Goal: Information Seeking & Learning: Find specific fact

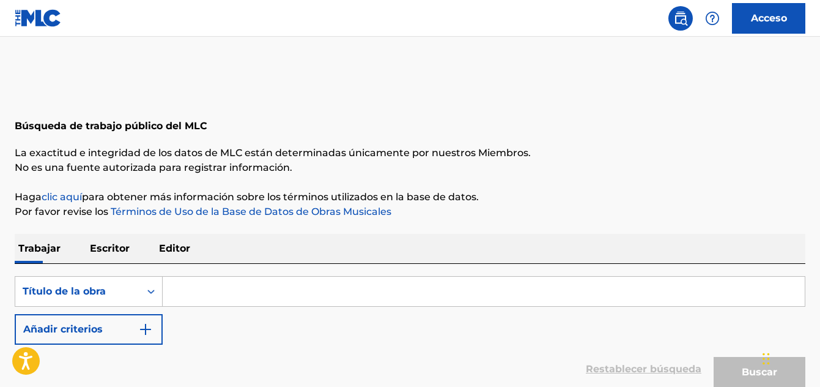
drag, startPoint x: 114, startPoint y: 248, endPoint x: 146, endPoint y: 251, distance: 32.0
click at [114, 249] on font "Escritor" at bounding box center [110, 248] width 40 height 12
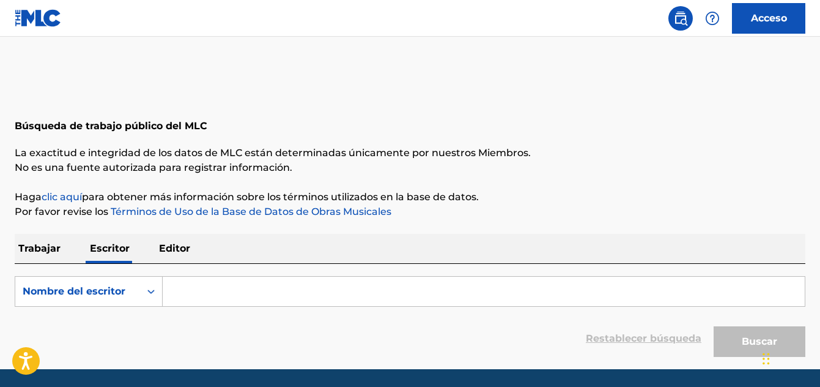
paste input "José Alejandro Hernández Morales"
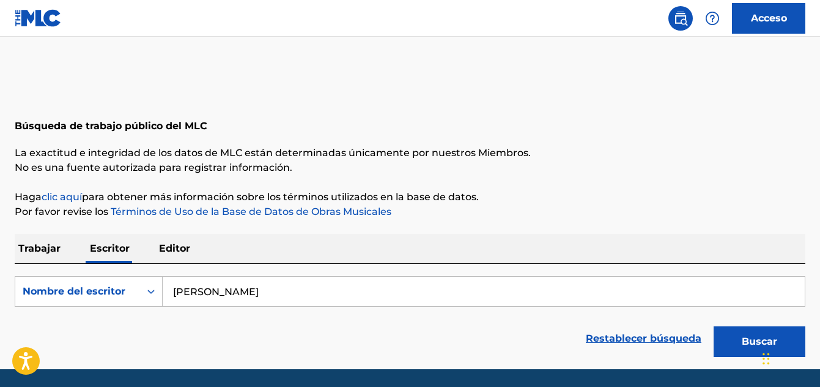
type input "José Alejandro Hernández Morales"
click at [747, 338] on font "Buscar" at bounding box center [759, 341] width 35 height 12
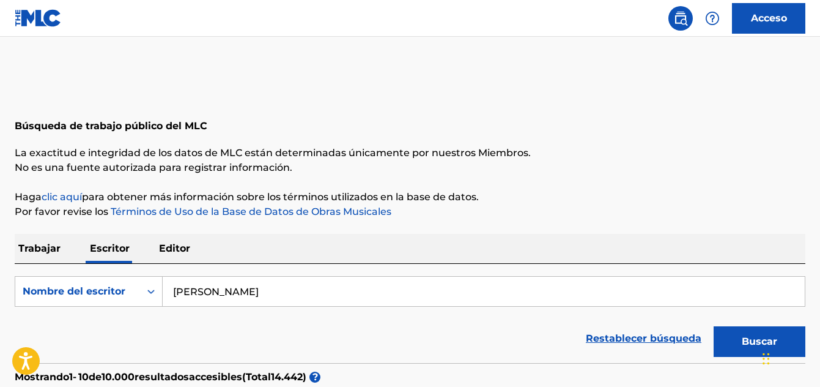
click at [48, 251] on font "Trabajar" at bounding box center [39, 248] width 42 height 12
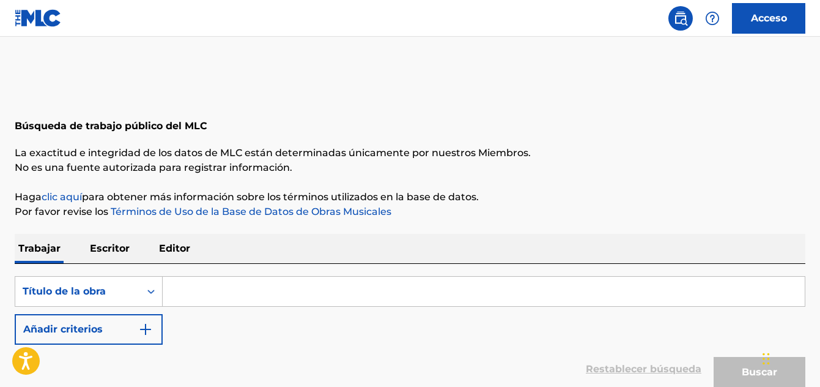
drag, startPoint x: 550, startPoint y: 107, endPoint x: 555, endPoint y: 100, distance: 8.8
click at [549, 108] on div "Búsqueda de trabajo público del MLC" at bounding box center [410, 111] width 791 height 89
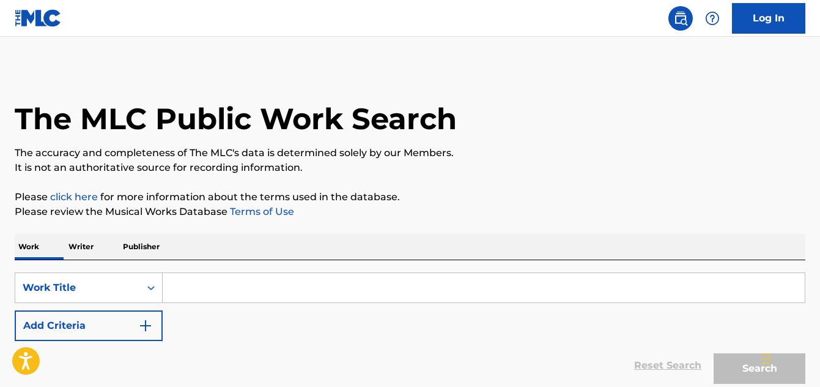
paste input "Soñando caer"
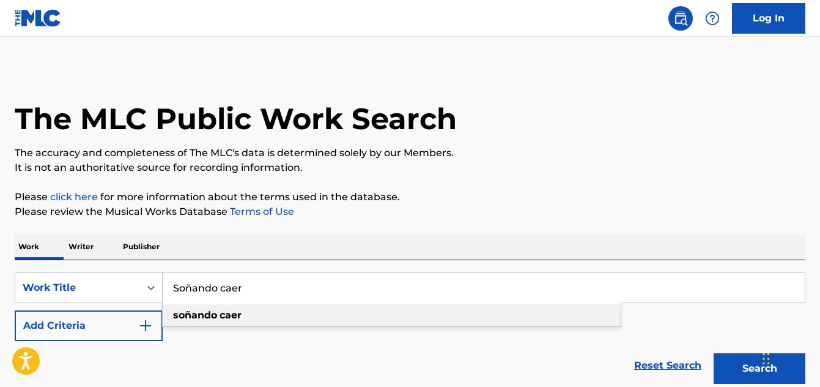
click at [222, 319] on strong "caer" at bounding box center [231, 315] width 22 height 12
type input "soñando caer"
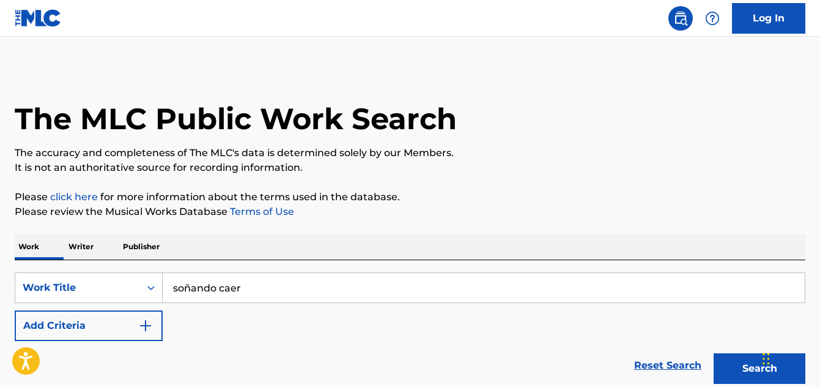
click at [146, 327] on img "Search Form" at bounding box center [145, 325] width 15 height 15
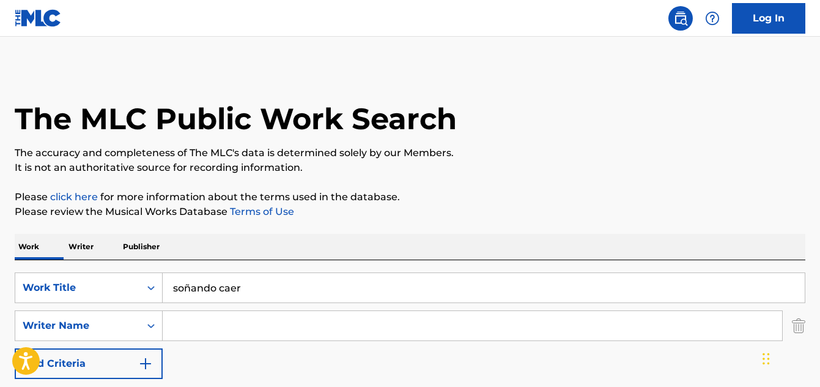
paste input "José Alejandro Hernández Morales (Alejandro Hernández)"
click at [464, 324] on input "José Alejandro Hernández Morales (Alejandro Hernández)" at bounding box center [473, 325] width 620 height 29
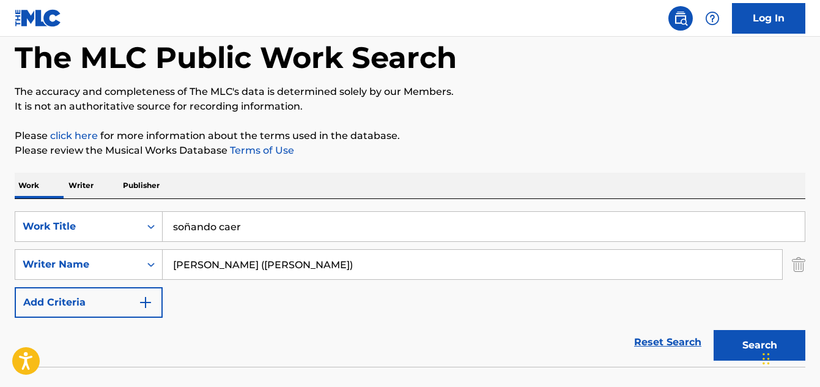
scroll to position [144, 0]
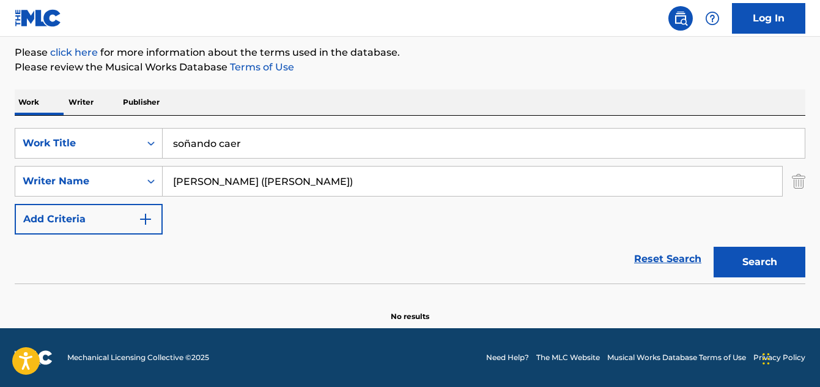
click at [734, 260] on button "Search" at bounding box center [760, 262] width 92 height 31
drag, startPoint x: 470, startPoint y: 184, endPoint x: 347, endPoint y: 182, distance: 123.0
click at [347, 182] on input "José Alejandro Hernández Morales (Alejandro Hernández)" at bounding box center [473, 180] width 620 height 29
click at [758, 264] on button "Search" at bounding box center [760, 262] width 92 height 31
drag, startPoint x: 197, startPoint y: 180, endPoint x: 152, endPoint y: 179, distance: 44.7
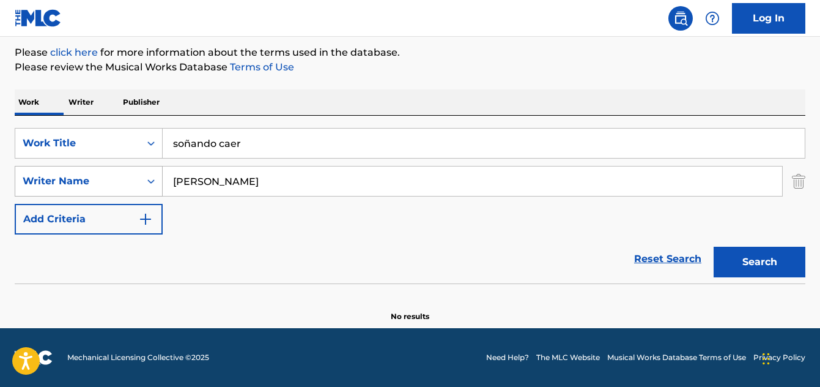
click at [152, 179] on div "SearchWithCriteriaf00c5e85-8606-4cfe-bcf8-84f819f6784e Writer Name José Alejand…" at bounding box center [410, 181] width 791 height 31
drag, startPoint x: 282, startPoint y: 180, endPoint x: 416, endPoint y: 183, distance: 134.0
click at [416, 183] on input "Alejandro Hernández Morales" at bounding box center [473, 180] width 620 height 29
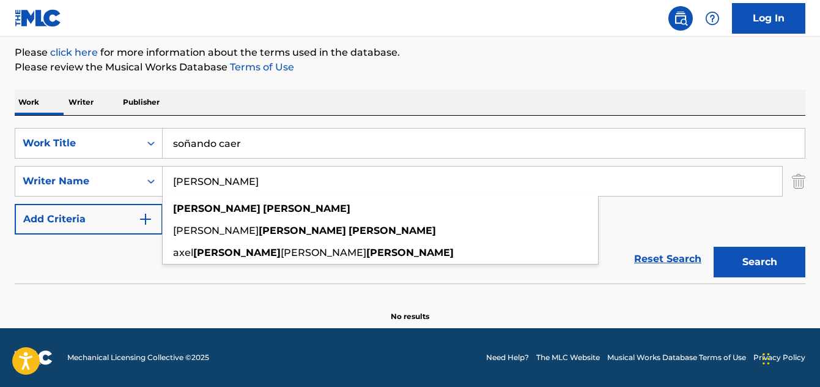
type input "Alejandro Hernández"
click at [751, 259] on button "Search" at bounding box center [760, 262] width 92 height 31
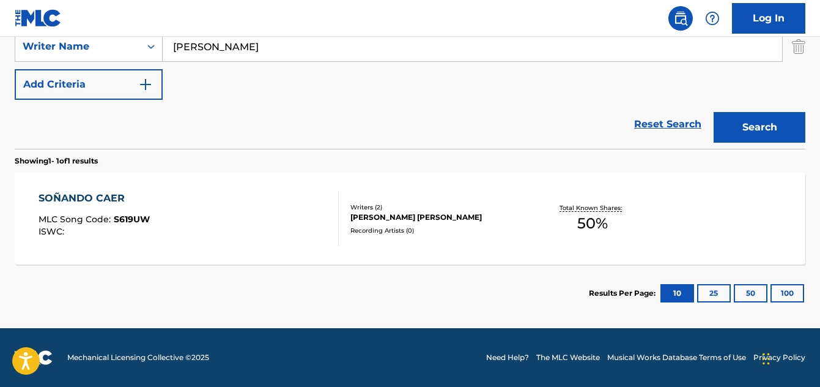
scroll to position [279, 0]
click at [90, 147] on div "SearchWithCriteriabe528e62-251e-4c0f-ab0c-2632bed7666e Work Title soñando caer …" at bounding box center [410, 151] width 791 height 341
click at [79, 199] on div "SOÑANDO CAER" at bounding box center [94, 198] width 111 height 15
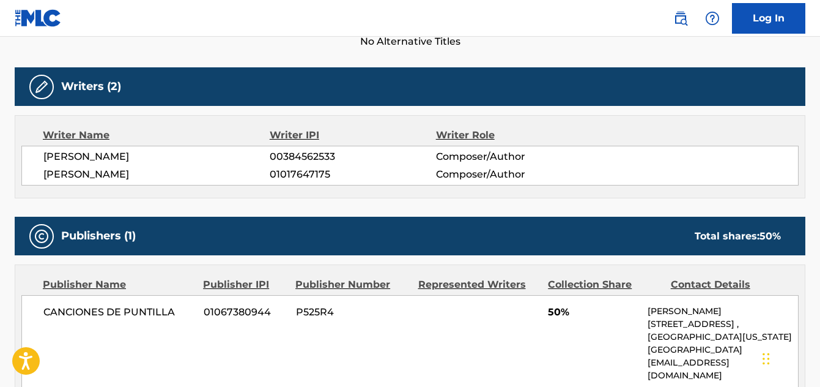
scroll to position [358, 0]
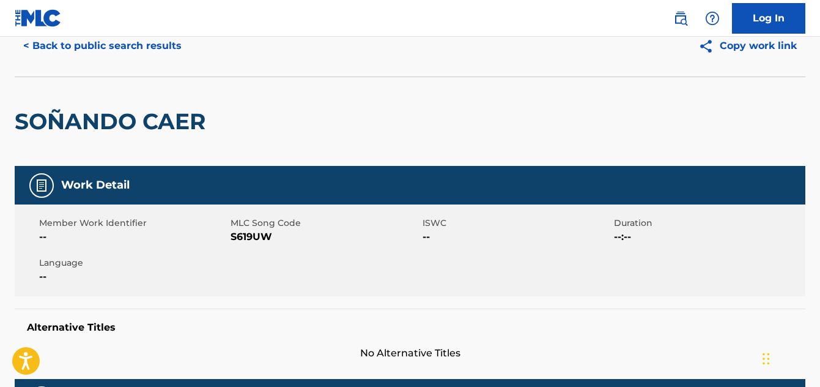
click at [87, 46] on button "< Back to public search results" at bounding box center [103, 46] width 176 height 31
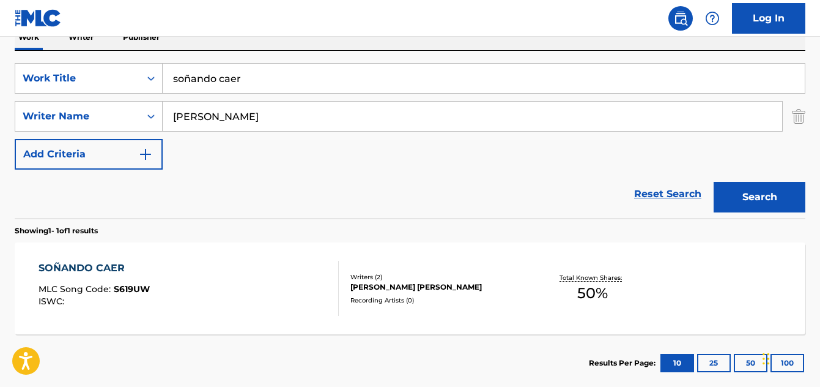
drag, startPoint x: 260, startPoint y: 75, endPoint x: 182, endPoint y: 72, distance: 77.8
click at [150, 62] on div "SearchWithCriteriabe528e62-251e-4c0f-ab0c-2632bed7666e Work Title soñando caer …" at bounding box center [410, 135] width 791 height 168
paste input "Inicio"
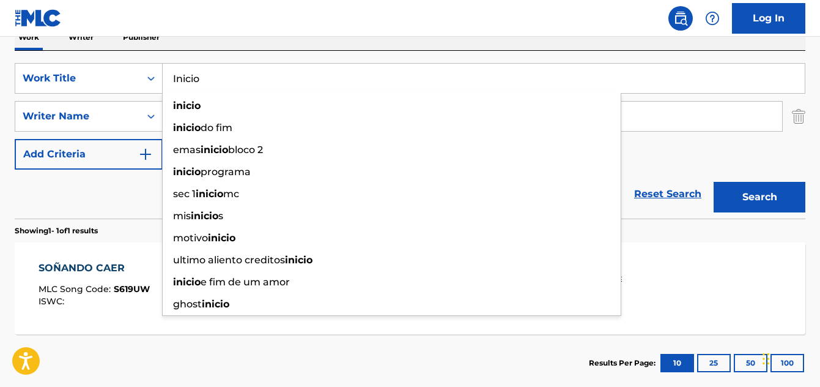
type input "Inicio"
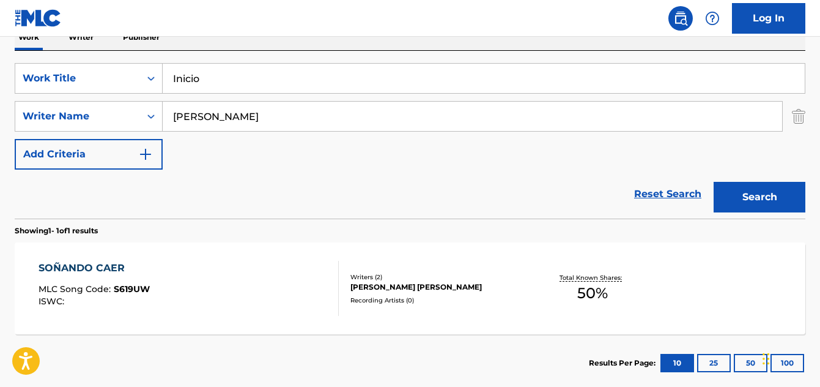
click at [749, 195] on button "Search" at bounding box center [760, 197] width 92 height 31
click at [59, 270] on div "INICIO" at bounding box center [90, 268] width 103 height 15
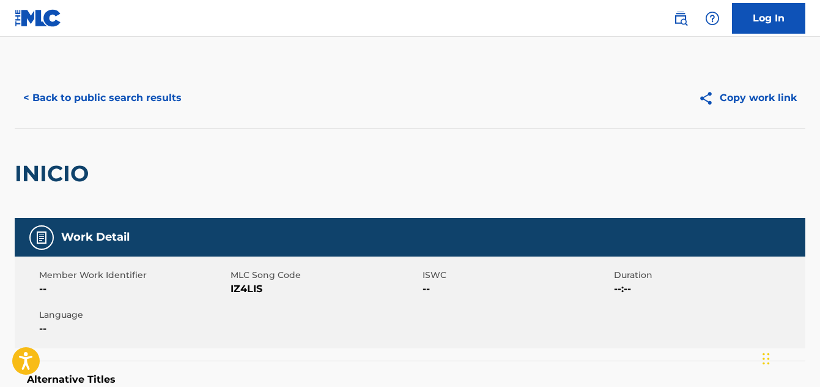
click at [100, 99] on button "< Back to public search results" at bounding box center [103, 98] width 176 height 31
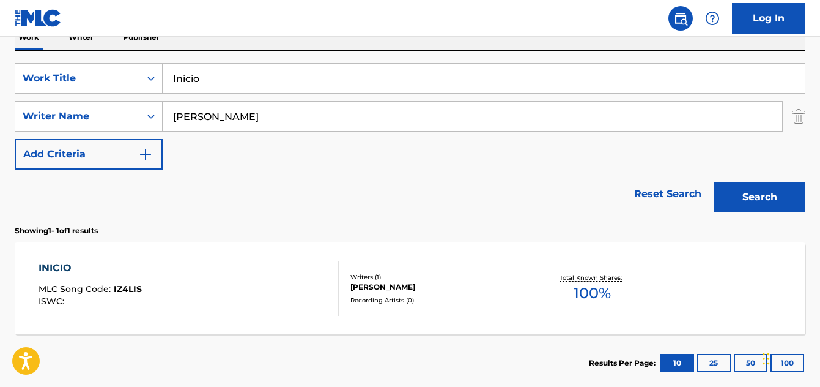
drag, startPoint x: 210, startPoint y: 89, endPoint x: 168, endPoint y: 79, distance: 43.5
click at [148, 84] on div "SearchWithCriteriabe528e62-251e-4c0f-ab0c-2632bed7666e Work Title Inicio" at bounding box center [410, 78] width 791 height 31
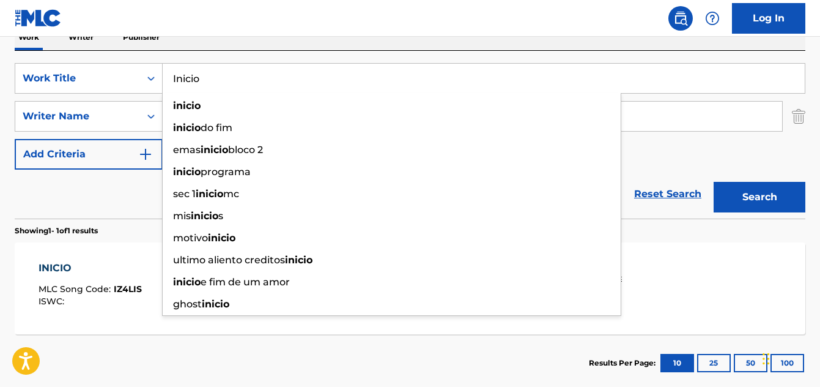
paste input "Frenchie"
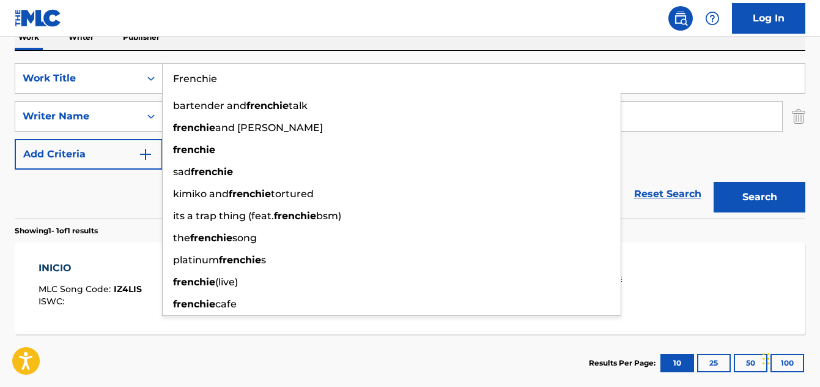
type input "Frenchie"
click at [742, 196] on button "Search" at bounding box center [760, 197] width 92 height 31
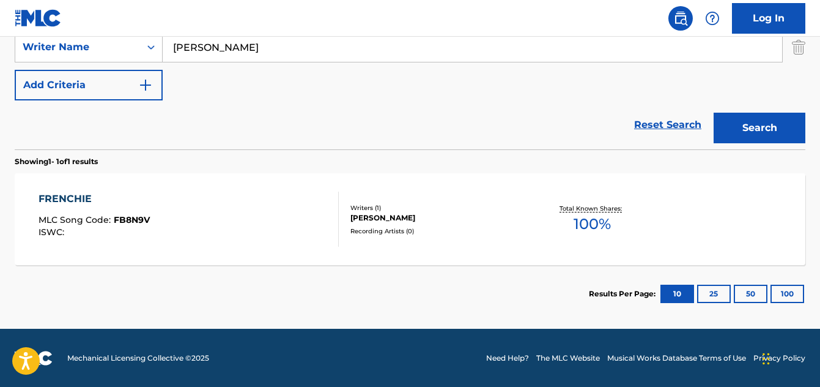
scroll to position [279, 0]
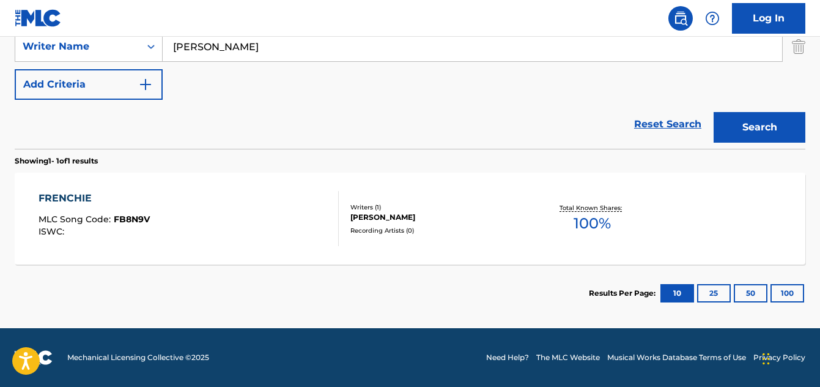
click at [48, 189] on div "FRENCHIE MLC Song Code : FB8N9V ISWC : Writers ( 1 ) JOSÉ ALEJANDRO HERNÁNDEZ R…" at bounding box center [410, 219] width 791 height 92
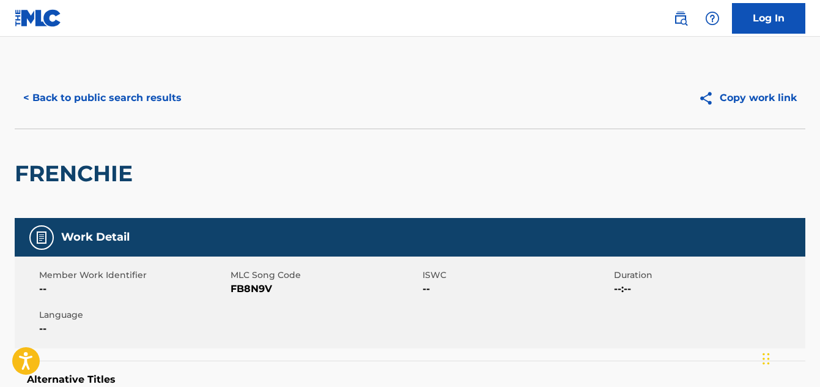
click at [122, 100] on button "< Back to public search results" at bounding box center [103, 98] width 176 height 31
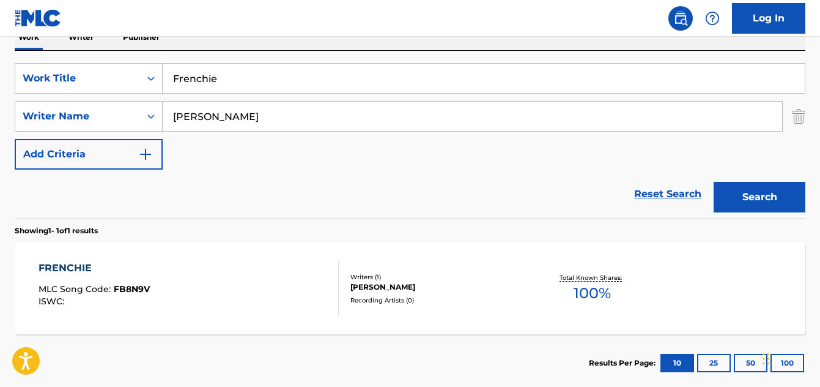
drag, startPoint x: 226, startPoint y: 81, endPoint x: 169, endPoint y: 66, distance: 58.8
click at [167, 66] on input "Frenchie" at bounding box center [484, 78] width 642 height 29
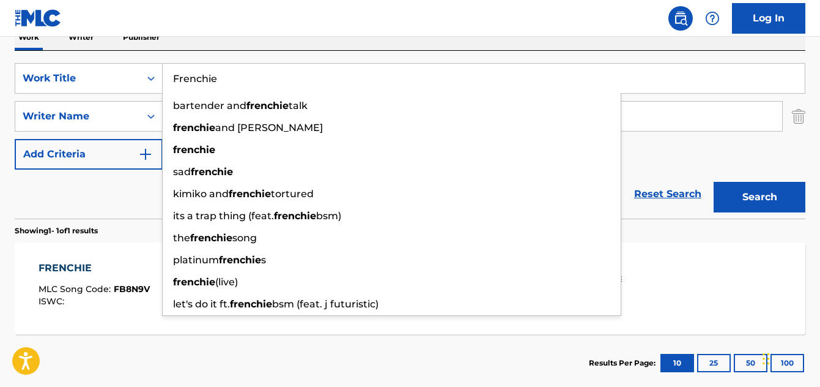
paste input "Lo cambiast"
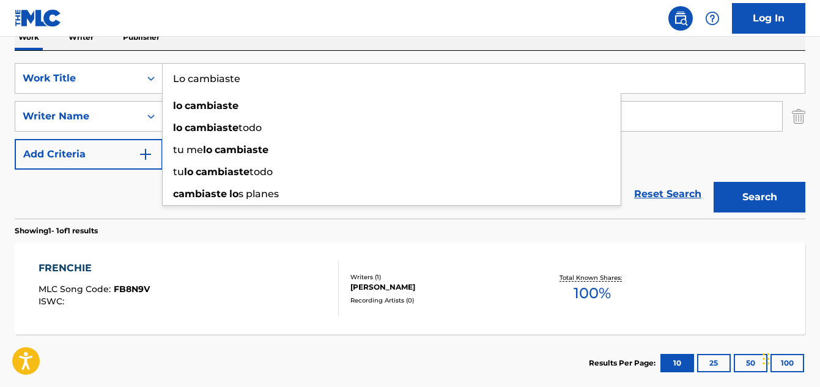
type input "Lo cambiaste"
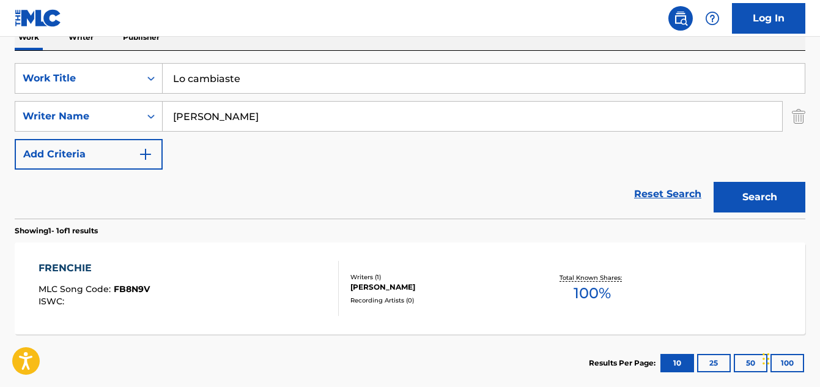
click at [737, 202] on button "Search" at bounding box center [760, 197] width 92 height 31
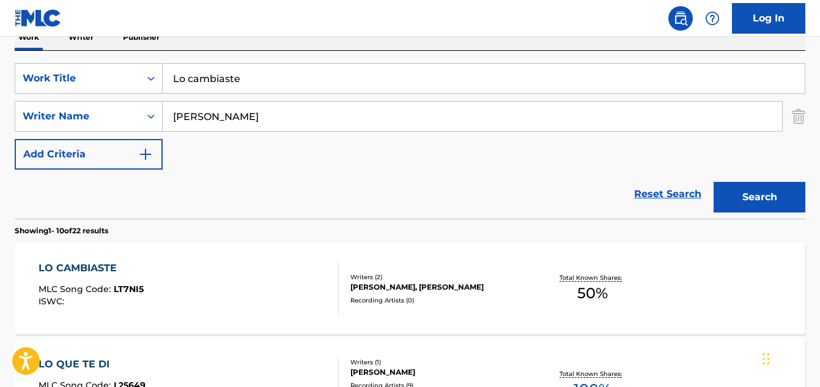
click at [96, 270] on div "LO CAMBIASTE" at bounding box center [91, 268] width 105 height 15
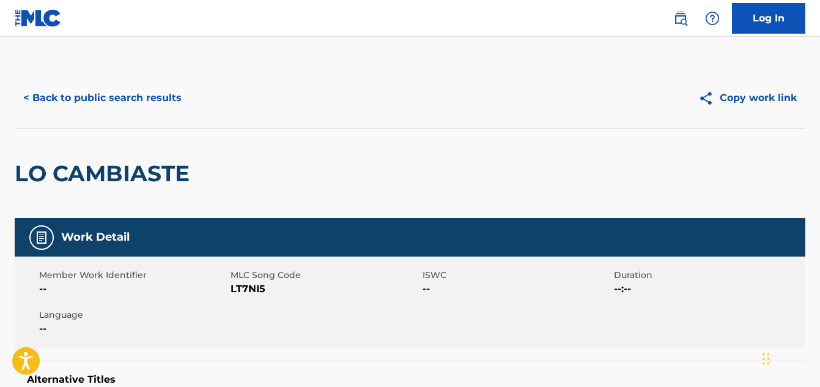
click at [133, 98] on button "< Back to public search results" at bounding box center [103, 98] width 176 height 31
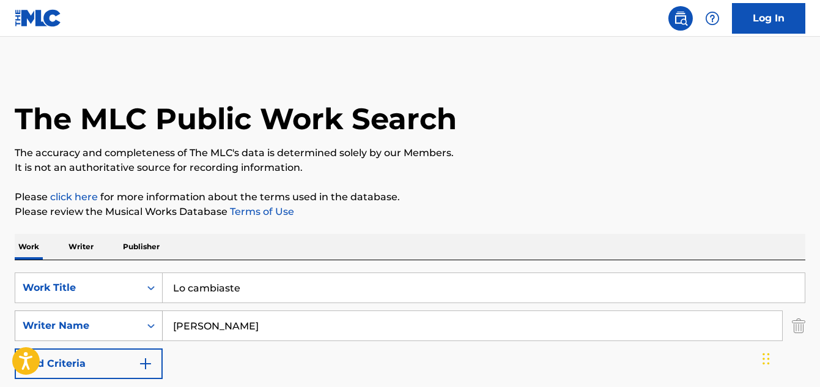
scroll to position [209, 0]
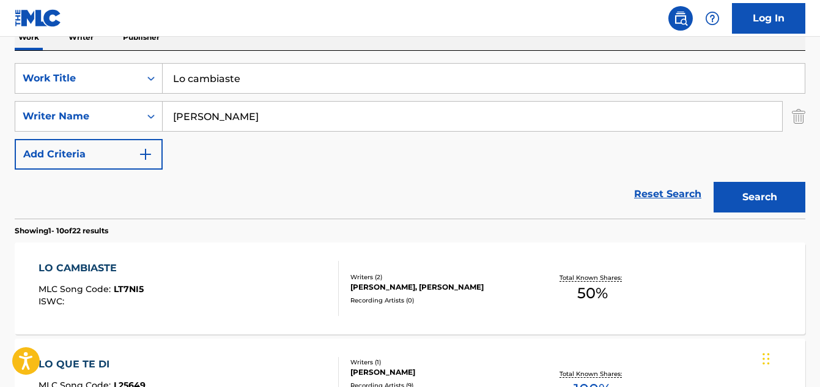
drag, startPoint x: 251, startPoint y: 91, endPoint x: 193, endPoint y: 80, distance: 59.1
click at [167, 83] on input "Lo cambiaste" at bounding box center [484, 78] width 642 height 29
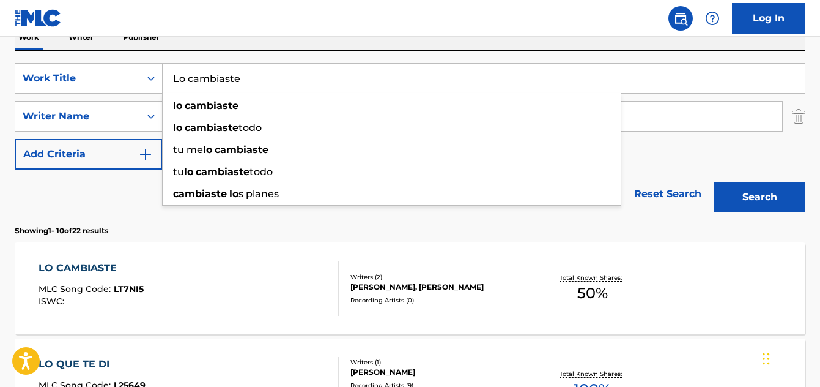
paste input "Paranoia"
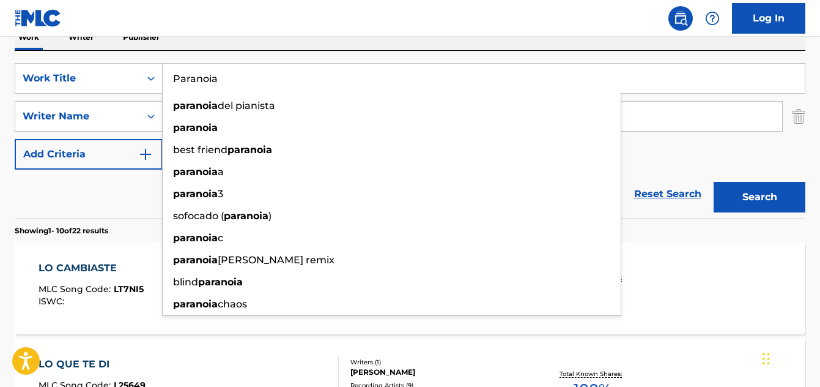
type input "Paranoia"
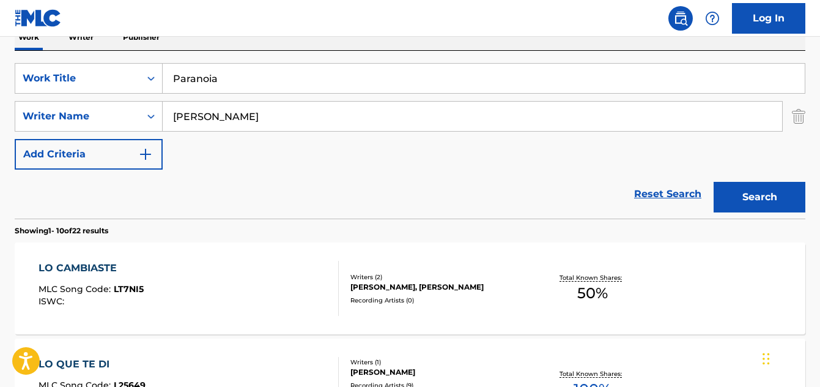
click at [727, 189] on button "Search" at bounding box center [760, 197] width 92 height 31
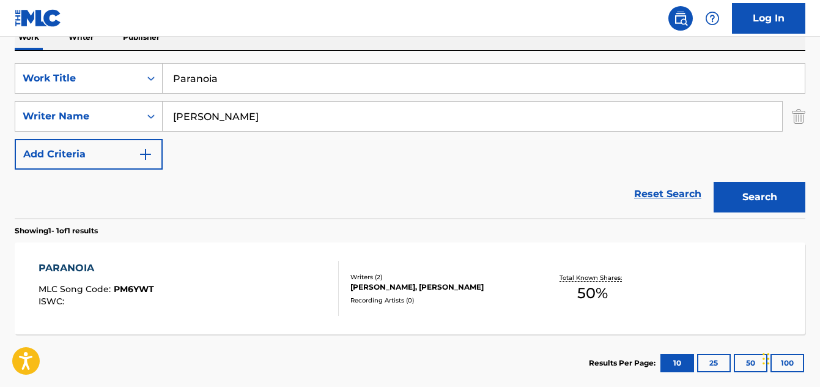
click at [74, 271] on div "PARANOIA" at bounding box center [97, 268] width 116 height 15
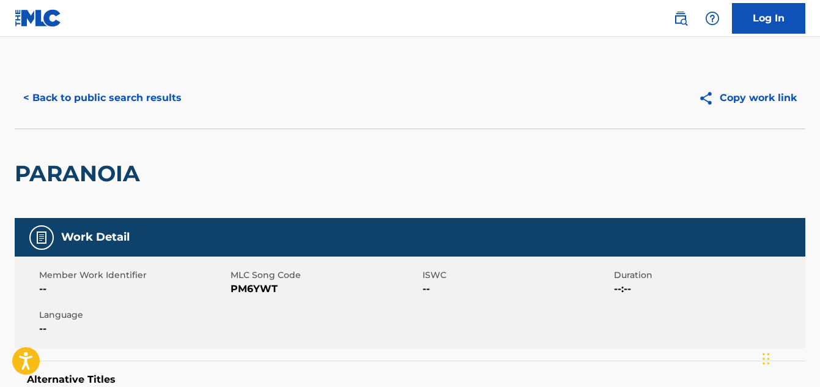
click at [130, 100] on button "< Back to public search results" at bounding box center [103, 98] width 176 height 31
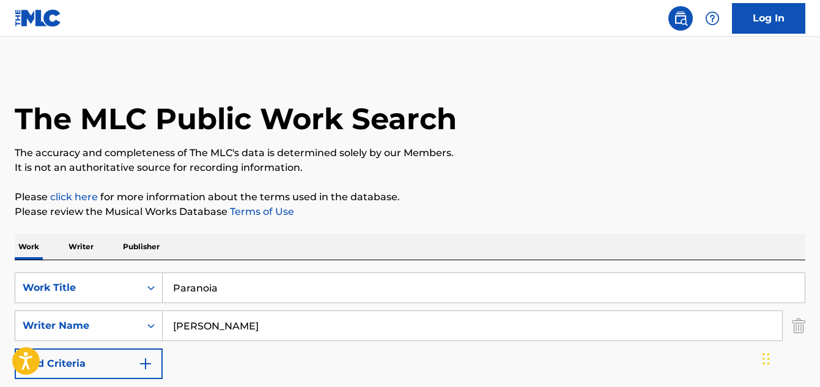
scroll to position [209, 0]
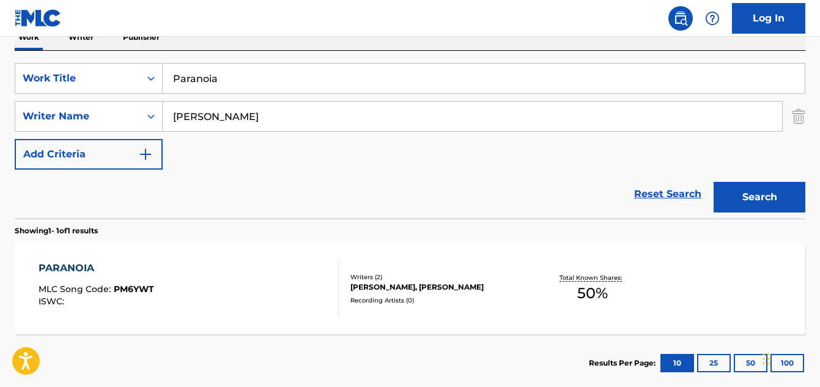
drag, startPoint x: 239, startPoint y: 80, endPoint x: 184, endPoint y: 81, distance: 54.5
click at [146, 87] on div "SearchWithCriteriabe528e62-251e-4c0f-ab0c-2632bed7666e Work Title Paranoia" at bounding box center [410, 78] width 791 height 31
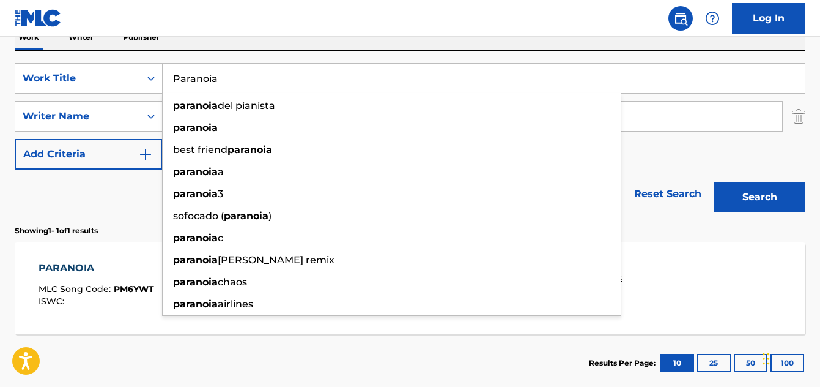
paste input "Lun"
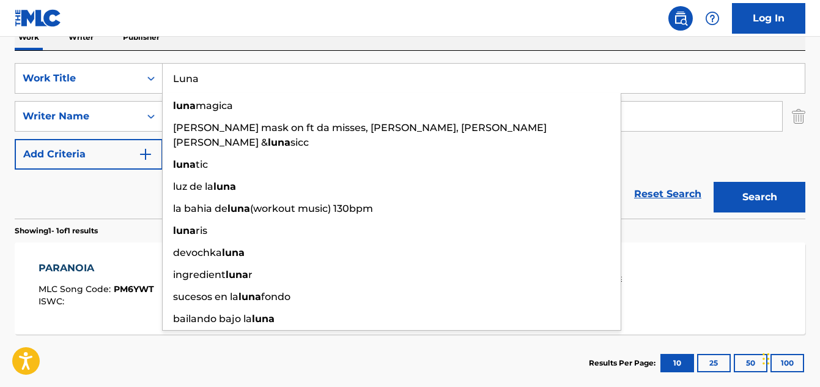
click at [737, 197] on button "Search" at bounding box center [760, 197] width 92 height 31
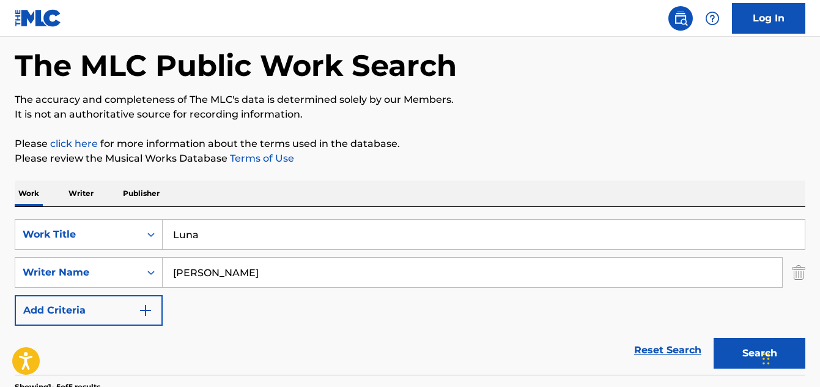
scroll to position [51, 0]
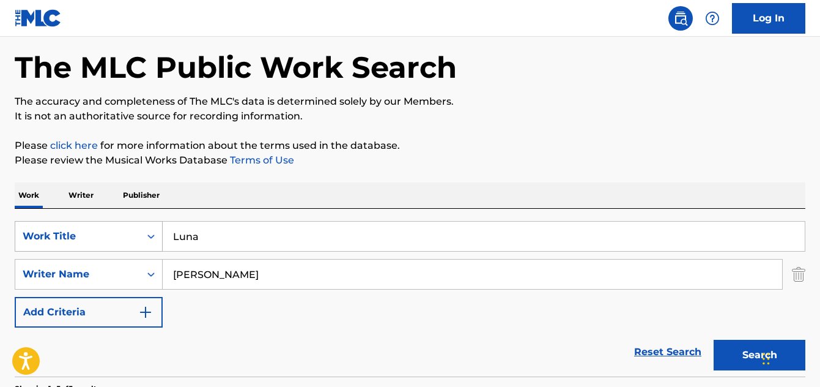
drag, startPoint x: 195, startPoint y: 239, endPoint x: 135, endPoint y: 236, distance: 60.1
click at [135, 236] on div "SearchWithCriteriabe528e62-251e-4c0f-ab0c-2632bed7666e Work Title Luna" at bounding box center [410, 236] width 791 height 31
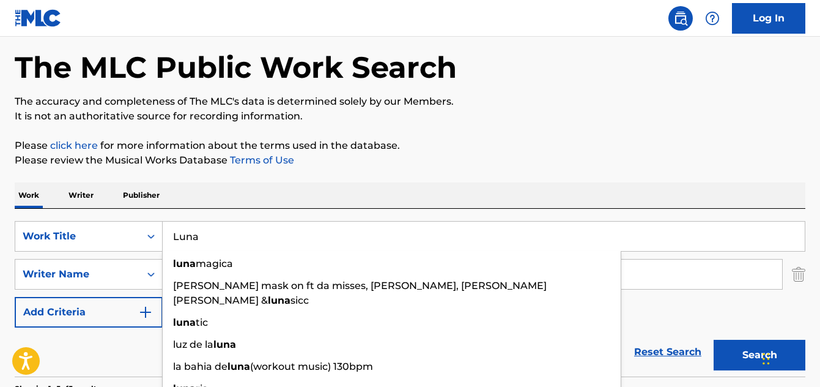
paste input "Se busc"
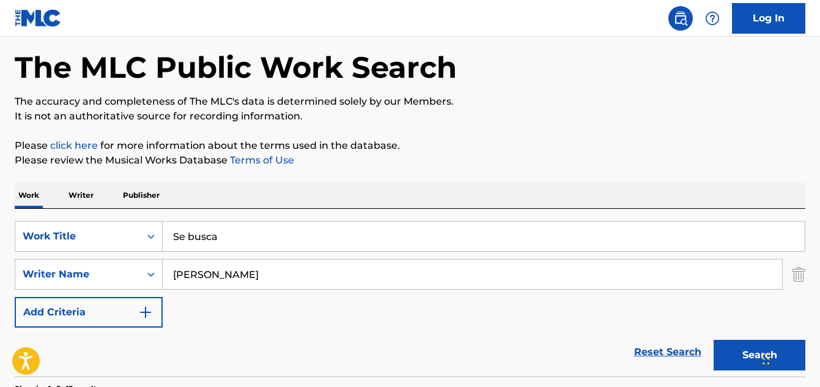
click at [730, 348] on button "Search" at bounding box center [760, 355] width 92 height 31
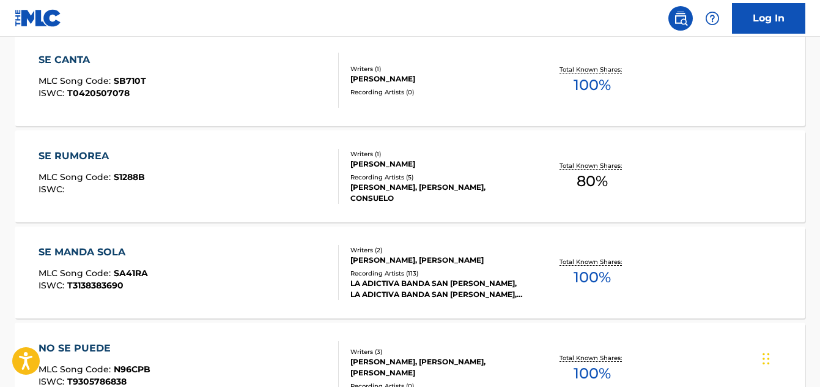
scroll to position [184, 0]
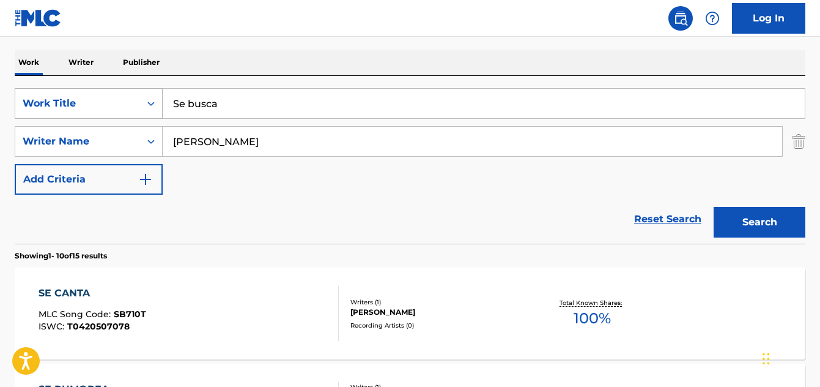
drag, startPoint x: 221, startPoint y: 107, endPoint x: 156, endPoint y: 99, distance: 65.9
click at [156, 99] on div "SearchWithCriteriabe528e62-251e-4c0f-ab0c-2632bed7666e Work Title Se busca" at bounding box center [410, 103] width 791 height 31
paste input "Un angel"
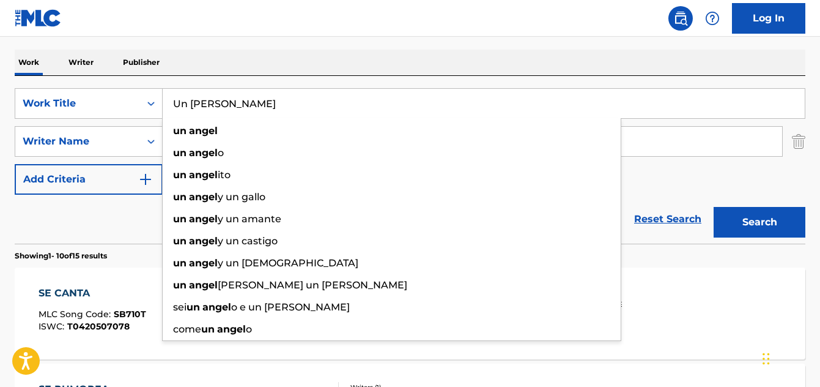
type input "Un angel"
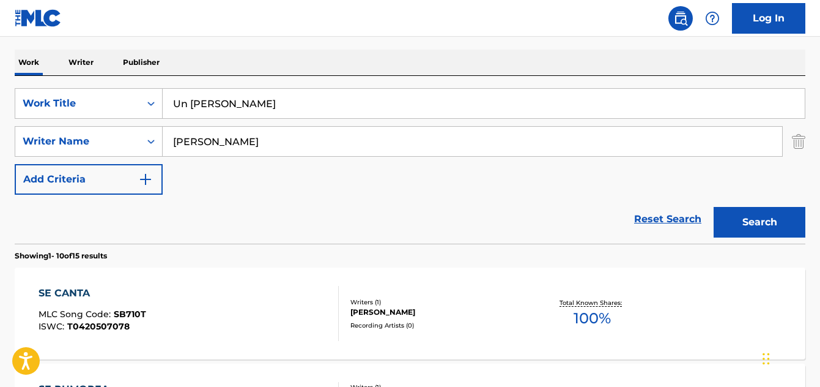
click at [754, 216] on button "Search" at bounding box center [760, 222] width 92 height 31
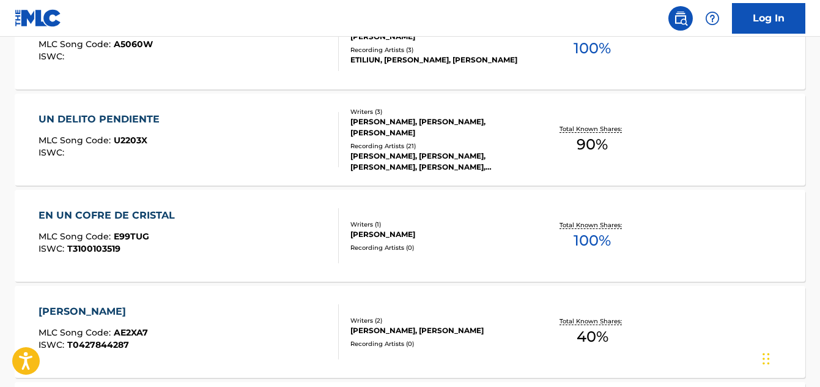
scroll to position [490, 0]
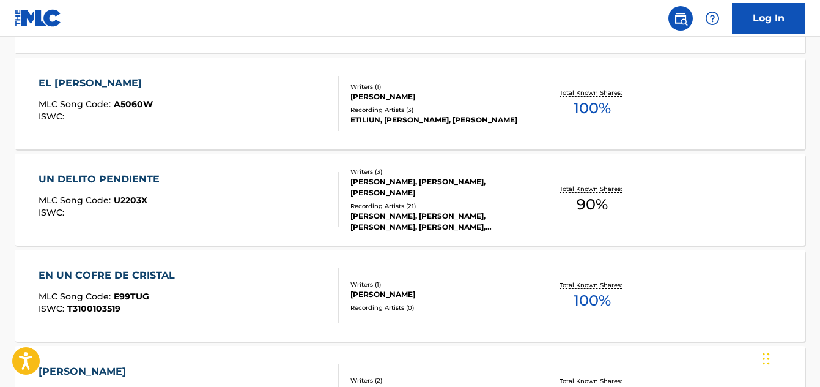
click at [70, 80] on div "EL ANGEL" at bounding box center [96, 83] width 114 height 15
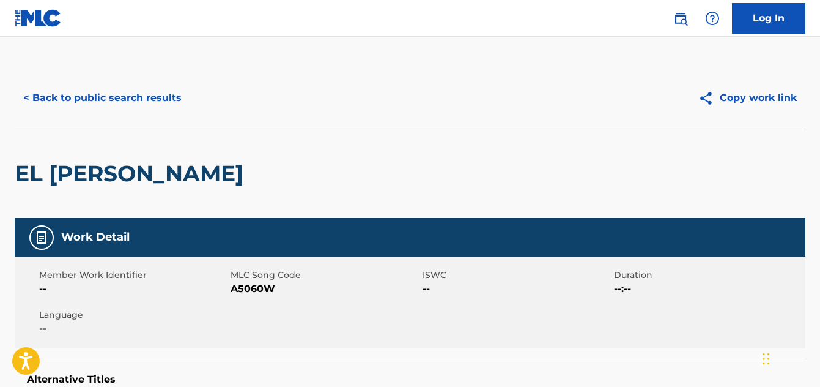
click at [82, 97] on button "< Back to public search results" at bounding box center [103, 98] width 176 height 31
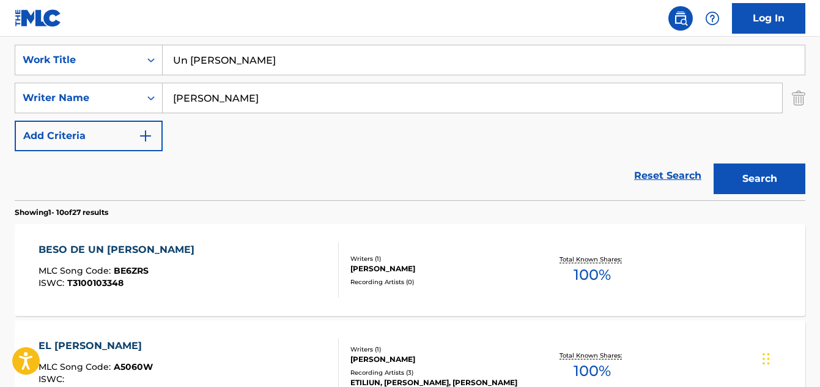
scroll to position [70, 0]
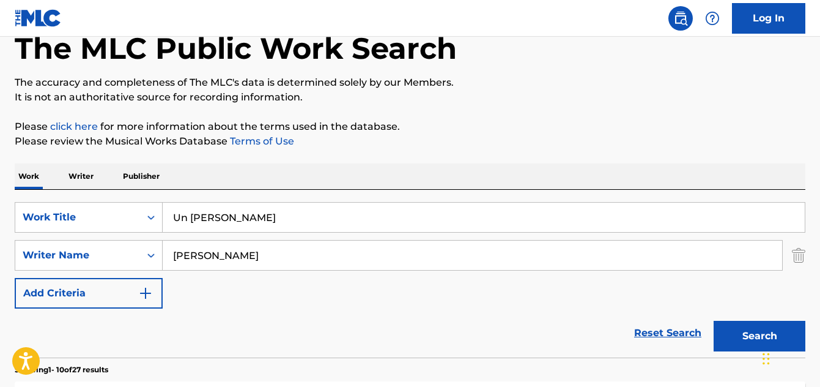
drag, startPoint x: 235, startPoint y: 203, endPoint x: 166, endPoint y: 217, distance: 69.9
click at [166, 217] on input "Un angel" at bounding box center [484, 216] width 642 height 29
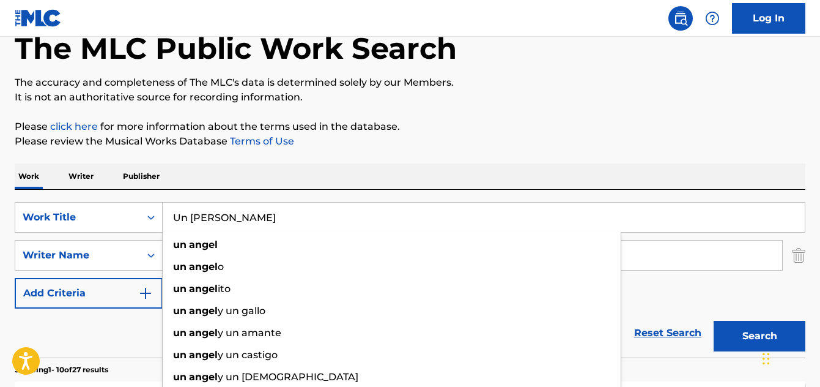
paste input "Voyager I"
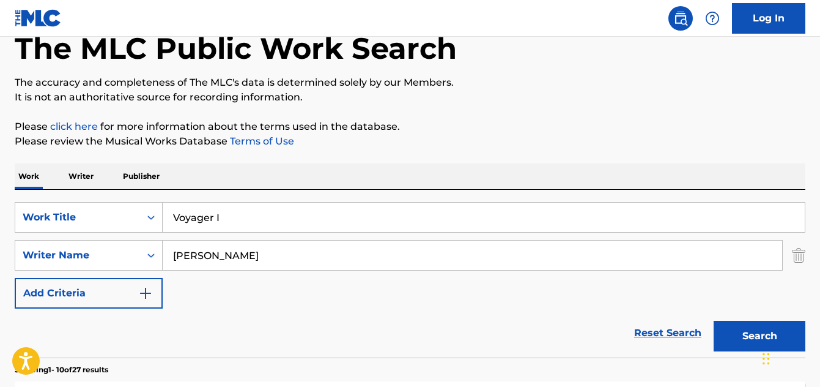
click at [754, 336] on button "Search" at bounding box center [760, 336] width 92 height 31
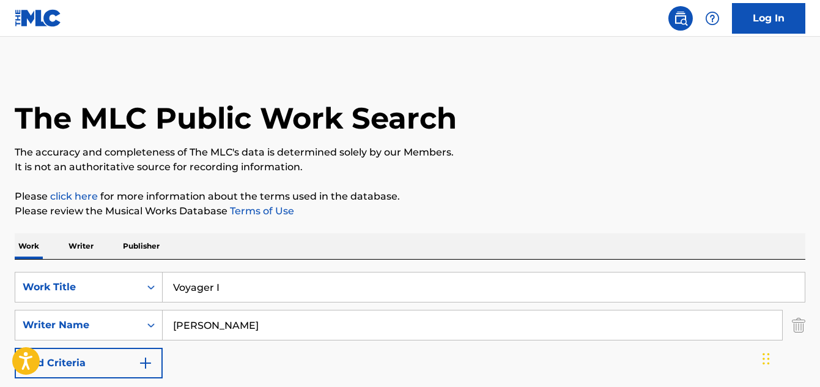
scroll to position [0, 0]
drag, startPoint x: 243, startPoint y: 279, endPoint x: 147, endPoint y: 298, distance: 97.9
click at [147, 298] on div "SearchWithCriteriabe528e62-251e-4c0f-ab0c-2632bed7666e Work Title Voyager I" at bounding box center [410, 287] width 791 height 31
paste input "Solo una vez"
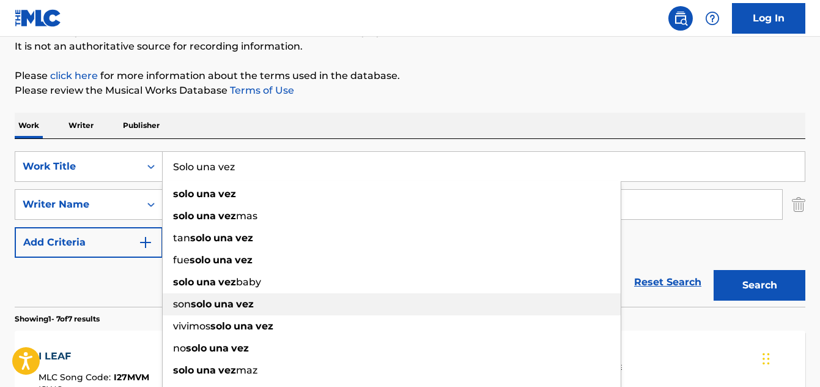
scroll to position [122, 0]
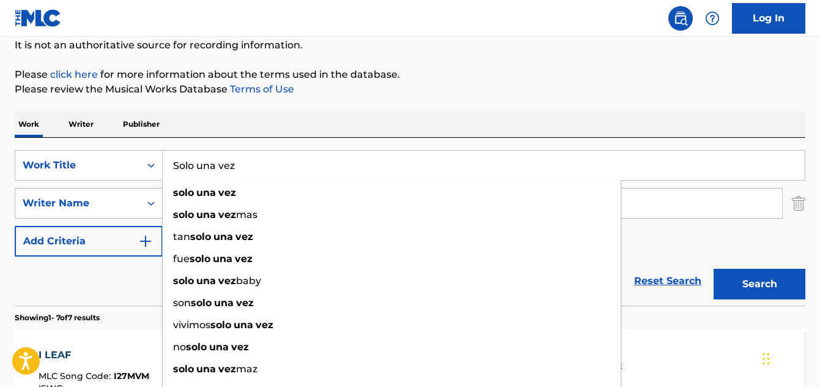
type input "Solo una vez"
click at [730, 281] on button "Search" at bounding box center [760, 284] width 92 height 31
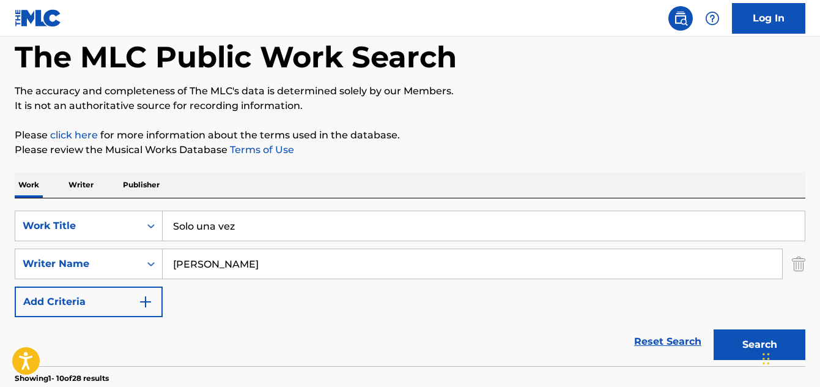
scroll to position [61, 0]
drag, startPoint x: 286, startPoint y: 263, endPoint x: 206, endPoint y: 267, distance: 80.2
click at [135, 254] on div "SearchWithCriteriaf00c5e85-8606-4cfe-bcf8-84f819f6784e Writer Name Alejandro He…" at bounding box center [410, 264] width 791 height 31
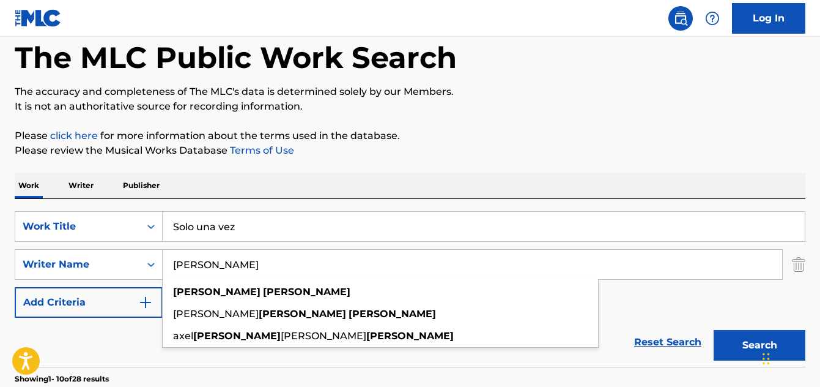
click at [79, 190] on p "Writer" at bounding box center [81, 186] width 32 height 26
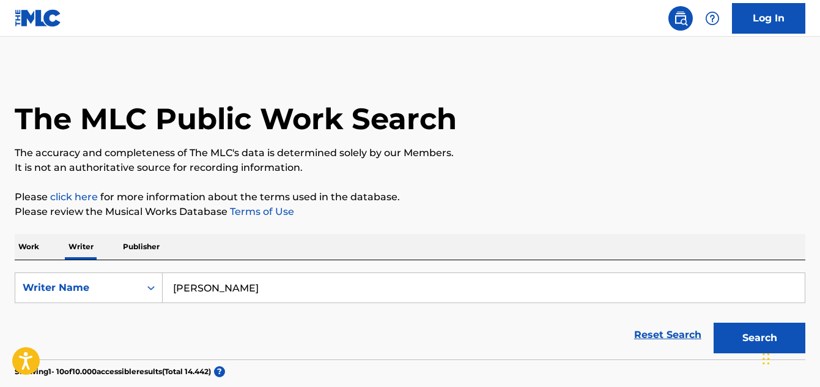
drag, startPoint x: 392, startPoint y: 283, endPoint x: 190, endPoint y: 285, distance: 201.3
click at [159, 273] on div "SearchWithCriteria3fa4a839-17f5-47c8-b767-09aeb0f003af Writer Name José Alejand…" at bounding box center [410, 287] width 791 height 31
paste input "Alejandro Hernández"
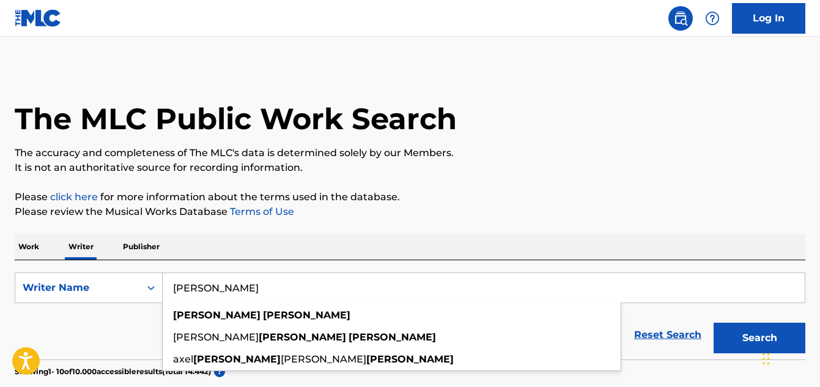
type input "Alejandro Hernández"
click at [737, 338] on button "Search" at bounding box center [760, 337] width 92 height 31
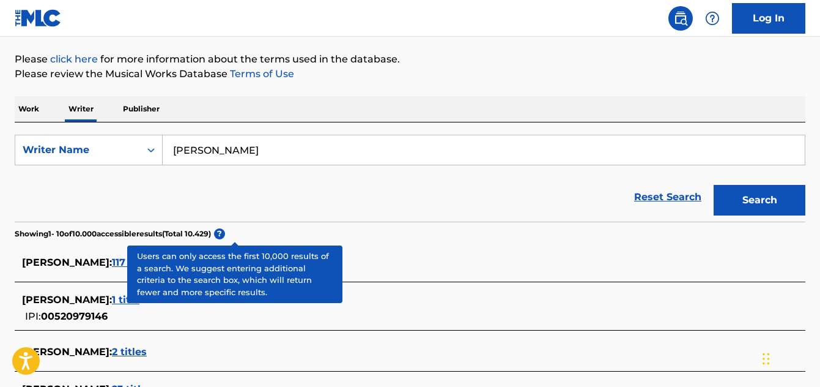
scroll to position [122, 0]
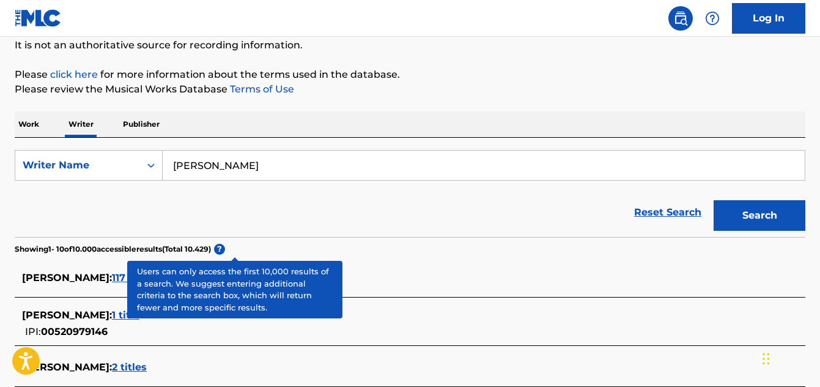
click at [438, 276] on div "ALEJANDRO HERNANDEZ : 117 titles" at bounding box center [394, 277] width 744 height 15
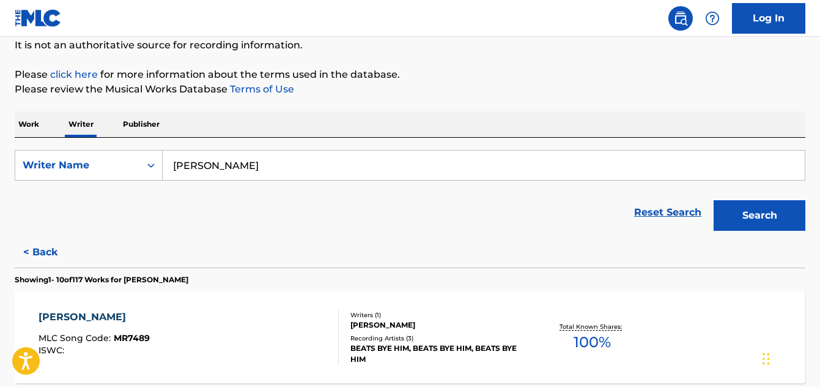
click at [743, 210] on button "Search" at bounding box center [760, 215] width 92 height 31
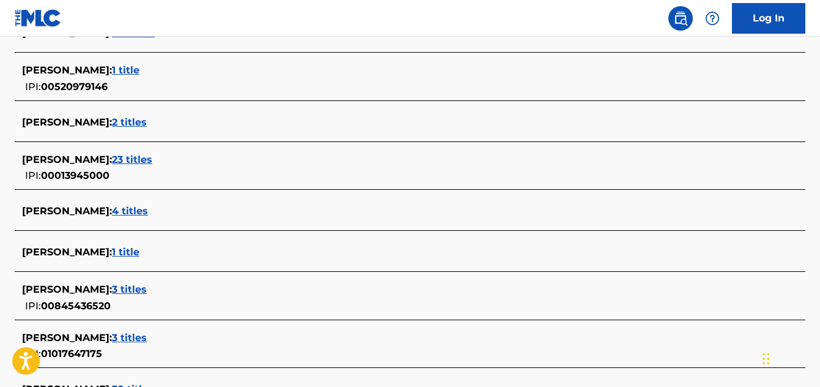
scroll to position [428, 0]
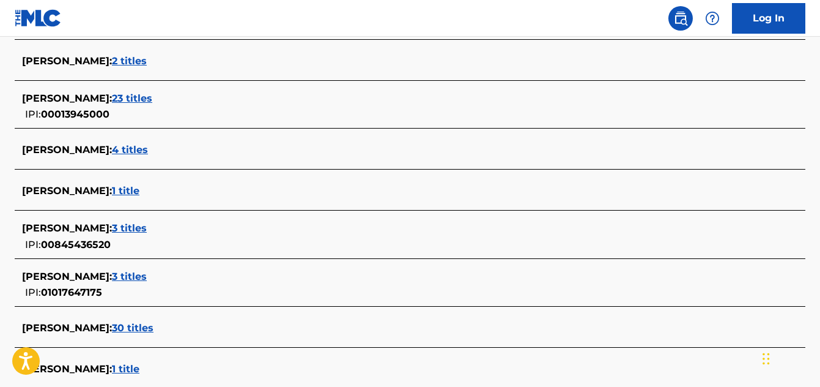
click at [112, 279] on span "JOSÉ ALEJANDRO HERNÁNDEZ :" at bounding box center [67, 276] width 90 height 12
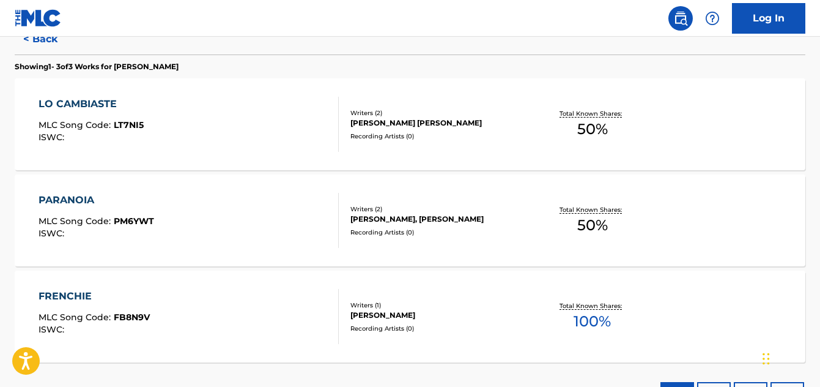
scroll to position [306, 0]
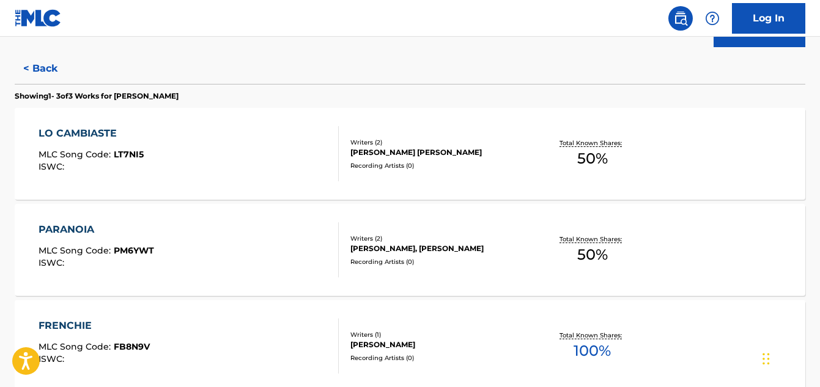
click at [27, 70] on button "< Back" at bounding box center [51, 68] width 73 height 31
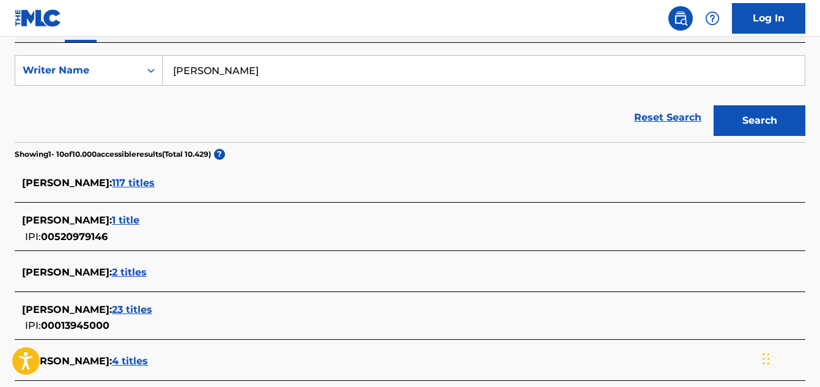
scroll to position [184, 0]
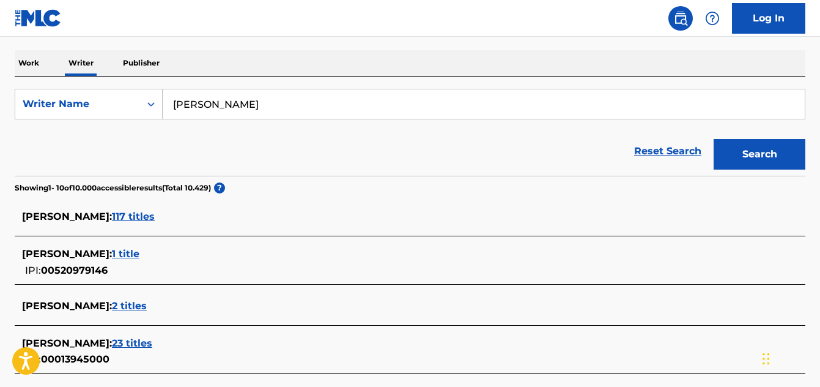
click at [155, 215] on span "117 titles" at bounding box center [133, 216] width 43 height 12
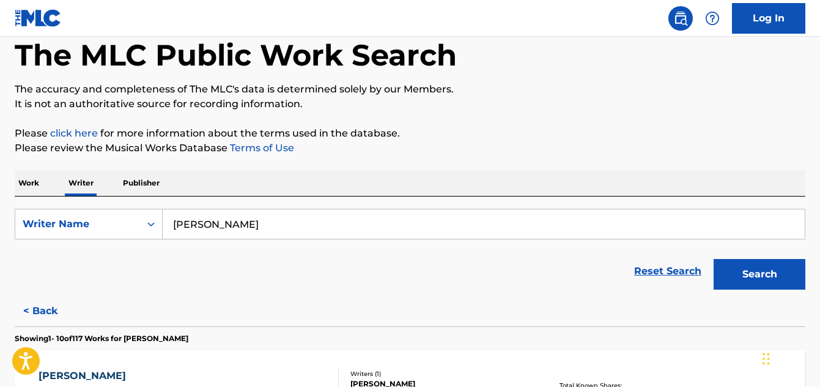
scroll to position [122, 0]
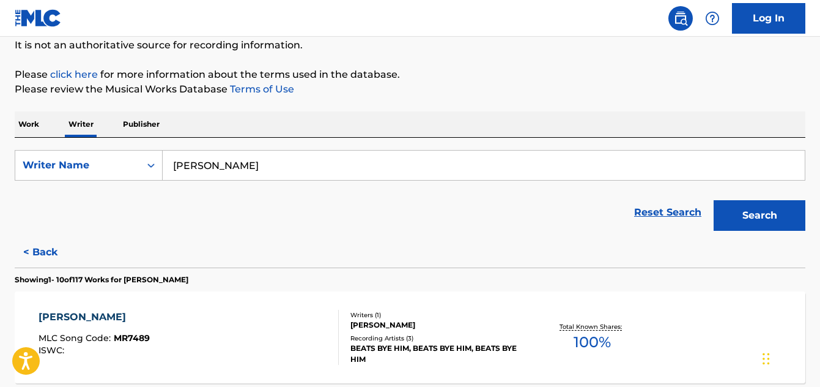
drag, startPoint x: 40, startPoint y: 259, endPoint x: 35, endPoint y: 264, distance: 6.9
click at [39, 261] on button "< Back" at bounding box center [51, 252] width 73 height 31
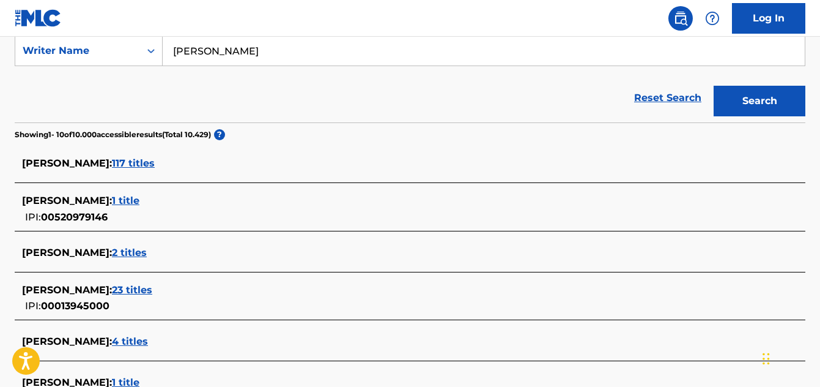
scroll to position [367, 0]
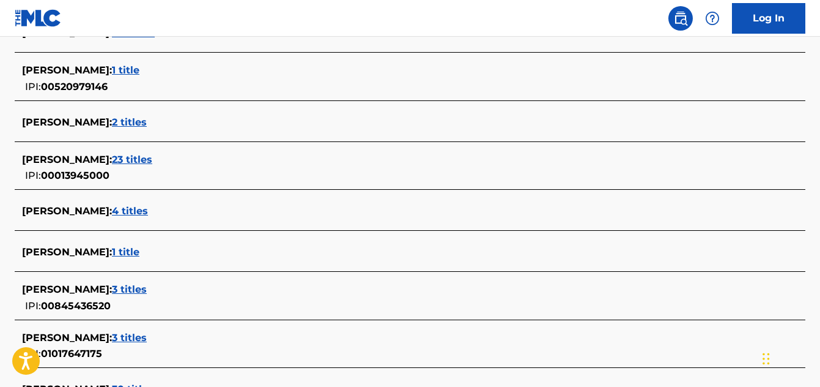
click at [139, 75] on span "1 title" at bounding box center [126, 70] width 28 height 12
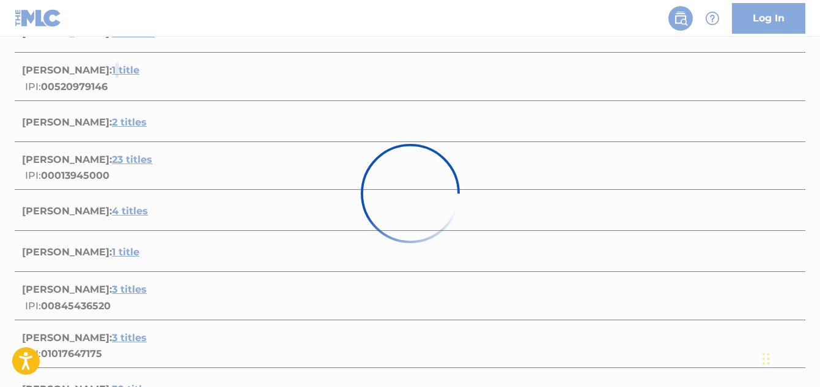
scroll to position [241, 0]
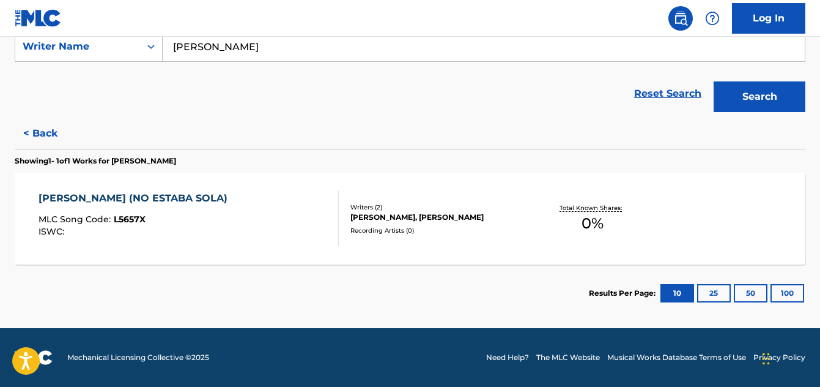
click at [40, 135] on button "< Back" at bounding box center [51, 133] width 73 height 31
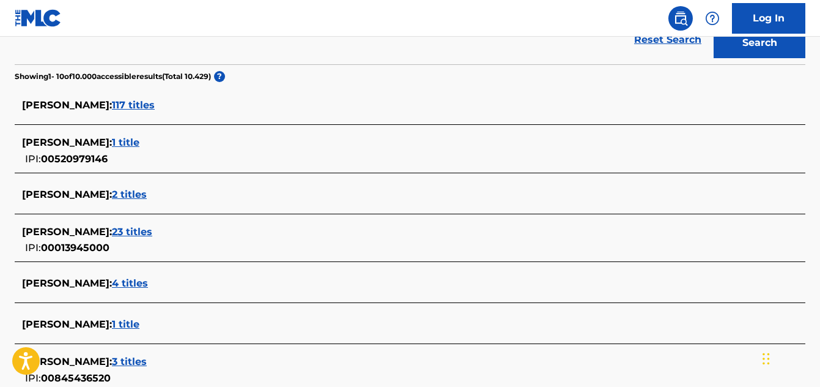
scroll to position [363, 0]
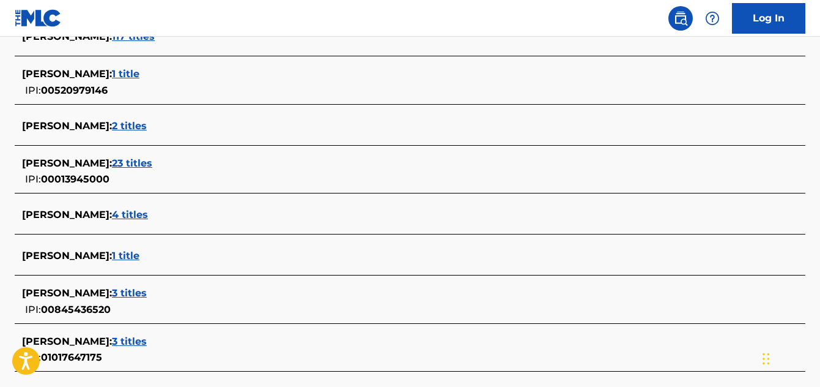
click at [97, 125] on span "ALEJANDRO HERNANDEZ :" at bounding box center [67, 126] width 90 height 12
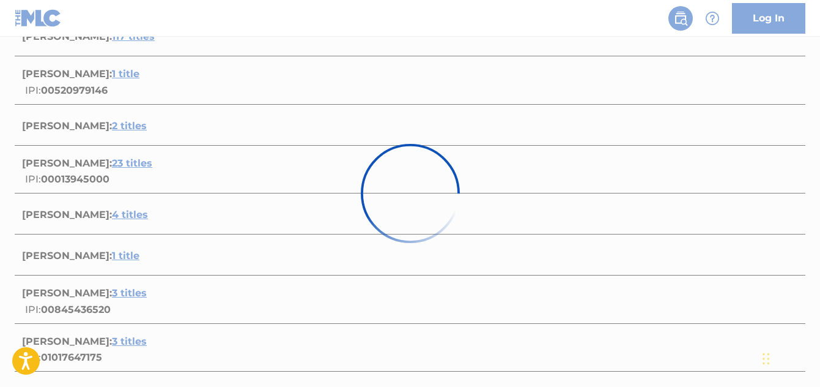
scroll to position [337, 0]
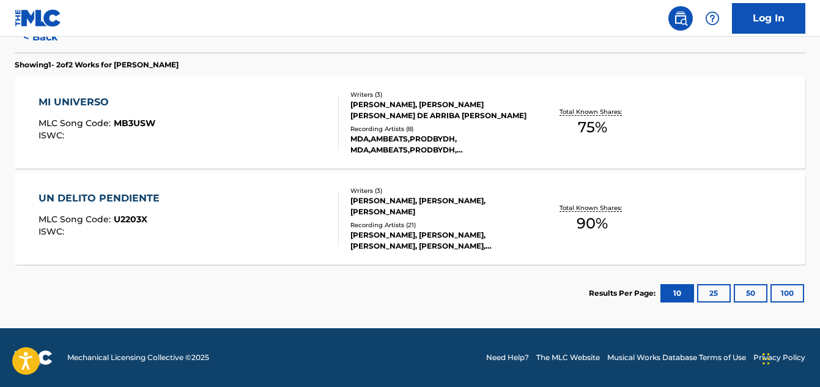
click at [45, 45] on button "< Back" at bounding box center [51, 37] width 73 height 31
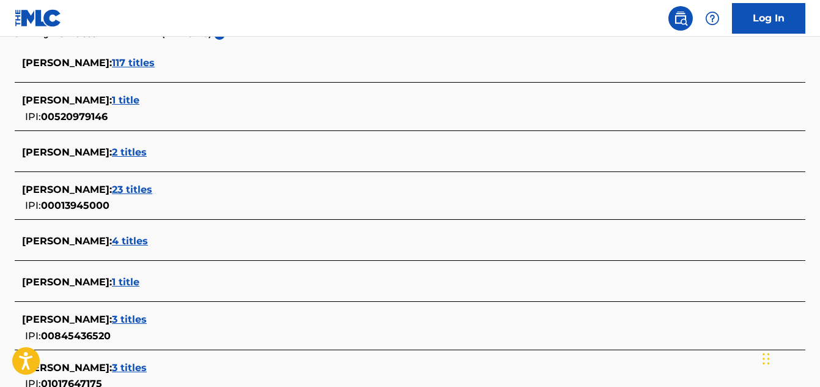
click at [112, 190] on span "ALEJANDRO HERNANDEZ :" at bounding box center [67, 190] width 90 height 12
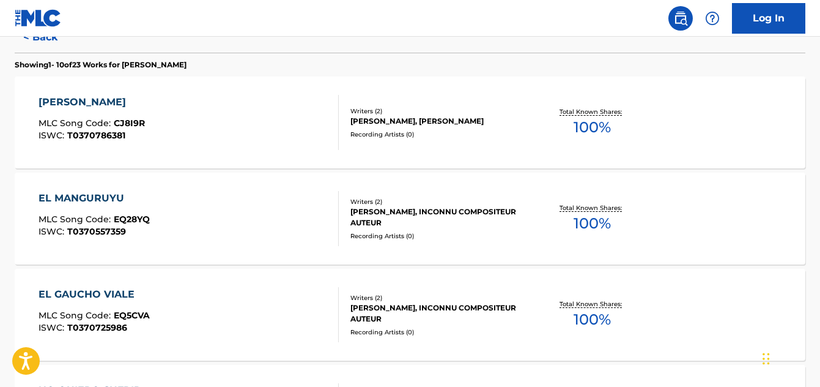
click at [55, 35] on nav "Log In" at bounding box center [410, 18] width 820 height 37
click at [59, 46] on button "< Back" at bounding box center [51, 37] width 73 height 31
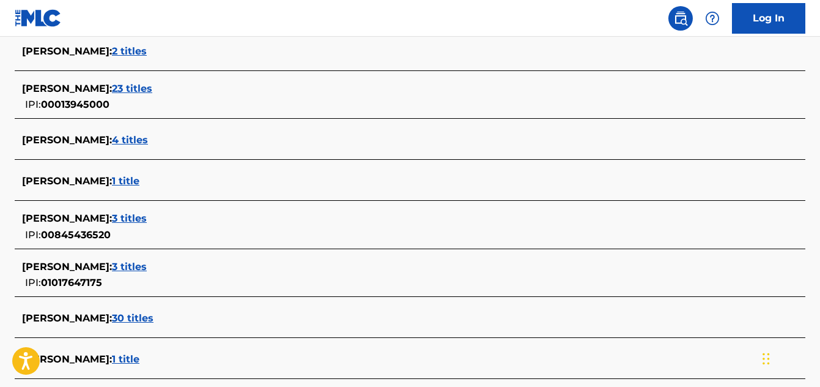
scroll to position [459, 0]
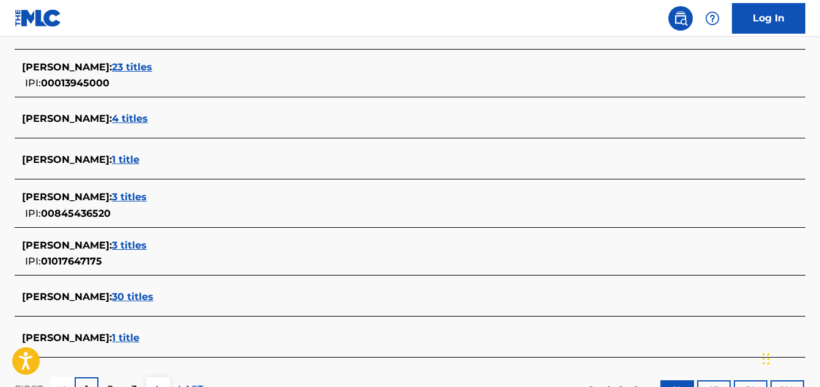
click at [112, 200] on span "ALEJANDRO HERNANDEZ :" at bounding box center [67, 197] width 90 height 12
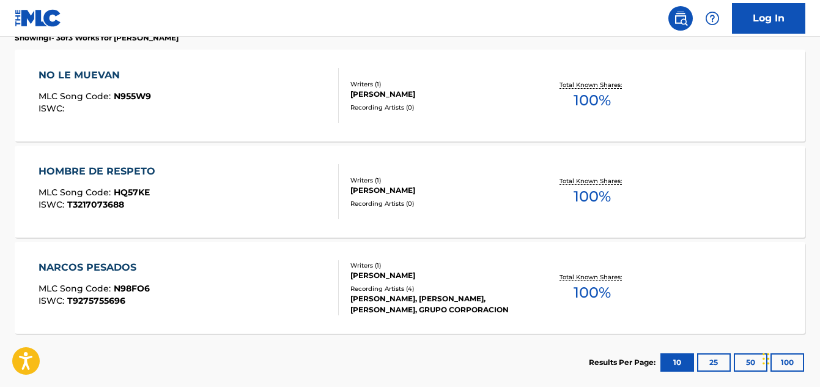
scroll to position [250, 0]
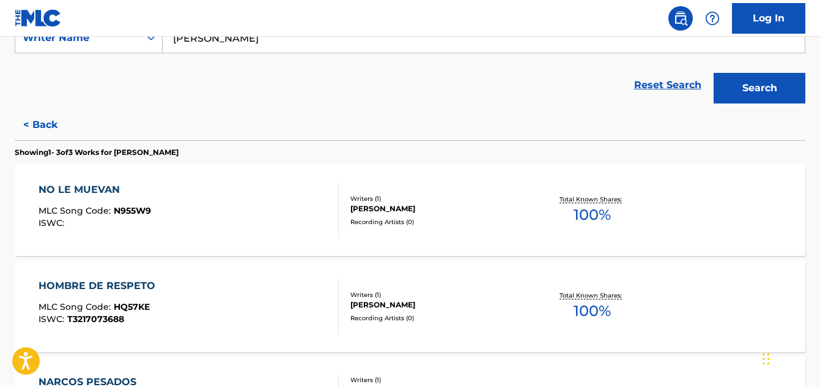
click at [42, 113] on button "< Back" at bounding box center [51, 124] width 73 height 31
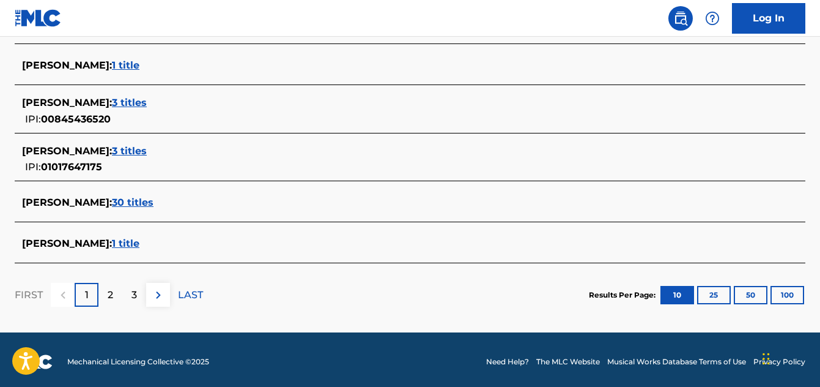
scroll to position [555, 0]
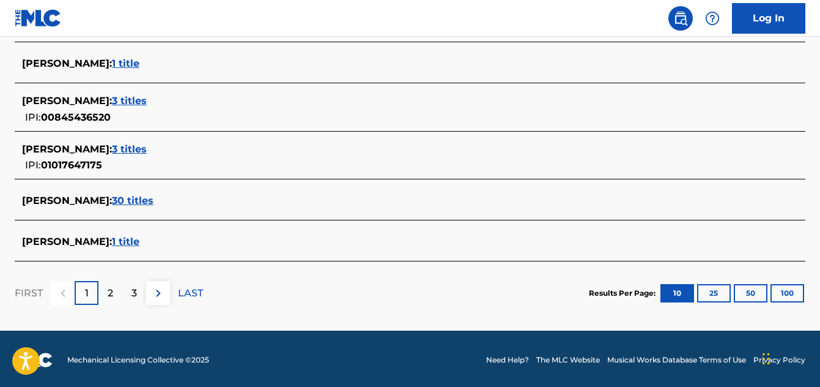
click at [154, 202] on span "30 titles" at bounding box center [133, 201] width 42 height 12
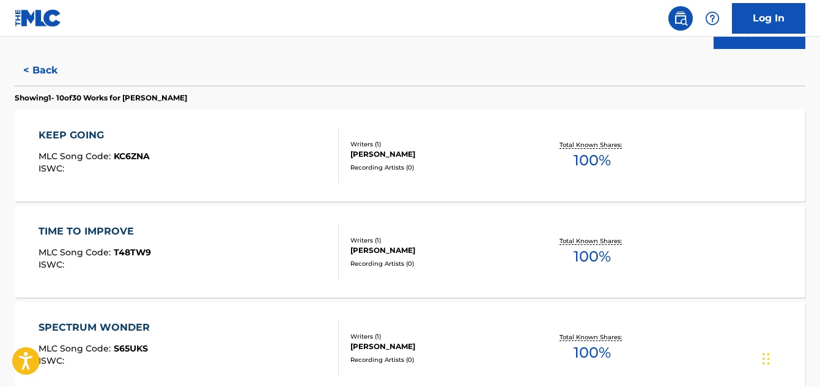
scroll to position [250, 0]
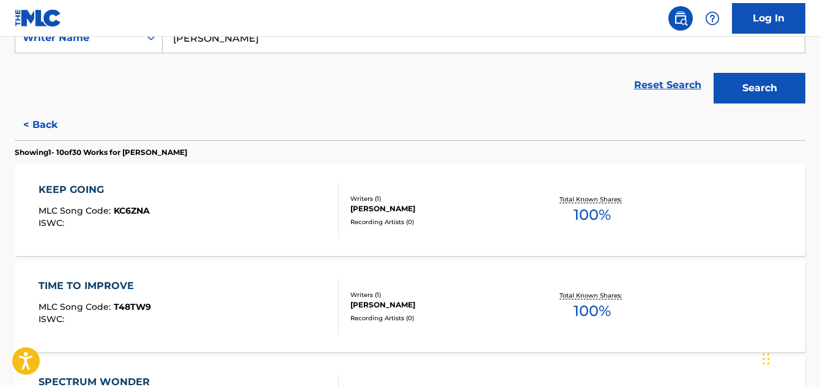
click at [42, 125] on button "< Back" at bounding box center [51, 124] width 73 height 31
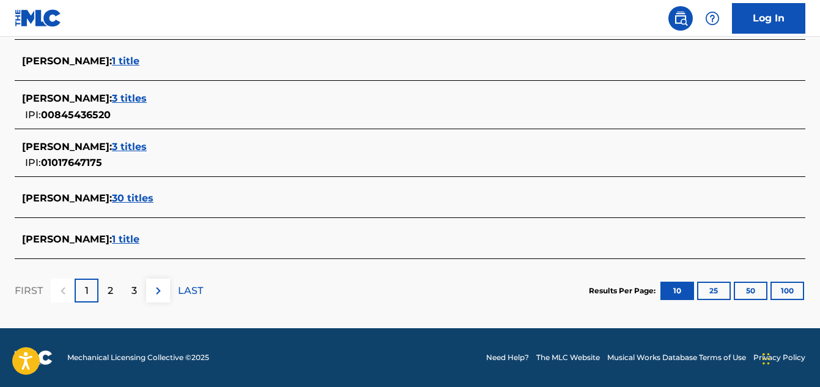
scroll to position [558, 0]
click at [108, 176] on div "Showing 1 - 10 of 10.000 accessible results (Total 10.429 ) ? ALEJANDRO HERNAND…" at bounding box center [410, 61] width 791 height 521
click at [121, 292] on div "2" at bounding box center [110, 290] width 24 height 24
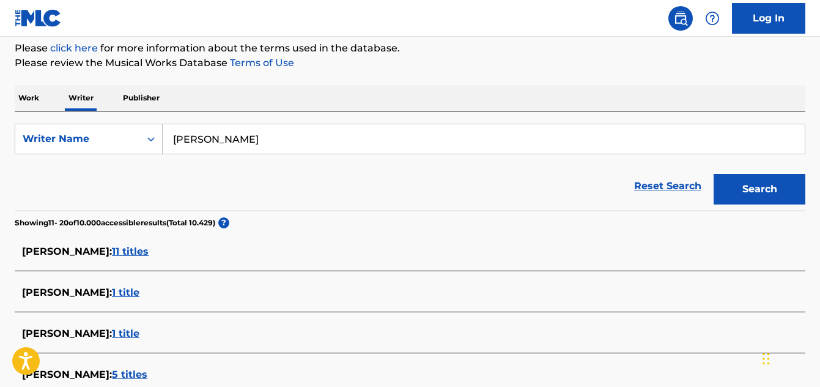
scroll to position [0, 0]
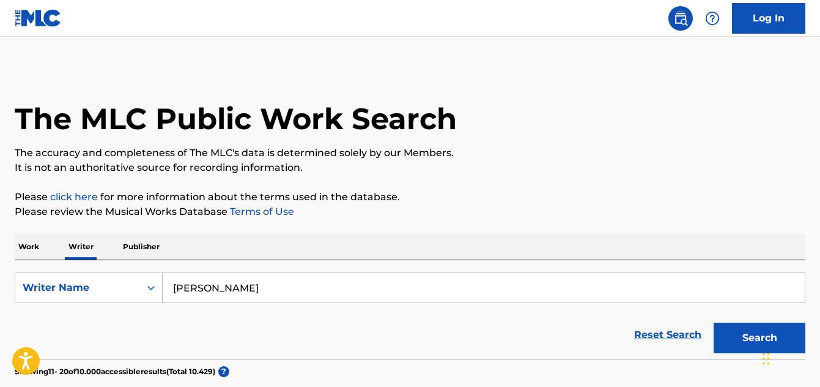
click at [144, 249] on p "Publisher" at bounding box center [141, 247] width 44 height 26
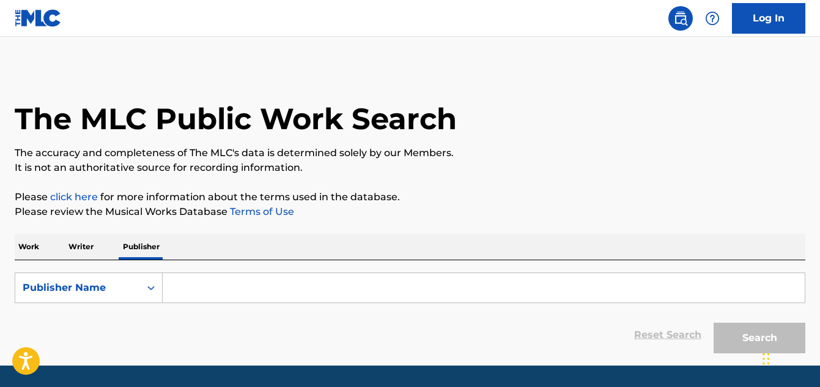
scroll to position [37, 0]
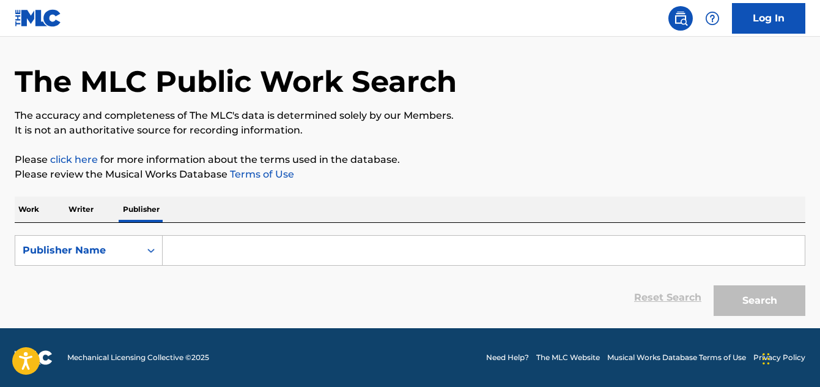
click at [185, 259] on input "Search Form" at bounding box center [484, 250] width 642 height 29
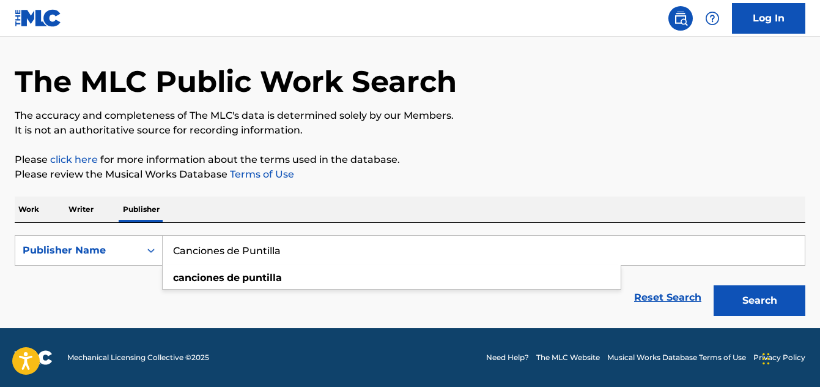
type input "Canciones de Puntilla"
click at [729, 299] on button "Search" at bounding box center [760, 300] width 92 height 31
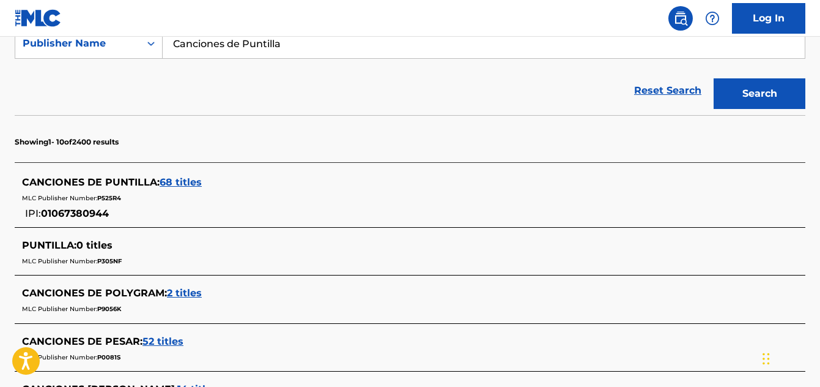
scroll to position [282, 0]
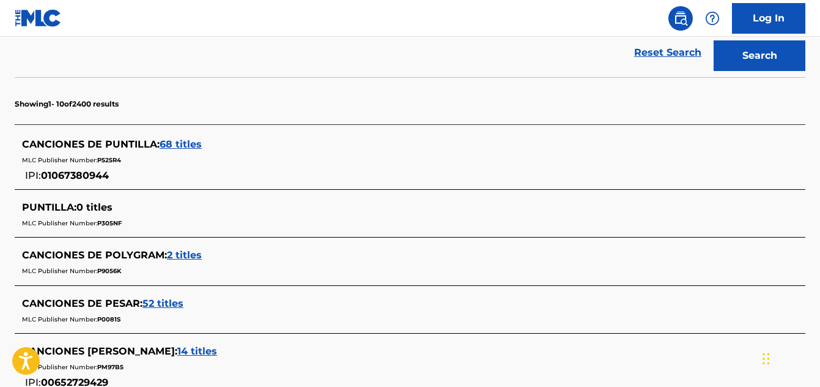
click at [176, 146] on span "68 titles" at bounding box center [181, 144] width 42 height 12
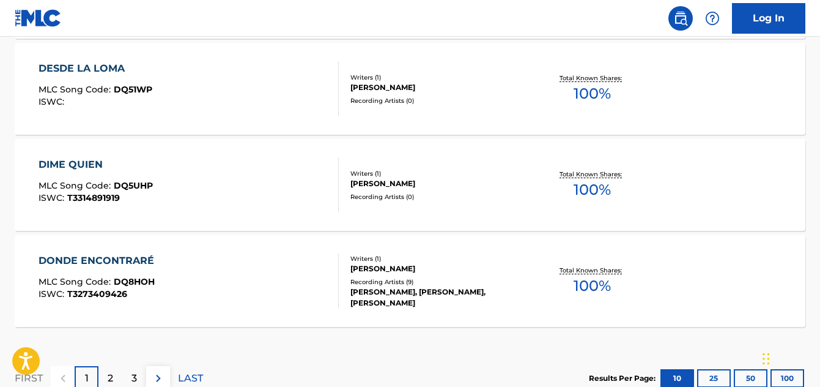
scroll to position [1138, 0]
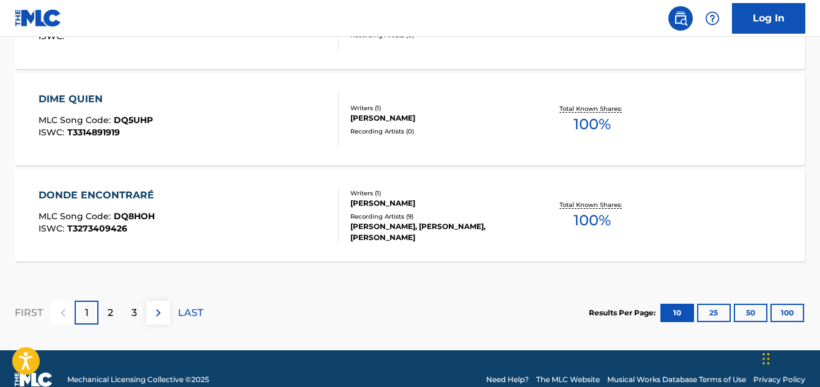
click at [112, 310] on p "2" at bounding box center [111, 312] width 6 height 15
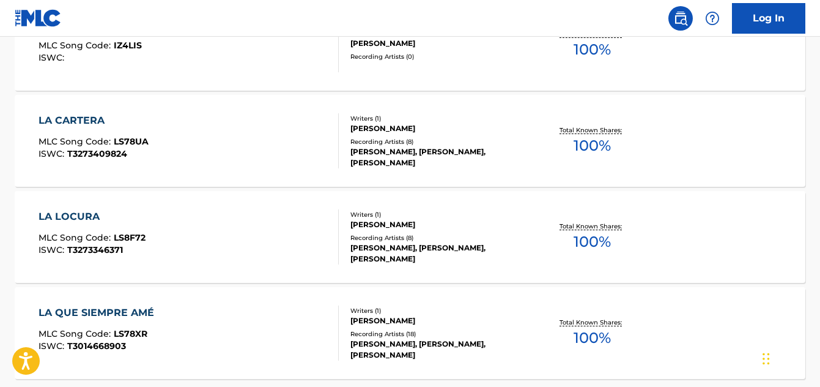
scroll to position [1160, 0]
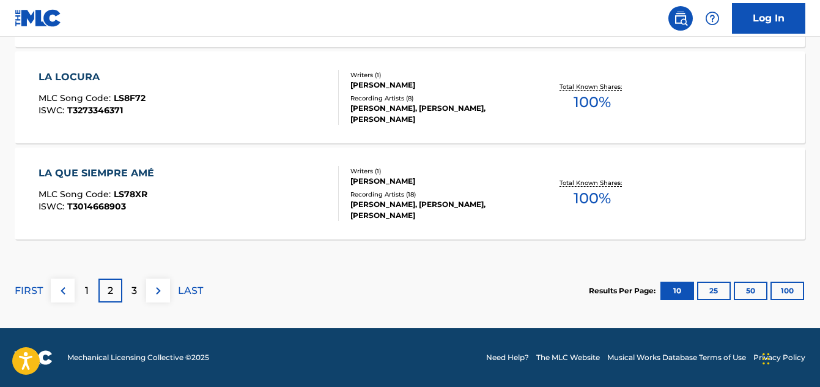
click at [133, 294] on p "3" at bounding box center [135, 290] width 6 height 15
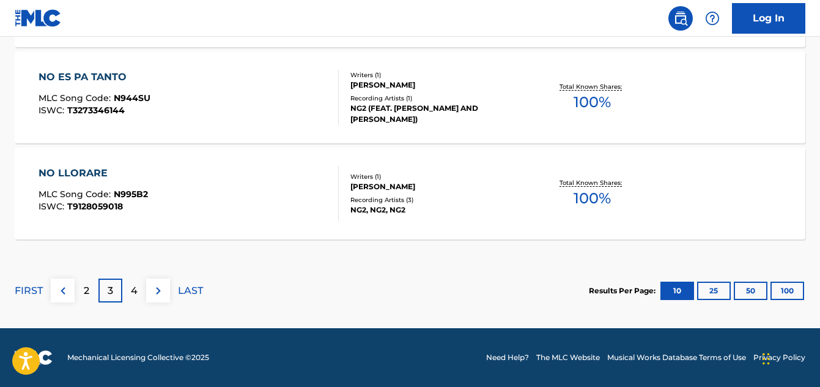
click at [139, 292] on div "4" at bounding box center [134, 290] width 24 height 24
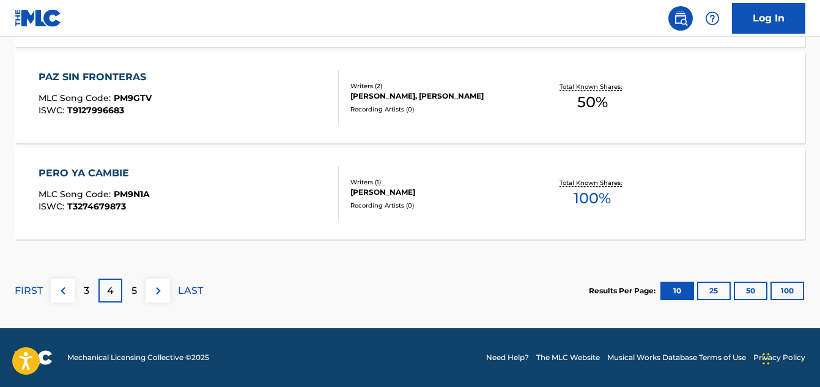
click at [136, 292] on p "5" at bounding box center [135, 290] width 6 height 15
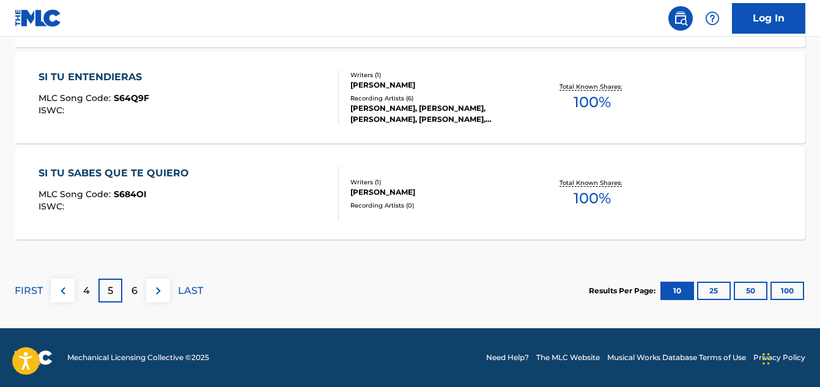
click at [133, 297] on p "6" at bounding box center [135, 290] width 6 height 15
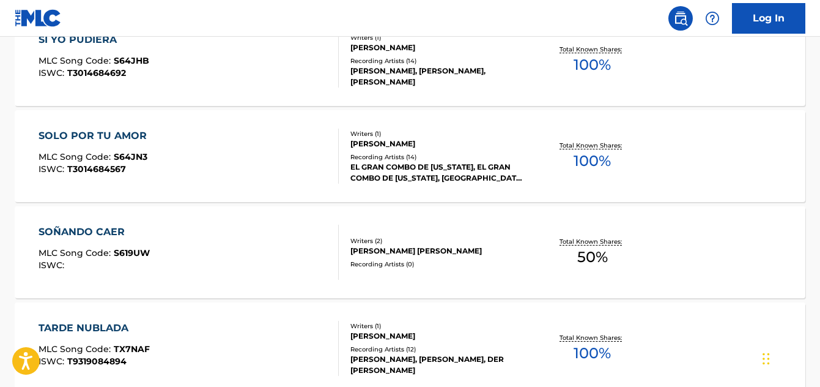
scroll to position [365, 0]
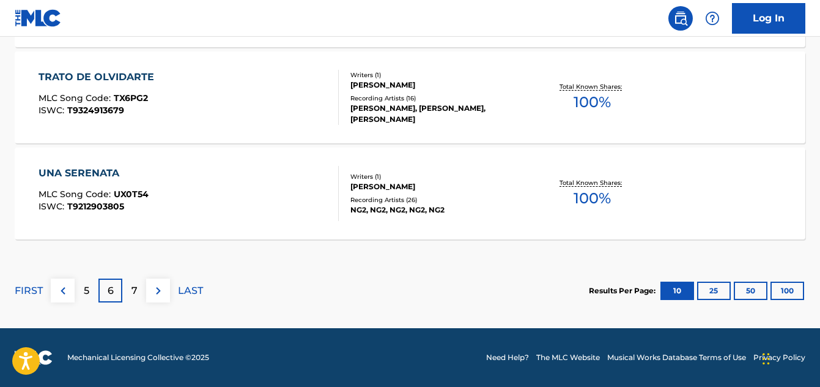
click at [132, 294] on p "7" at bounding box center [135, 290] width 6 height 15
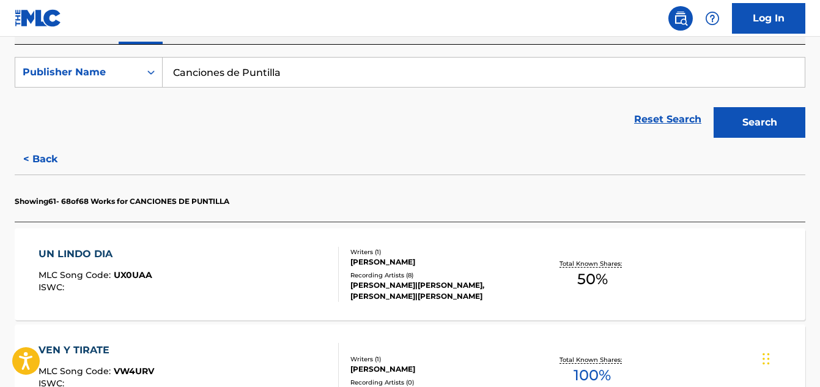
scroll to position [0, 0]
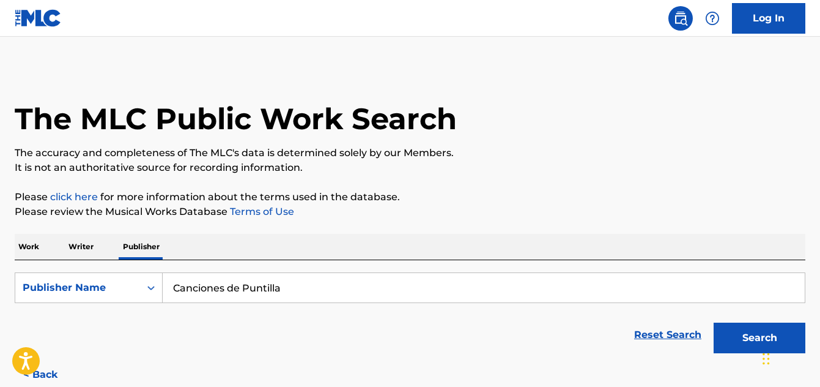
click at [79, 246] on p "Writer" at bounding box center [81, 247] width 32 height 26
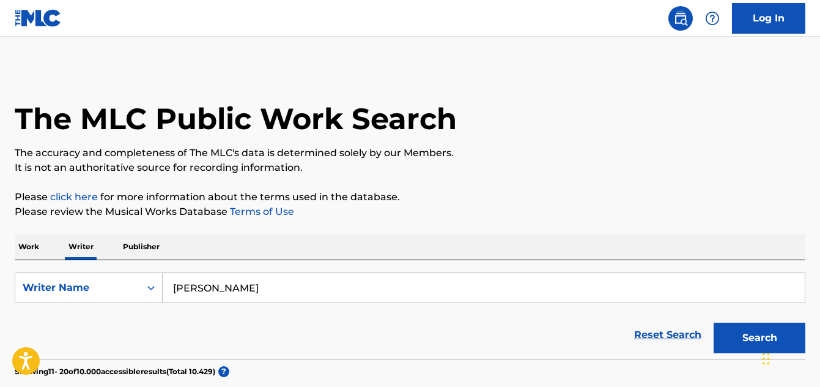
click at [18, 250] on p "Work" at bounding box center [29, 247] width 28 height 26
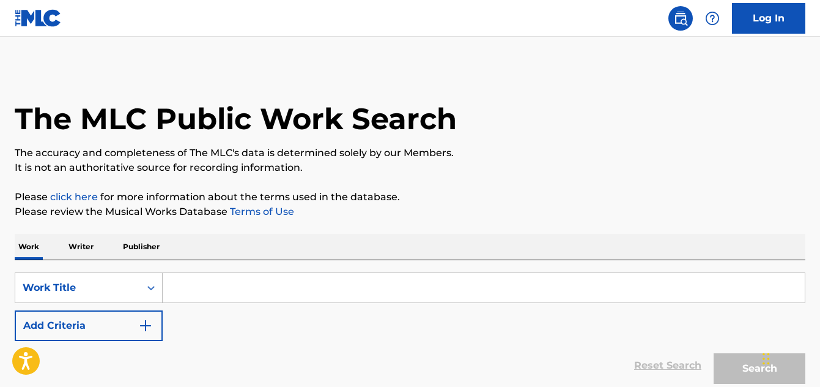
click at [214, 291] on input "Search Form" at bounding box center [484, 287] width 642 height 29
click at [173, 286] on input "Search Form" at bounding box center [484, 287] width 642 height 29
paste input "Solo (Interlude)"
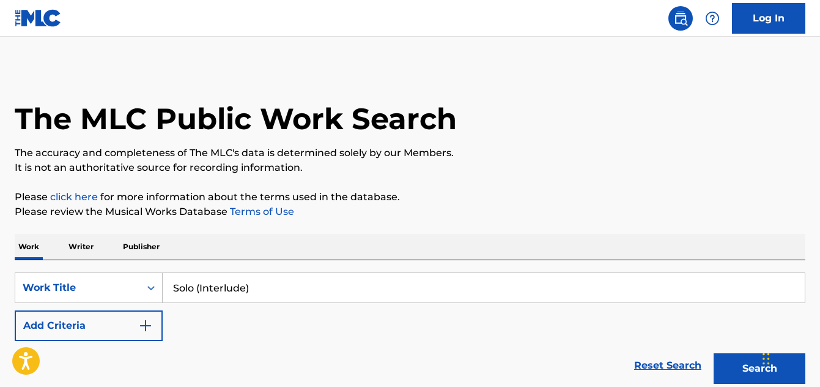
type input "Solo (Interlude)"
click at [150, 325] on img "Search Form" at bounding box center [145, 325] width 15 height 15
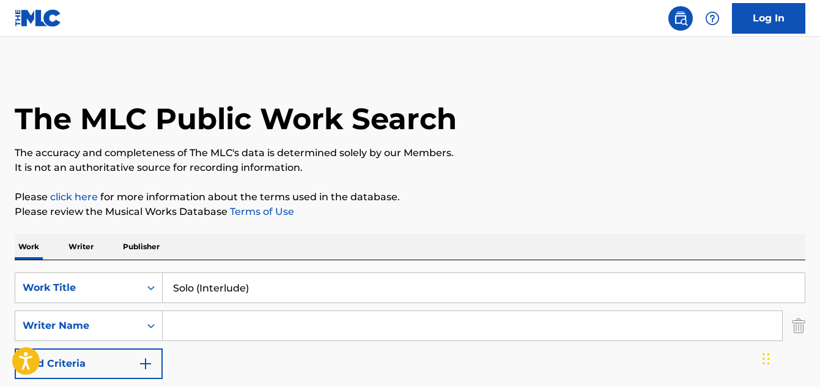
click at [207, 322] on input "Search Form" at bounding box center [473, 325] width 620 height 29
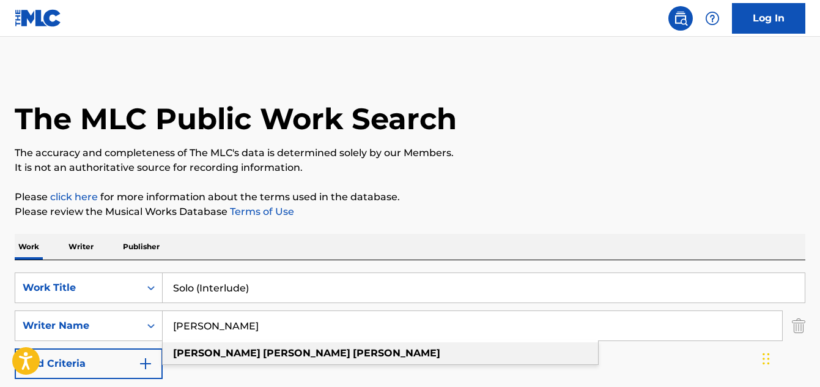
click at [263, 352] on strong "hernan" at bounding box center [306, 353] width 87 height 12
type input "sebastian hernan medina"
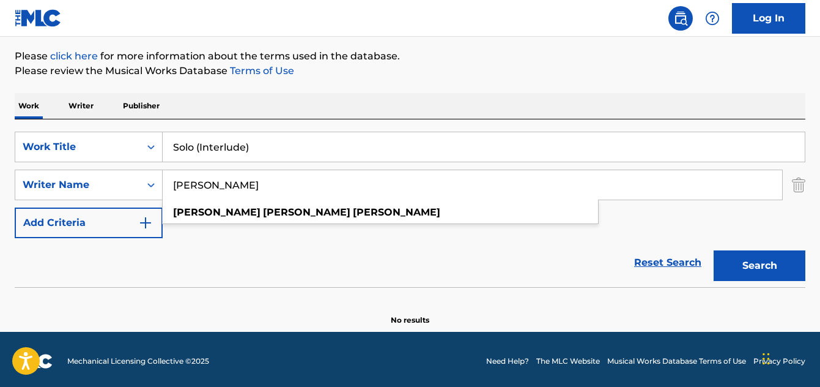
scroll to position [144, 0]
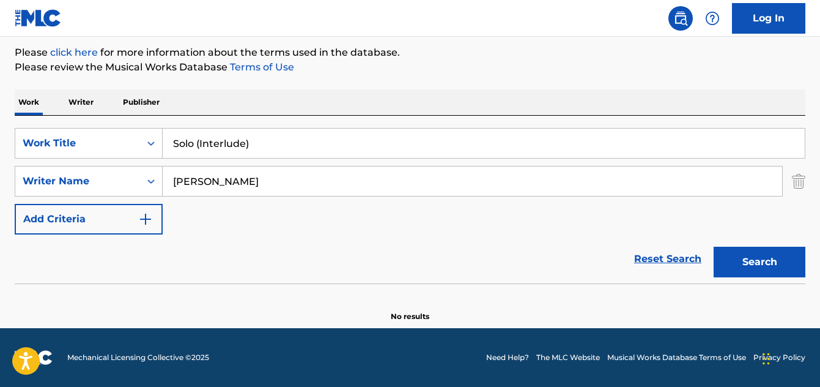
click at [740, 270] on button "Search" at bounding box center [760, 262] width 92 height 31
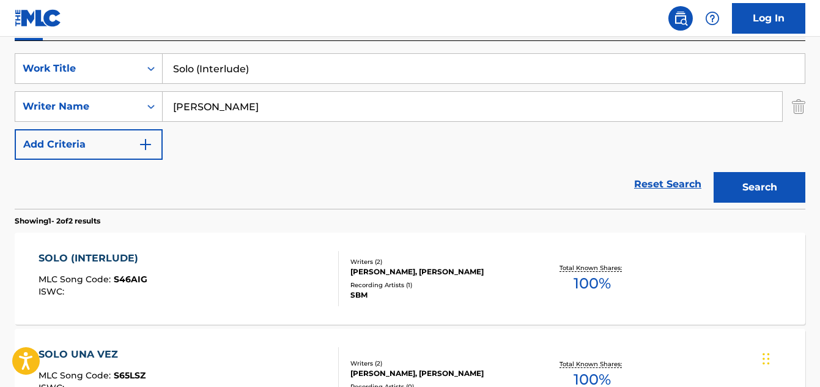
scroll to position [267, 0]
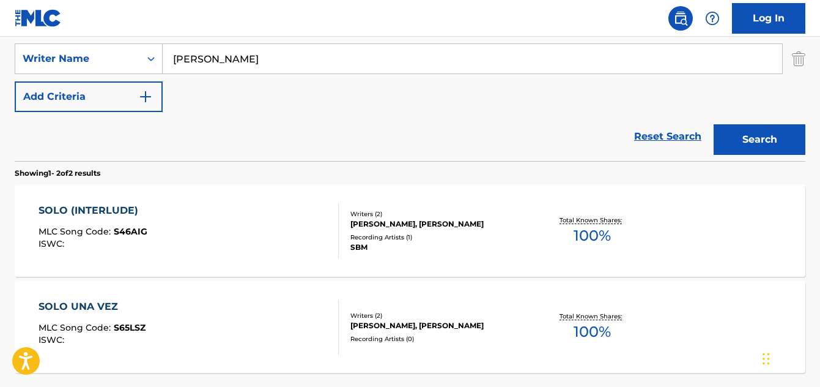
click at [75, 209] on div "SOLO (INTERLUDE)" at bounding box center [93, 210] width 109 height 15
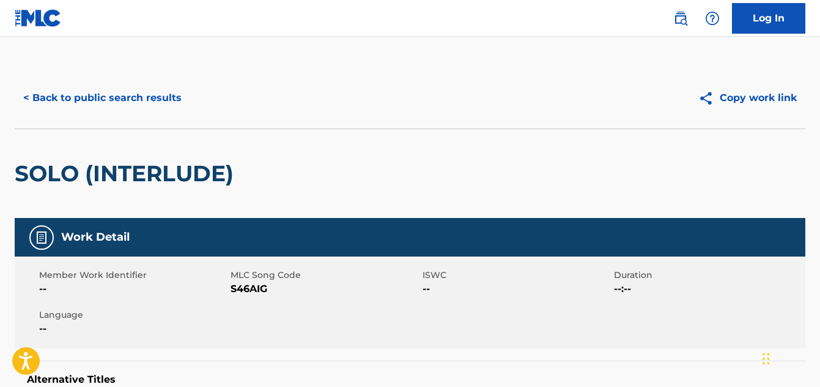
click at [107, 103] on button "< Back to public search results" at bounding box center [103, 98] width 176 height 31
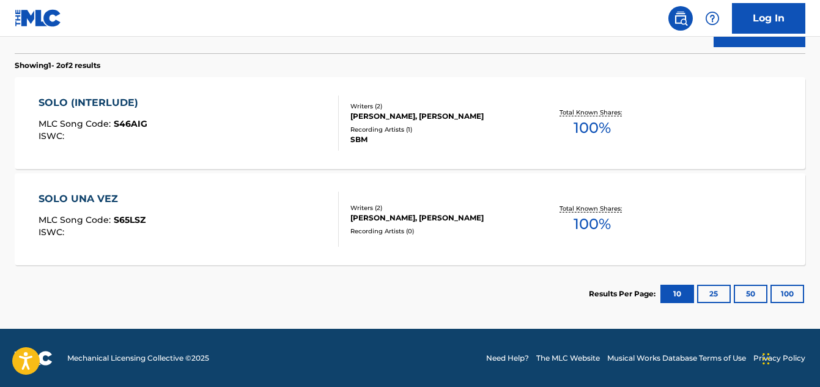
scroll to position [375, 0]
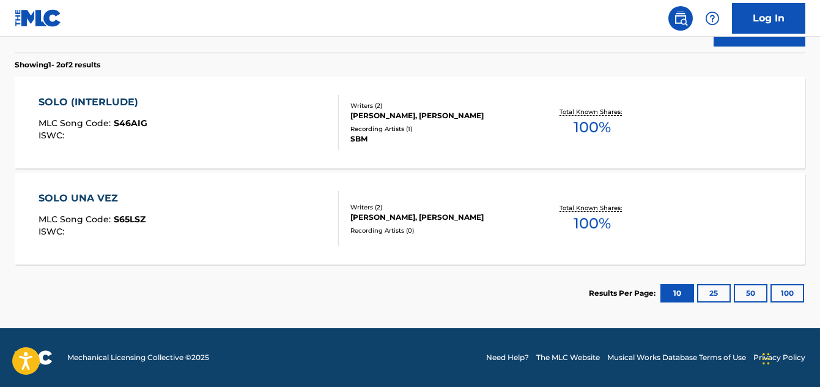
click at [73, 187] on div "SOLO UNA VEZ MLC Song Code : S65LSZ ISWC : Writers ( 2 ) SEBASTIAN MEDINA, SEBA…" at bounding box center [410, 219] width 791 height 92
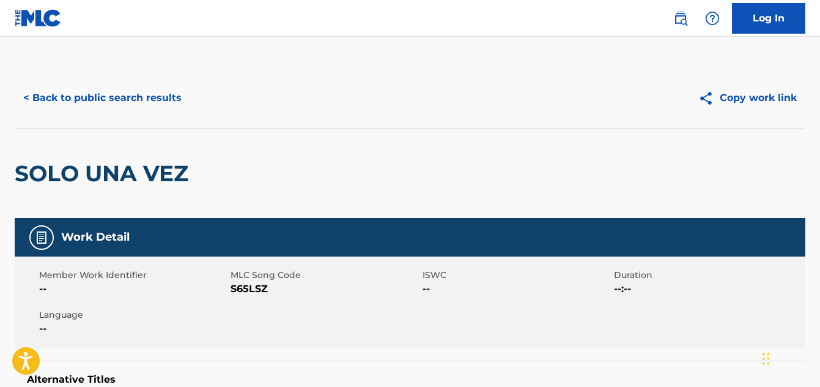
click at [87, 95] on button "< Back to public search results" at bounding box center [103, 98] width 176 height 31
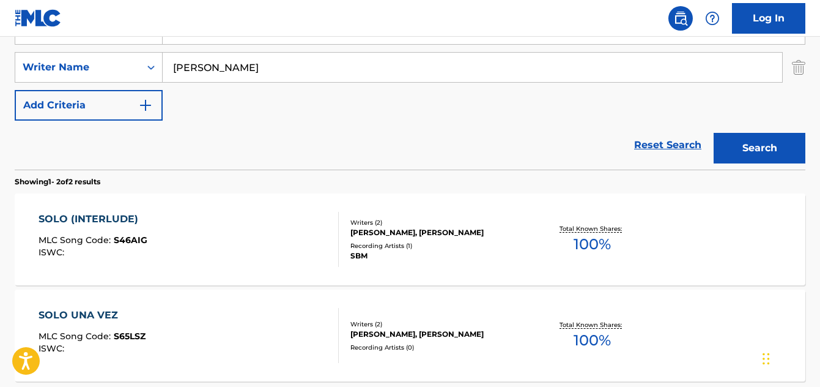
scroll to position [69, 0]
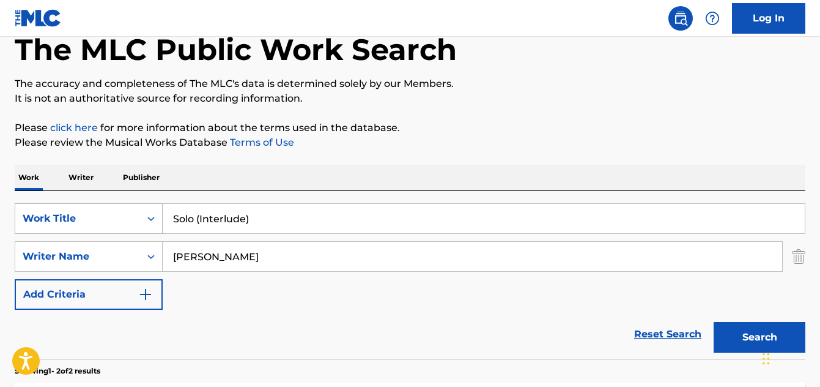
drag, startPoint x: 253, startPoint y: 222, endPoint x: 149, endPoint y: 227, distance: 103.5
click at [72, 234] on div "SearchWithCriteriabe528e62-251e-4c0f-ab0c-2632bed7666e Work Title Solo (Interlu…" at bounding box center [410, 256] width 791 height 106
paste input "Te daba"
type input "Te daba"
click at [723, 336] on button "Search" at bounding box center [760, 337] width 92 height 31
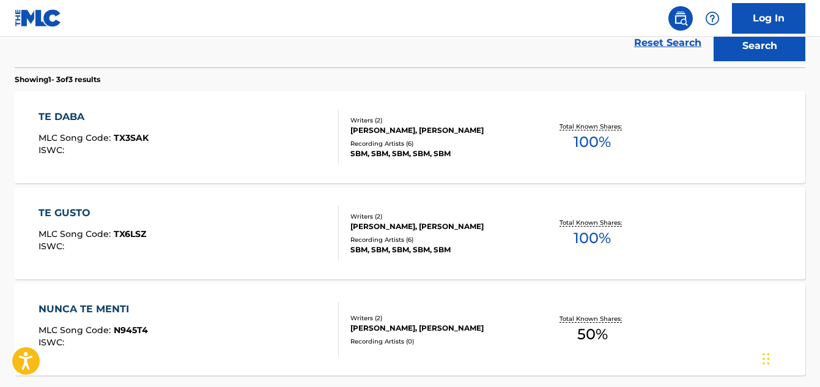
scroll to position [368, 0]
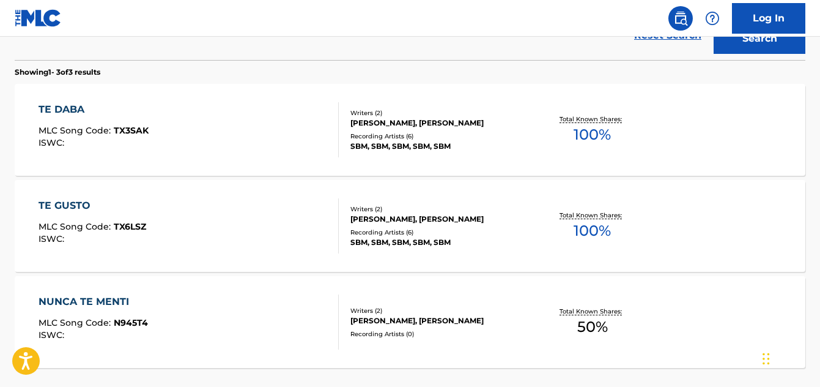
click at [63, 111] on div "TE DABA" at bounding box center [94, 109] width 110 height 15
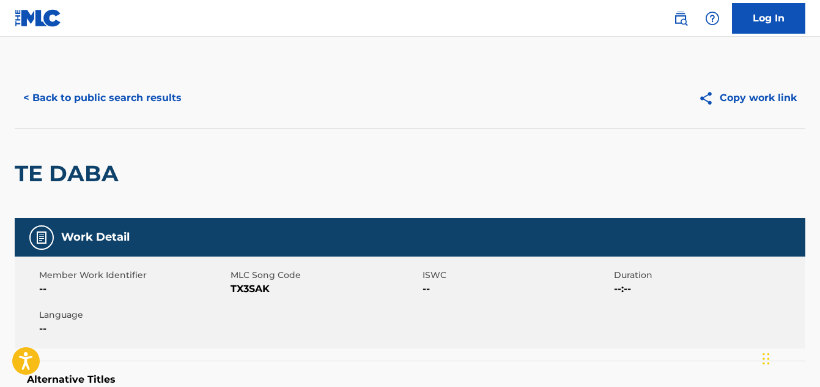
click at [106, 95] on button "< Back to public search results" at bounding box center [103, 98] width 176 height 31
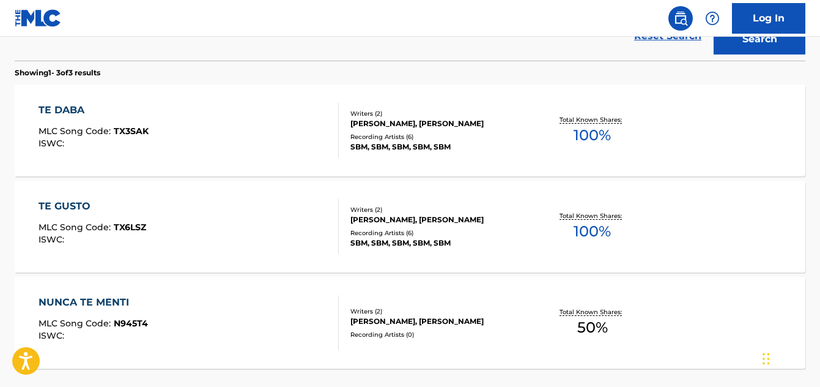
scroll to position [410, 0]
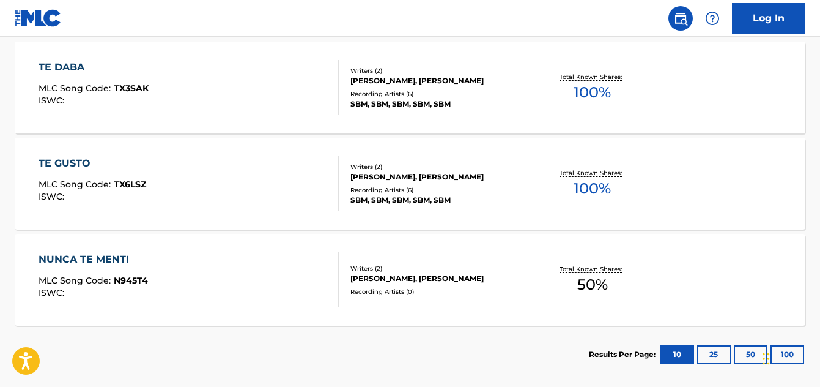
click at [76, 168] on div "TE GUSTO" at bounding box center [93, 163] width 108 height 15
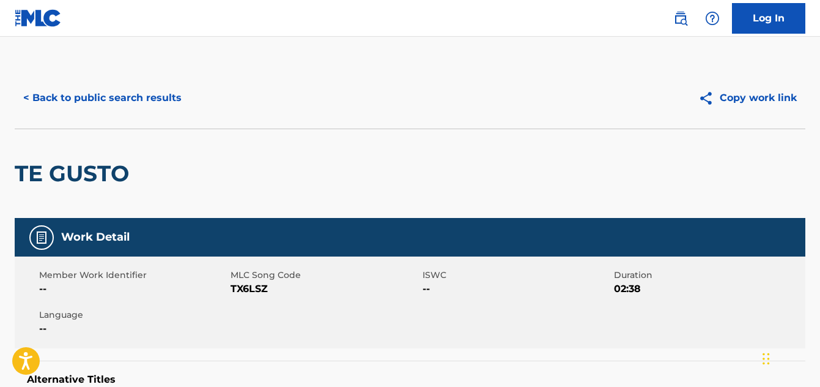
click at [92, 103] on button "< Back to public search results" at bounding box center [103, 98] width 176 height 31
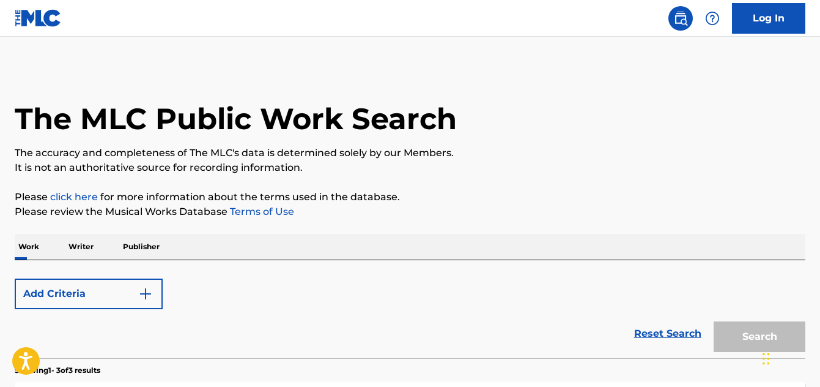
scroll to position [471, 0]
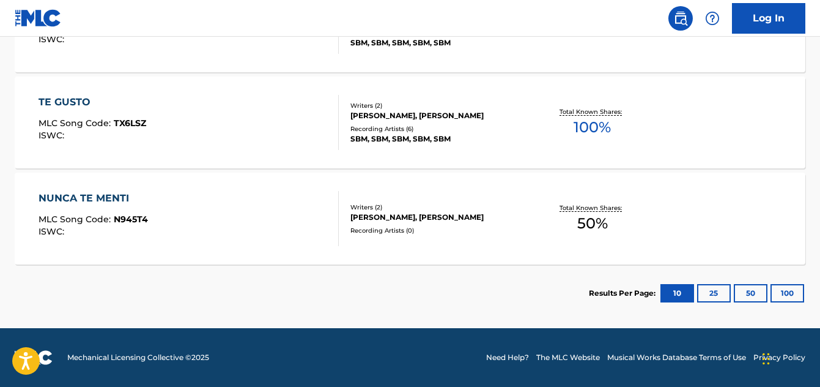
click at [114, 195] on div "NUNCA TE MENTI" at bounding box center [93, 198] width 109 height 15
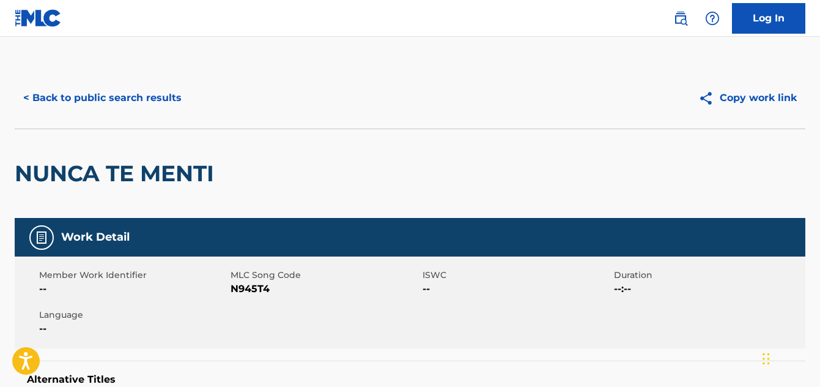
click at [85, 102] on button "< Back to public search results" at bounding box center [103, 98] width 176 height 31
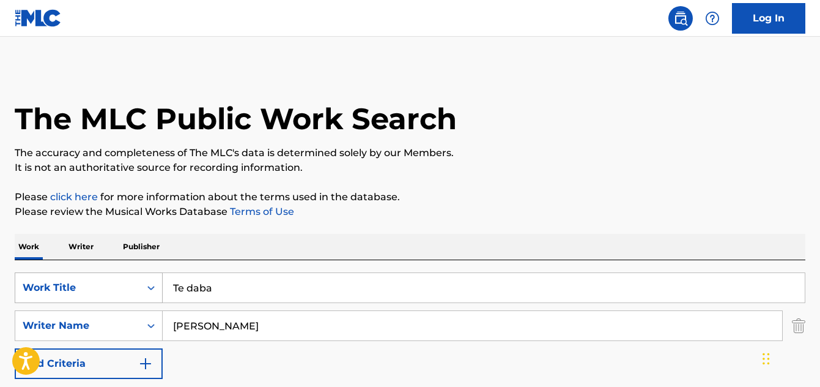
drag, startPoint x: 228, startPoint y: 294, endPoint x: 158, endPoint y: 289, distance: 69.9
click at [158, 289] on div "SearchWithCriteriabe528e62-251e-4c0f-ab0c-2632bed7666e Work Title Te daba" at bounding box center [410, 287] width 791 height 31
paste input "Apaga la luz"
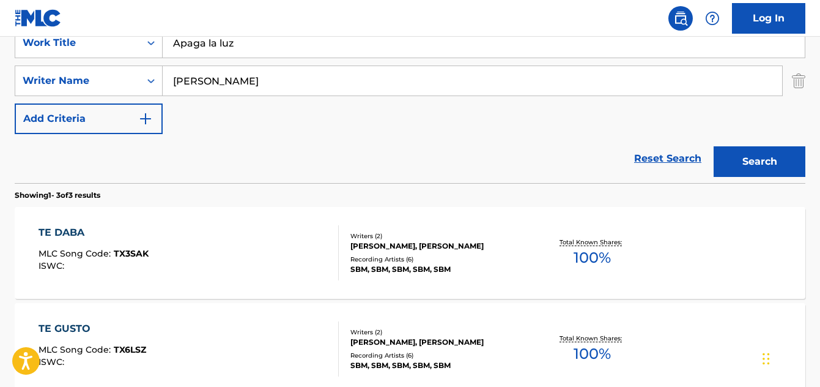
type input "Apaga la luz"
click at [733, 158] on button "Search" at bounding box center [760, 161] width 92 height 31
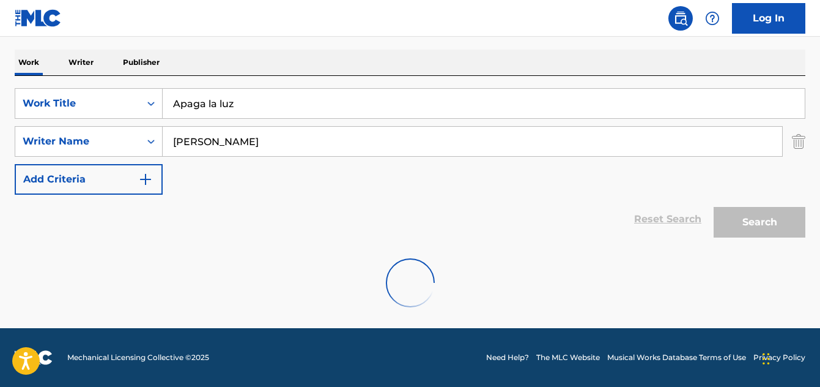
scroll to position [245, 0]
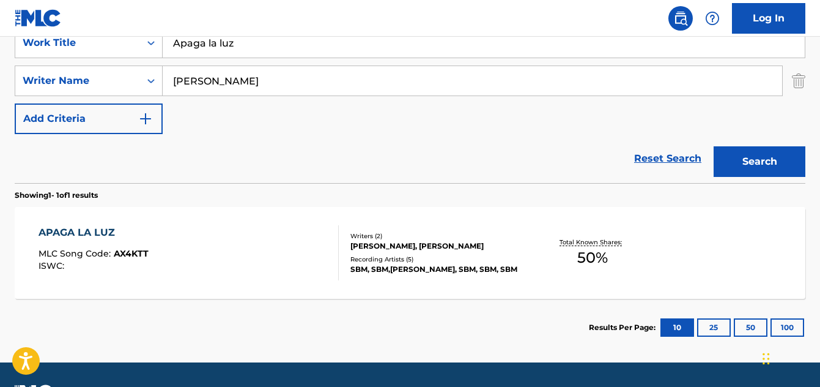
click at [89, 236] on div "APAGA LA LUZ" at bounding box center [94, 232] width 110 height 15
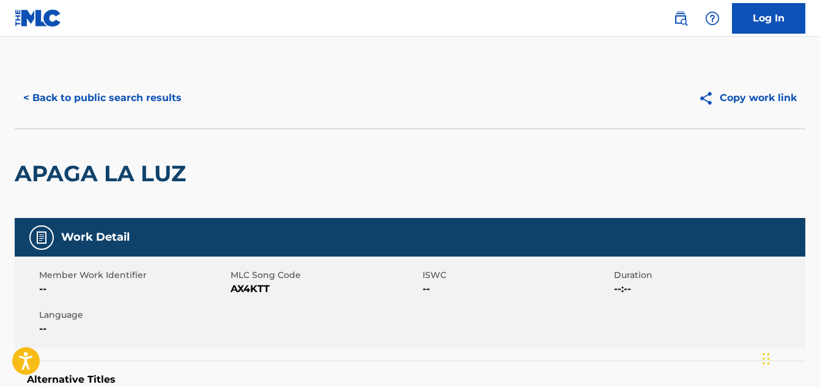
click at [89, 103] on button "< Back to public search results" at bounding box center [103, 98] width 176 height 31
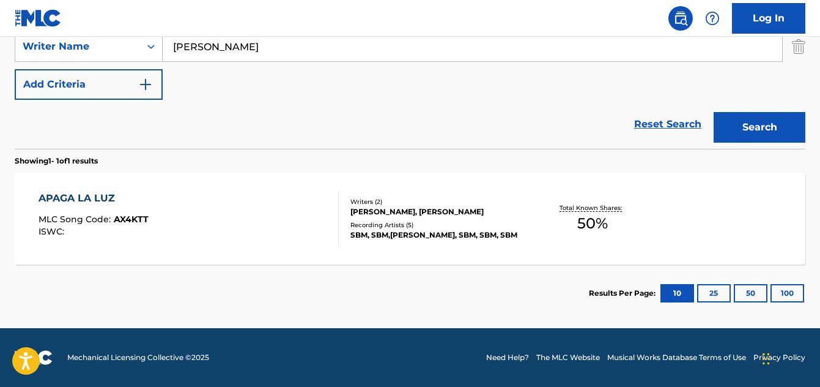
scroll to position [34, 0]
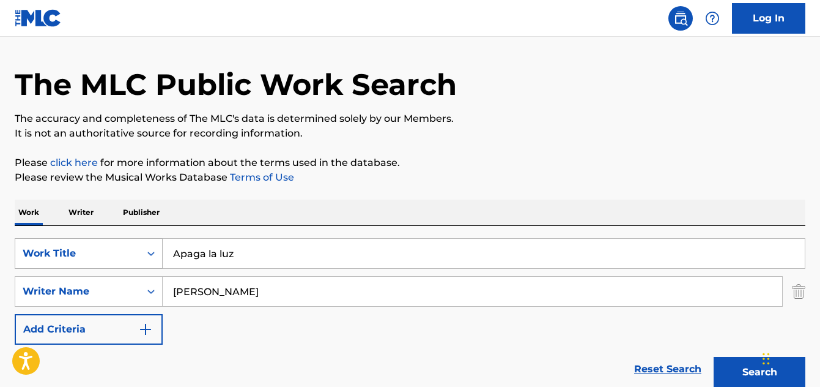
drag, startPoint x: 251, startPoint y: 242, endPoint x: 155, endPoint y: 262, distance: 98.1
click at [155, 262] on div "SearchWithCriteriabe528e62-251e-4c0f-ab0c-2632bed7666e Work Title Apaga la luz" at bounding box center [410, 253] width 791 height 31
paste input "Traidora"
type input "Traidora"
click at [726, 379] on button "Search" at bounding box center [760, 372] width 92 height 31
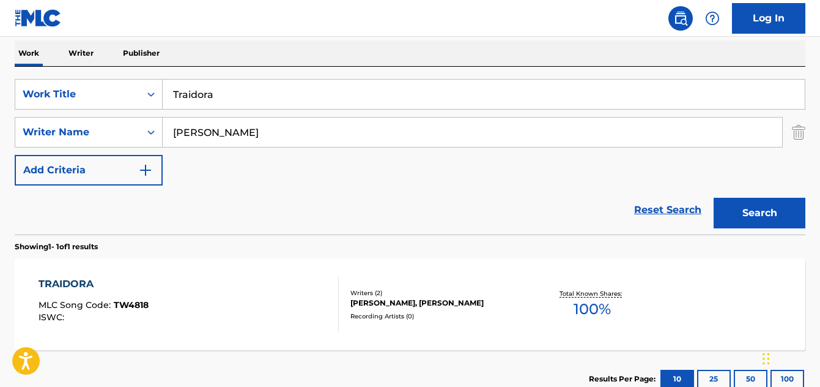
scroll to position [279, 0]
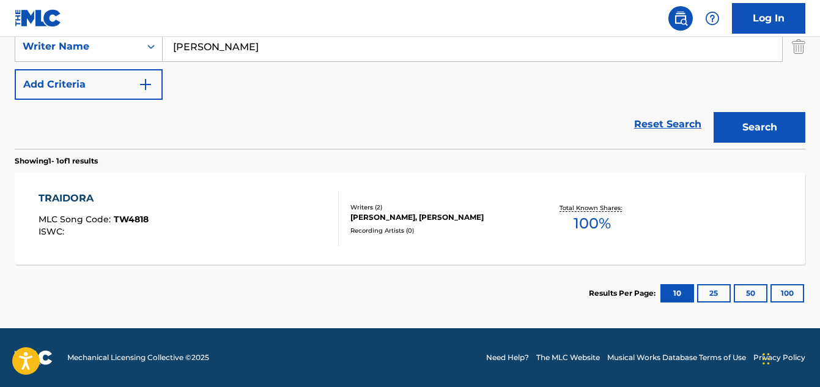
click at [74, 197] on div "TRAIDORA" at bounding box center [94, 198] width 110 height 15
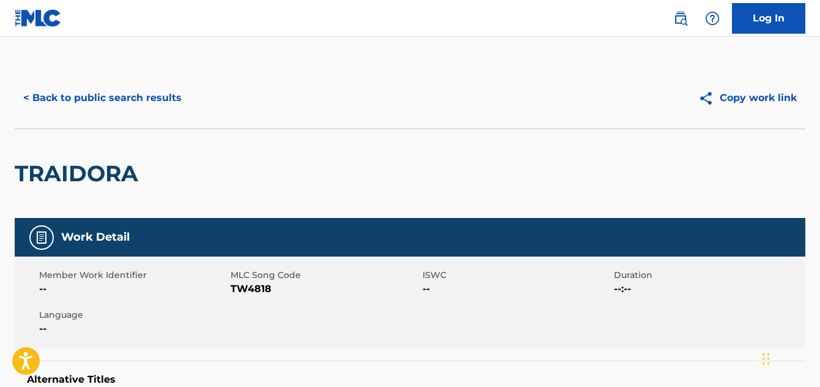
click at [103, 97] on button "< Back to public search results" at bounding box center [103, 98] width 176 height 31
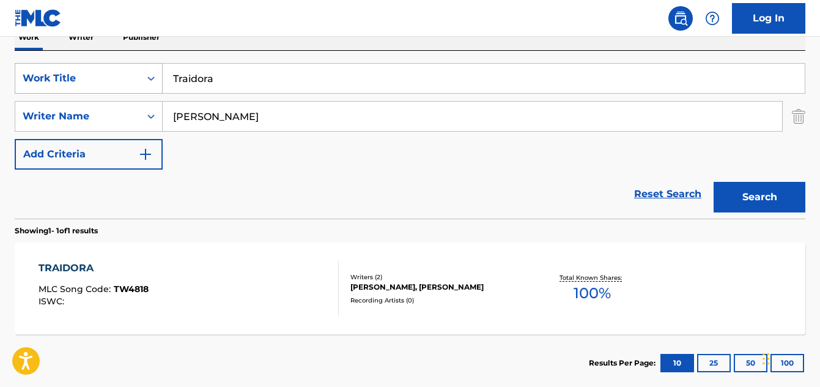
drag, startPoint x: 243, startPoint y: 77, endPoint x: 158, endPoint y: 80, distance: 85.7
click at [155, 81] on div "SearchWithCriteriabe528e62-251e-4c0f-ab0c-2632bed7666e Work Title Traidora" at bounding box center [410, 78] width 791 height 31
paste input "Miral"
type input "Mirala"
click at [749, 195] on button "Search" at bounding box center [760, 197] width 92 height 31
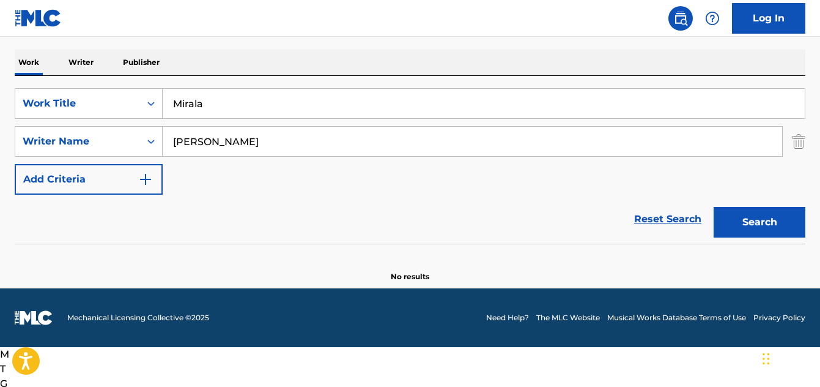
scroll to position [144, 0]
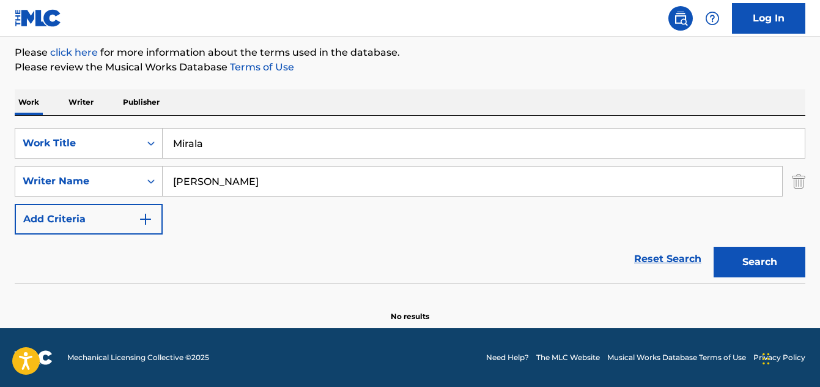
click at [740, 270] on button "Search" at bounding box center [760, 262] width 92 height 31
drag, startPoint x: 257, startPoint y: 183, endPoint x: 224, endPoint y: 178, distance: 33.4
click at [224, 178] on input "sebastian hernan medina" at bounding box center [473, 180] width 620 height 29
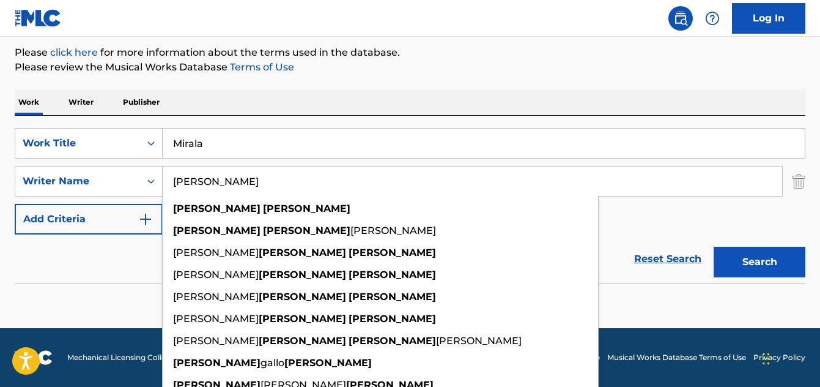
type input "sebastian medina"
click at [765, 263] on button "Search" at bounding box center [760, 262] width 92 height 31
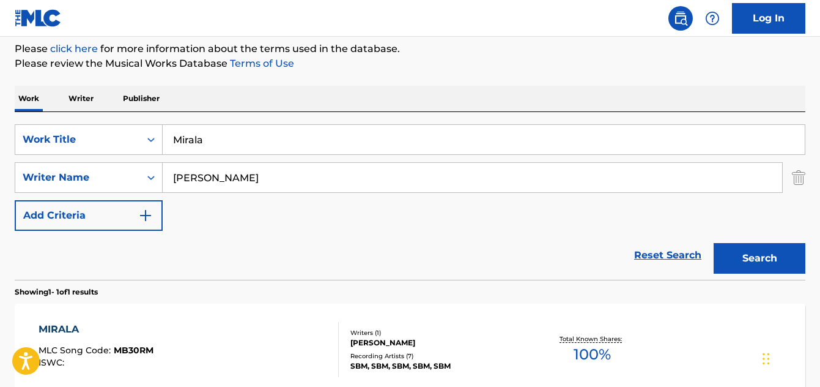
scroll to position [267, 0]
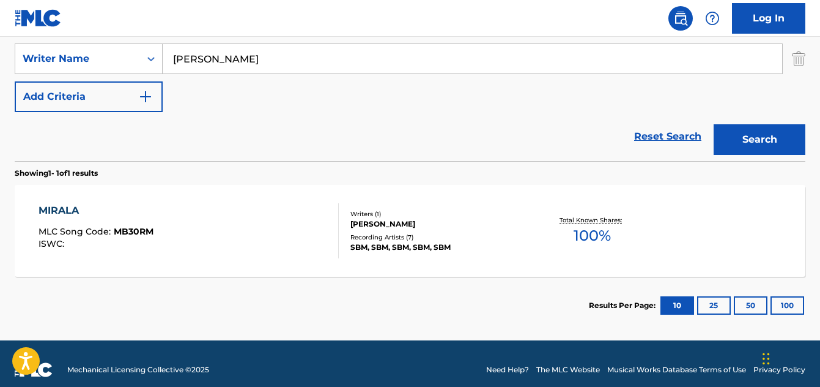
click at [54, 208] on div "MIRALA" at bounding box center [96, 210] width 115 height 15
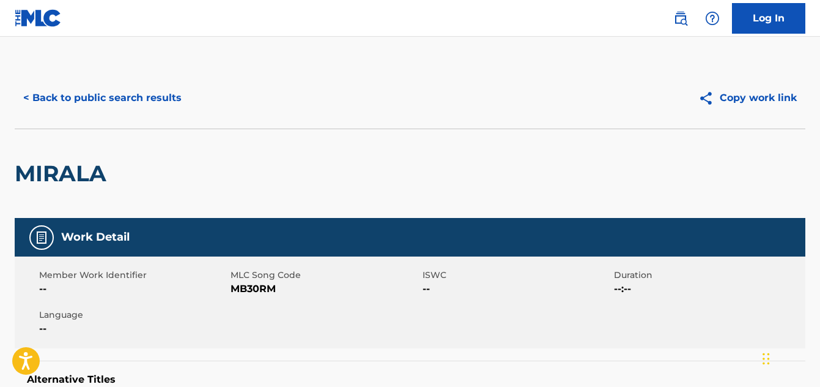
click at [89, 106] on button "< Back to public search results" at bounding box center [103, 98] width 176 height 31
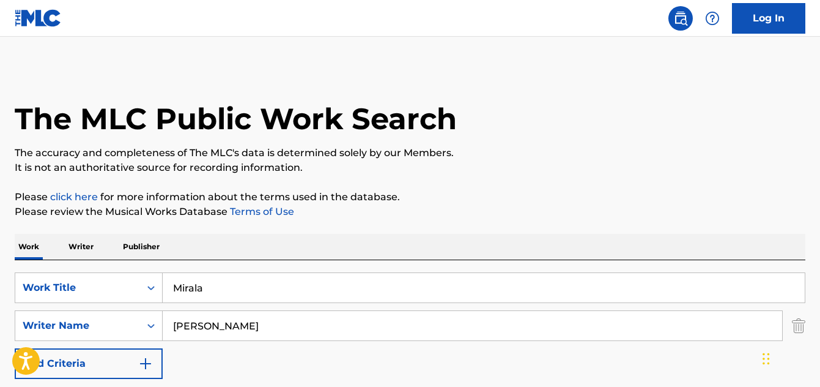
scroll to position [209, 0]
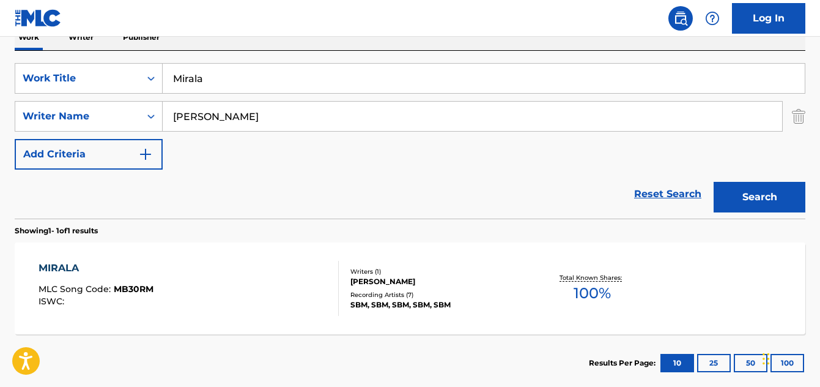
drag, startPoint x: 210, startPoint y: 87, endPoint x: 167, endPoint y: 83, distance: 43.6
click at [167, 83] on input "Mirala" at bounding box center [484, 78] width 642 height 29
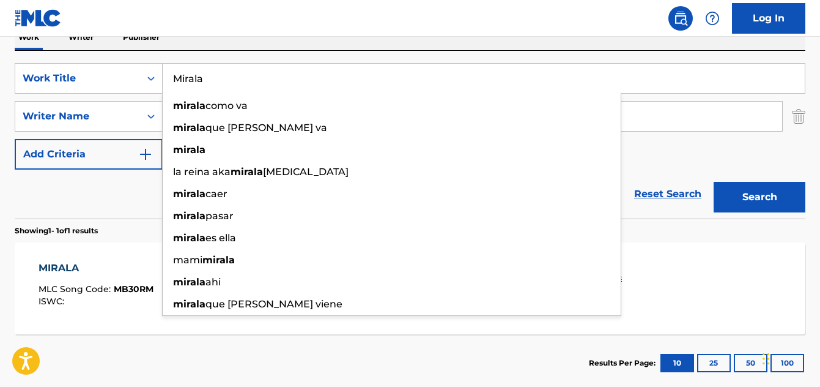
paste input "Ya me cansé"
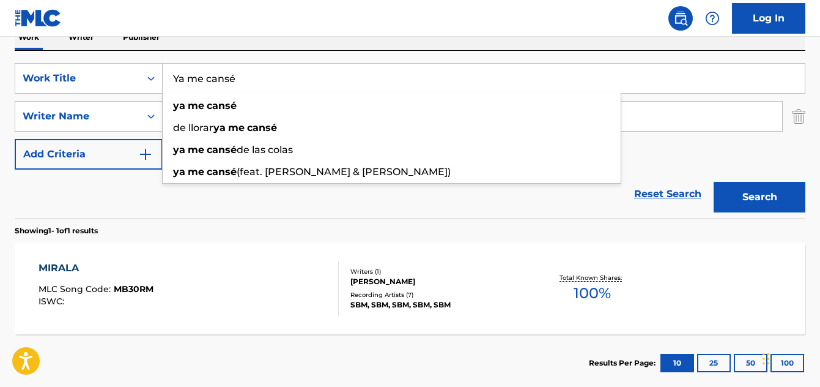
type input "Ya me cansé"
click at [214, 237] on section "MIRALA MLC Song Code : MB30RM ISWC : Writers ( 1 ) SEBASTIAN MEDINA Recording A…" at bounding box center [410, 285] width 791 height 98
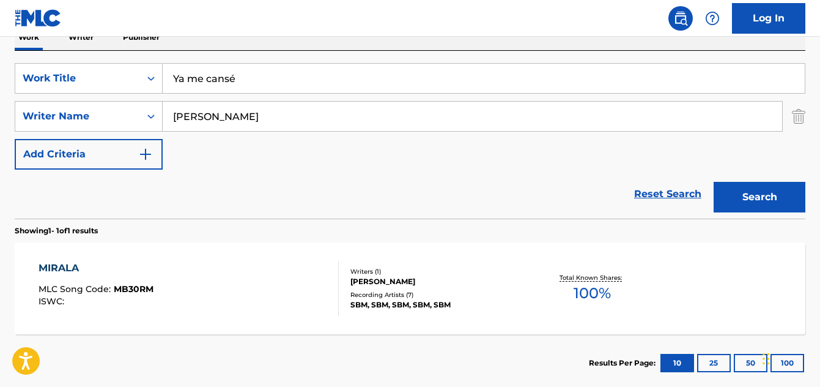
click at [224, 116] on input "sebastian medina" at bounding box center [473, 116] width 620 height 29
type input "sebastian hernan medina"
drag, startPoint x: 763, startPoint y: 204, endPoint x: 755, endPoint y: 204, distance: 8.0
click at [761, 204] on button "Search" at bounding box center [760, 197] width 92 height 31
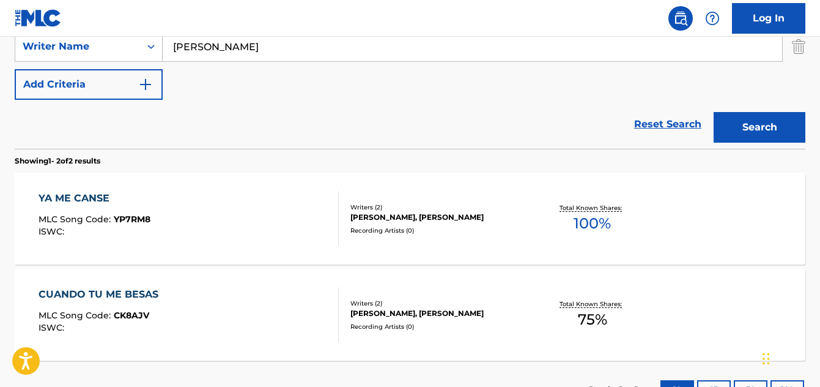
scroll to position [332, 0]
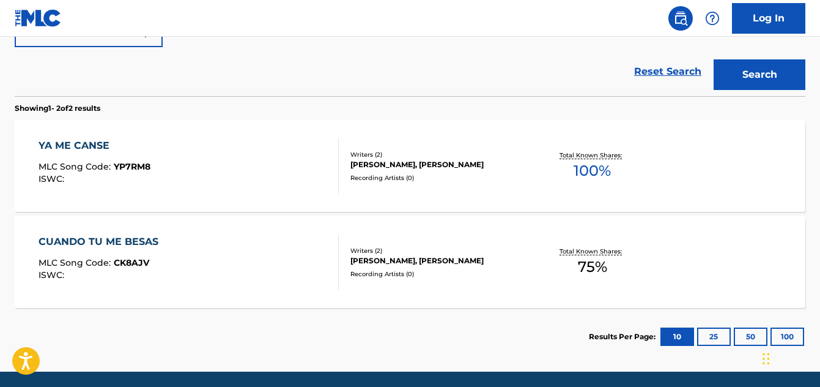
click at [70, 142] on div "YA ME CANSE" at bounding box center [95, 145] width 112 height 15
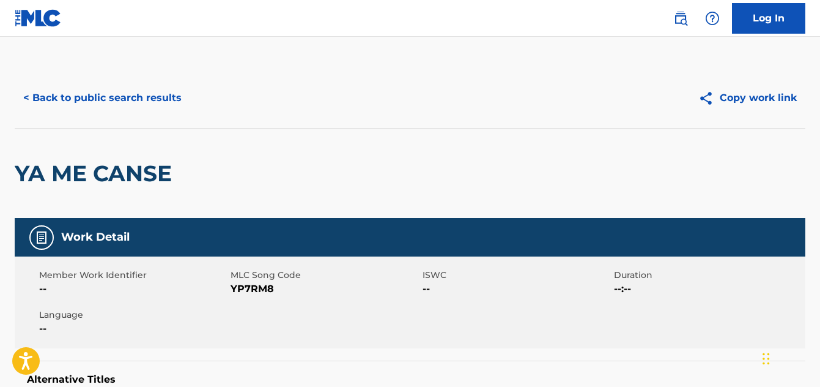
click at [75, 100] on button "< Back to public search results" at bounding box center [103, 98] width 176 height 31
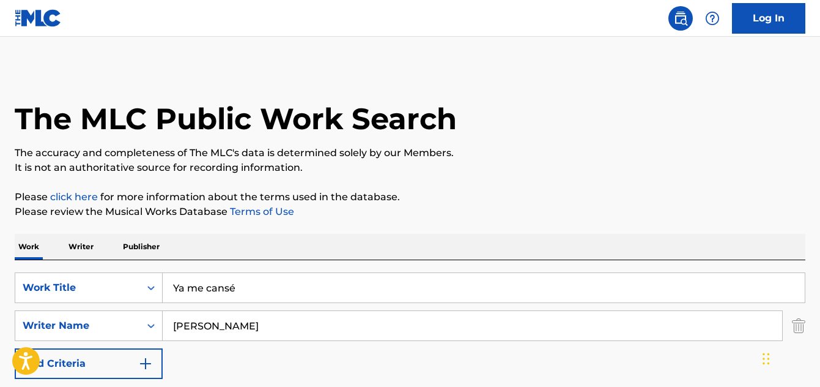
scroll to position [375, 0]
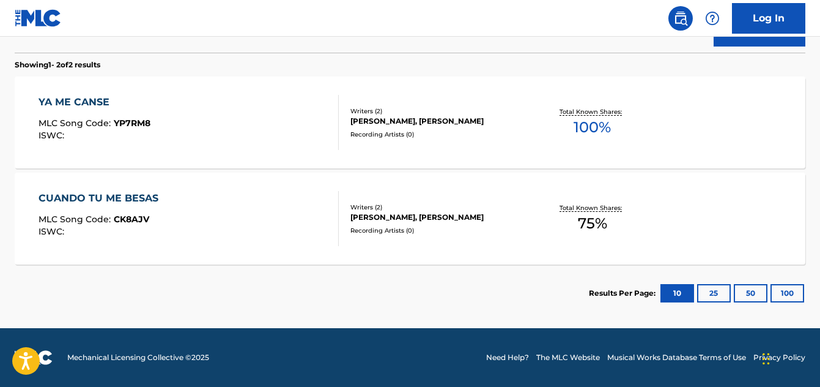
click at [99, 204] on div "CUANDO TU ME BESAS" at bounding box center [102, 198] width 126 height 15
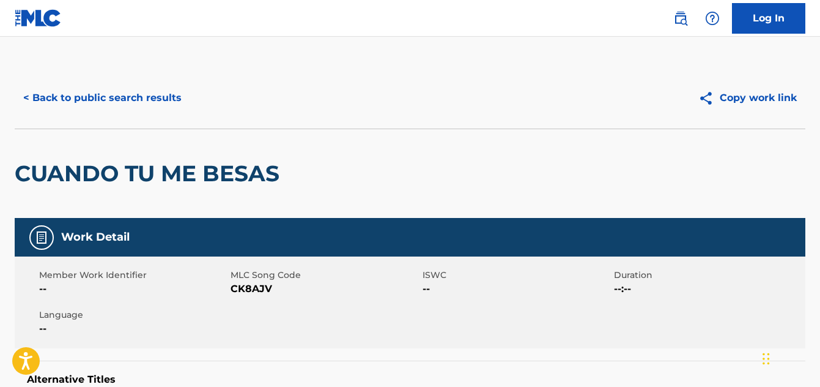
click at [109, 96] on button "< Back to public search results" at bounding box center [103, 98] width 176 height 31
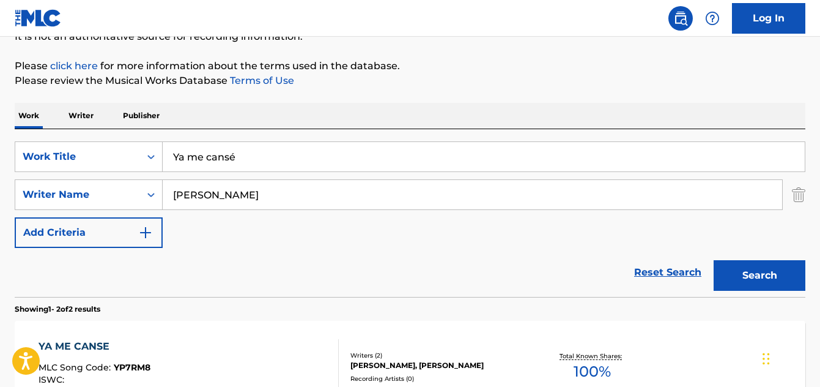
scroll to position [130, 0]
drag, startPoint x: 276, startPoint y: 171, endPoint x: 172, endPoint y: 173, distance: 104.0
click at [172, 172] on div "Ya me cansé" at bounding box center [484, 157] width 642 height 29
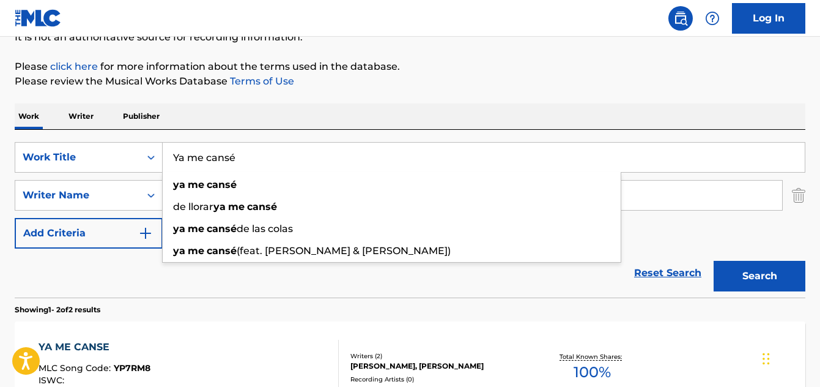
paste input "Rica"
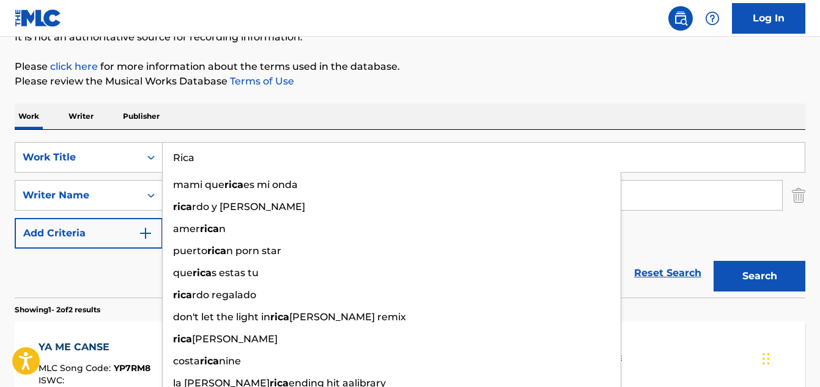
type input "Rica"
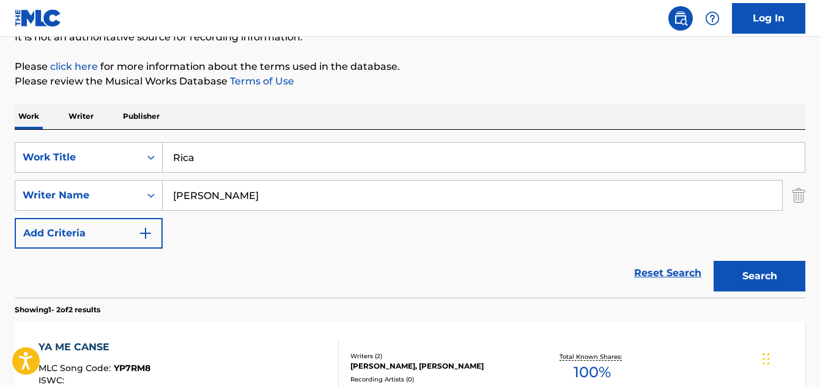
click at [730, 278] on button "Search" at bounding box center [760, 276] width 92 height 31
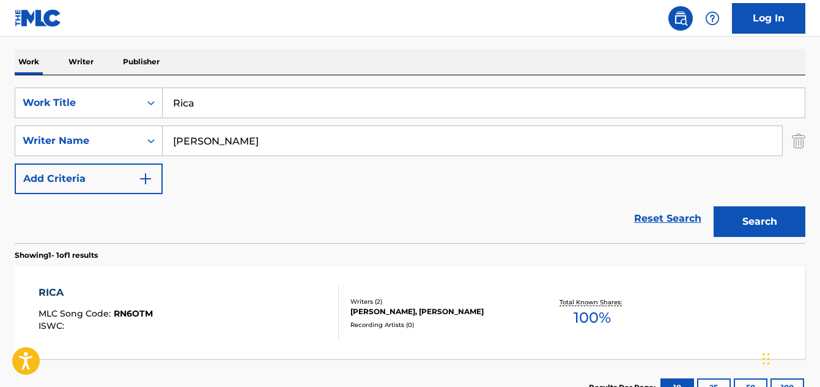
scroll to position [279, 0]
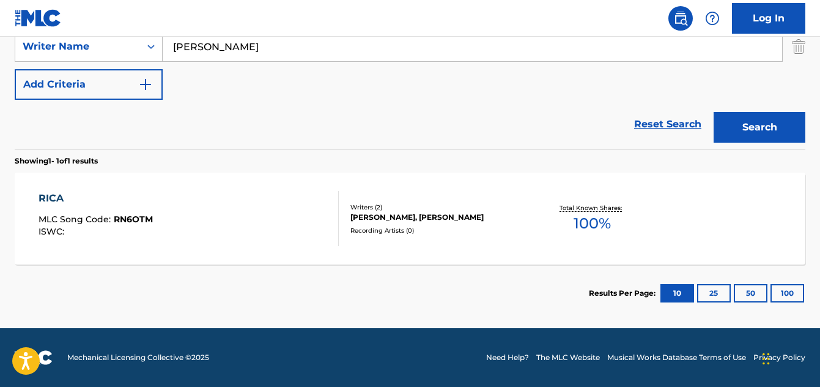
click at [54, 202] on div "RICA" at bounding box center [96, 198] width 114 height 15
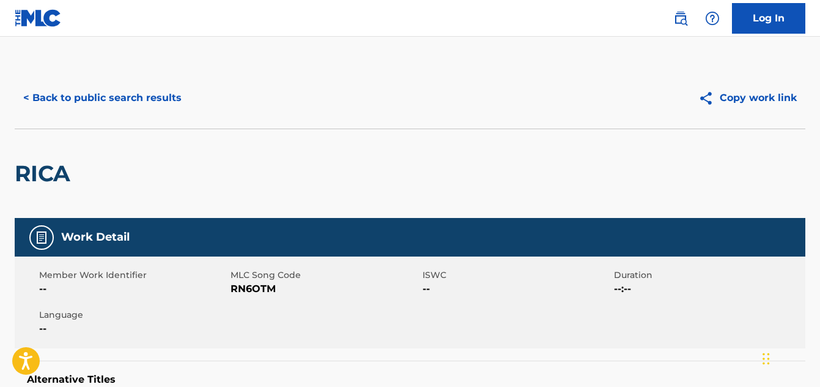
click at [105, 103] on button "< Back to public search results" at bounding box center [103, 98] width 176 height 31
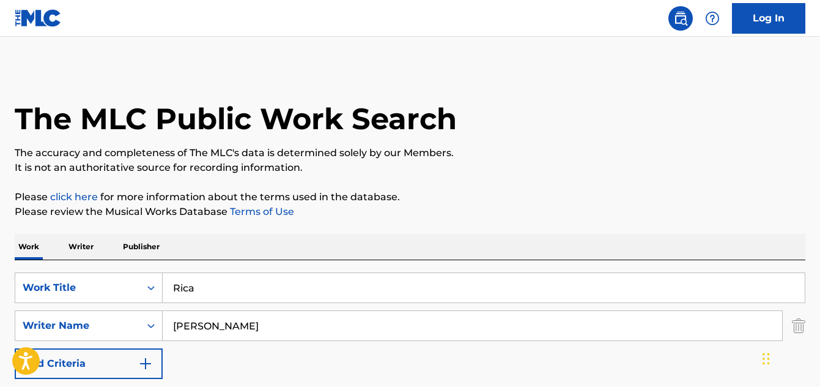
scroll to position [209, 0]
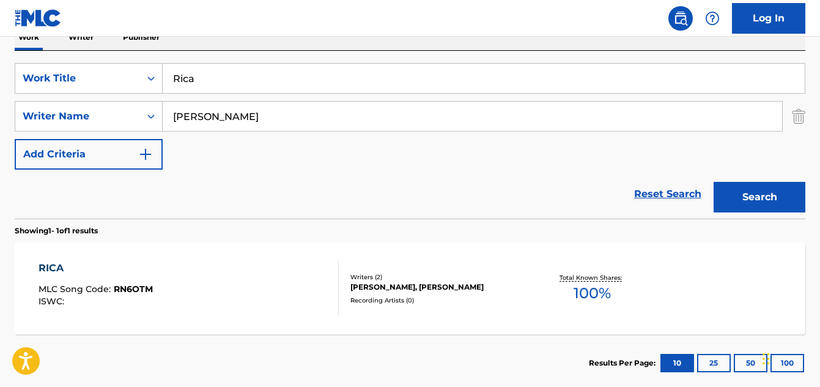
drag, startPoint x: 210, startPoint y: 80, endPoint x: 165, endPoint y: 79, distance: 45.3
click at [165, 79] on input "Rica" at bounding box center [484, 78] width 642 height 29
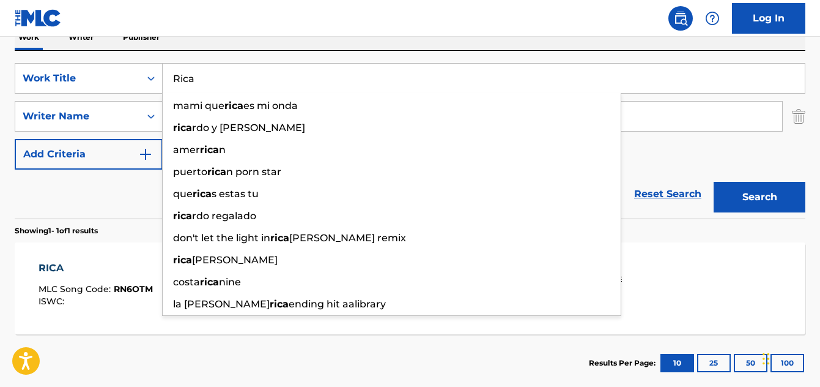
paste input "Otro nivel"
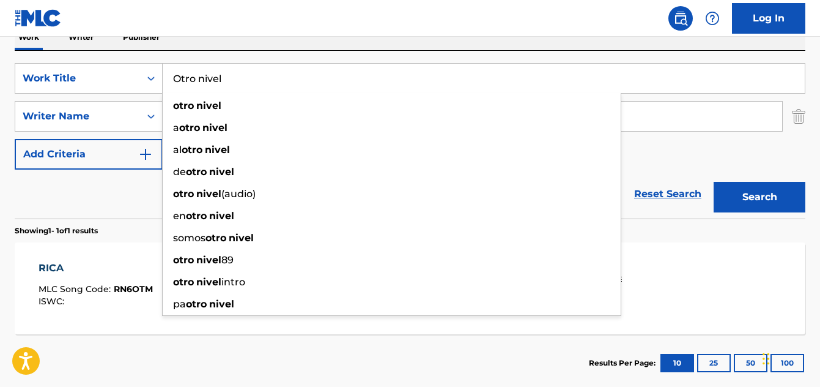
type input "Otro nivel"
click at [759, 198] on button "Search" at bounding box center [760, 197] width 92 height 31
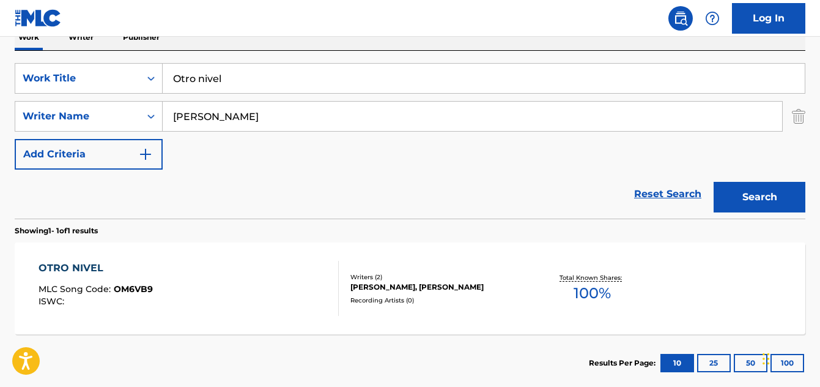
click at [91, 265] on div "OTRO NIVEL" at bounding box center [96, 268] width 114 height 15
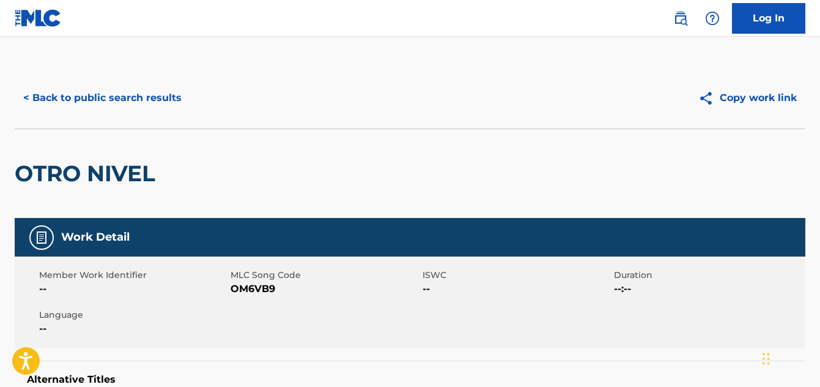
click at [122, 100] on button "< Back to public search results" at bounding box center [103, 98] width 176 height 31
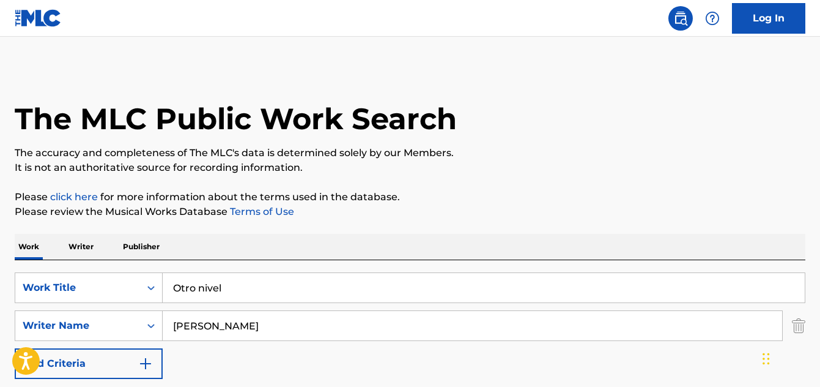
scroll to position [209, 0]
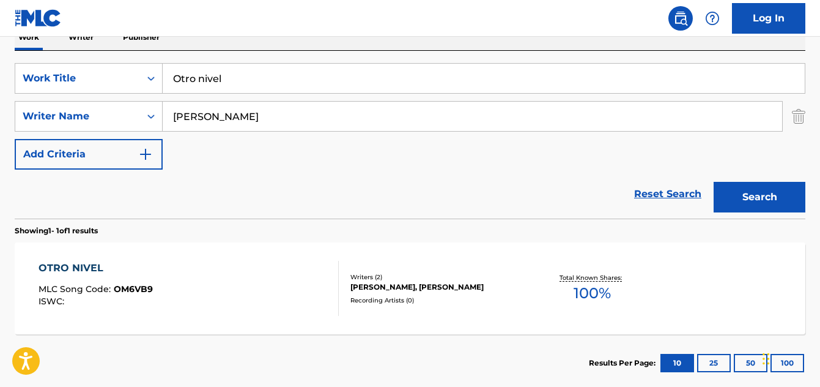
drag, startPoint x: 236, startPoint y: 71, endPoint x: 185, endPoint y: 77, distance: 51.7
click at [161, 80] on div "SearchWithCriteriabe528e62-251e-4c0f-ab0c-2632bed7666e Work Title Otro nivel" at bounding box center [410, 78] width 791 height 31
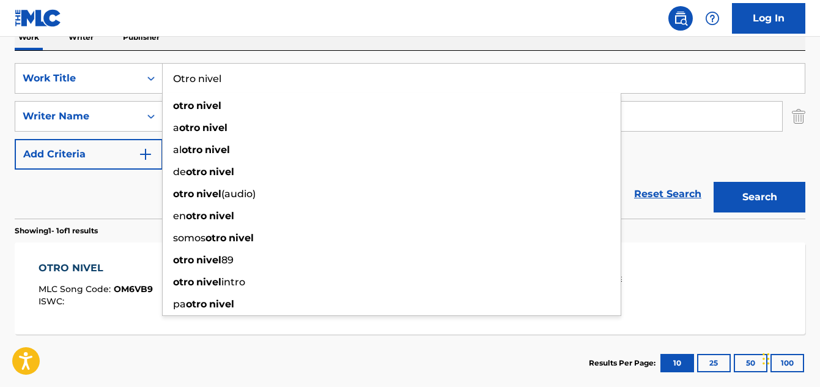
paste input "Mi Primera Bachata"
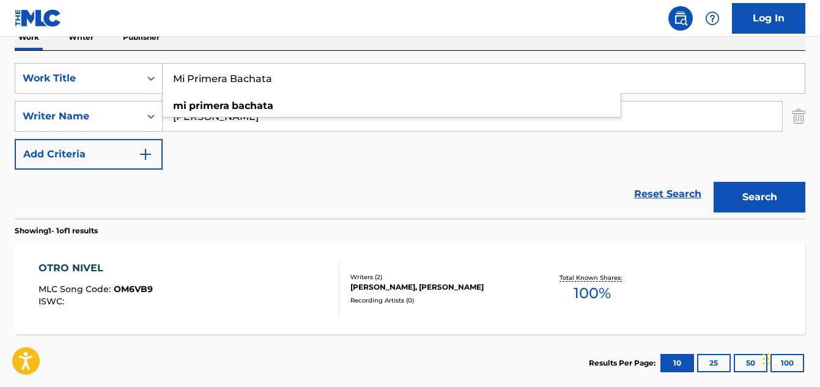
type input "Mi Primera Bachata"
click at [728, 196] on button "Search" at bounding box center [760, 197] width 92 height 31
click at [127, 268] on div "MI PRIMERA BACHATA" at bounding box center [100, 268] width 122 height 15
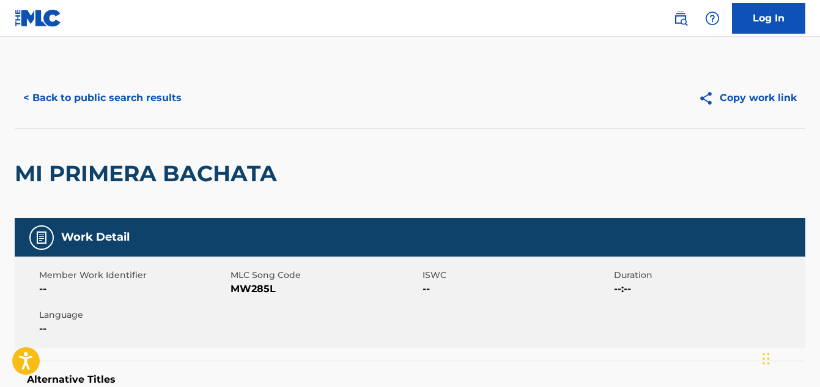
click at [136, 100] on button "< Back to public search results" at bounding box center [103, 98] width 176 height 31
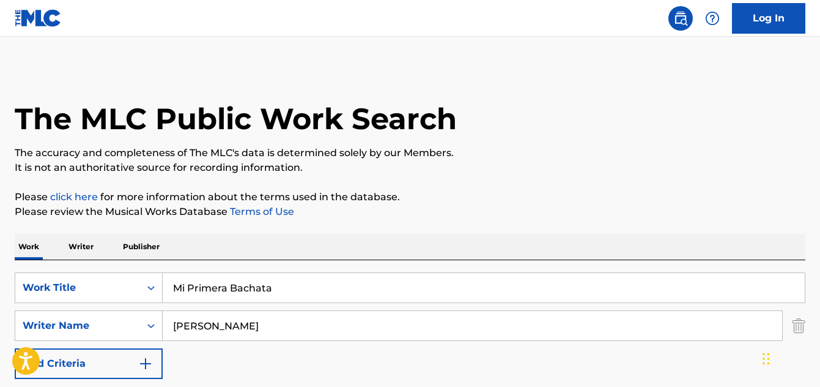
scroll to position [209, 0]
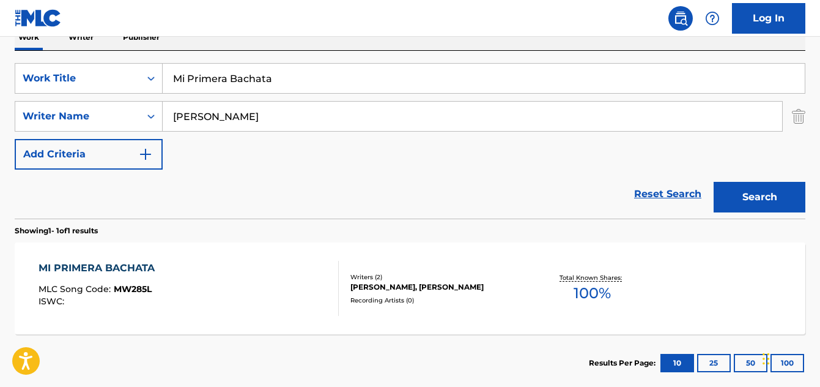
drag, startPoint x: 295, startPoint y: 81, endPoint x: 188, endPoint y: 72, distance: 106.8
click at [160, 63] on div "SearchWithCriteriabe528e62-251e-4c0f-ab0c-2632bed7666e Work Title Mi Primera Ba…" at bounding box center [410, 78] width 791 height 31
paste input "Amantes y amigos"
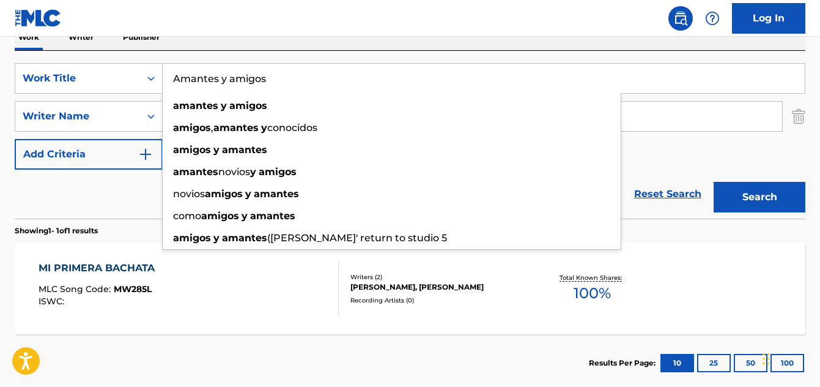
type input "Amantes y amigos"
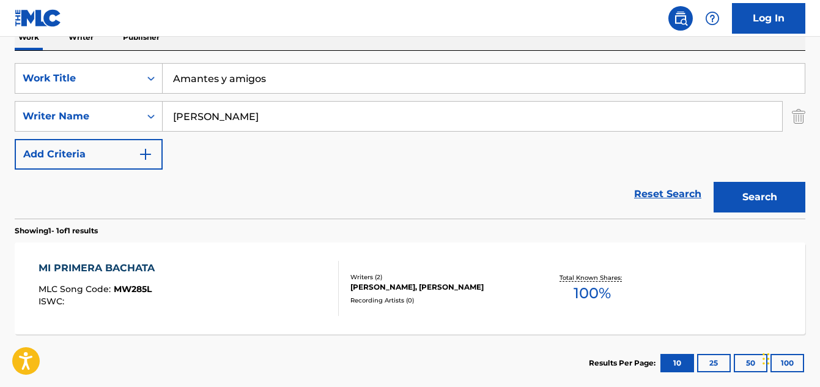
click at [759, 195] on button "Search" at bounding box center [760, 197] width 92 height 31
click at [83, 272] on div "AMANTES Y AMIGOS" at bounding box center [94, 268] width 111 height 15
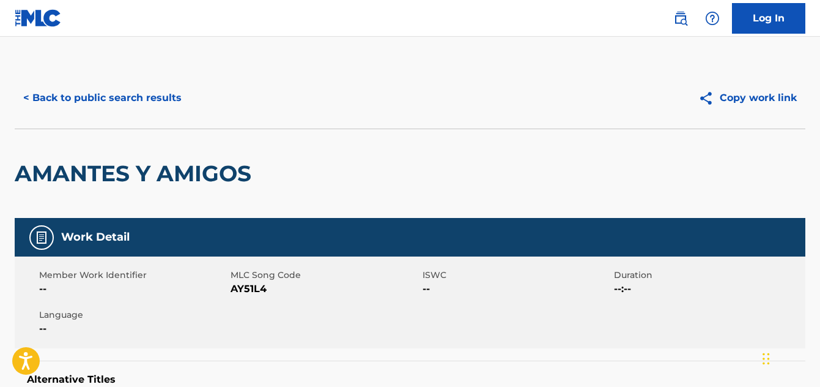
click at [176, 100] on button "< Back to public search results" at bounding box center [103, 98] width 176 height 31
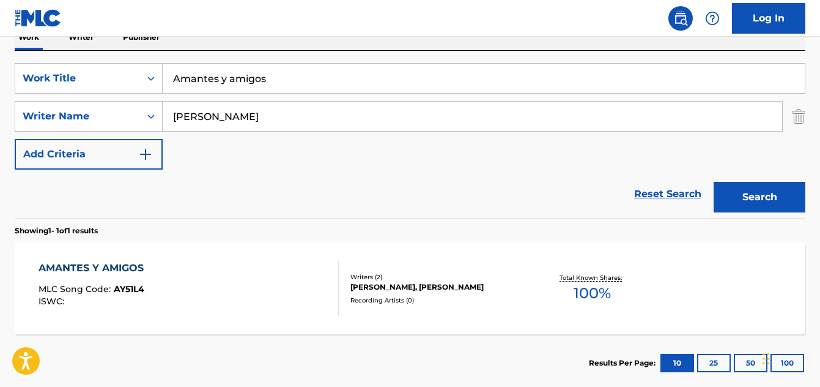
drag, startPoint x: 265, startPoint y: 81, endPoint x: 176, endPoint y: 78, distance: 89.4
click at [176, 78] on input "Amantes y amigos" at bounding box center [484, 78] width 642 height 29
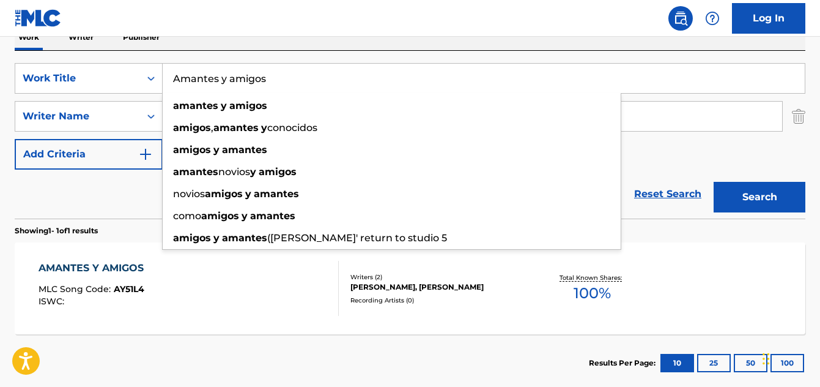
paste input "(Sinfónico)"
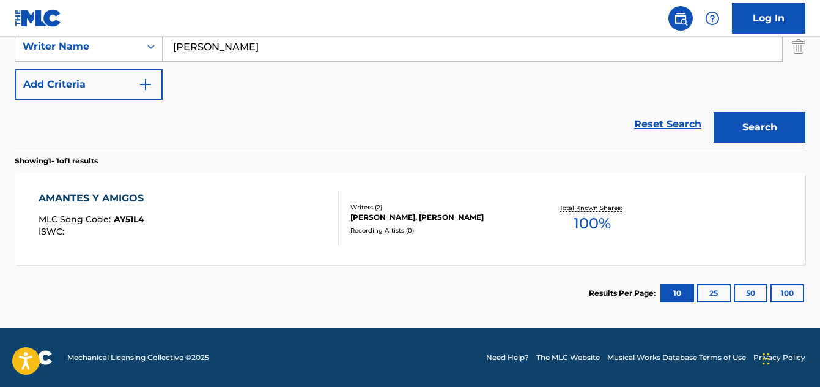
type input "Amantes y amigos (Sinfónico)"
click at [721, 136] on button "Search" at bounding box center [760, 127] width 92 height 31
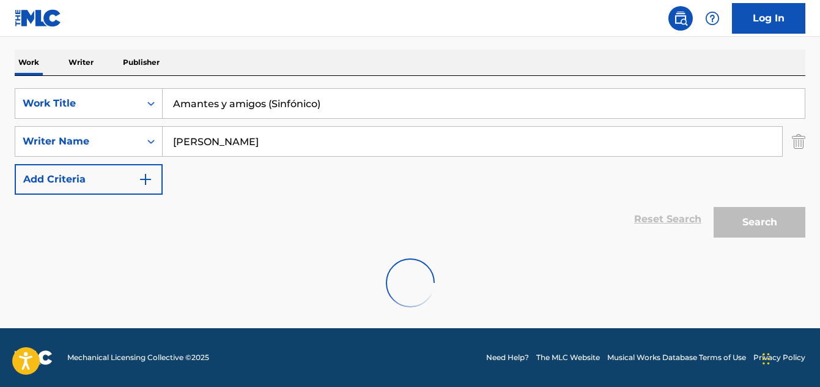
scroll to position [279, 0]
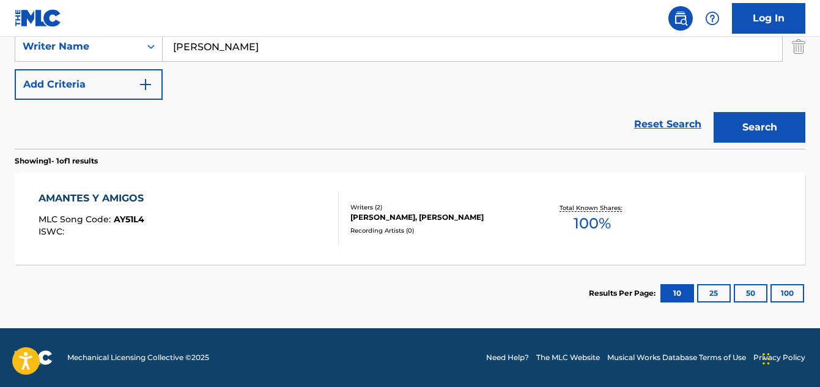
click at [113, 200] on div "AMANTES Y AMIGOS" at bounding box center [94, 198] width 111 height 15
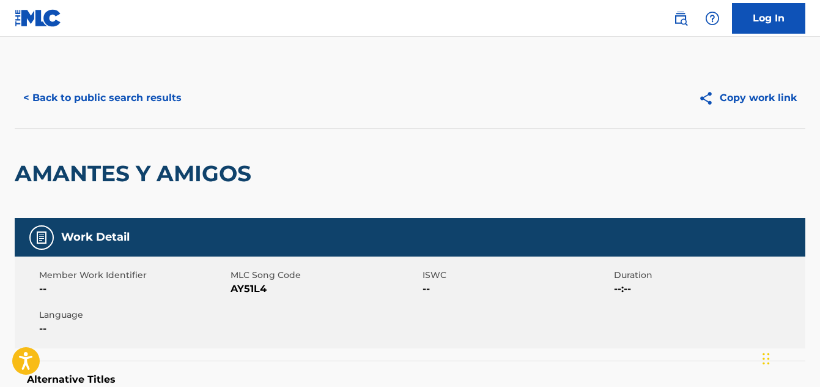
click at [101, 100] on button "< Back to public search results" at bounding box center [103, 98] width 176 height 31
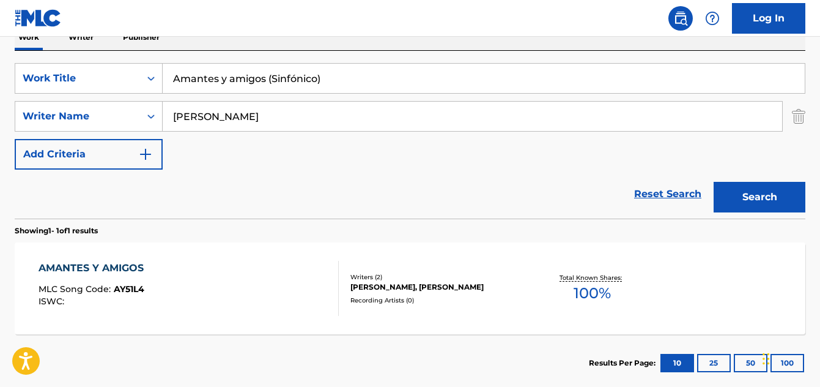
drag, startPoint x: 330, startPoint y: 82, endPoint x: 171, endPoint y: 72, distance: 158.8
click at [157, 72] on div "SearchWithCriteriabe528e62-251e-4c0f-ab0c-2632bed7666e Work Title Amantes y ami…" at bounding box center [410, 78] width 791 height 31
paste input "nhelos"
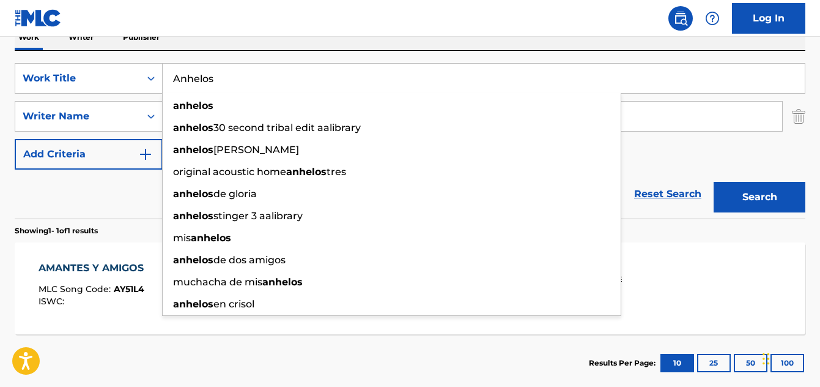
drag, startPoint x: 751, startPoint y: 205, endPoint x: 744, endPoint y: 200, distance: 8.3
click at [750, 204] on button "Search" at bounding box center [760, 197] width 92 height 31
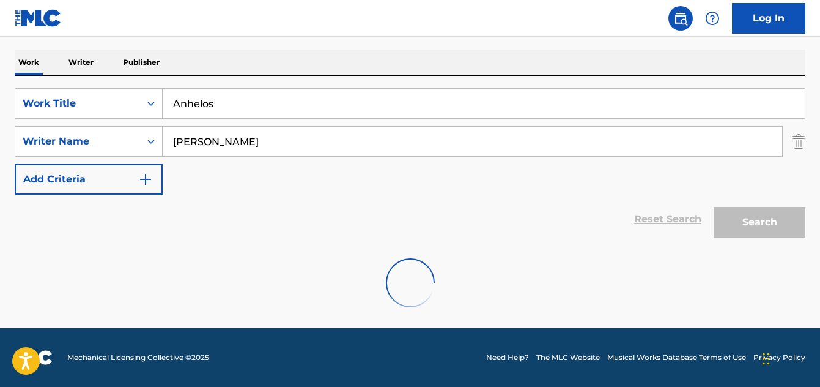
scroll to position [144, 0]
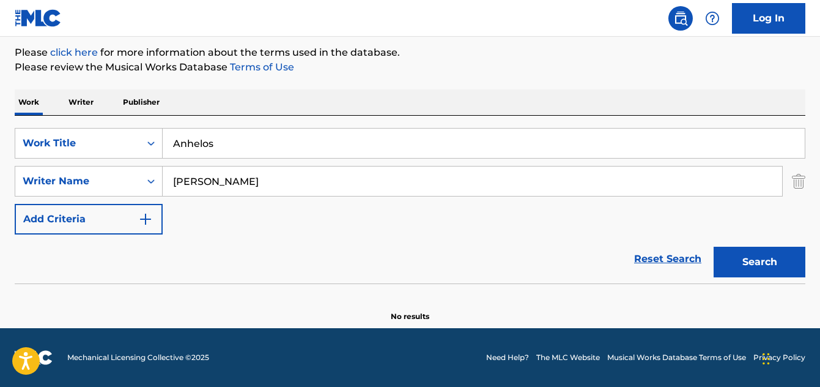
drag, startPoint x: 220, startPoint y: 150, endPoint x: 176, endPoint y: 138, distance: 45.1
click at [176, 138] on input "Anhelos" at bounding box center [484, 142] width 642 height 29
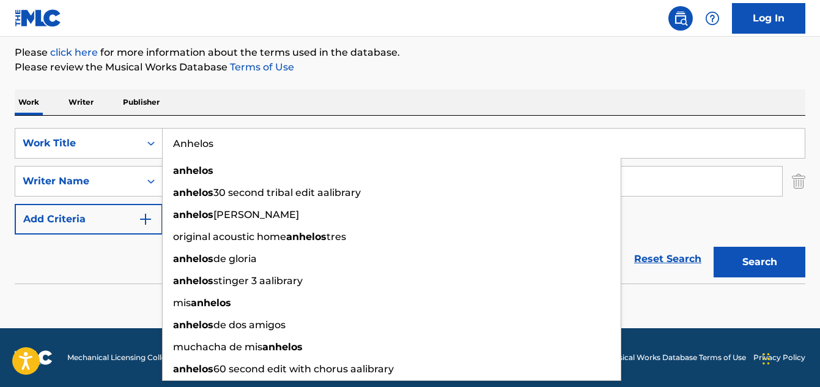
paste input "Media luna"
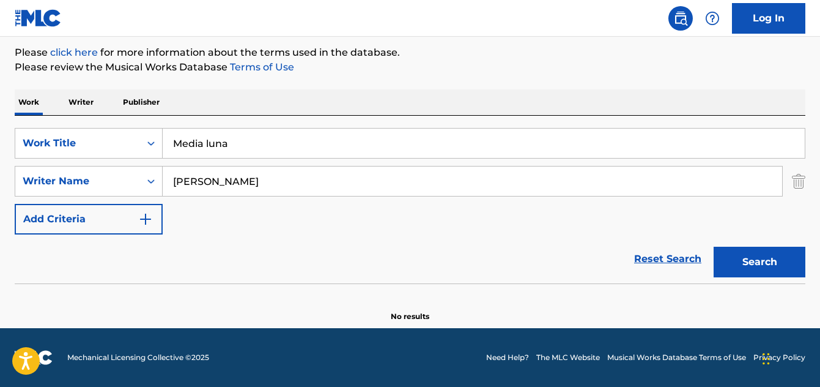
click at [764, 263] on button "Search" at bounding box center [760, 262] width 92 height 31
drag, startPoint x: 228, startPoint y: 145, endPoint x: 179, endPoint y: 144, distance: 49.0
click at [176, 145] on input "Media luna" at bounding box center [484, 142] width 642 height 29
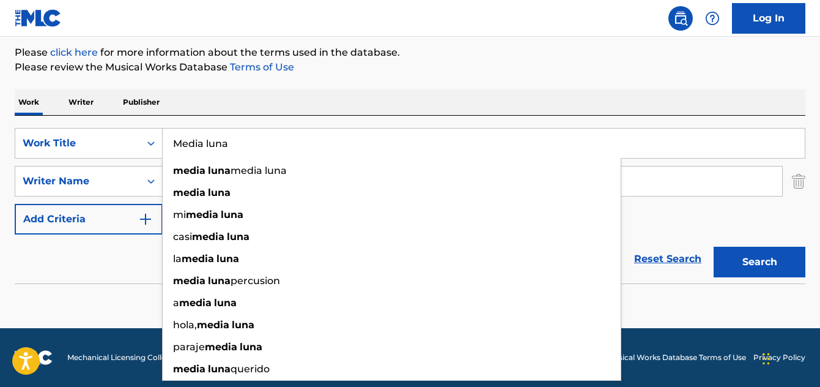
paste input "Se Vuelve Loc"
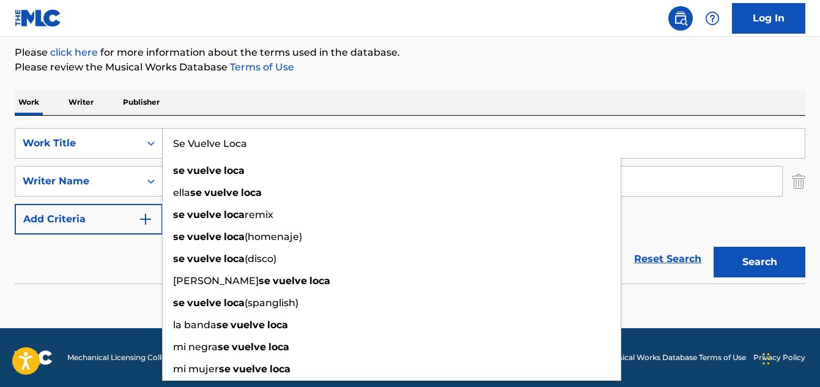
type input "Se Vuelve Loca"
click at [728, 254] on button "Search" at bounding box center [760, 262] width 92 height 31
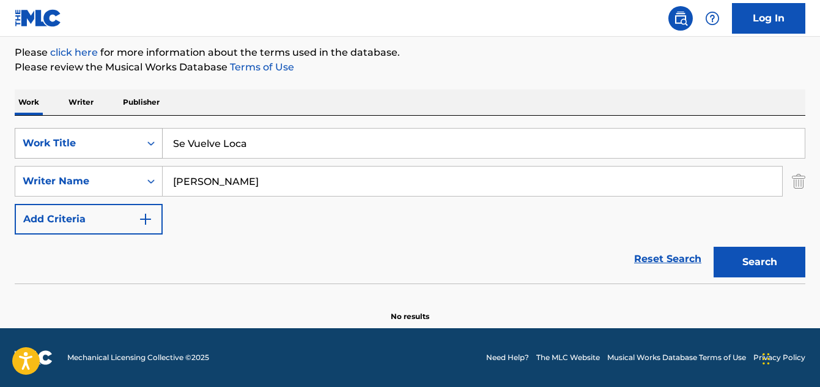
click at [141, 139] on div "SearchWithCriteriabe528e62-251e-4c0f-ab0c-2632bed7666e Work Title Se Vuelve Loca" at bounding box center [410, 143] width 791 height 31
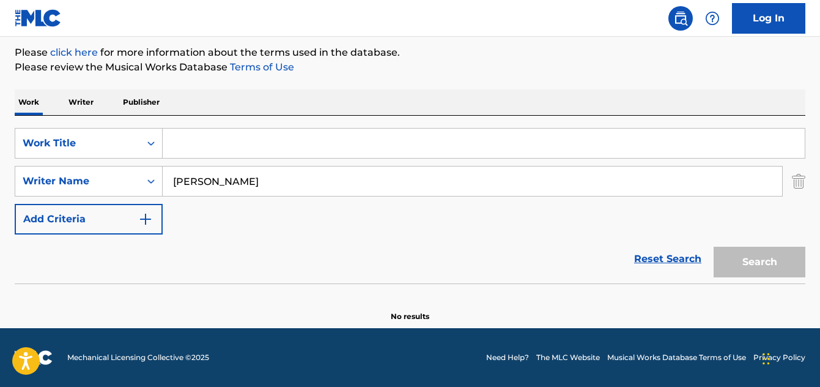
paste input "En mis sueños"
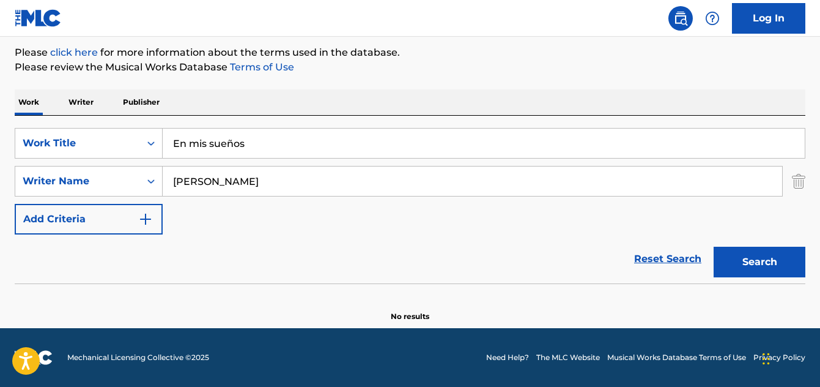
type input "En mis sueños"
click at [749, 272] on button "Search" at bounding box center [760, 262] width 92 height 31
click at [84, 97] on p "Writer" at bounding box center [81, 102] width 32 height 26
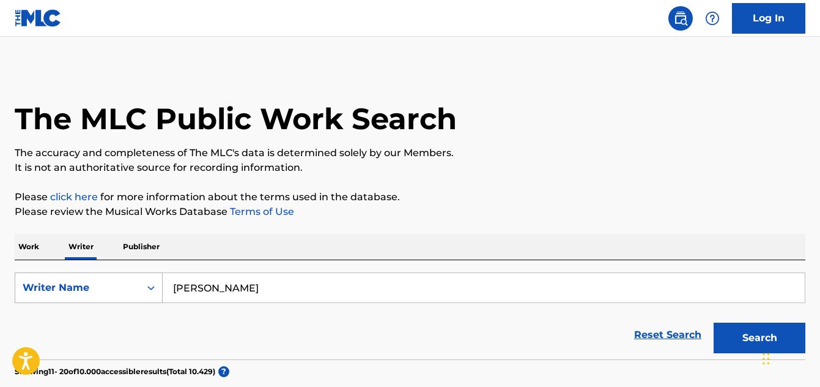
drag, startPoint x: 300, startPoint y: 297, endPoint x: 112, endPoint y: 291, distance: 187.9
click at [112, 291] on div "SearchWithCriteria3fa4a839-17f5-47c8-b767-09aeb0f003af Writer Name Alejandro He…" at bounding box center [410, 287] width 791 height 31
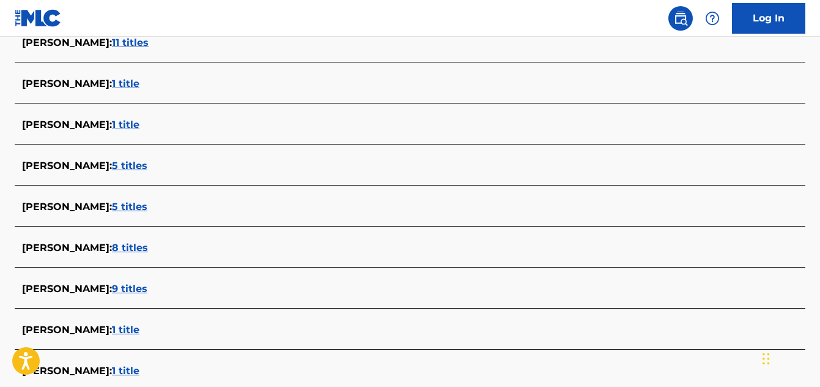
scroll to position [489, 0]
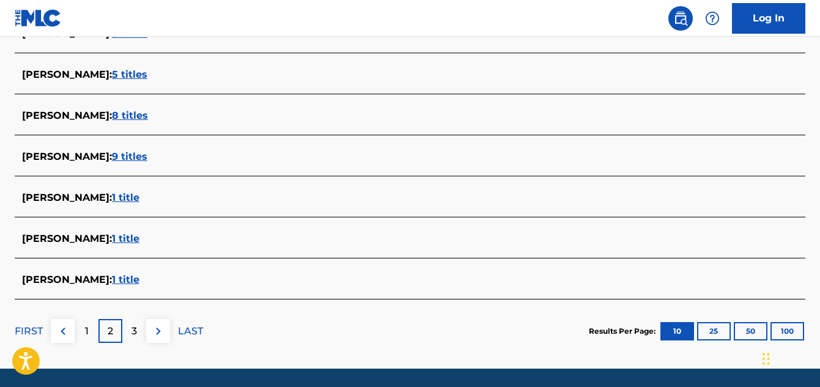
click at [86, 335] on p "1" at bounding box center [87, 331] width 4 height 15
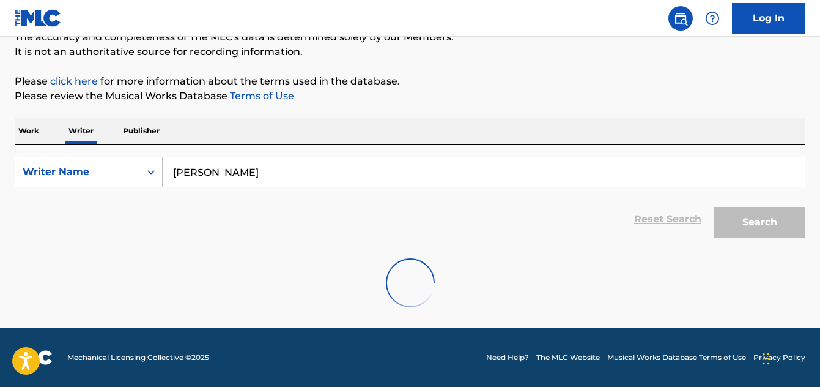
scroll to position [116, 0]
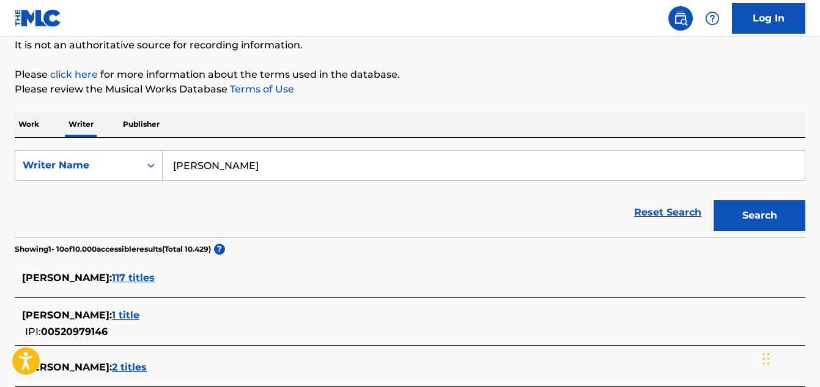
click at [736, 215] on button "Search" at bounding box center [760, 215] width 92 height 31
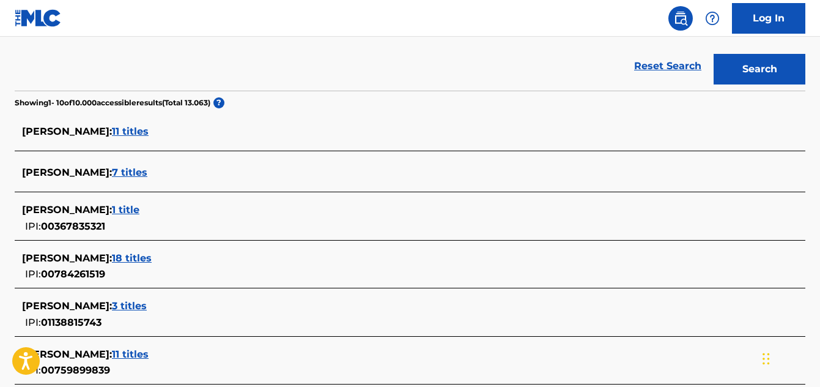
scroll to position [306, 0]
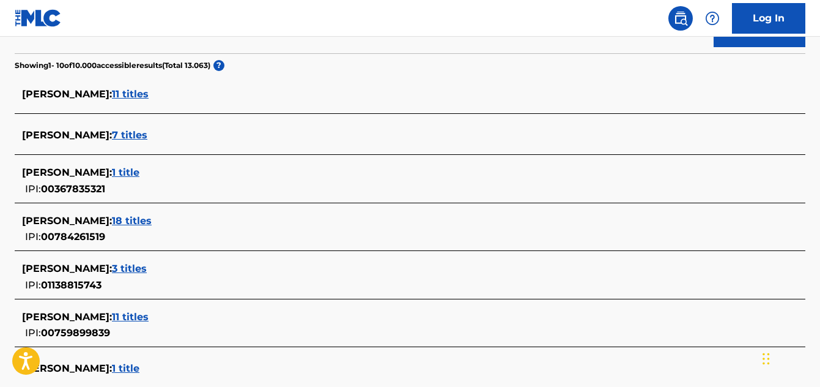
click at [143, 136] on span "7 titles" at bounding box center [129, 135] width 35 height 12
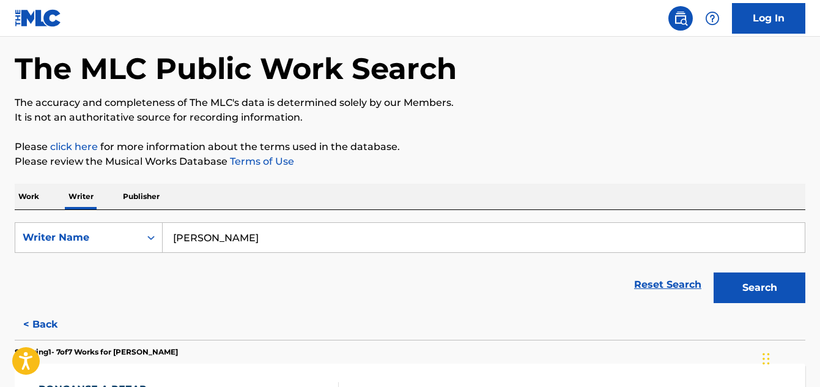
scroll to position [122, 0]
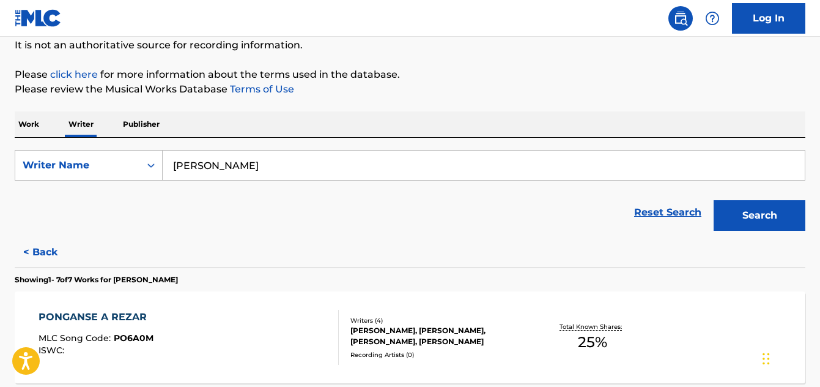
click at [33, 259] on button "< Back" at bounding box center [51, 252] width 73 height 31
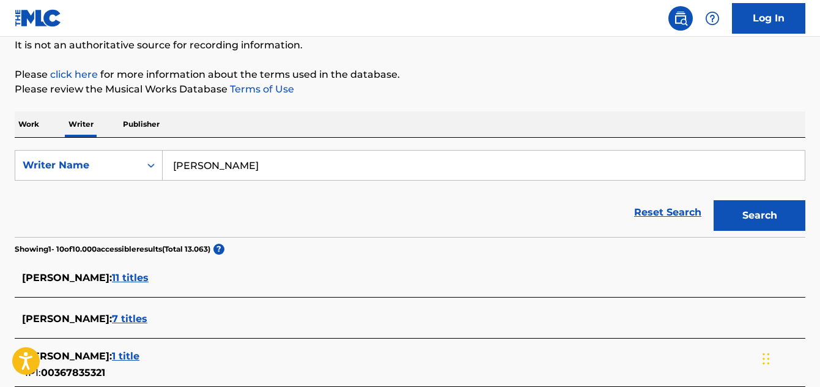
drag, startPoint x: 261, startPoint y: 166, endPoint x: 273, endPoint y: 164, distance: 11.9
click at [273, 164] on input "Sebastian Medina" at bounding box center [484, 164] width 642 height 29
drag, startPoint x: 273, startPoint y: 164, endPoint x: 152, endPoint y: 157, distance: 121.3
click at [152, 157] on div "SearchWithCriteria3fa4a839-17f5-47c8-b767-09aeb0f003af Writer Name Sebastian Me…" at bounding box center [410, 165] width 791 height 31
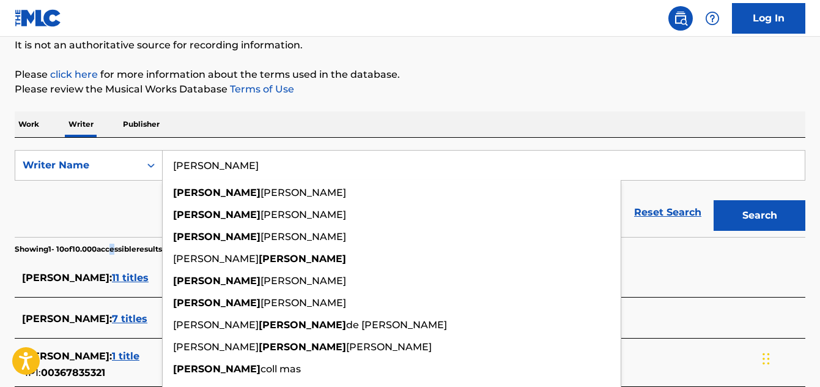
drag, startPoint x: 117, startPoint y: 242, endPoint x: 124, endPoint y: 237, distance: 8.7
click at [122, 238] on section "Showing 1 - 10 of 10.000 accessible results (Total 13.063 ) ?" at bounding box center [410, 246] width 791 height 18
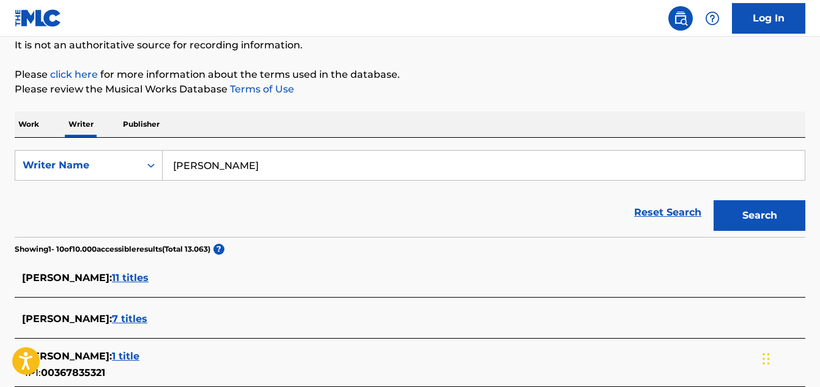
click at [156, 209] on div "Reset Search Search" at bounding box center [410, 212] width 791 height 49
click at [147, 319] on span "7 titles" at bounding box center [129, 319] width 35 height 12
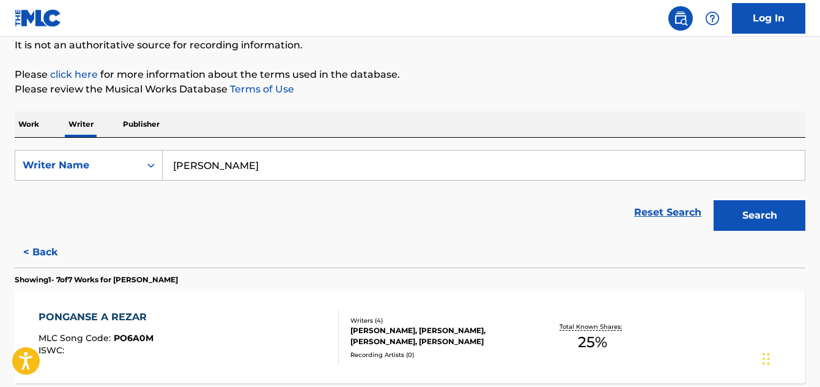
click at [46, 253] on button "< Back" at bounding box center [51, 252] width 73 height 31
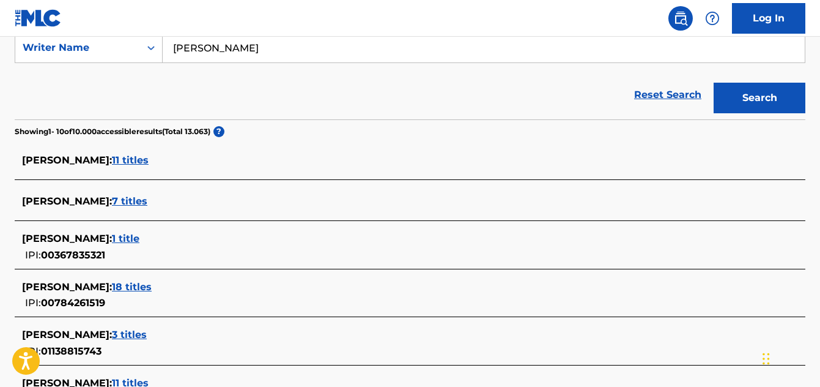
scroll to position [245, 0]
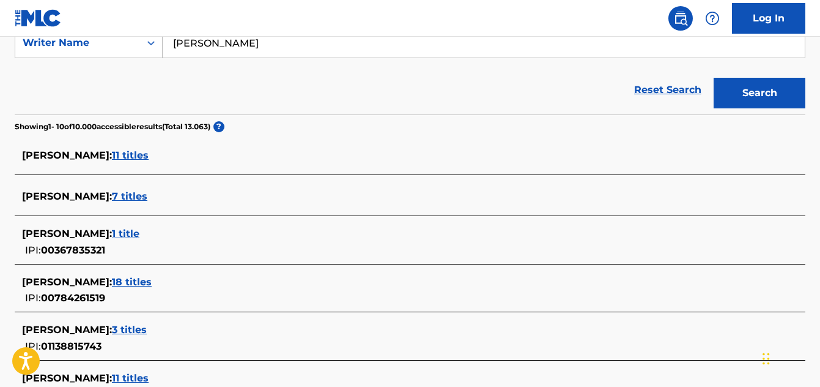
click at [139, 232] on span "1 title" at bounding box center [126, 234] width 28 height 12
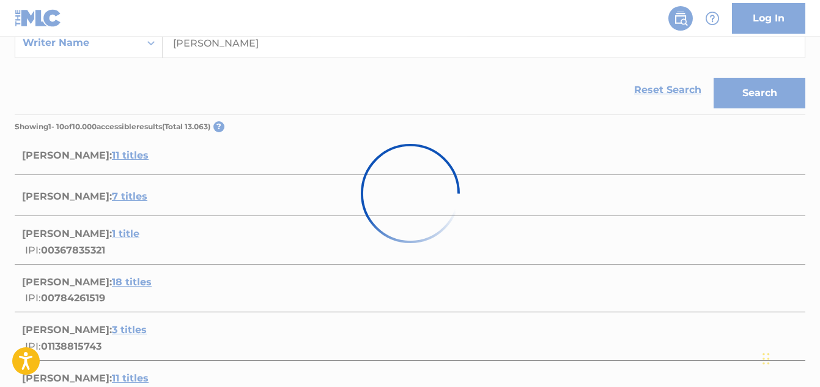
scroll to position [241, 0]
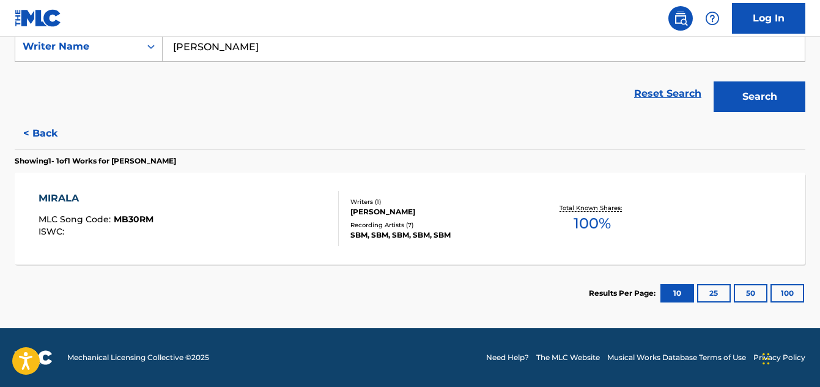
drag, startPoint x: 223, startPoint y: 48, endPoint x: 169, endPoint y: 54, distance: 54.3
click at [169, 54] on input "esteban" at bounding box center [484, 46] width 642 height 29
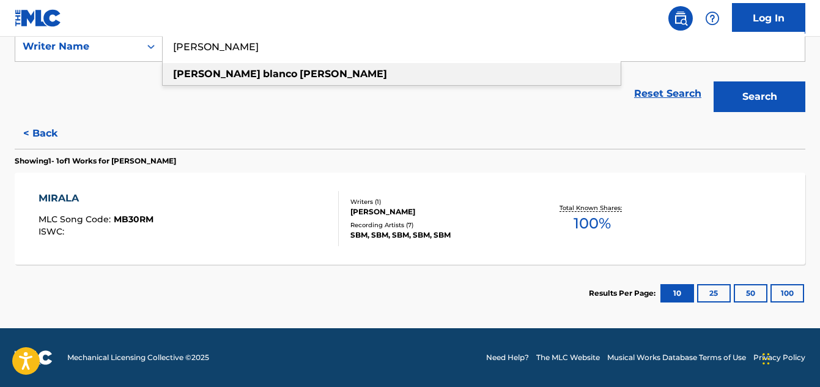
type input "esteban blanco perea"
click at [204, 73] on strong "esteban" at bounding box center [216, 74] width 87 height 12
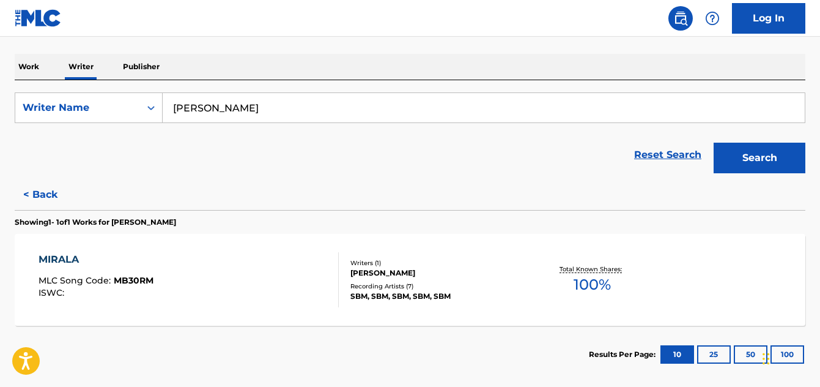
click at [740, 157] on button "Search" at bounding box center [760, 158] width 92 height 31
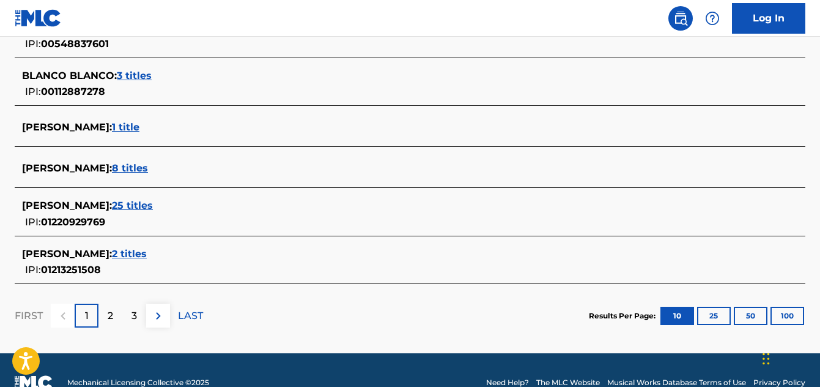
scroll to position [547, 0]
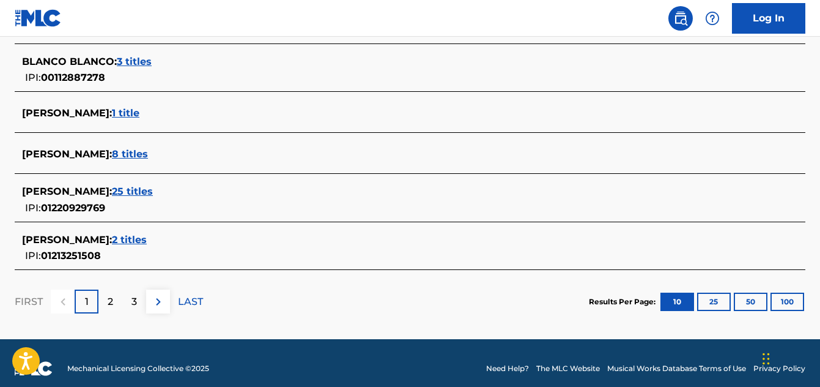
click at [147, 242] on span "2 titles" at bounding box center [129, 240] width 35 height 12
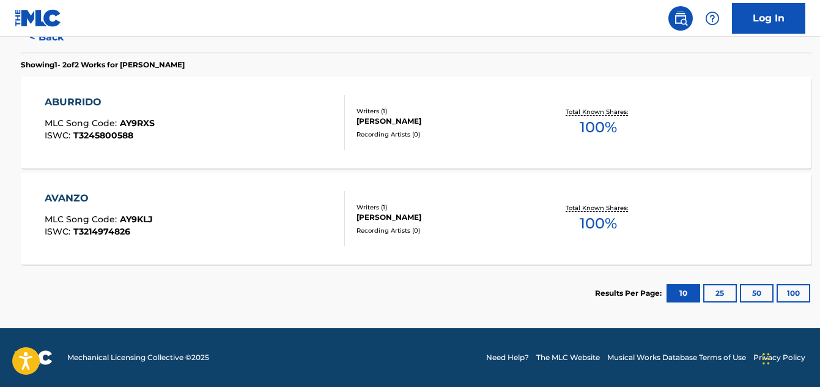
scroll to position [337, 0]
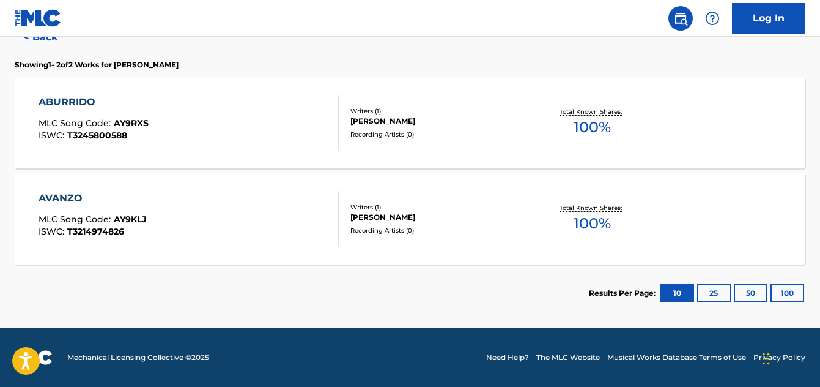
click at [67, 103] on div "ABURRIDO" at bounding box center [94, 102] width 110 height 15
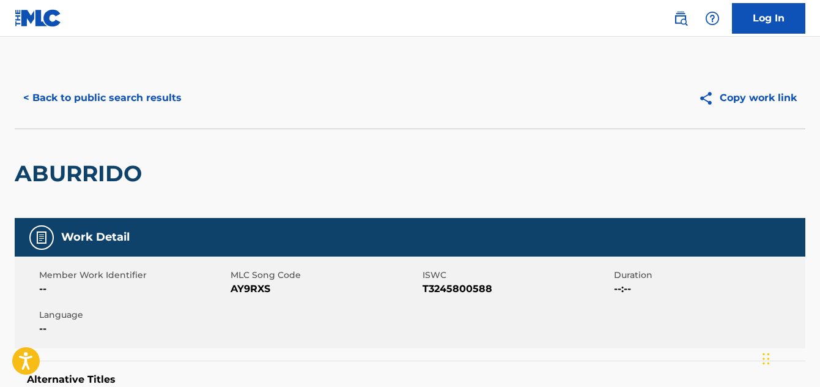
click at [46, 94] on button "< Back to public search results" at bounding box center [103, 98] width 176 height 31
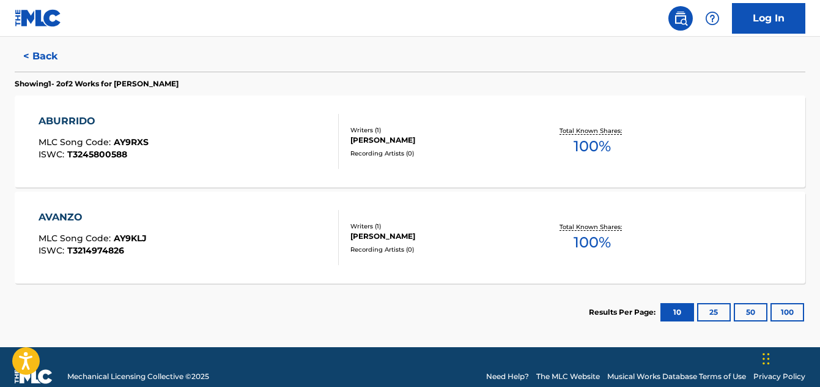
scroll to position [319, 0]
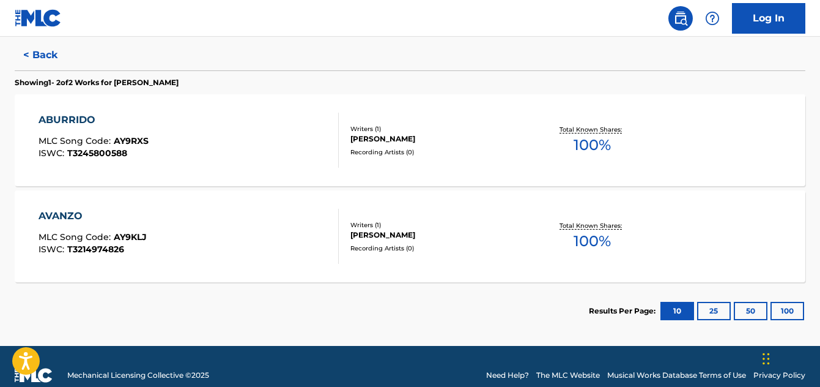
click at [45, 215] on div "AVANZO" at bounding box center [93, 216] width 108 height 15
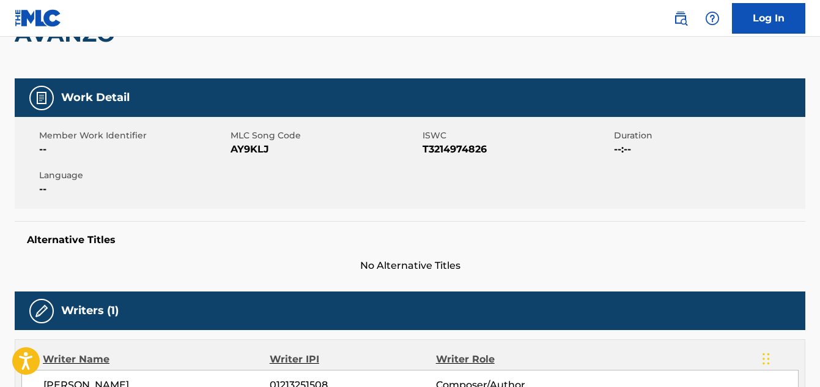
scroll to position [104, 0]
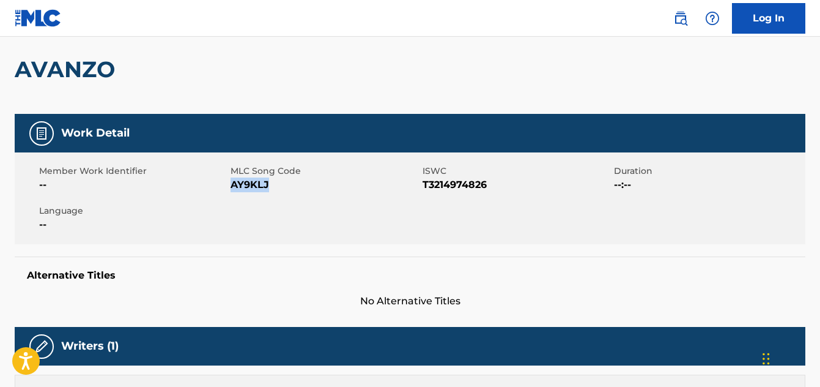
drag, startPoint x: 271, startPoint y: 189, endPoint x: 234, endPoint y: 185, distance: 37.6
click at [234, 185] on span "AY9KLJ" at bounding box center [325, 184] width 188 height 15
copy span "AY9KLJ"
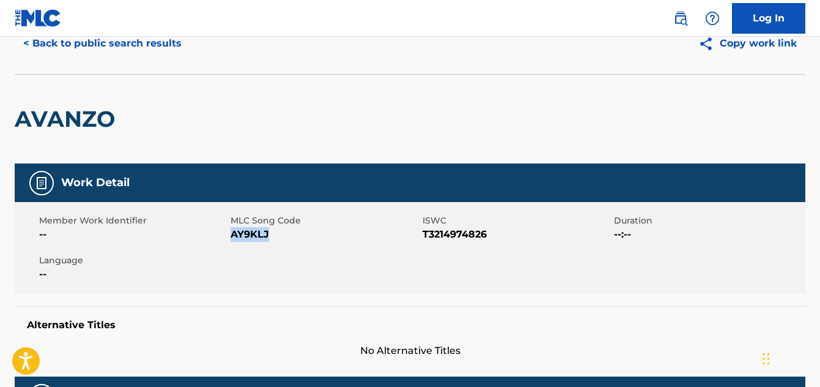
scroll to position [0, 0]
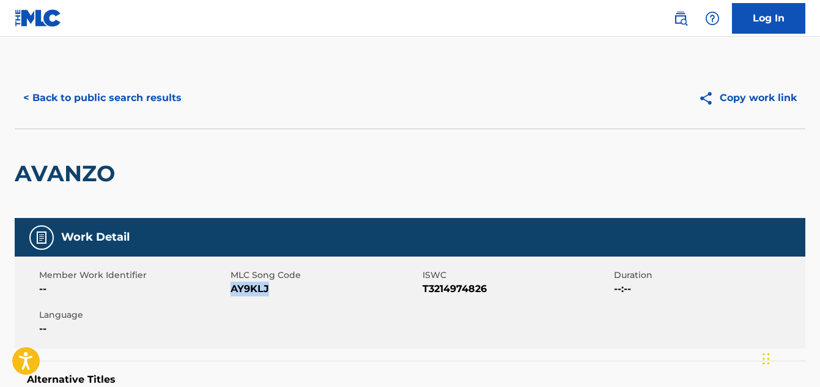
click at [82, 105] on button "< Back to public search results" at bounding box center [103, 98] width 176 height 31
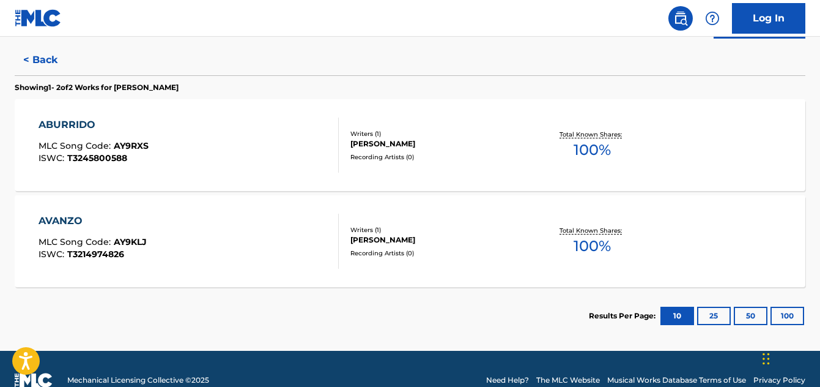
scroll to position [319, 0]
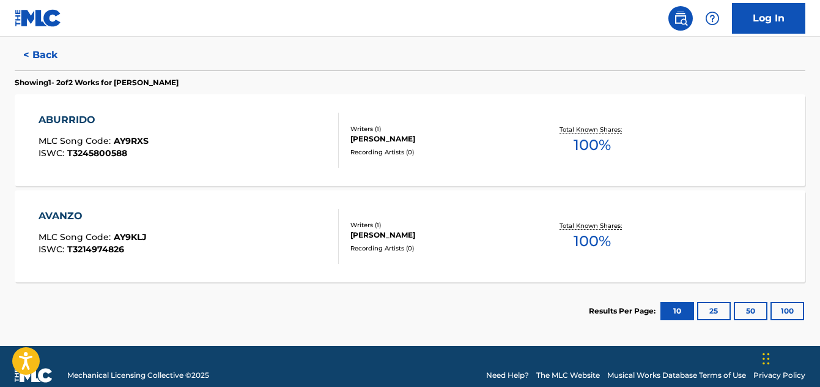
click at [71, 116] on div "ABURRIDO" at bounding box center [94, 120] width 110 height 15
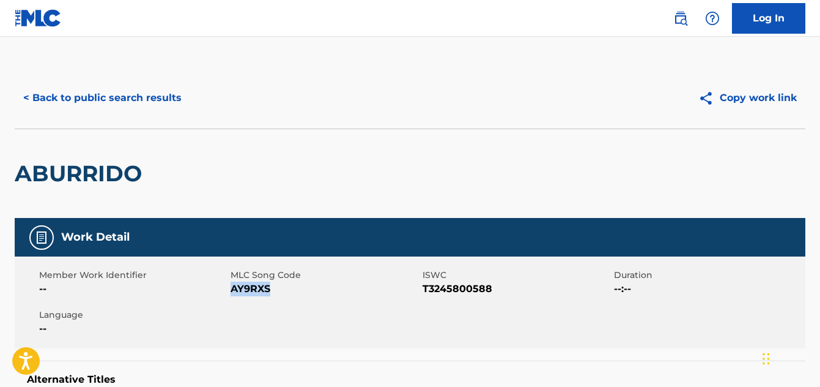
drag, startPoint x: 272, startPoint y: 290, endPoint x: 232, endPoint y: 288, distance: 39.2
click at [232, 288] on span "AY9RXS" at bounding box center [325, 288] width 188 height 15
copy span "AY9RXS"
click at [84, 100] on button "< Back to public search results" at bounding box center [103, 98] width 176 height 31
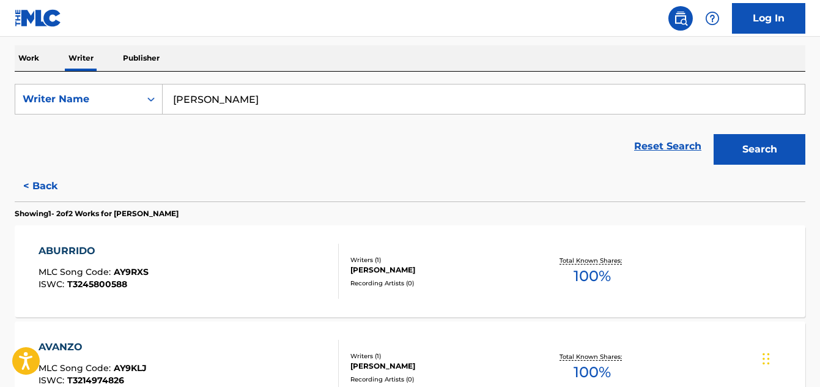
scroll to position [197, 0]
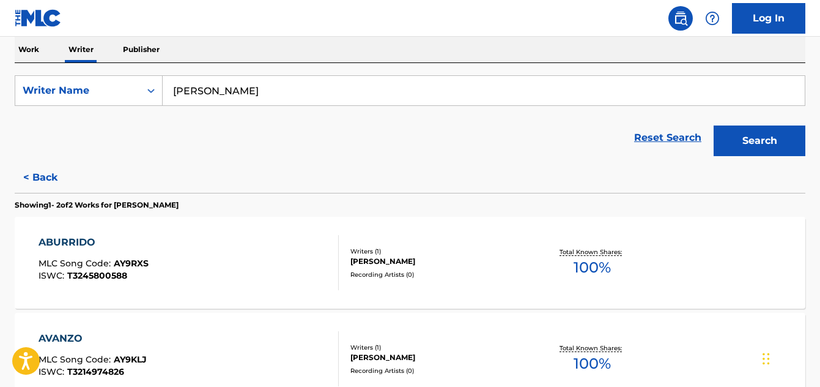
click at [81, 245] on div "ABURRIDO" at bounding box center [94, 242] width 110 height 15
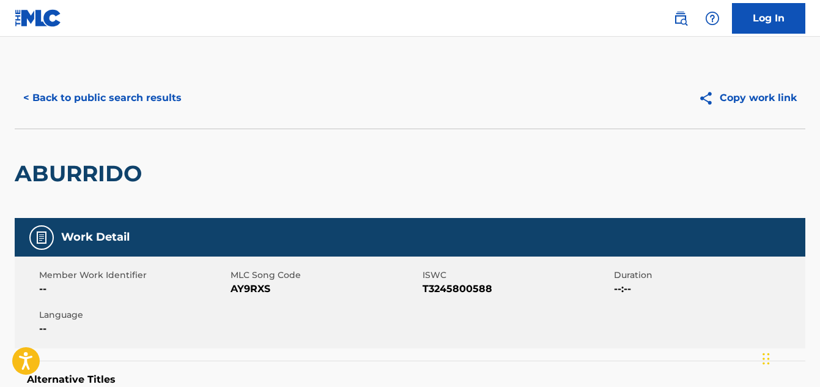
click at [92, 103] on button "< Back to public search results" at bounding box center [103, 98] width 176 height 31
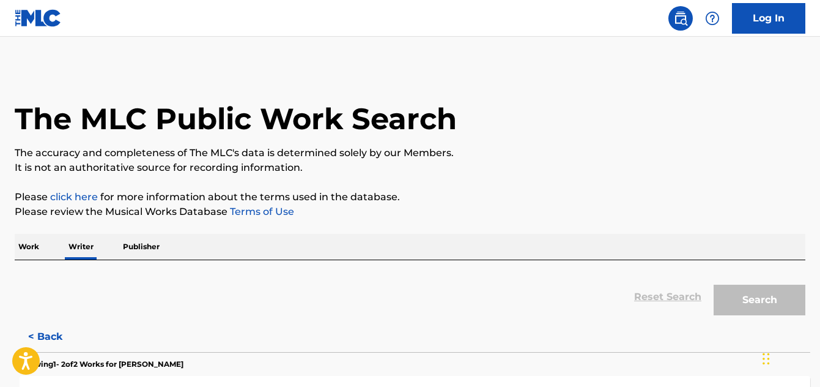
scroll to position [75, 0]
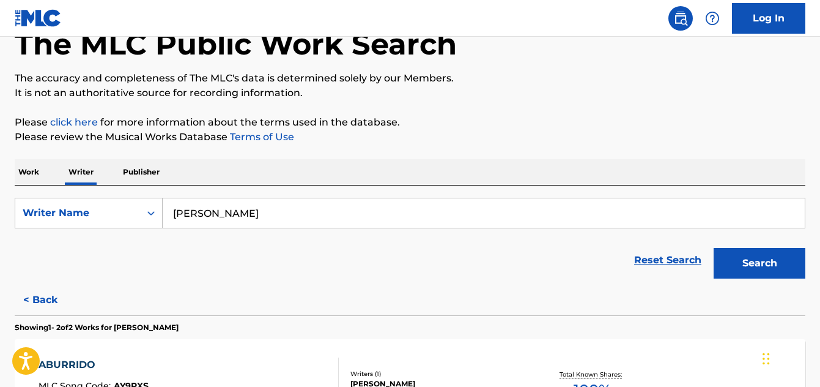
click at [37, 176] on p "Work" at bounding box center [29, 172] width 28 height 26
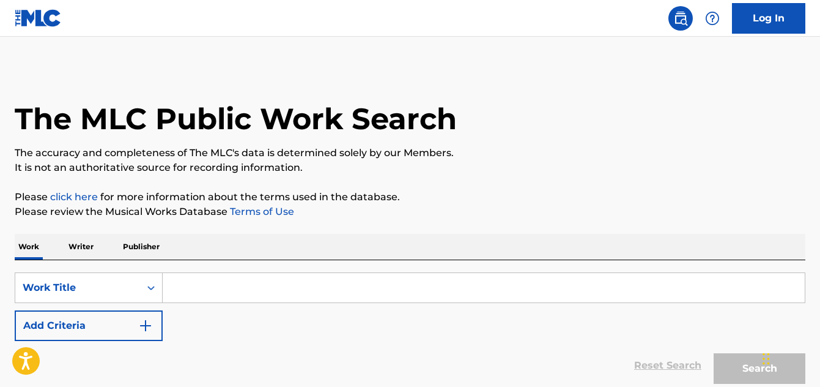
paste input "Todo es Plata"
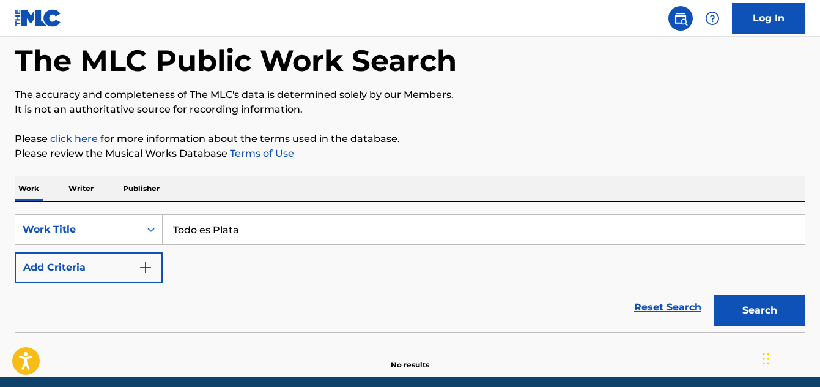
scroll to position [106, 0]
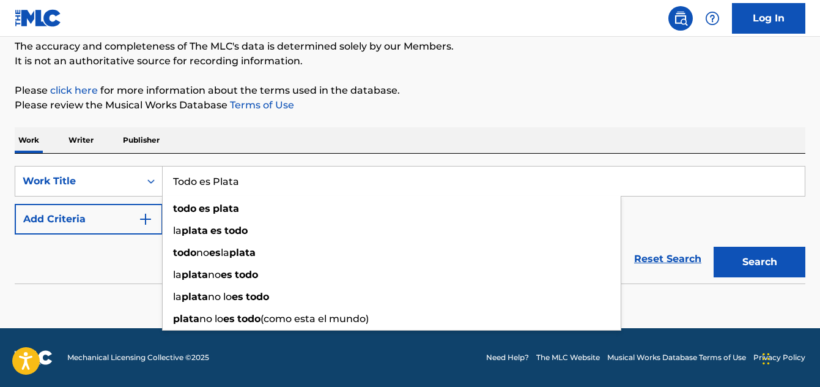
type input "Todo es Plata"
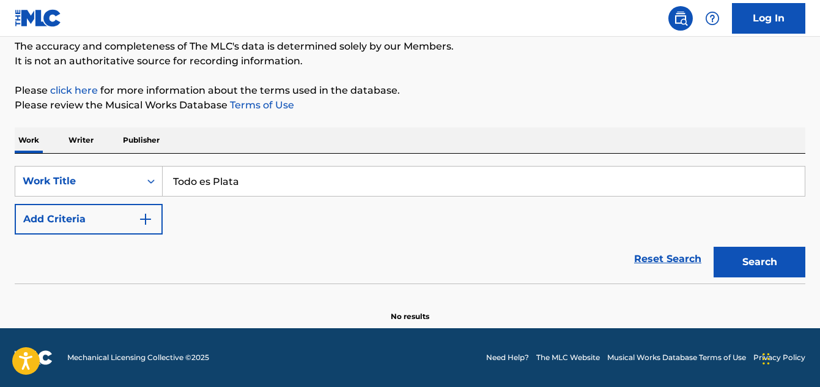
click at [147, 221] on img "Search Form" at bounding box center [145, 219] width 15 height 15
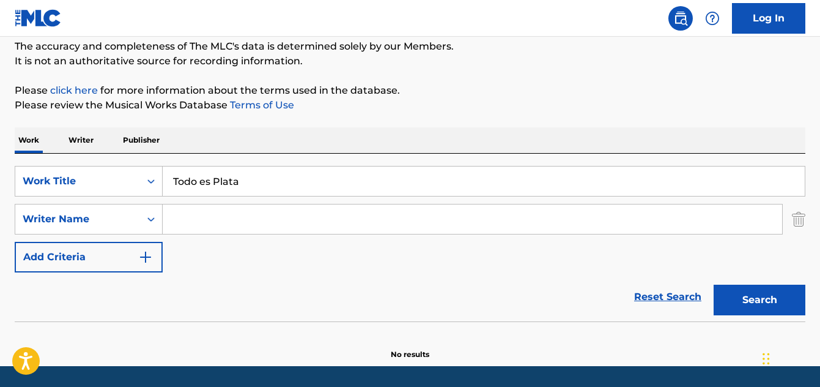
click at [185, 220] on input "Search Form" at bounding box center [473, 218] width 620 height 29
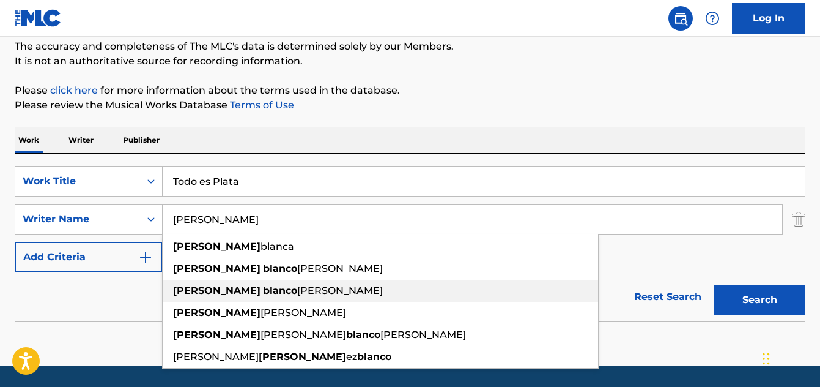
click at [211, 300] on div "esteban blanco perea" at bounding box center [381, 291] width 436 height 22
type input "esteban blanco perea"
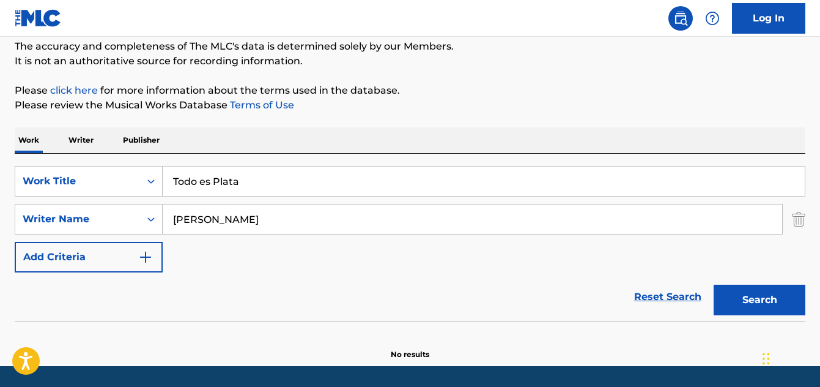
click at [758, 297] on button "Search" at bounding box center [760, 299] width 92 height 31
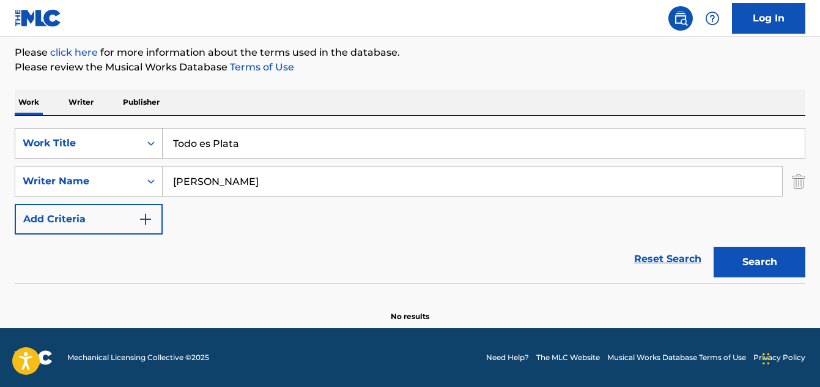
drag, startPoint x: 247, startPoint y: 146, endPoint x: 132, endPoint y: 145, distance: 115.6
click at [121, 146] on div "SearchWithCriteriabe528e62-251e-4c0f-ab0c-2632bed7666e Work Title Todo es Plata" at bounding box center [410, 143] width 791 height 31
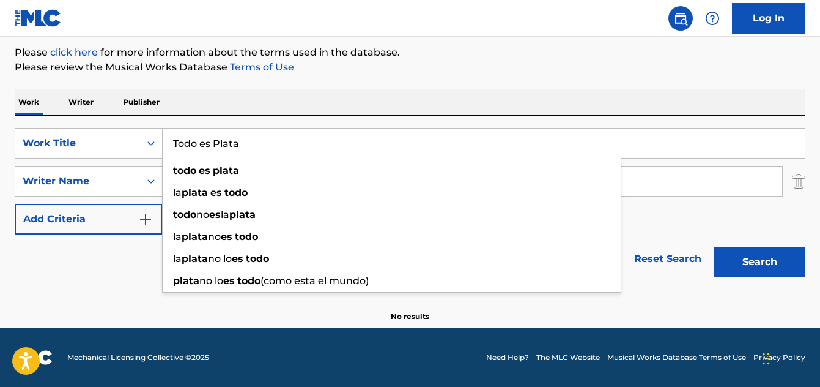
paste input "Dejar ir"
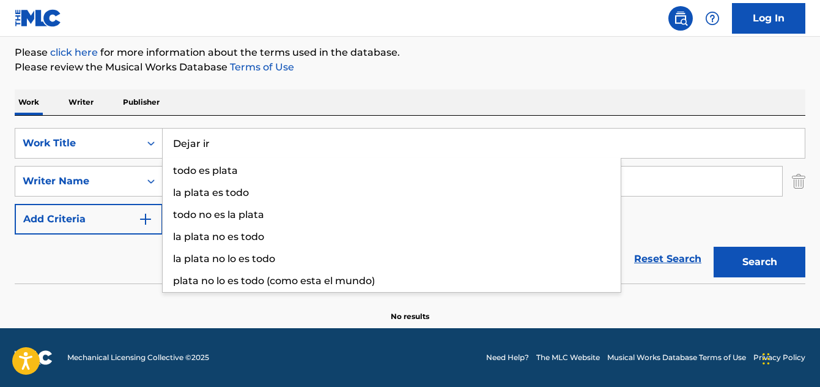
click at [771, 258] on button "Search" at bounding box center [760, 262] width 92 height 31
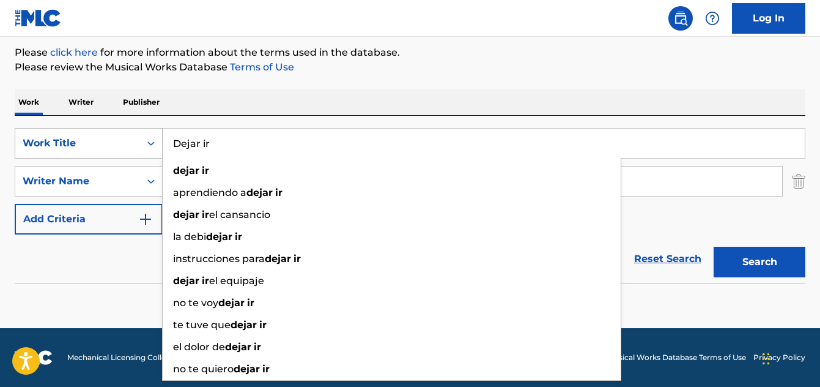
drag, startPoint x: 222, startPoint y: 143, endPoint x: 149, endPoint y: 138, distance: 73.0
click at [149, 138] on div "SearchWithCriteriabe528e62-251e-4c0f-ab0c-2632bed7666e Work Title Dejar ir deja…" at bounding box center [410, 143] width 791 height 31
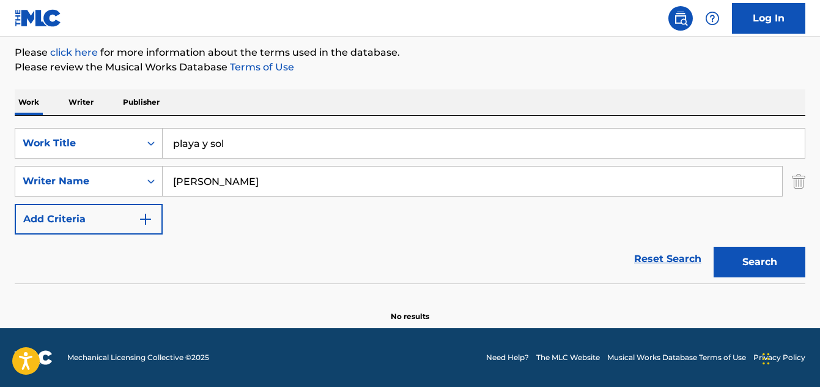
click at [735, 259] on button "Search" at bounding box center [760, 262] width 92 height 31
drag, startPoint x: 225, startPoint y: 138, endPoint x: 159, endPoint y: 148, distance: 66.9
click at [159, 148] on div "SearchWithCriteriabe528e62-251e-4c0f-ab0c-2632bed7666e Work Title playa y sol" at bounding box center [410, 143] width 791 height 31
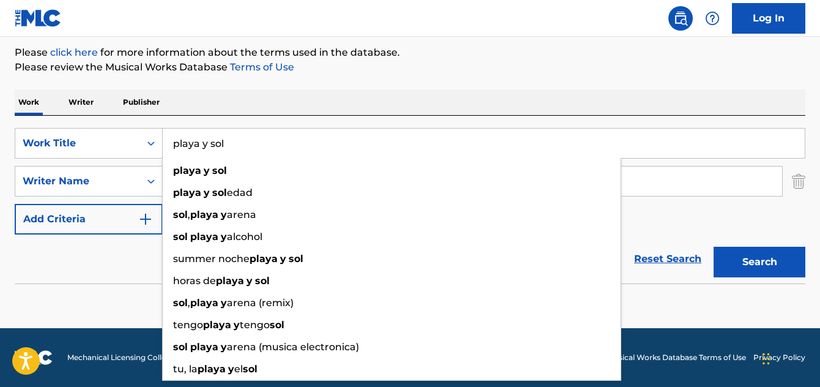
paste input "El jardinero"
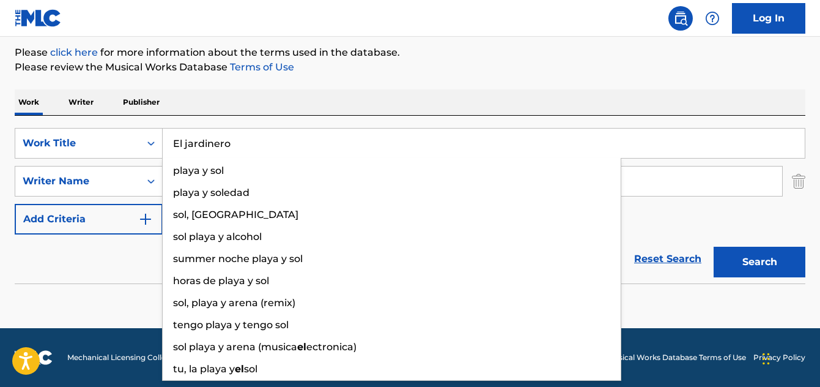
type input "El jardinero"
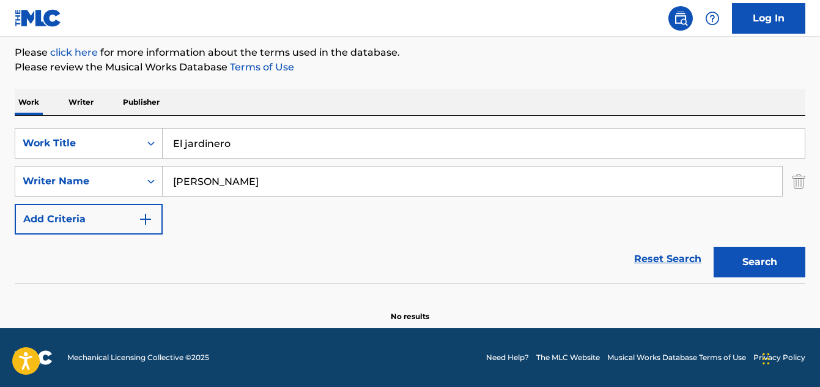
click at [751, 256] on button "Search" at bounding box center [760, 262] width 92 height 31
click at [70, 100] on p "Writer" at bounding box center [81, 102] width 32 height 26
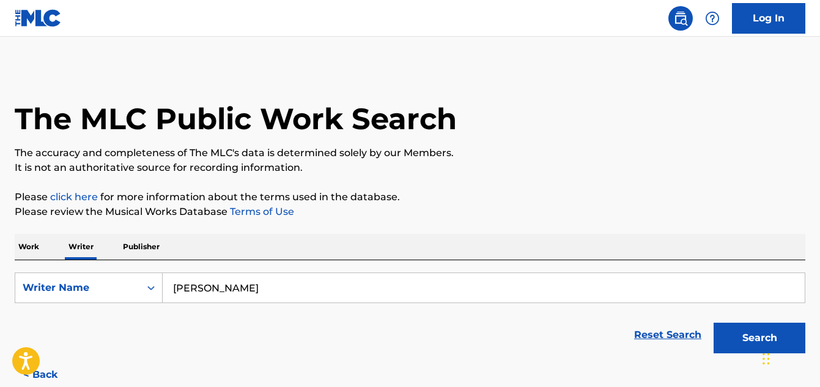
drag, startPoint x: 291, startPoint y: 295, endPoint x: 152, endPoint y: 304, distance: 139.1
click at [152, 305] on form "SearchWithCriteria3fa4a839-17f5-47c8-b767-09aeb0f003af Writer Name esteban blan…" at bounding box center [410, 315] width 791 height 87
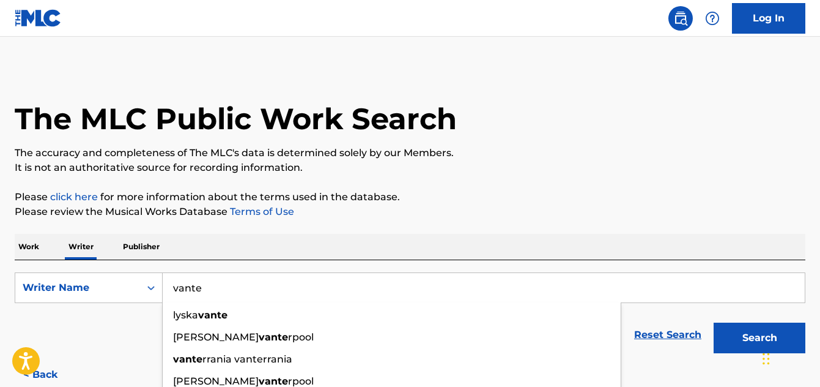
type input "vante"
click at [740, 325] on button "Search" at bounding box center [760, 337] width 92 height 31
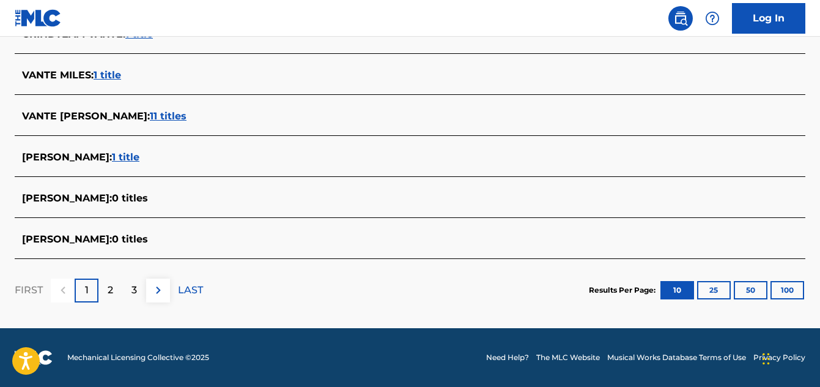
scroll to position [537, 0]
click at [111, 217] on div "Showing 1 - 10 of 22 results STEWART DE VANTE : 2 titles VANTE WAYNE : 2 titles…" at bounding box center [410, 72] width 791 height 500
click at [109, 293] on p "2" at bounding box center [111, 290] width 6 height 15
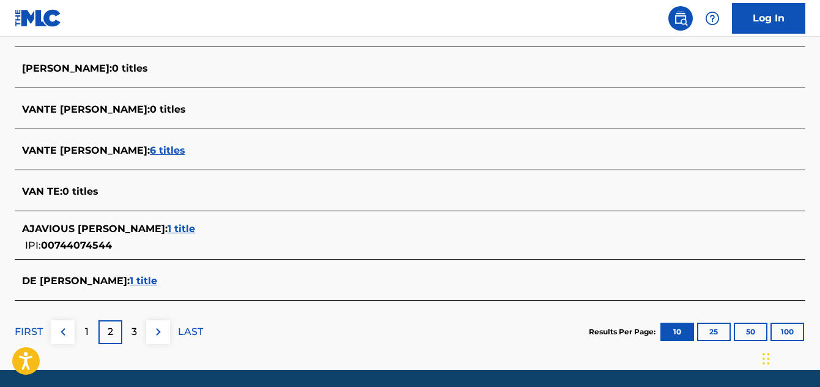
scroll to position [476, 0]
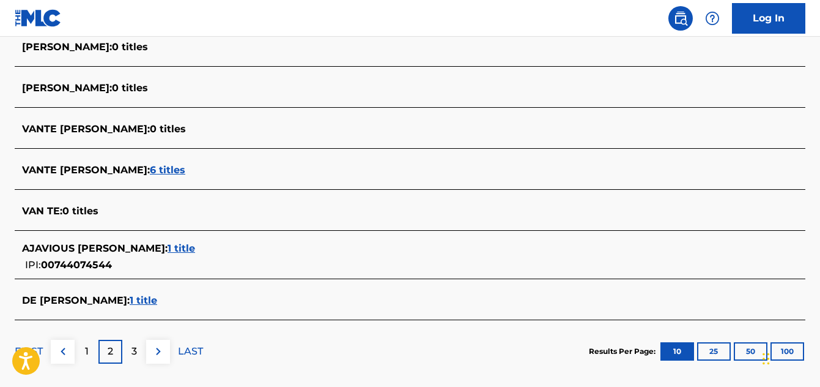
click at [83, 360] on div "1" at bounding box center [87, 352] width 24 height 24
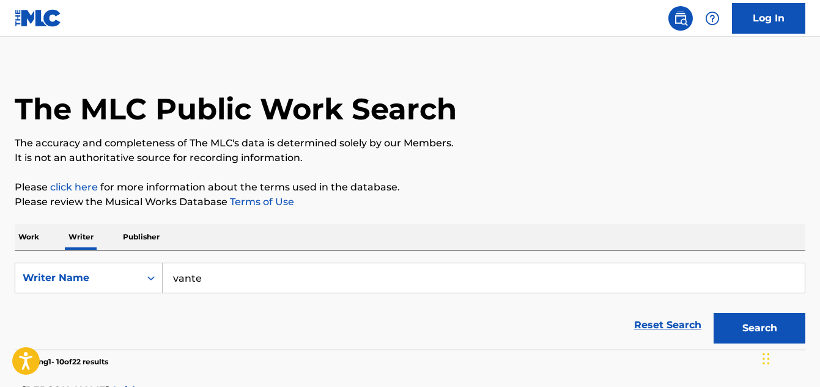
scroll to position [0, 0]
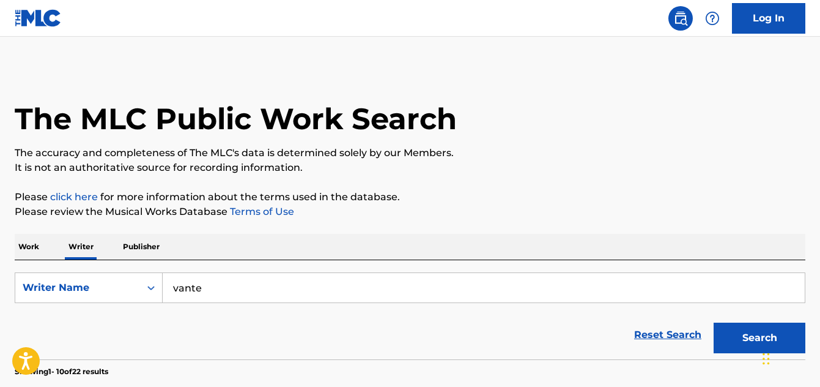
click at [29, 245] on p "Work" at bounding box center [29, 247] width 28 height 26
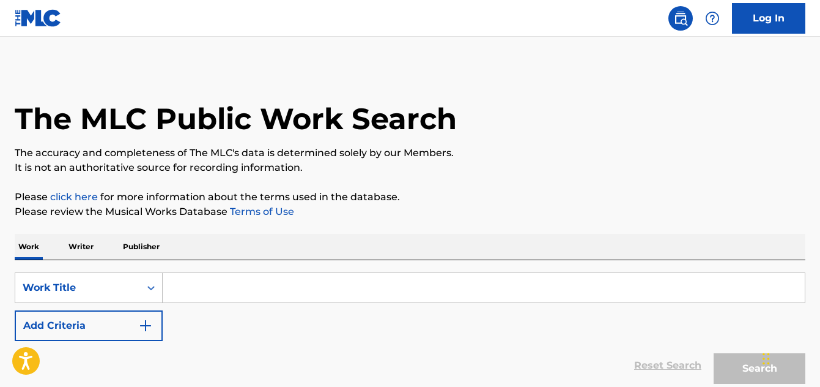
click at [198, 285] on input "Search Form" at bounding box center [484, 287] width 642 height 29
paste input "La niña tiene tumbao"
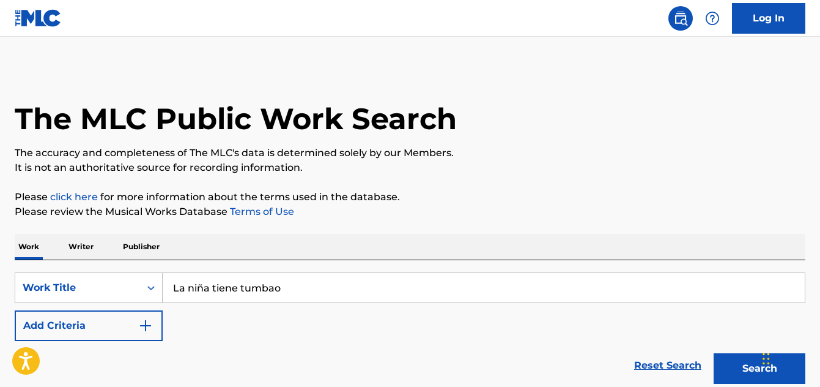
type input "La niña tiene tumbao"
click at [139, 327] on button "Add Criteria" at bounding box center [89, 325] width 148 height 31
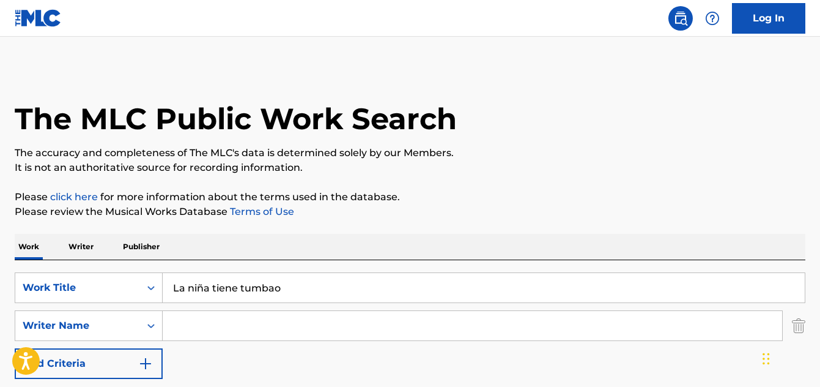
click at [191, 322] on input "Search Form" at bounding box center [473, 325] width 620 height 29
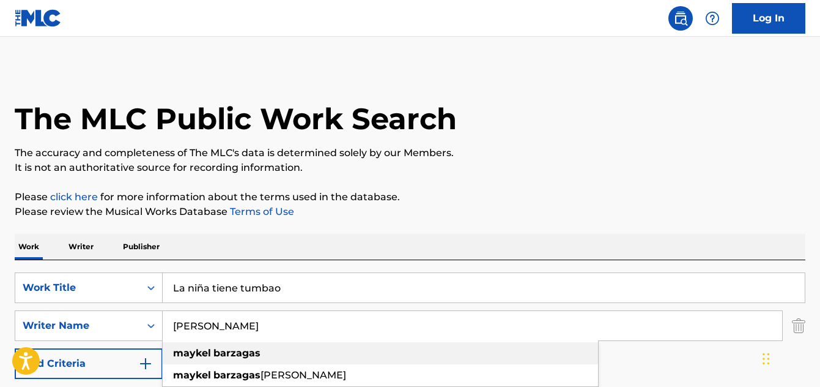
click at [269, 352] on div "maykel barzagas" at bounding box center [381, 353] width 436 height 22
type input "maykel barzagas"
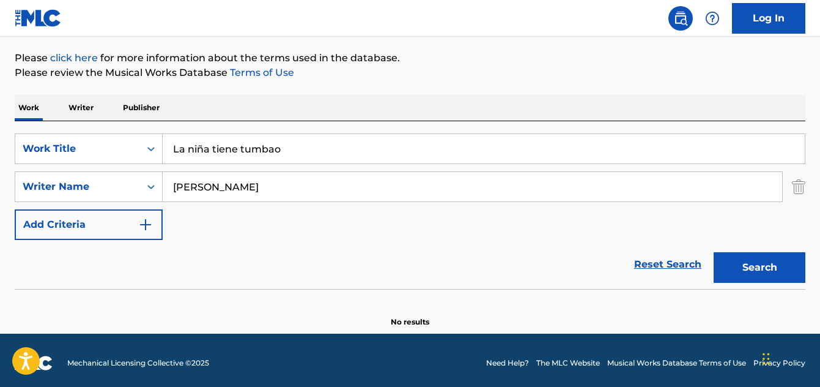
scroll to position [144, 0]
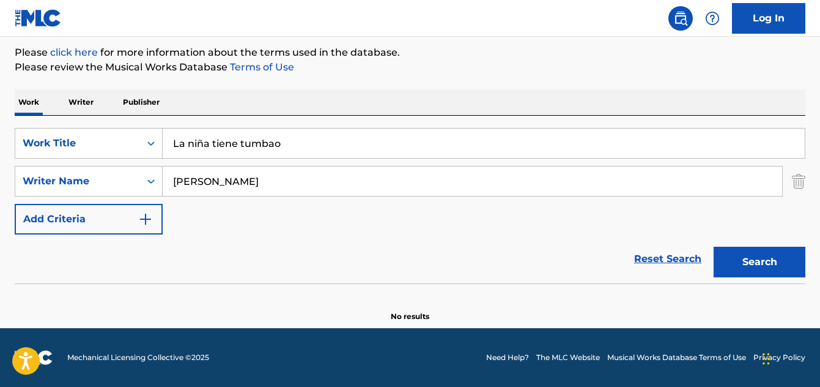
click at [745, 278] on div "Search" at bounding box center [757, 258] width 98 height 49
click at [733, 265] on button "Search" at bounding box center [760, 262] width 92 height 31
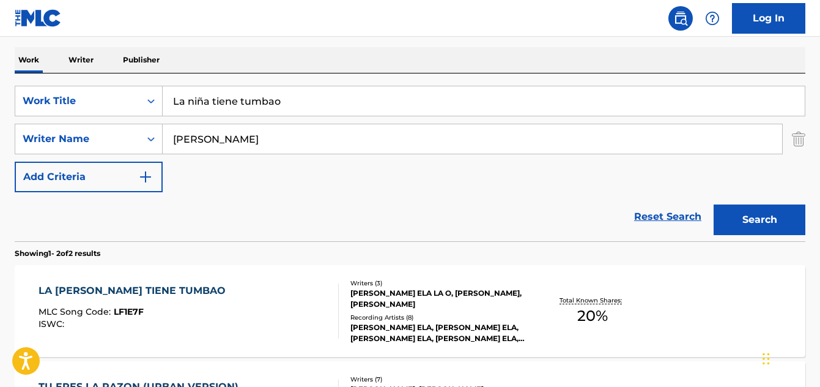
scroll to position [267, 0]
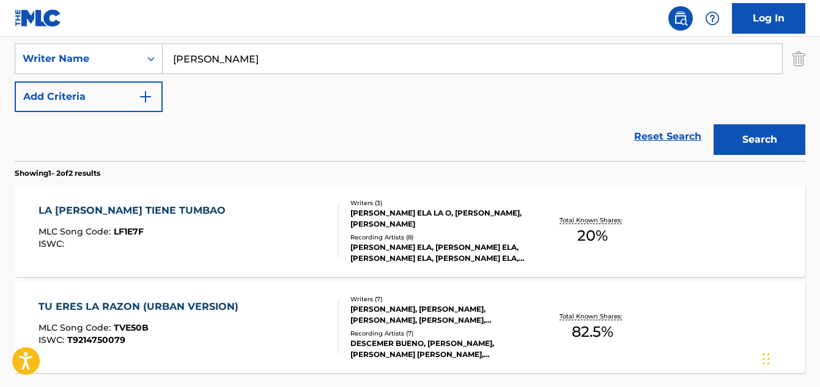
click at [132, 212] on div "LA NINA TIENE TUMBAO" at bounding box center [135, 210] width 193 height 15
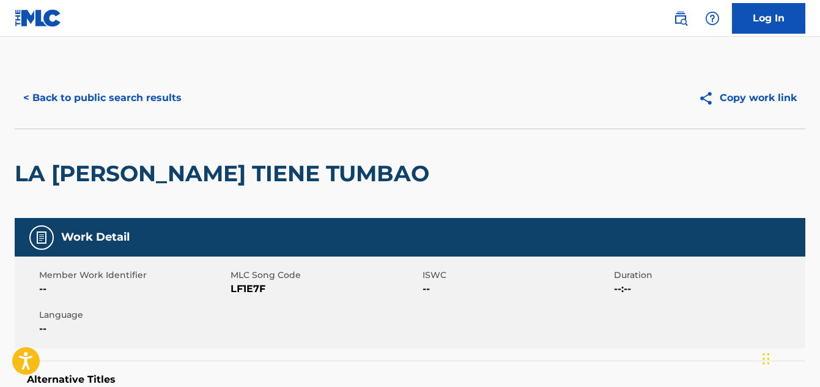
click at [77, 95] on button "< Back to public search results" at bounding box center [103, 98] width 176 height 31
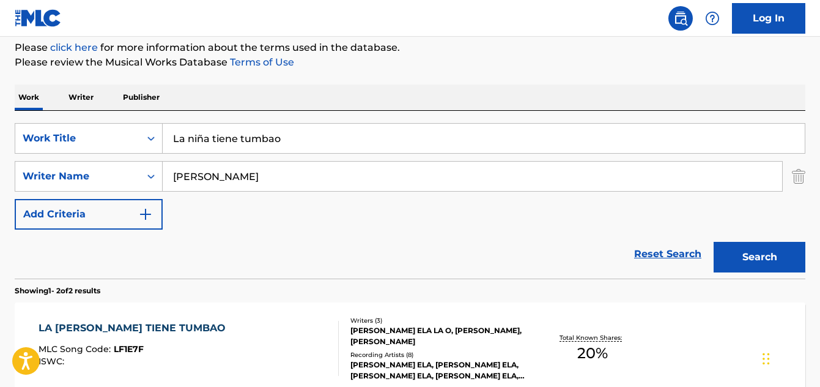
scroll to position [144, 0]
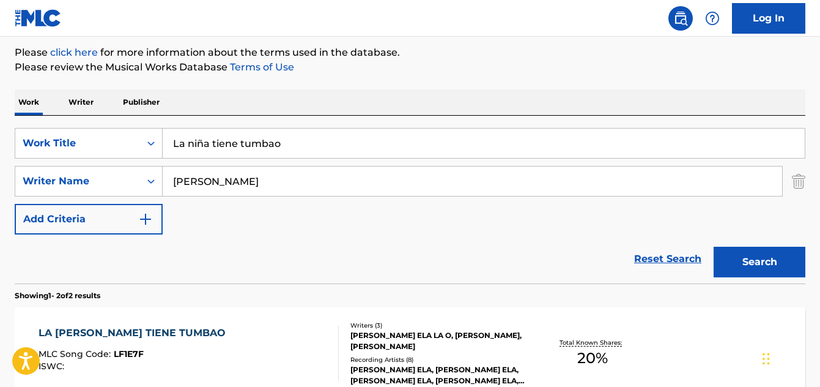
drag, startPoint x: 305, startPoint y: 143, endPoint x: 165, endPoint y: 150, distance: 140.3
click at [154, 154] on div "SearchWithCriteriabe528e62-251e-4c0f-ab0c-2632bed7666e Work Title La niña tiene…" at bounding box center [410, 143] width 791 height 31
paste input "Vete"
type input "Vete"
drag, startPoint x: 276, startPoint y: 181, endPoint x: 102, endPoint y: 177, distance: 175.0
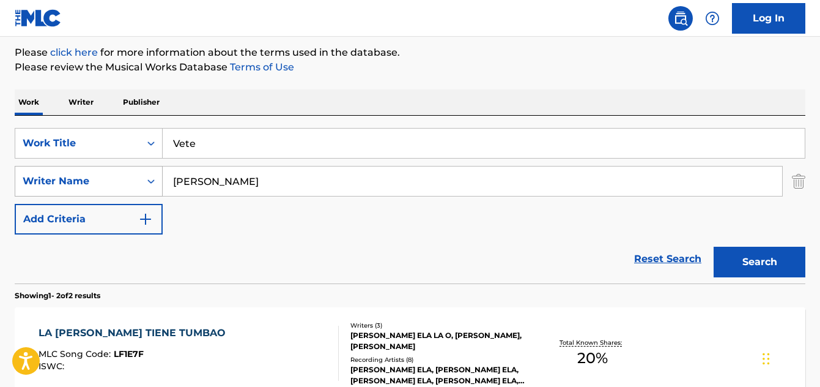
click at [102, 177] on div "SearchWithCriteriaf00c5e85-8606-4cfe-bcf8-84f819f6784e Writer Name maykel barza…" at bounding box center [410, 181] width 791 height 31
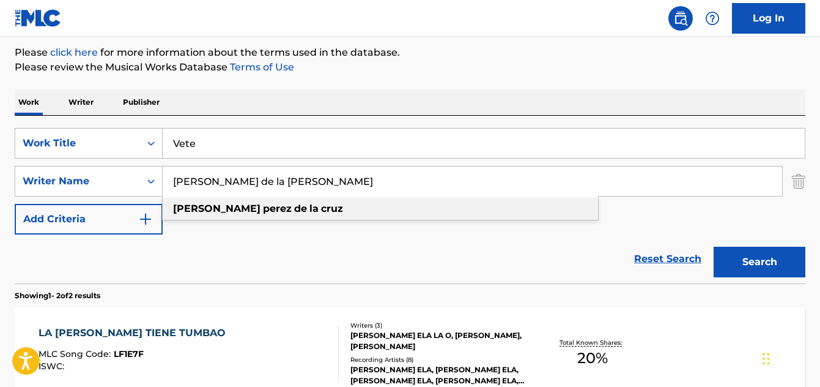
type input "aitor perez de la cruz"
click at [321, 207] on div "aitor perez de la cruz" at bounding box center [381, 209] width 436 height 22
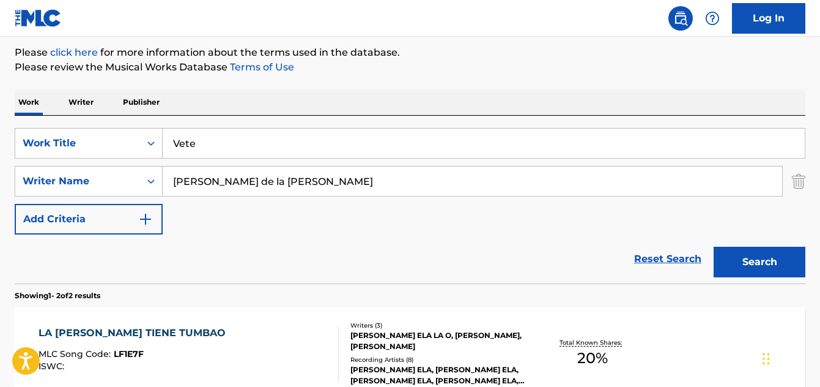
click at [742, 262] on button "Search" at bounding box center [760, 262] width 92 height 31
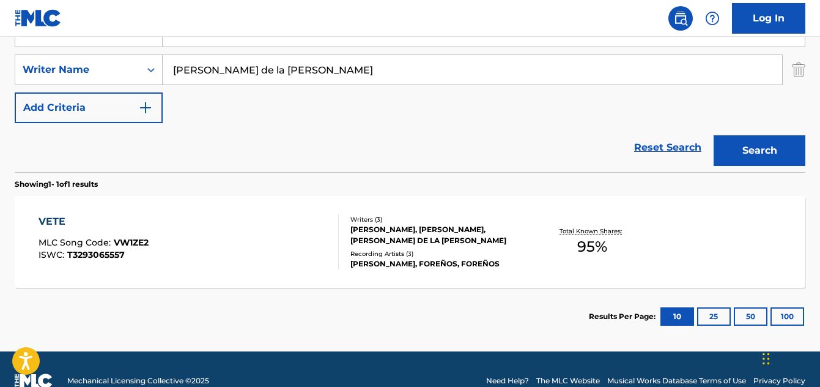
scroll to position [279, 0]
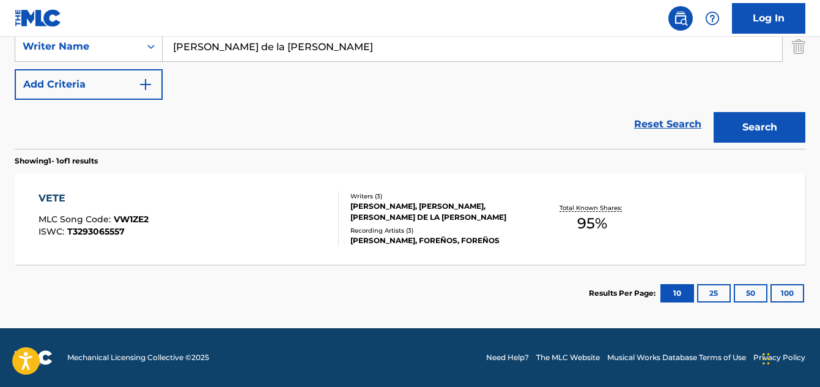
click at [56, 204] on div "VETE" at bounding box center [94, 198] width 110 height 15
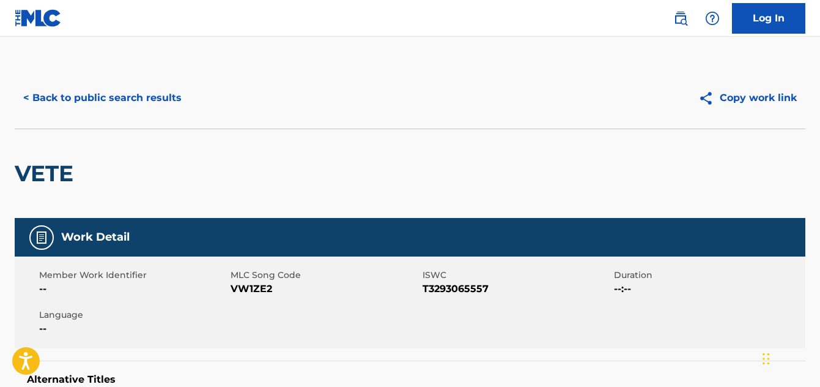
click at [125, 98] on button "< Back to public search results" at bounding box center [103, 98] width 176 height 31
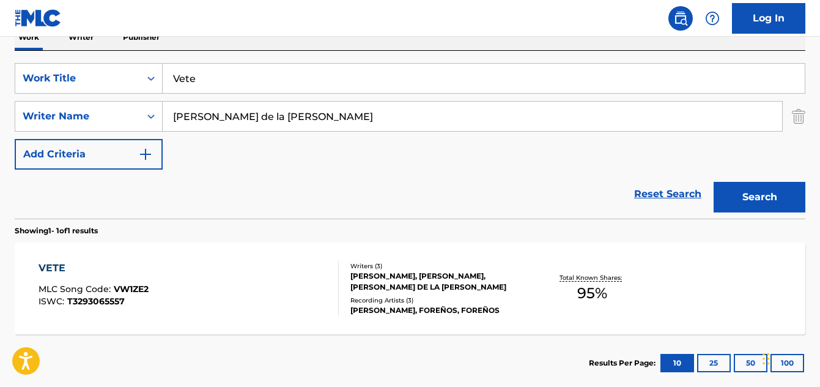
drag, startPoint x: 184, startPoint y: 75, endPoint x: 163, endPoint y: 76, distance: 20.2
click at [163, 76] on input "Vete" at bounding box center [484, 78] width 642 height 29
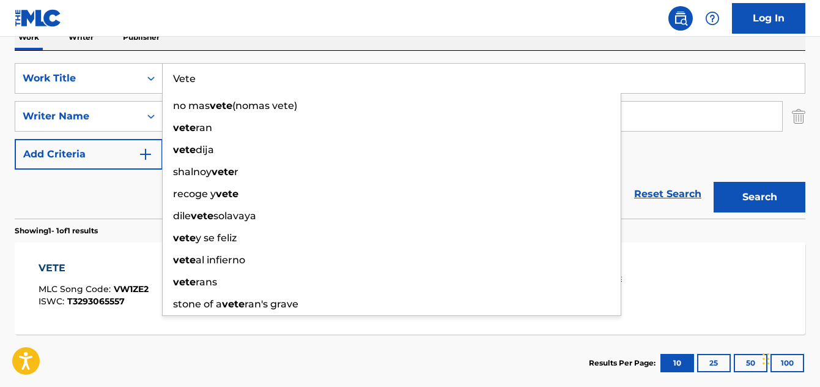
paste input "Prohibido"
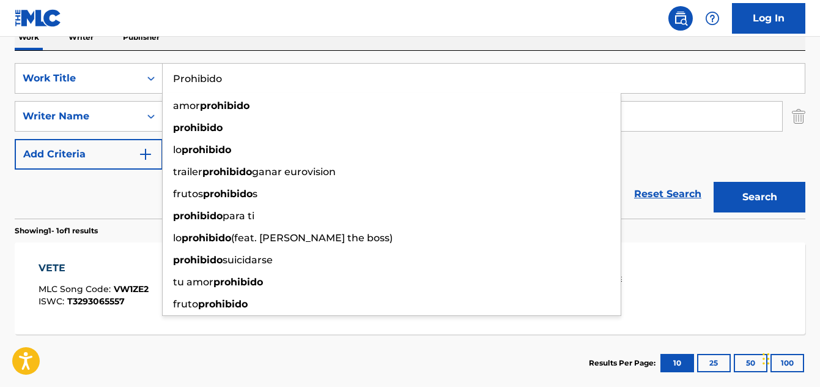
type input "Prohibido"
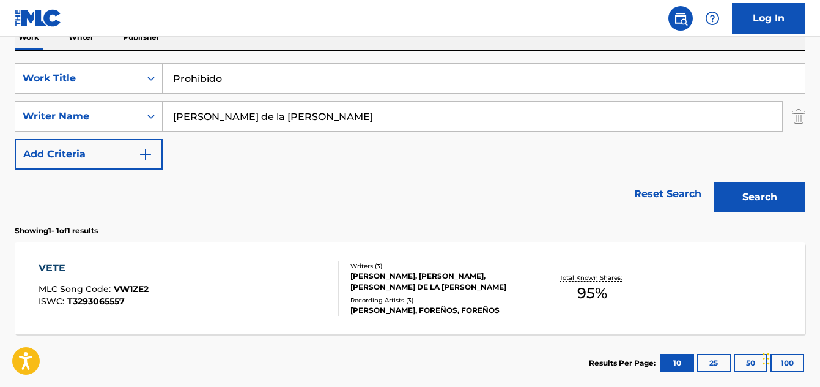
click at [746, 196] on button "Search" at bounding box center [760, 197] width 92 height 31
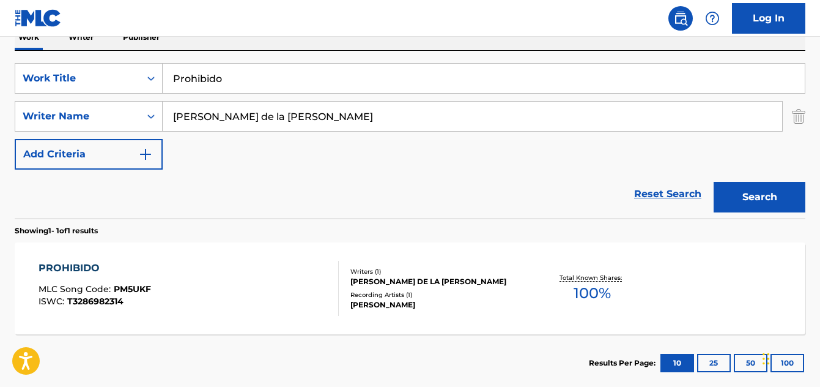
click at [48, 271] on div "PROHIBIDO" at bounding box center [95, 268] width 113 height 15
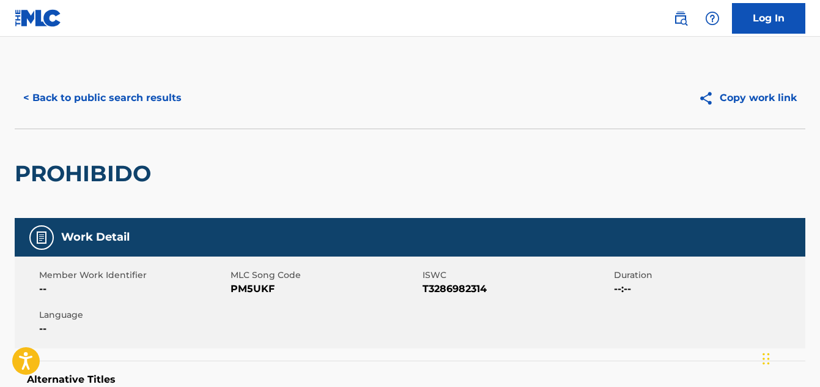
click at [122, 94] on button "< Back to public search results" at bounding box center [103, 98] width 176 height 31
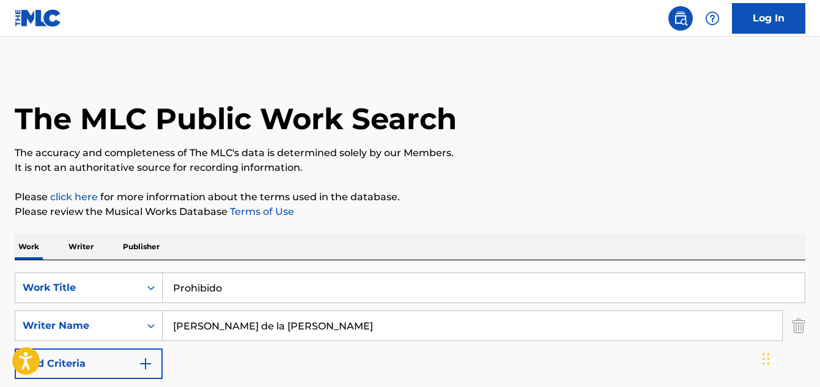
scroll to position [209, 0]
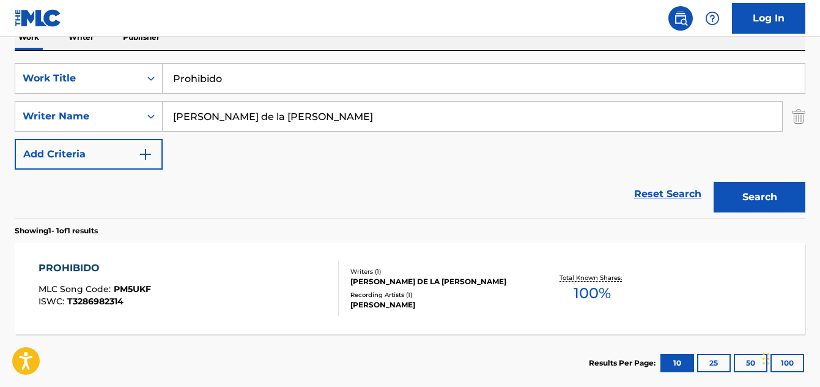
drag, startPoint x: 226, startPoint y: 69, endPoint x: 174, endPoint y: 74, distance: 51.6
click at [174, 74] on input "Prohibido" at bounding box center [484, 78] width 642 height 29
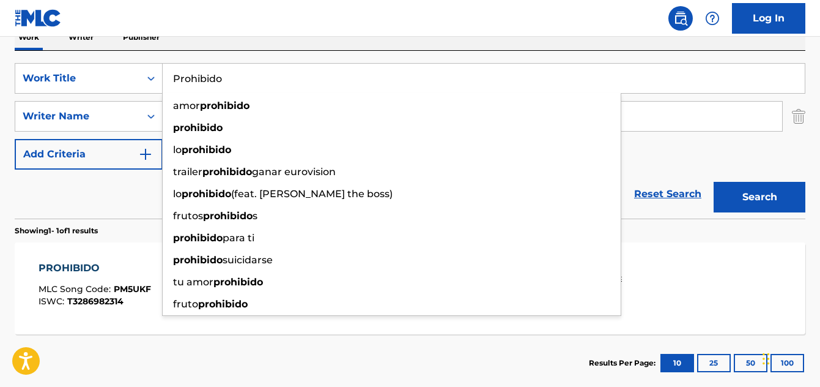
paste input "Mía"
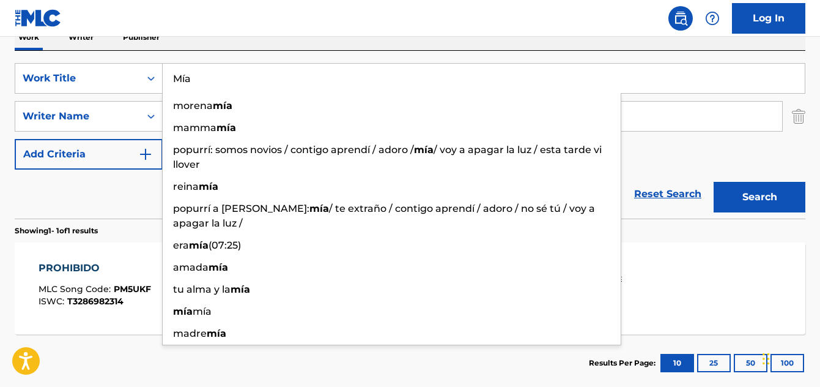
type input "Mía"
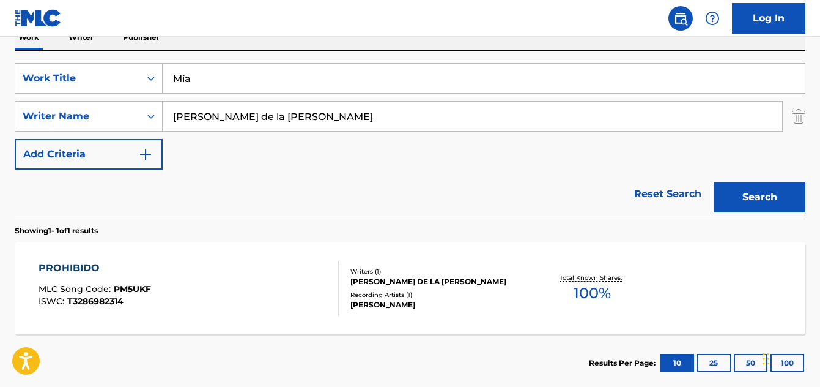
drag, startPoint x: 72, startPoint y: 213, endPoint x: 155, endPoint y: 182, distance: 89.6
click at [76, 212] on div "Reset Search Search" at bounding box center [410, 193] width 791 height 49
drag, startPoint x: 296, startPoint y: 119, endPoint x: 148, endPoint y: 106, distance: 148.6
click at [148, 106] on div "SearchWithCriteriaf00c5e85-8606-4cfe-bcf8-84f819f6784e Writer Name aitor perez …" at bounding box center [410, 116] width 791 height 31
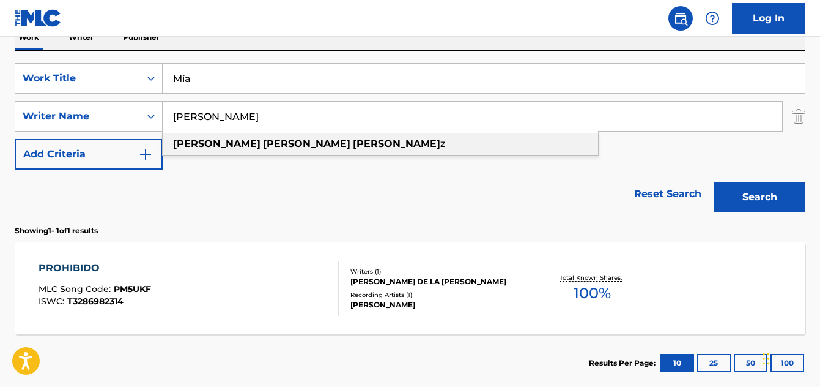
click at [263, 144] on strong "torres" at bounding box center [306, 144] width 87 height 12
type input "leonardo torres alvarez"
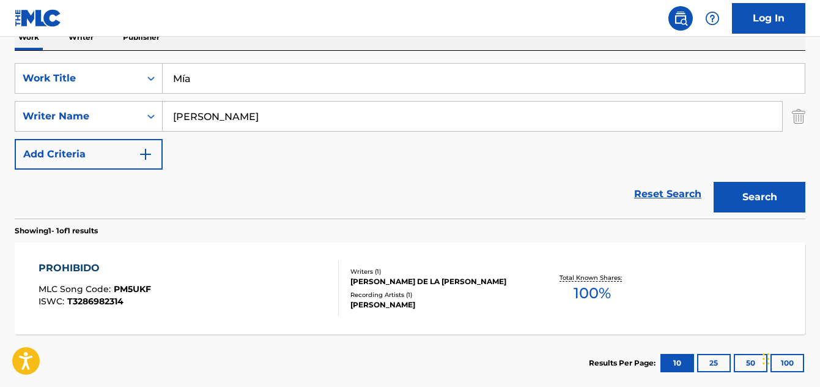
click at [743, 198] on button "Search" at bounding box center [760, 197] width 92 height 31
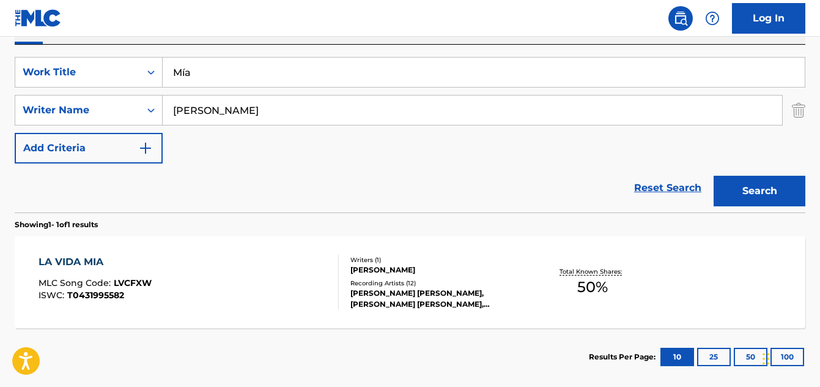
scroll to position [34, 0]
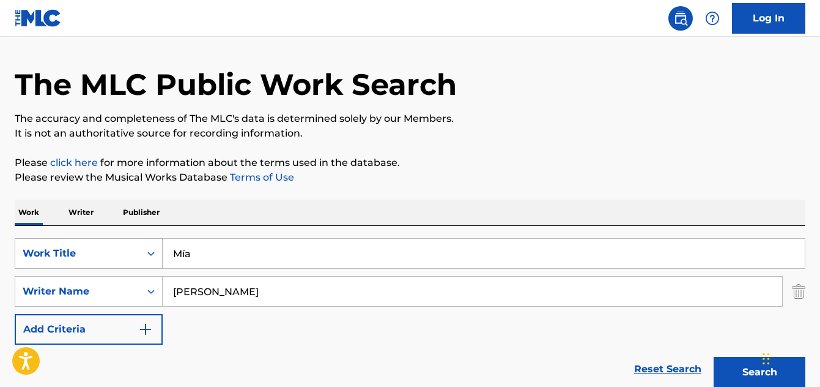
drag, startPoint x: 210, startPoint y: 256, endPoint x: 149, endPoint y: 259, distance: 61.9
click at [149, 259] on div "SearchWithCriteriabe528e62-251e-4c0f-ab0c-2632bed7666e Work Title Mía" at bounding box center [410, 253] width 791 height 31
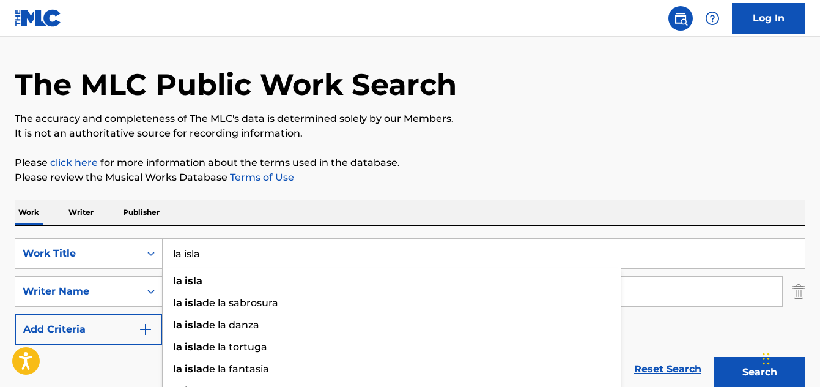
type input "la isla"
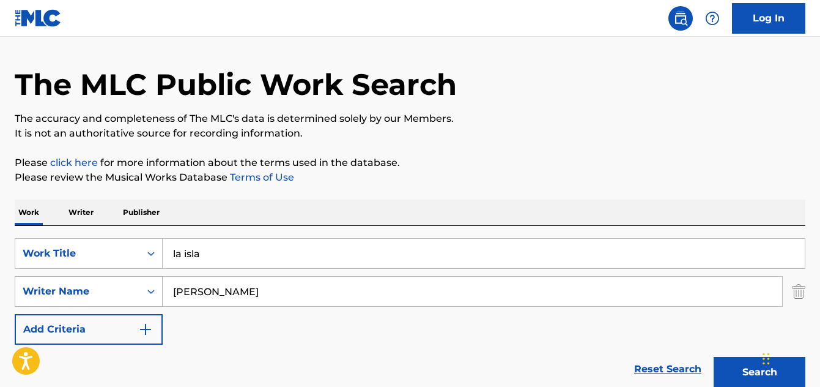
drag, startPoint x: 220, startPoint y: 303, endPoint x: 59, endPoint y: 302, distance: 161.5
click at [59, 302] on div "SearchWithCriteriaf00c5e85-8606-4cfe-bcf8-84f819f6784e Writer Name leonardo tor…" at bounding box center [410, 291] width 791 height 31
click at [210, 325] on div "vanesa mesa ortega" at bounding box center [381, 319] width 436 height 22
type input "vanesa mesa ortega"
click at [739, 370] on button "Search" at bounding box center [760, 372] width 92 height 31
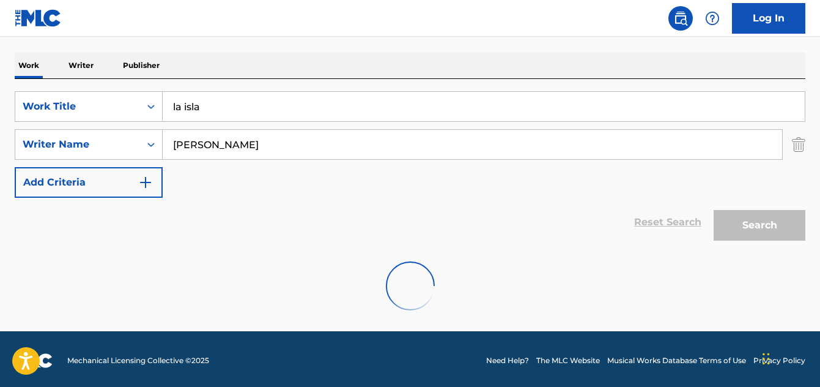
scroll to position [184, 0]
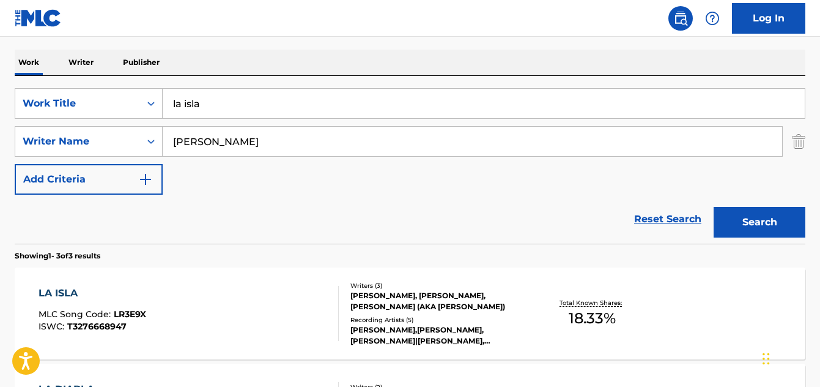
click at [43, 292] on div "LA ISLA" at bounding box center [93, 293] width 108 height 15
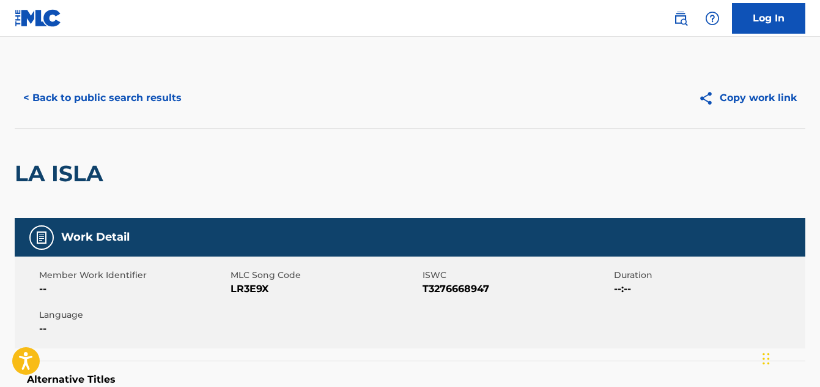
click at [108, 94] on button "< Back to public search results" at bounding box center [103, 98] width 176 height 31
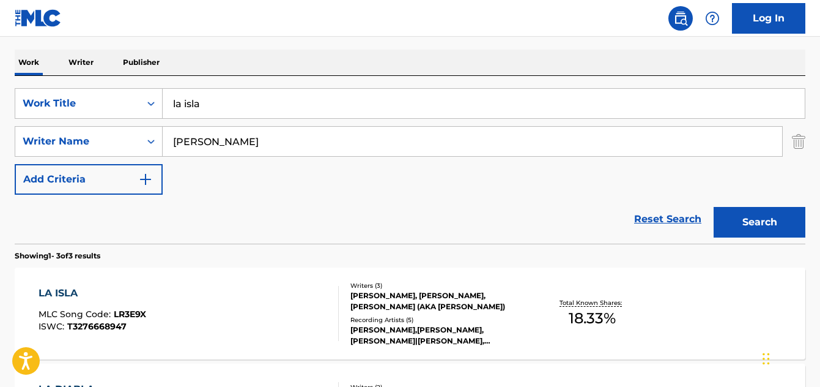
drag, startPoint x: 219, startPoint y: 106, endPoint x: 170, endPoint y: 98, distance: 49.6
click at [170, 98] on input "la isla" at bounding box center [484, 103] width 642 height 29
paste input "Otros Niveles"
type input "Otros Niveles"
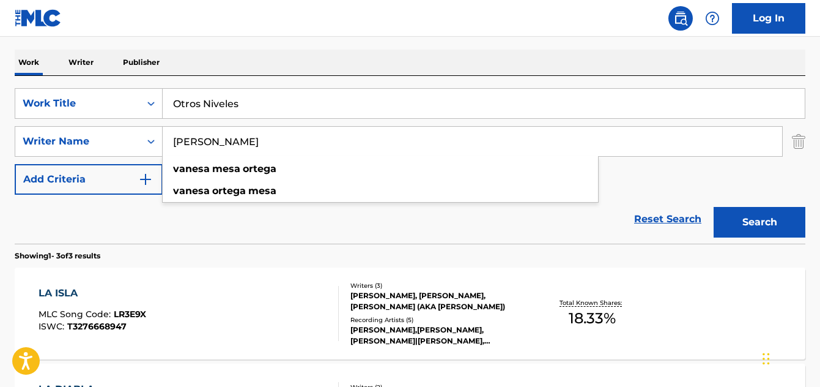
drag, startPoint x: 280, startPoint y: 151, endPoint x: 173, endPoint y: 150, distance: 107.7
click at [173, 150] on input "vanesa mesa ortega" at bounding box center [473, 141] width 620 height 29
click at [188, 253] on section "Showing 1 - 3 of 3 results" at bounding box center [410, 252] width 791 height 18
drag, startPoint x: 275, startPoint y: 144, endPoint x: 174, endPoint y: 151, distance: 101.2
click at [171, 152] on input "vanesa mesa ortega" at bounding box center [473, 141] width 620 height 29
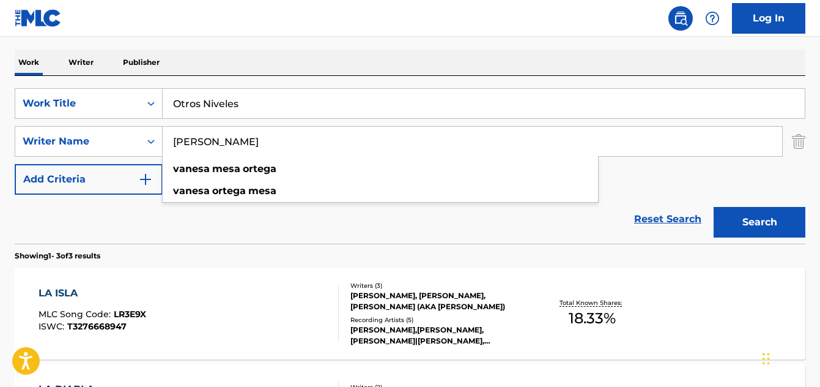
paste input "Abel David Sardiña Pérez (EIDI)"
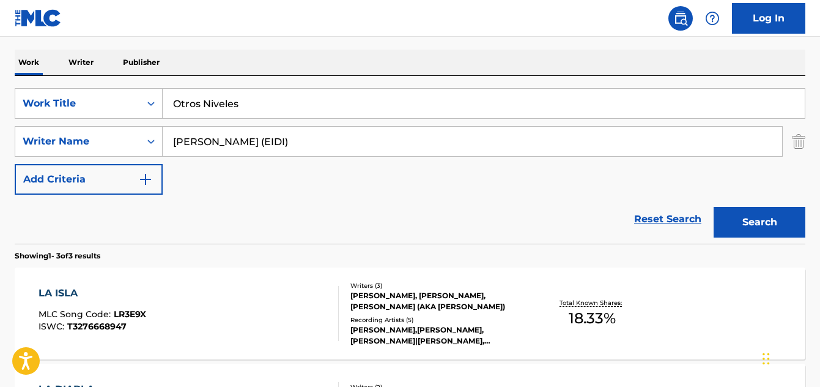
drag, startPoint x: 231, startPoint y: 241, endPoint x: 236, endPoint y: 232, distance: 10.4
click at [231, 242] on div "Reset Search Search" at bounding box center [410, 219] width 791 height 49
click at [332, 144] on input "Abel David Sardiña Pérez (EIDI)" at bounding box center [473, 141] width 620 height 29
type input "Abel David Sardiña Pérez"
click at [746, 223] on button "Search" at bounding box center [760, 222] width 92 height 31
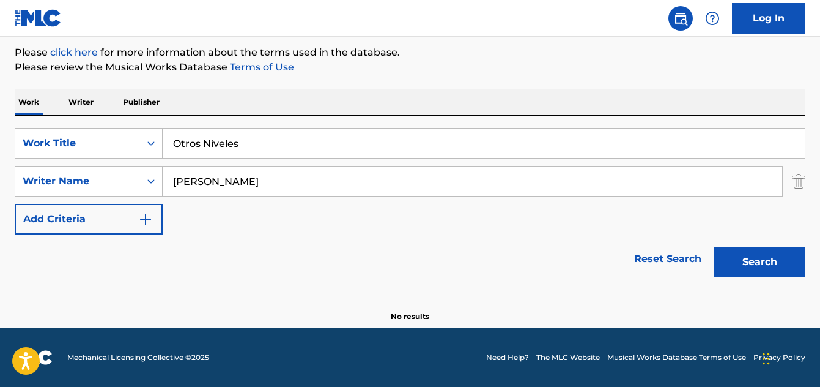
scroll to position [144, 0]
drag, startPoint x: 300, startPoint y: 182, endPoint x: 231, endPoint y: 180, distance: 69.1
click at [155, 187] on div "SearchWithCriteriaf00c5e85-8606-4cfe-bcf8-84f819f6784e Writer Name Abel David S…" at bounding box center [410, 181] width 791 height 31
drag, startPoint x: 237, startPoint y: 179, endPoint x: 188, endPoint y: 207, distance: 56.2
click at [188, 207] on div "SearchWithCriteriabe528e62-251e-4c0f-ab0c-2632bed7666e Work Title Otros Niveles…" at bounding box center [410, 181] width 791 height 106
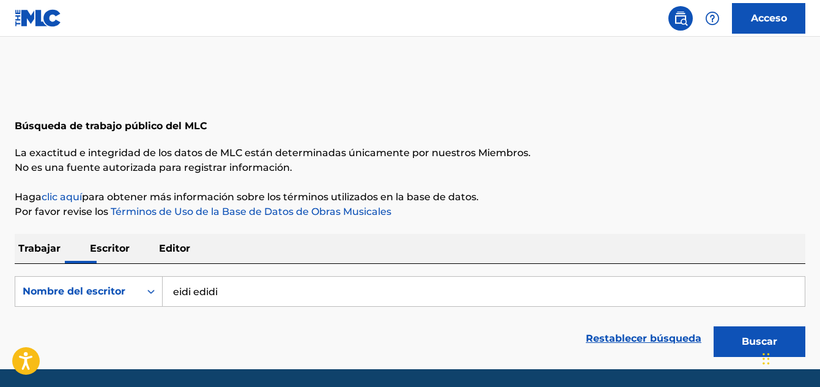
type input "eidi edidi"
click at [733, 344] on button "Buscar" at bounding box center [760, 341] width 92 height 31
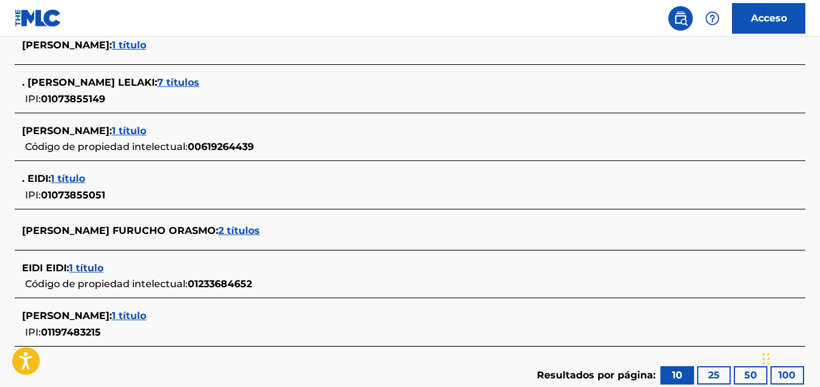
scroll to position [486, 0]
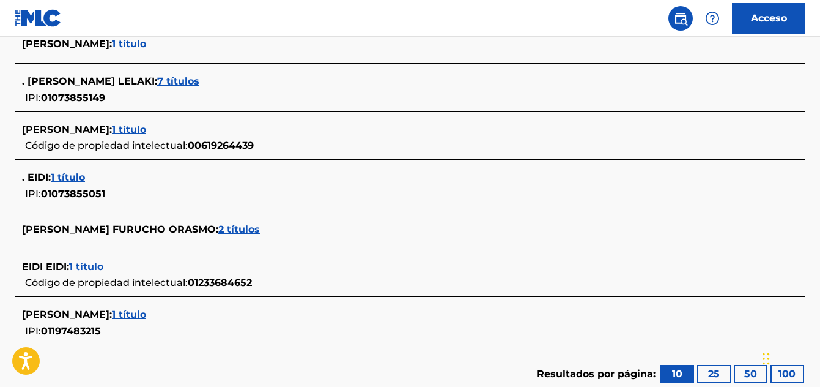
click at [70, 176] on font "1 título" at bounding box center [68, 177] width 34 height 12
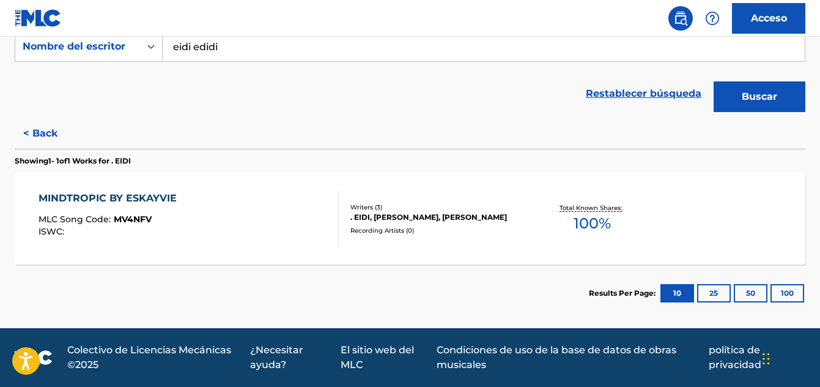
scroll to position [248, 0]
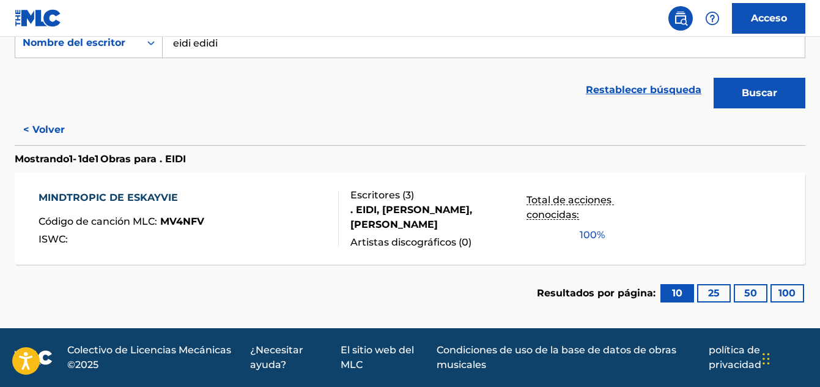
click at [47, 131] on font "< Volver" at bounding box center [44, 130] width 42 height 12
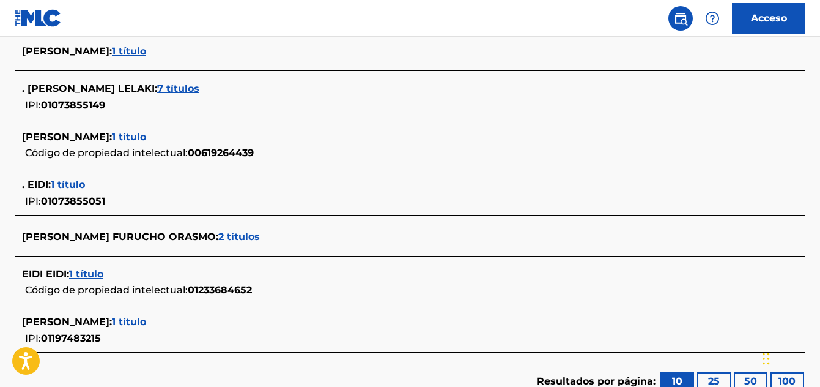
scroll to position [493, 0]
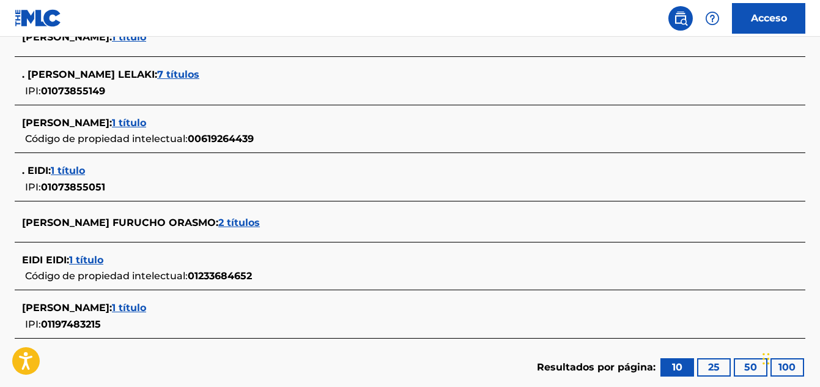
click at [50, 261] on font "EIDI EIDI" at bounding box center [44, 260] width 45 height 12
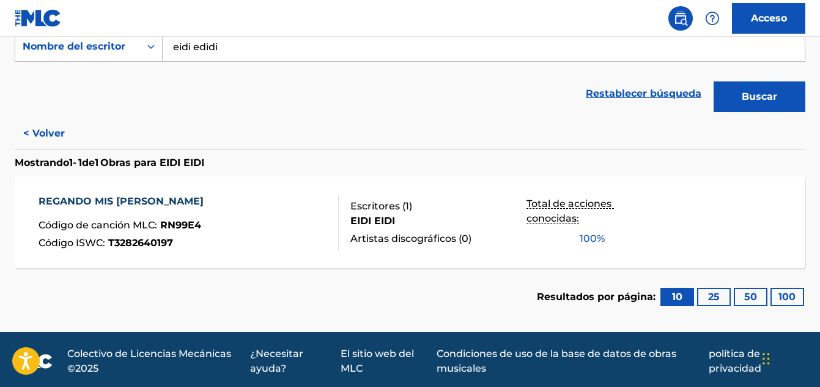
scroll to position [248, 0]
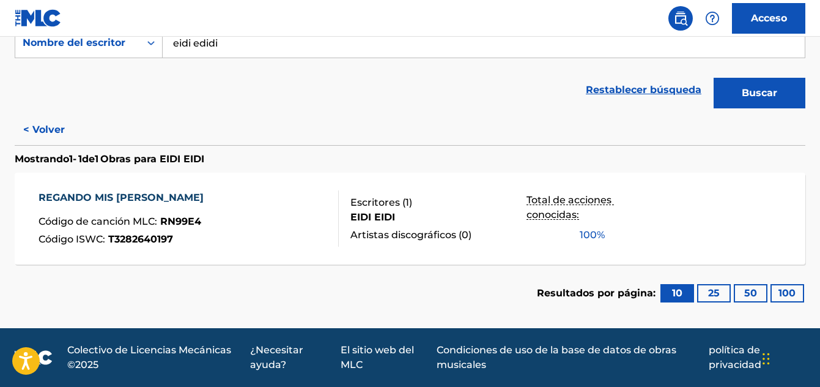
click at [100, 193] on font "REGANDO MIS [PERSON_NAME]" at bounding box center [121, 197] width 165 height 12
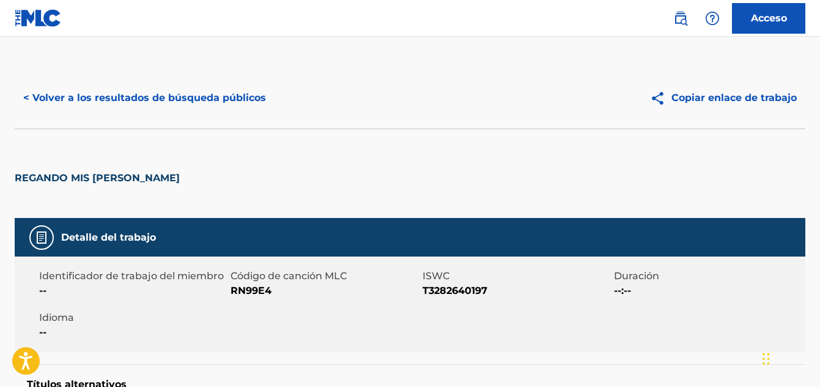
click at [110, 91] on font "< Volver a los resultados de búsqueda públicos" at bounding box center [144, 98] width 243 height 15
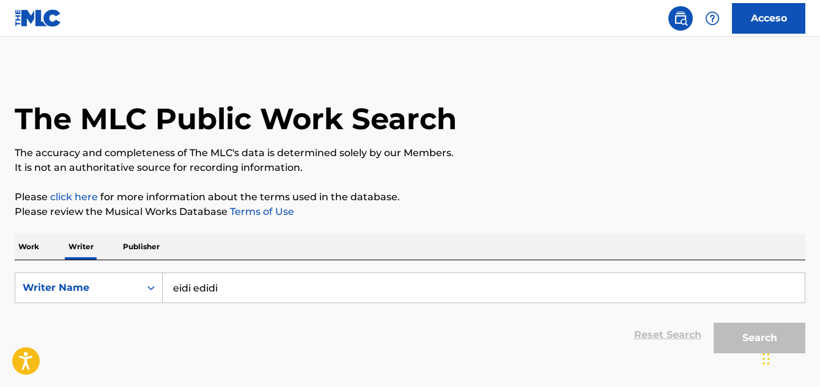
scroll to position [75, 0]
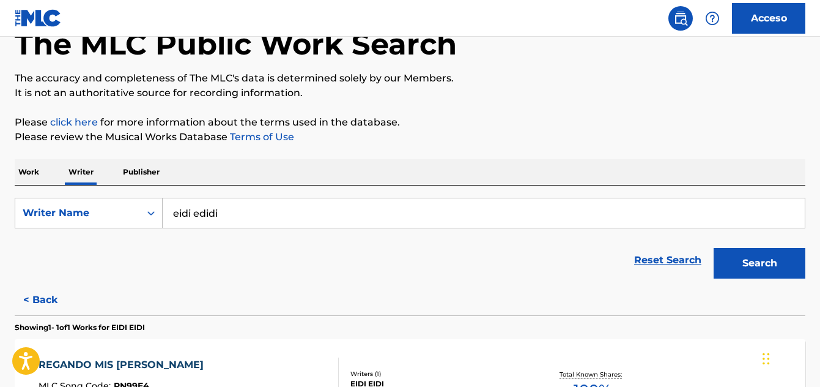
drag, startPoint x: 231, startPoint y: 218, endPoint x: 177, endPoint y: 212, distance: 54.9
click at [172, 213] on input "eidi edidi" at bounding box center [484, 212] width 642 height 29
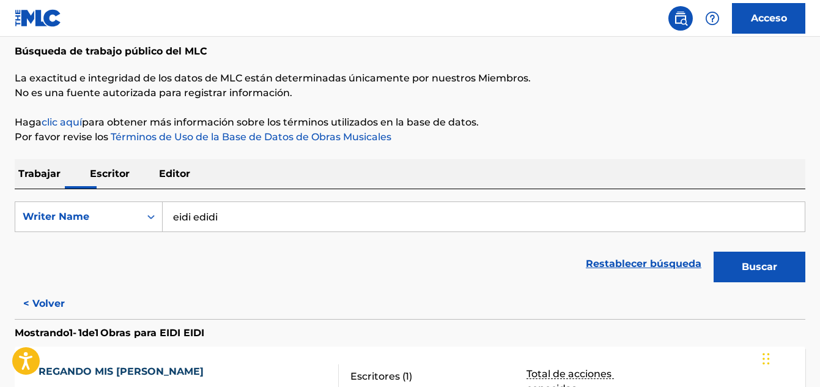
paste input "Mala cancion de amor"
type input "Mala cancion de amor"
drag, startPoint x: 295, startPoint y: 214, endPoint x: 122, endPoint y: 213, distance: 173.1
click at [122, 213] on div "SearchWithCriteriaa4270440-7760-4f12-be68-c4789f336dfd Writer Name Mala cancion…" at bounding box center [410, 216] width 791 height 31
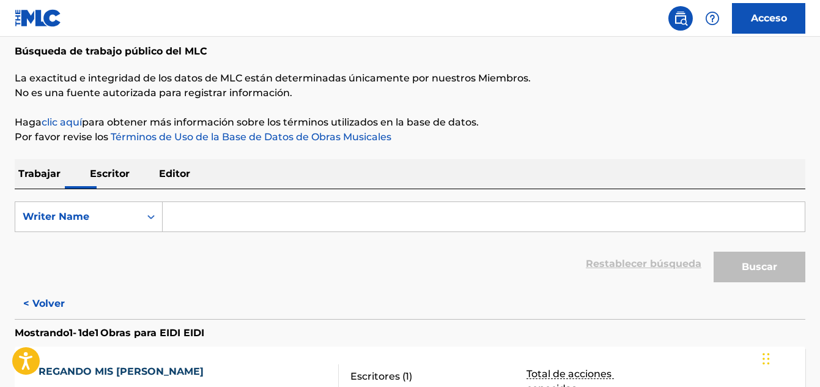
paste input "[PERSON_NAME] [PERSON_NAME]"
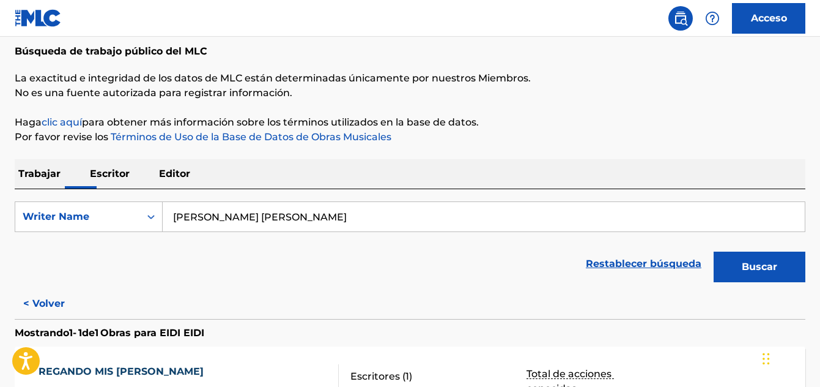
type input "[PERSON_NAME] [PERSON_NAME]"
click at [755, 259] on button "Buscar" at bounding box center [760, 266] width 92 height 31
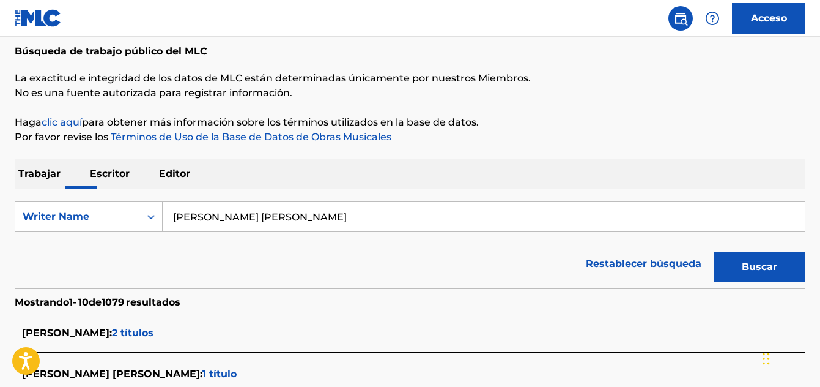
drag, startPoint x: 319, startPoint y: 216, endPoint x: 157, endPoint y: 234, distance: 163.7
click at [157, 234] on form "SearchWithCriteriaa4270440-7760-4f12-be68-c4789f336dfd Writer Name [PERSON_NAME…" at bounding box center [410, 244] width 791 height 87
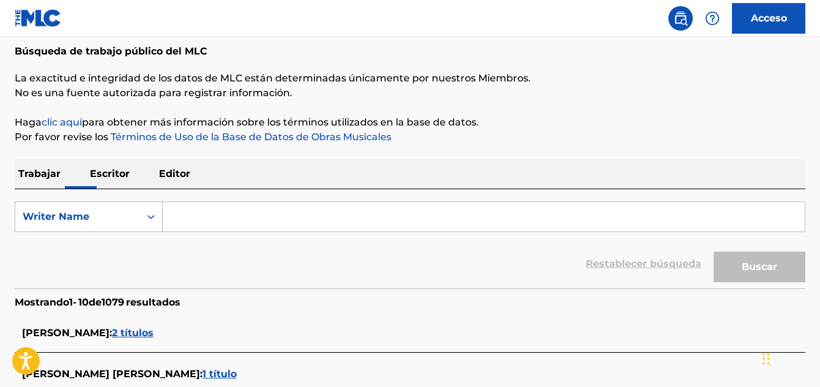
drag, startPoint x: 114, startPoint y: 176, endPoint x: 121, endPoint y: 182, distance: 9.1
click at [114, 176] on font "Escritor" at bounding box center [110, 174] width 40 height 12
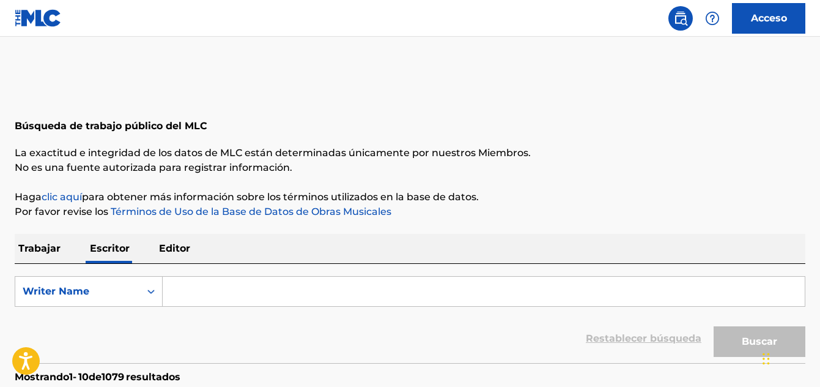
drag, startPoint x: 50, startPoint y: 248, endPoint x: 169, endPoint y: 262, distance: 120.7
click at [50, 248] on font "Trabajar" at bounding box center [39, 248] width 42 height 12
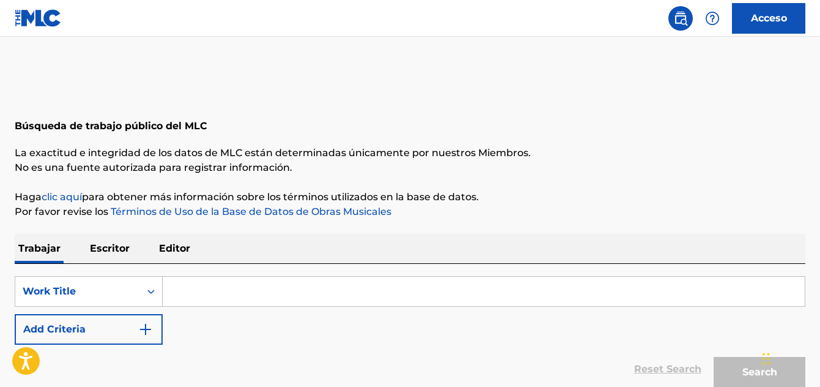
click at [175, 294] on input "Search Form" at bounding box center [484, 290] width 642 height 29
paste input "Contando soles"
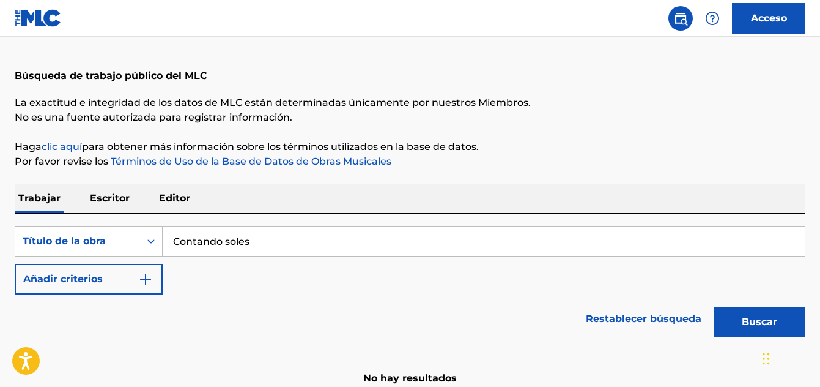
scroll to position [114, 0]
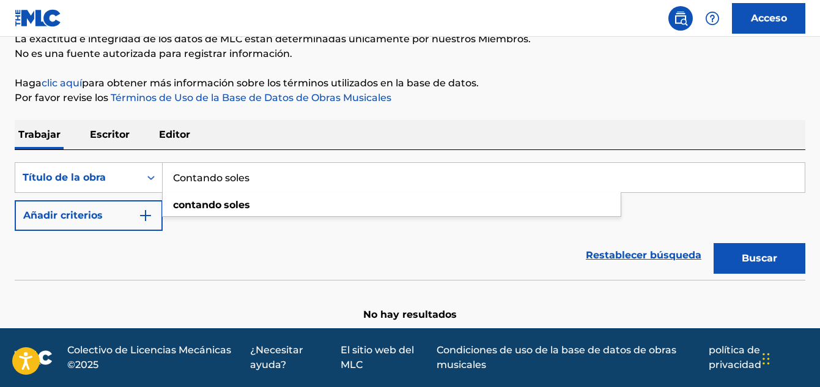
type input "Contando soles"
click at [234, 232] on div "Restablecer búsqueda Buscar" at bounding box center [410, 255] width 791 height 49
click at [148, 218] on img "Formulario de búsqueda" at bounding box center [145, 215] width 15 height 15
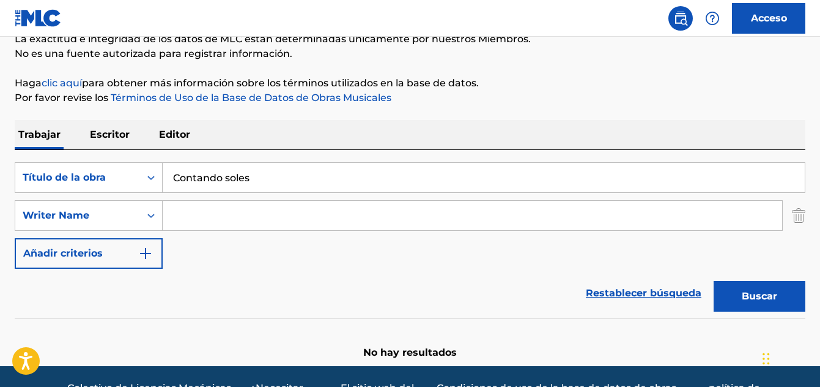
click at [201, 220] on input "Formulario de búsqueda" at bounding box center [473, 215] width 620 height 29
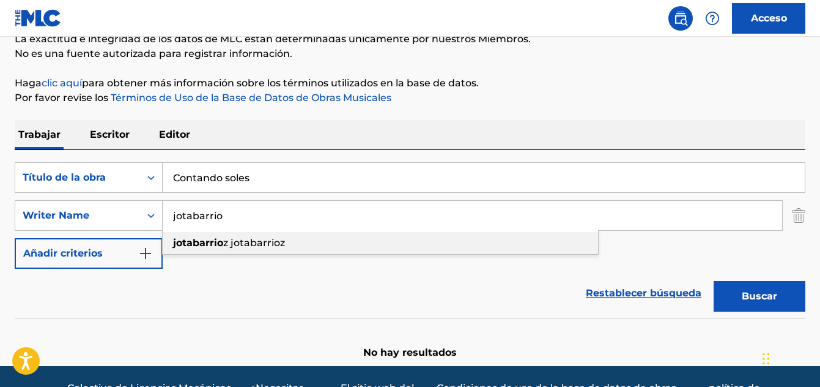
click at [215, 248] on div "jotabarrio z jotabarrioz" at bounding box center [381, 243] width 436 height 22
type input "jotabarrioz jotabarrioz"
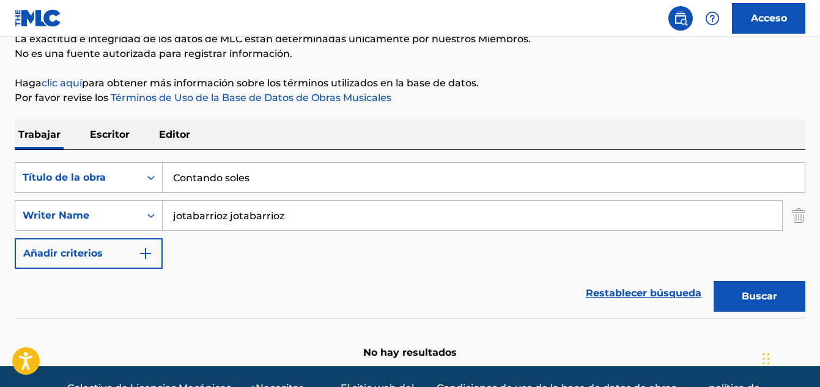
click at [726, 294] on button "Buscar" at bounding box center [760, 296] width 92 height 31
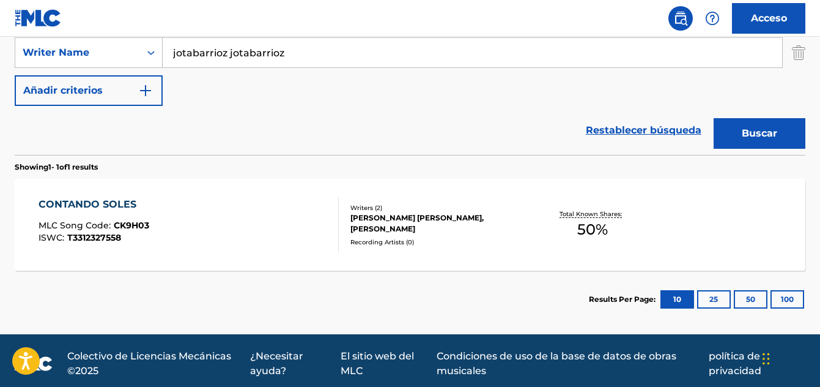
scroll to position [283, 0]
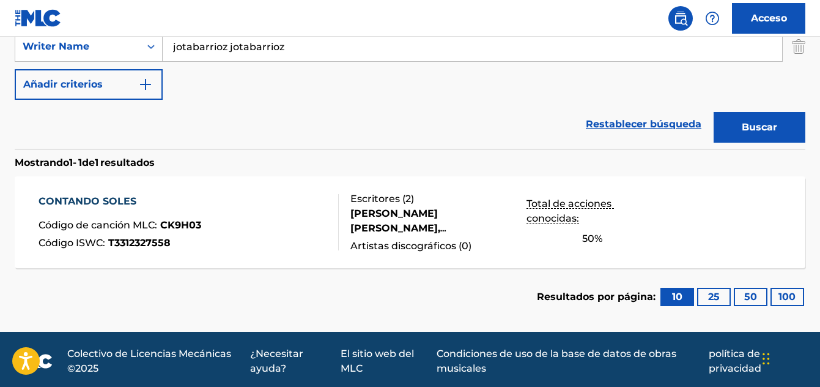
click at [105, 206] on font "CONTANDO SOLES" at bounding box center [88, 201] width 98 height 12
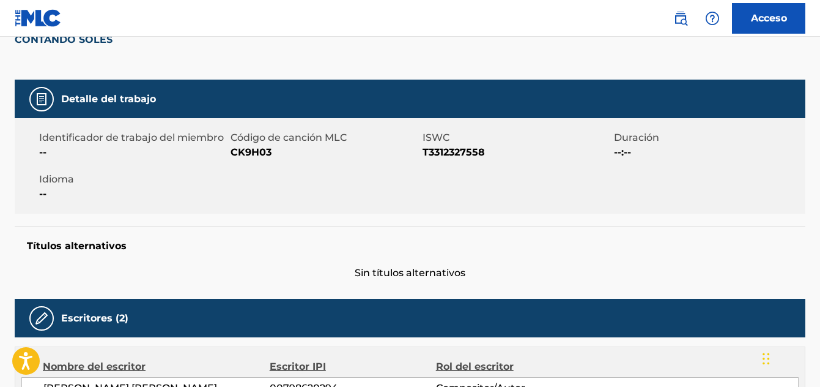
scroll to position [65, 0]
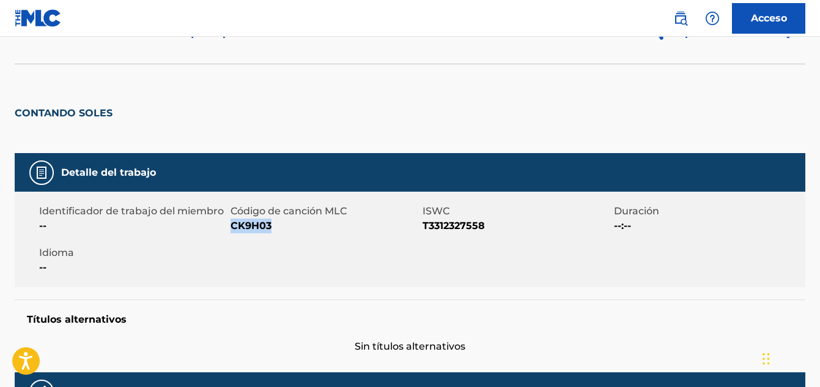
drag, startPoint x: 278, startPoint y: 228, endPoint x: 232, endPoint y: 229, distance: 45.9
click at [232, 229] on span "CK9H03" at bounding box center [325, 225] width 188 height 15
copy font "CK9H03"
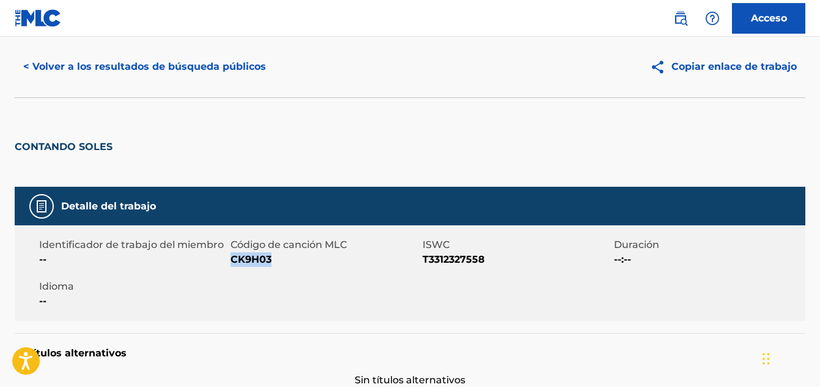
scroll to position [0, 0]
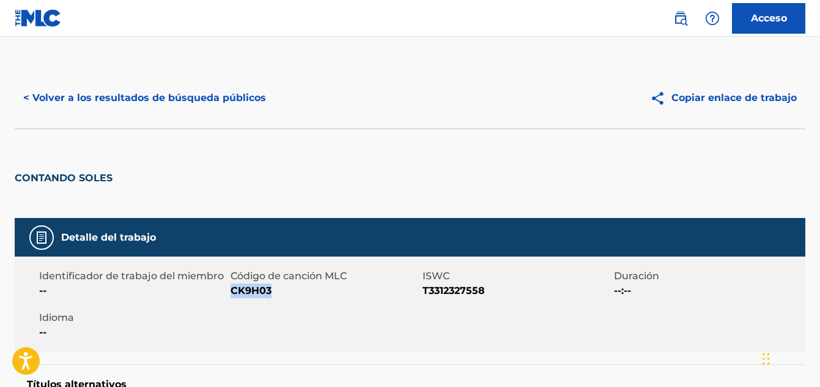
click at [145, 93] on font "< Volver a los resultados de búsqueda públicos" at bounding box center [144, 98] width 243 height 12
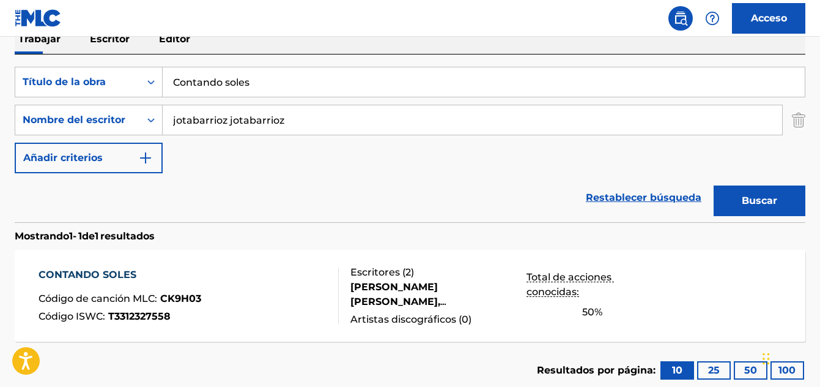
scroll to position [208, 0]
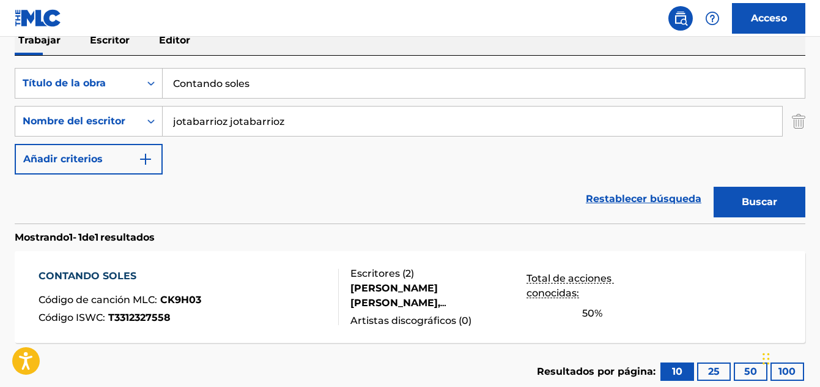
drag, startPoint x: 285, startPoint y: 77, endPoint x: 176, endPoint y: 64, distance: 110.2
click at [176, 64] on div "Buscar con criterios619d2a53-ea30-4bd4-a240-7a246bdb3888 Título de la obra Cont…" at bounding box center [410, 140] width 791 height 168
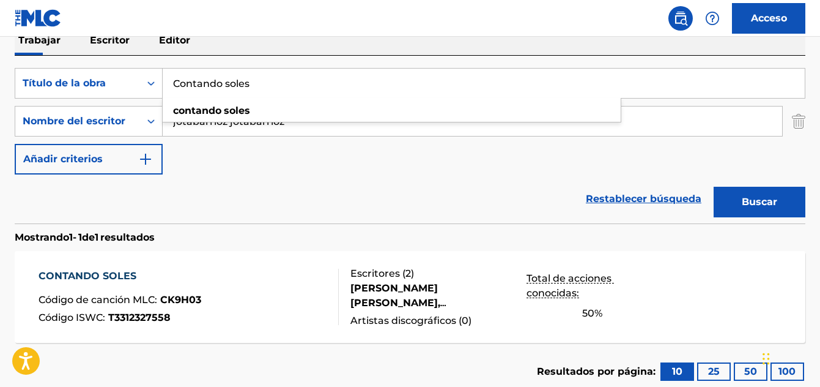
paste input "Me alegro por ti"
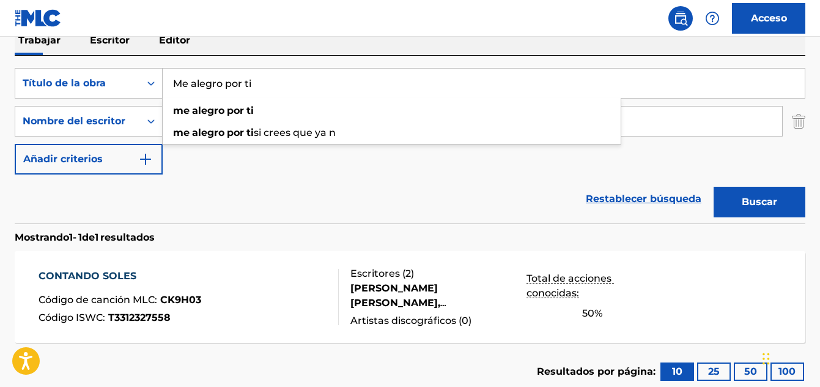
type input "Me alegro por ti"
click at [736, 220] on div "Buscar" at bounding box center [757, 198] width 98 height 49
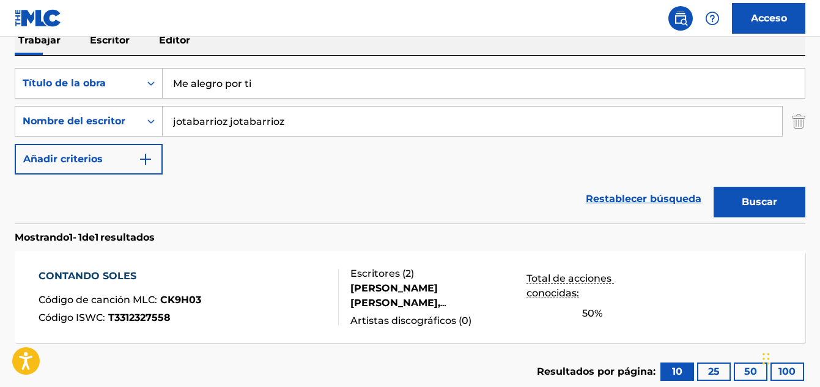
click at [729, 210] on button "Buscar" at bounding box center [760, 202] width 92 height 31
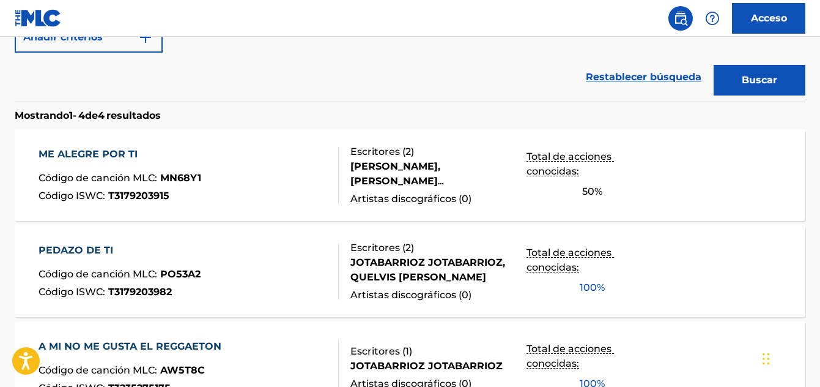
scroll to position [330, 0]
click at [113, 154] on font "ME ALEGRE POR TI" at bounding box center [88, 153] width 99 height 12
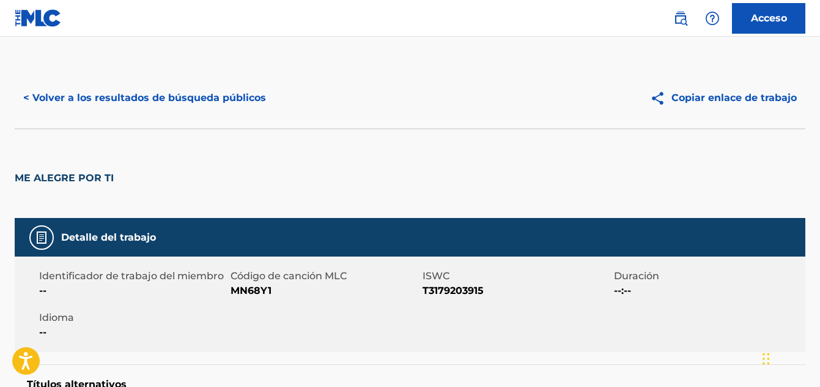
click at [99, 102] on font "< Volver a los resultados de búsqueda públicos" at bounding box center [144, 98] width 243 height 12
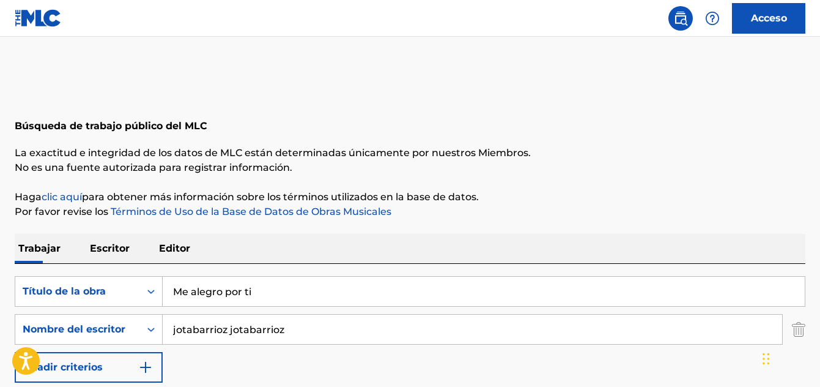
drag, startPoint x: 267, startPoint y: 287, endPoint x: 192, endPoint y: 283, distance: 75.3
click at [160, 285] on div "Buscar con criterios619d2a53-ea30-4bd4-a240-7a246bdb3888 Título de la obra Me a…" at bounding box center [410, 291] width 791 height 31
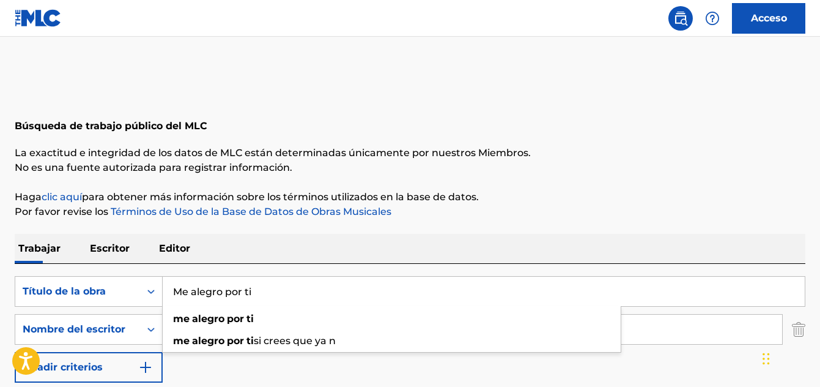
paste input "Cada foto"
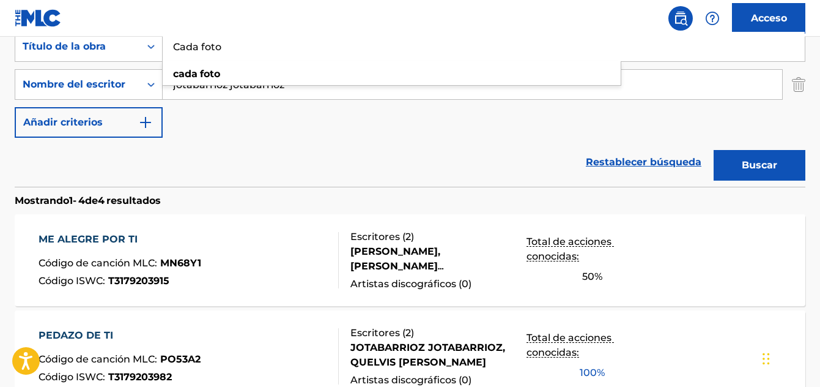
type input "Cada foto"
click at [764, 165] on font "Buscar" at bounding box center [759, 165] width 35 height 12
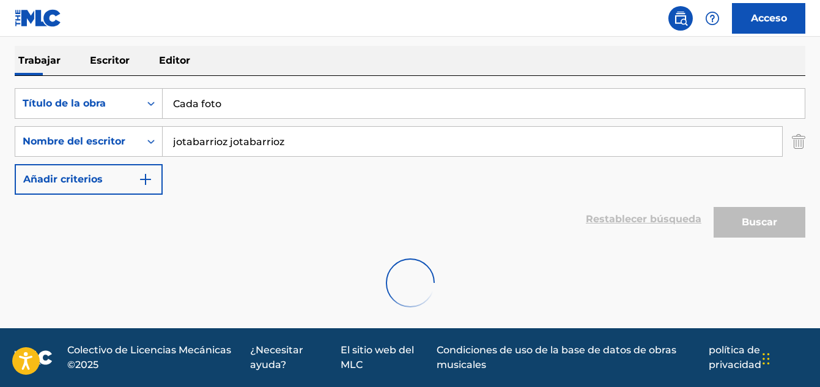
scroll to position [245, 0]
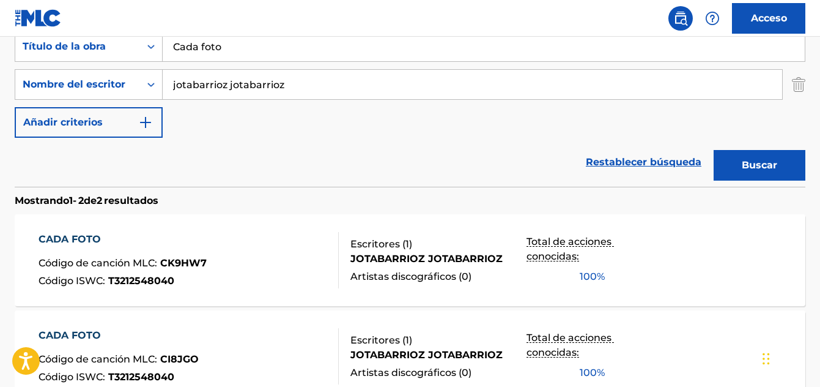
click at [53, 237] on font "CADA FOTO" at bounding box center [70, 239] width 62 height 12
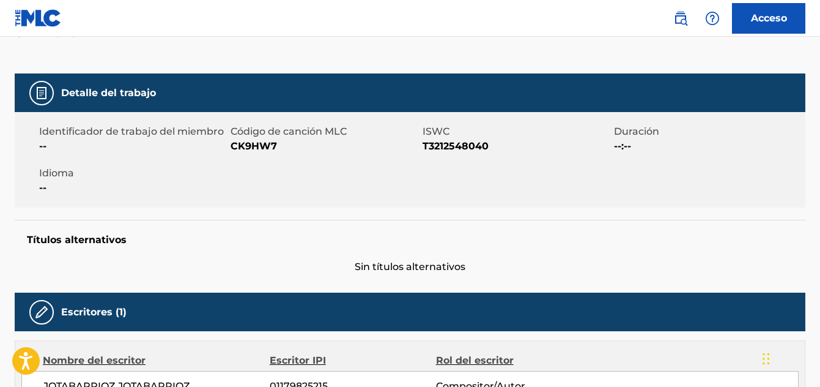
scroll to position [122, 0]
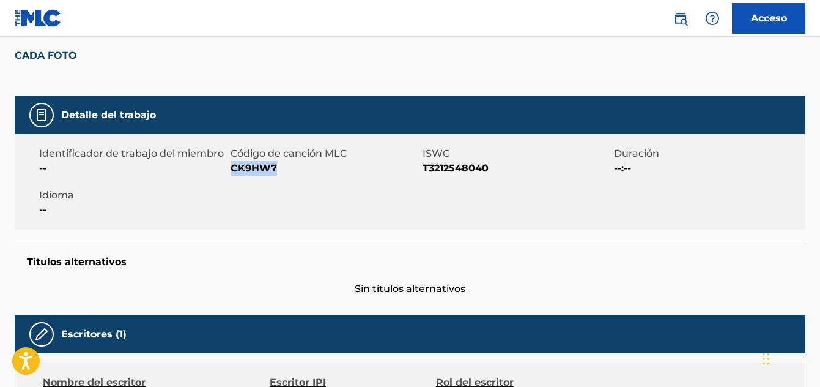
drag, startPoint x: 276, startPoint y: 168, endPoint x: 234, endPoint y: 167, distance: 42.2
click at [234, 167] on font "CK9HW7" at bounding box center [254, 168] width 46 height 12
copy font "CK9HW7"
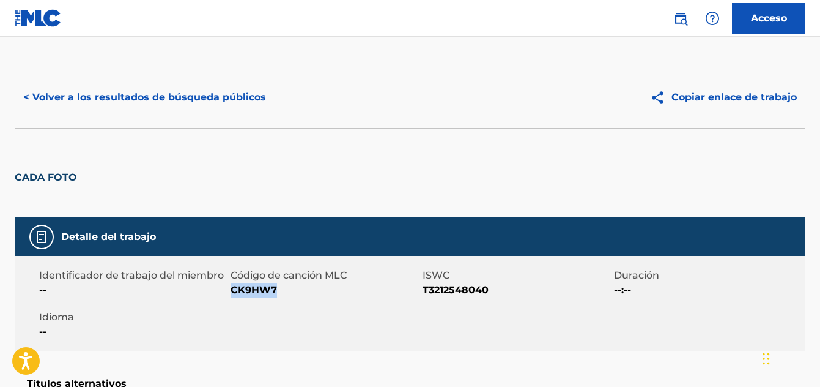
scroll to position [0, 0]
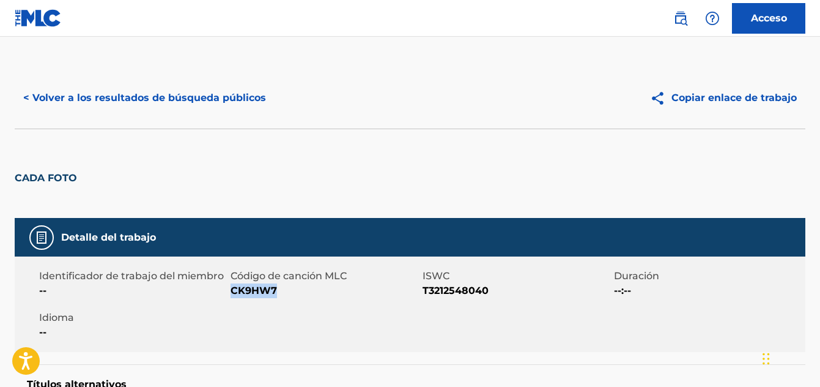
click at [96, 92] on font "< Volver a los resultados de búsqueda públicos" at bounding box center [144, 98] width 243 height 15
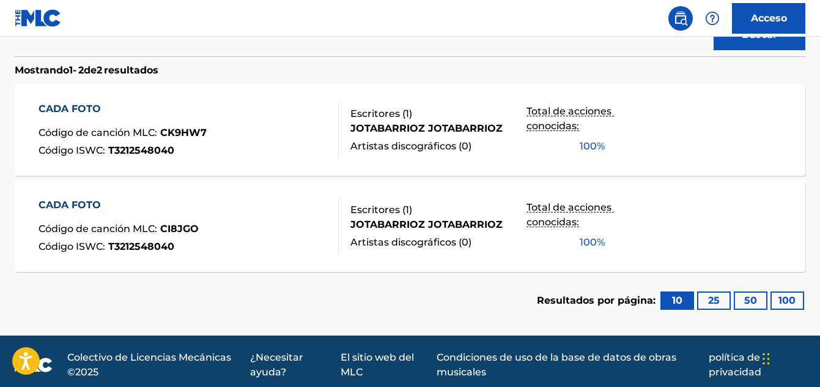
scroll to position [379, 0]
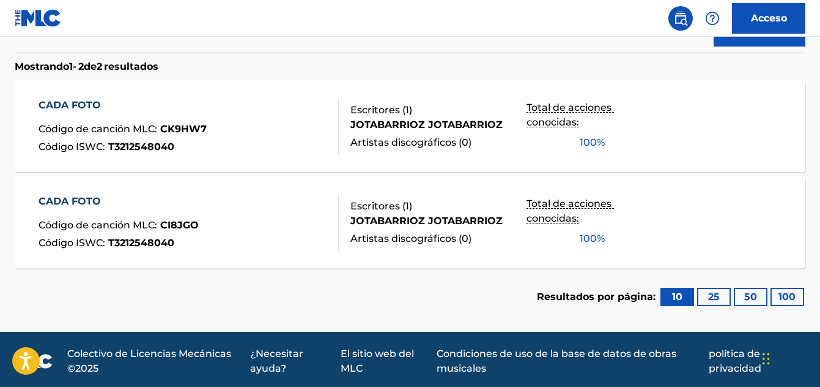
click at [78, 202] on font "CADA FOTO" at bounding box center [70, 201] width 62 height 12
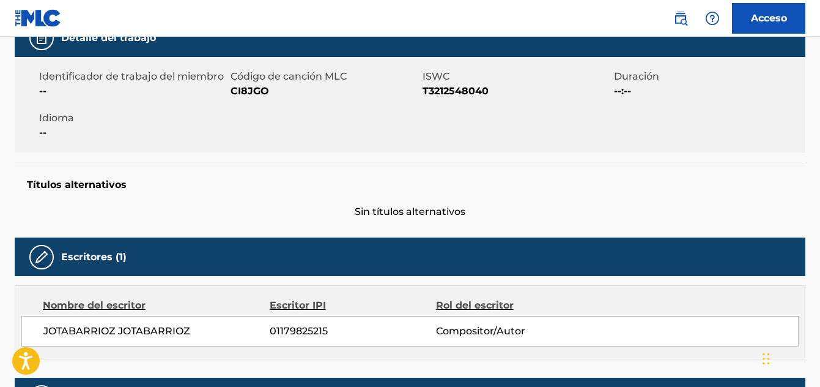
scroll to position [185, 0]
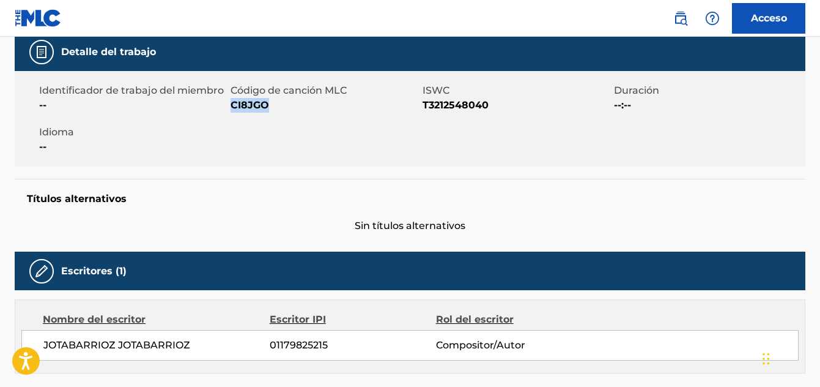
drag, startPoint x: 272, startPoint y: 103, endPoint x: 232, endPoint y: 111, distance: 40.7
click at [232, 111] on span "CI8JGO" at bounding box center [325, 105] width 188 height 15
copy font "CI8JGO"
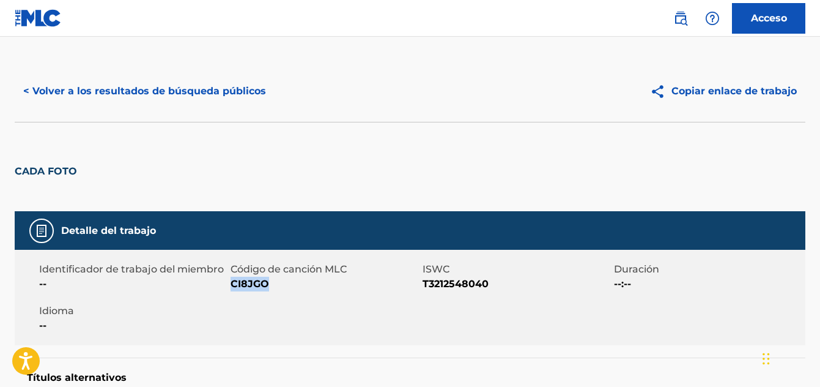
scroll to position [0, 0]
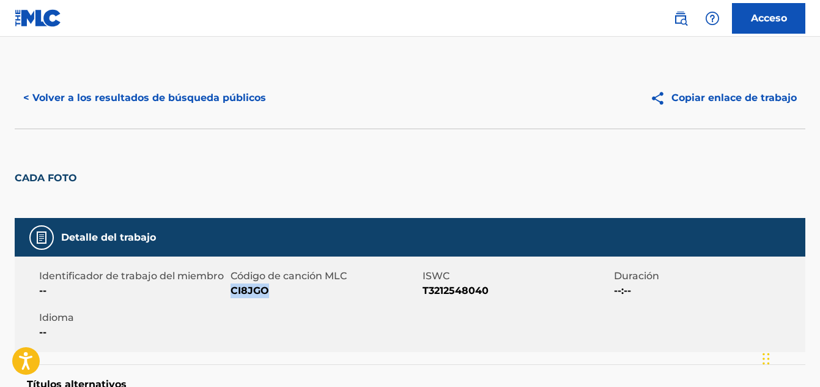
click at [234, 91] on font "< Volver a los resultados de búsqueda públicos" at bounding box center [144, 98] width 243 height 15
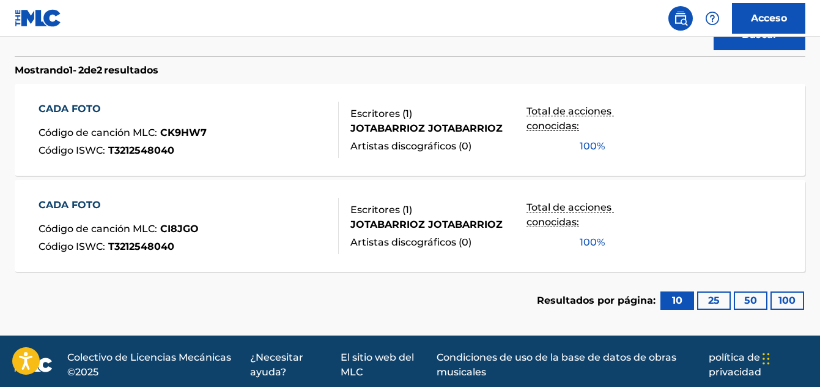
scroll to position [379, 0]
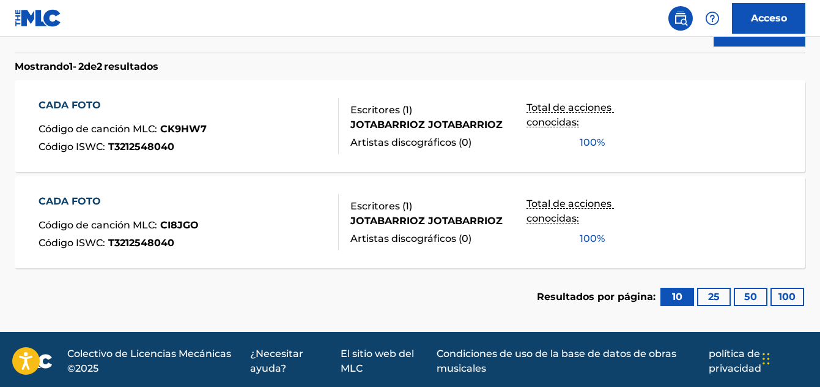
click at [72, 106] on font "CADA FOTO" at bounding box center [70, 105] width 62 height 12
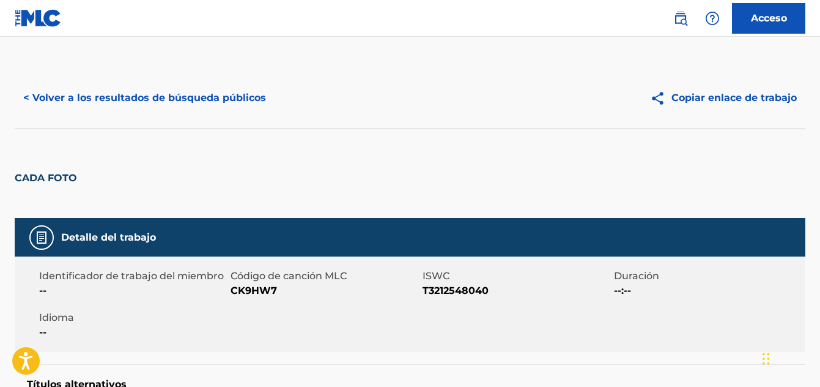
click at [119, 98] on font "< Volver a los resultados de búsqueda públicos" at bounding box center [144, 98] width 243 height 12
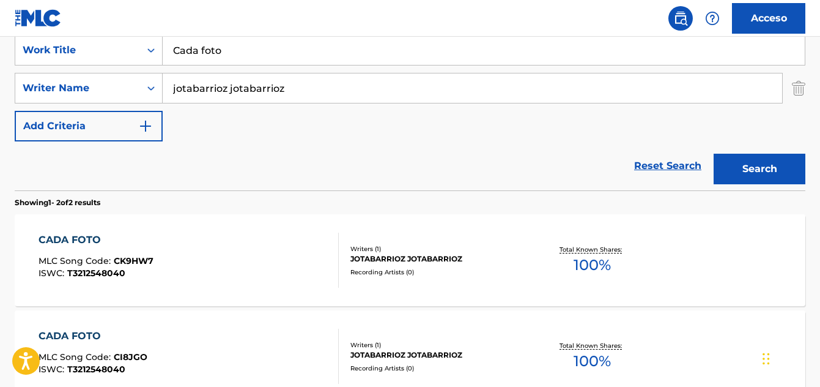
scroll to position [130, 0]
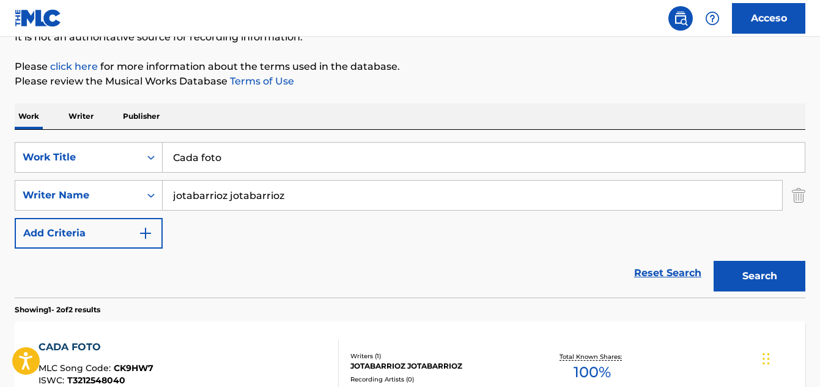
drag, startPoint x: 210, startPoint y: 161, endPoint x: 178, endPoint y: 150, distance: 33.5
click at [132, 154] on div "SearchWithCriteria619d2a53-ea30-4bd4-a240-7a246bdb3888 Work Title Cada foto" at bounding box center [410, 157] width 791 height 31
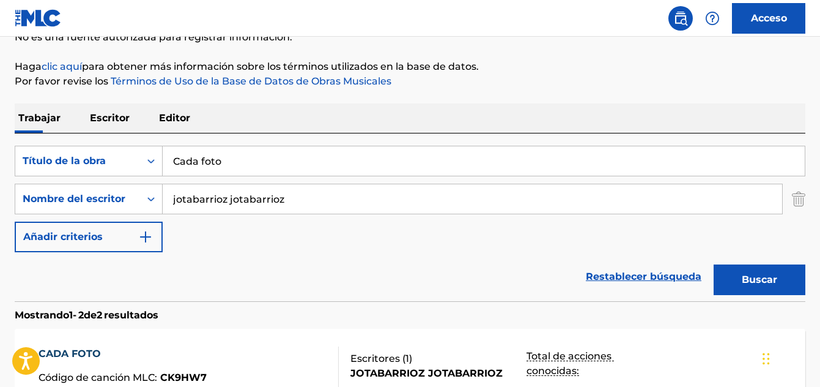
paste input "Libres en linea"
type input "Libres en linea"
click at [736, 275] on button "Buscar" at bounding box center [760, 279] width 92 height 31
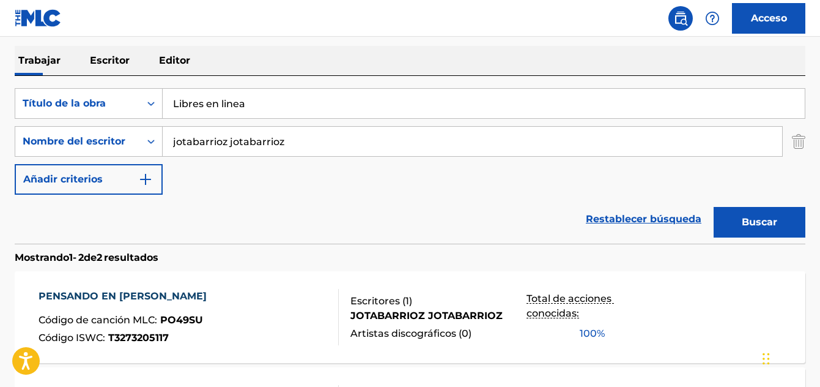
scroll to position [310, 0]
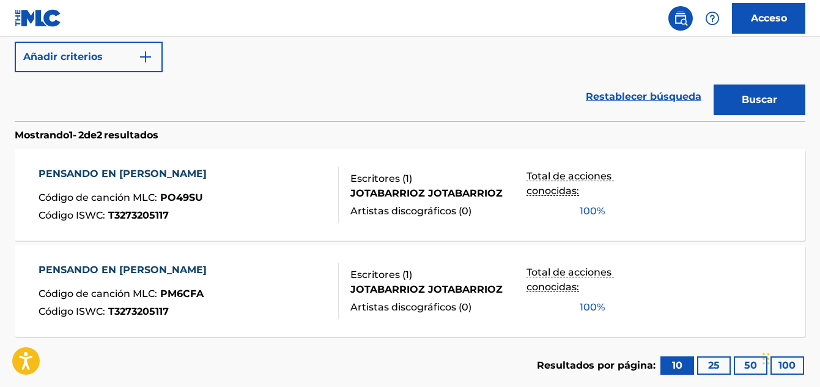
click at [82, 171] on font "PENSANDO EN [PERSON_NAME]" at bounding box center [123, 174] width 168 height 12
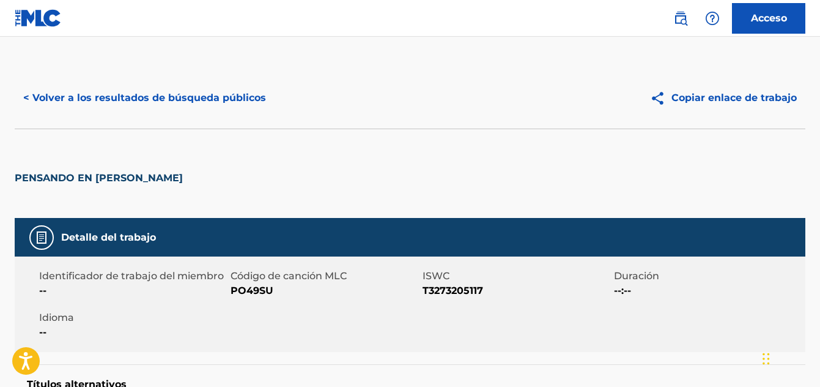
click at [53, 98] on font "< Volver a los resultados de búsqueda públicos" at bounding box center [144, 98] width 243 height 12
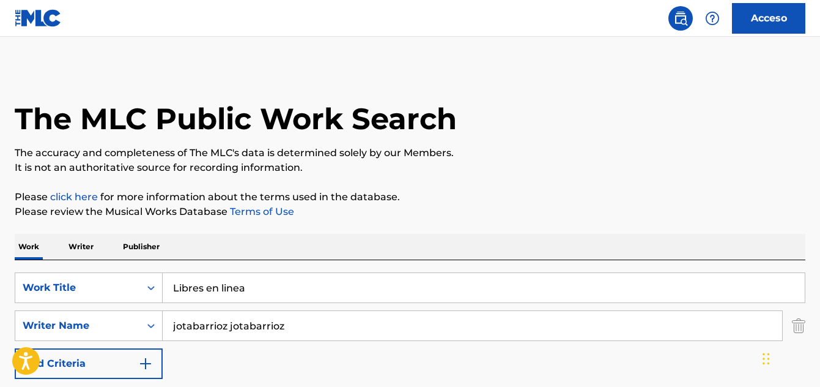
scroll to position [375, 0]
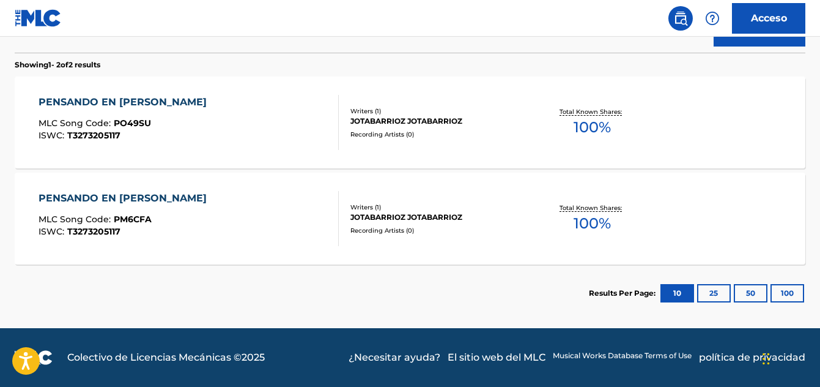
click at [97, 202] on div "PENSANDO EN [PERSON_NAME]" at bounding box center [126, 198] width 174 height 15
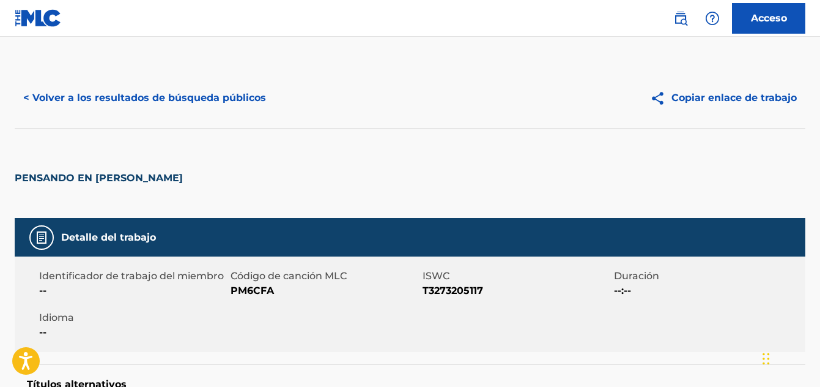
click at [48, 100] on font "< Volver a los resultados de búsqueda públicos" at bounding box center [144, 98] width 243 height 12
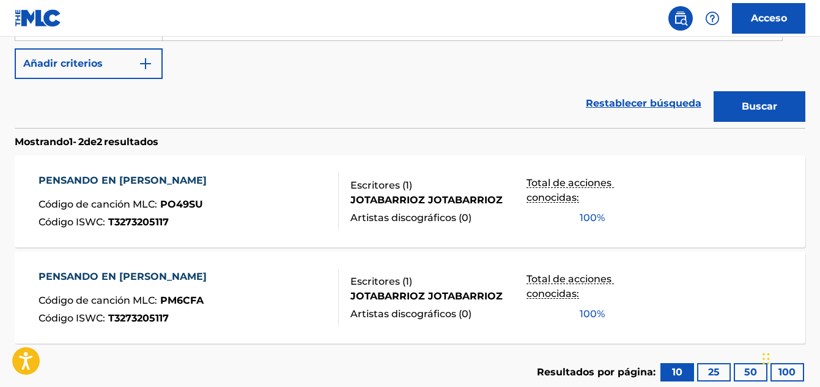
scroll to position [317, 0]
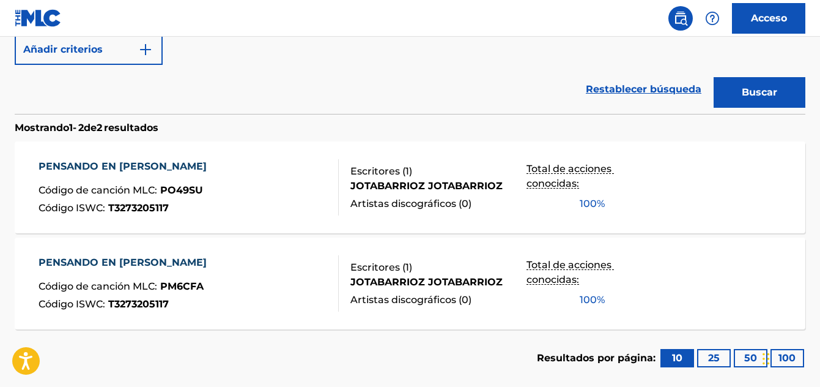
click at [84, 170] on font "PENSANDO EN [PERSON_NAME]" at bounding box center [123, 166] width 168 height 12
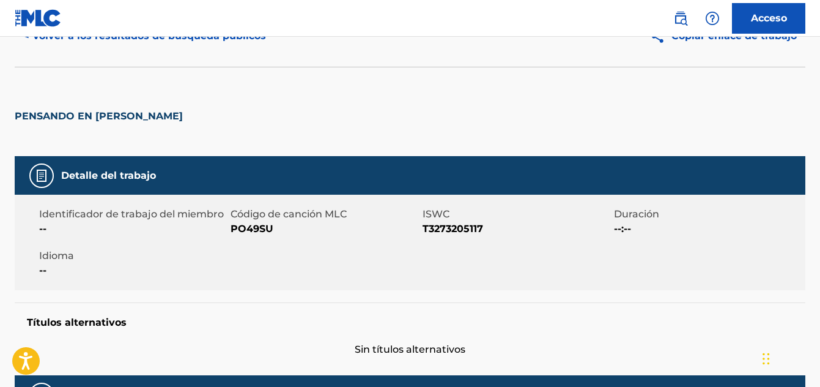
scroll to position [61, 0]
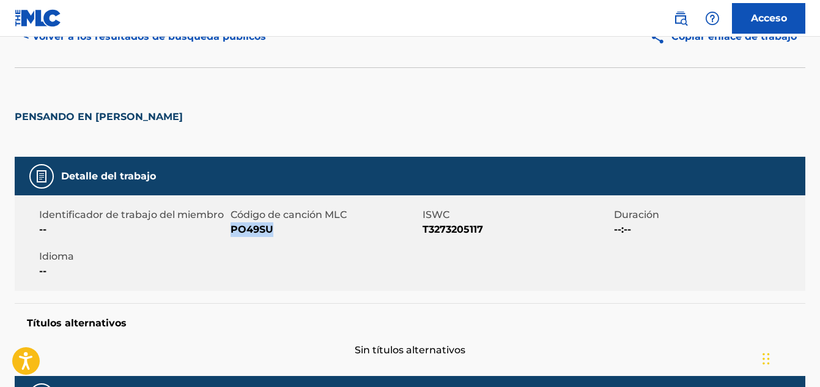
drag, startPoint x: 277, startPoint y: 226, endPoint x: 234, endPoint y: 231, distance: 43.6
click at [234, 231] on span "PO49SU" at bounding box center [325, 229] width 188 height 15
copy font "PO49SU"
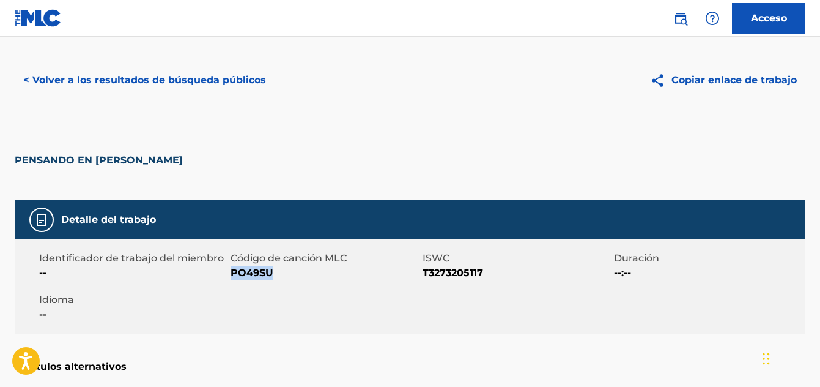
scroll to position [0, 0]
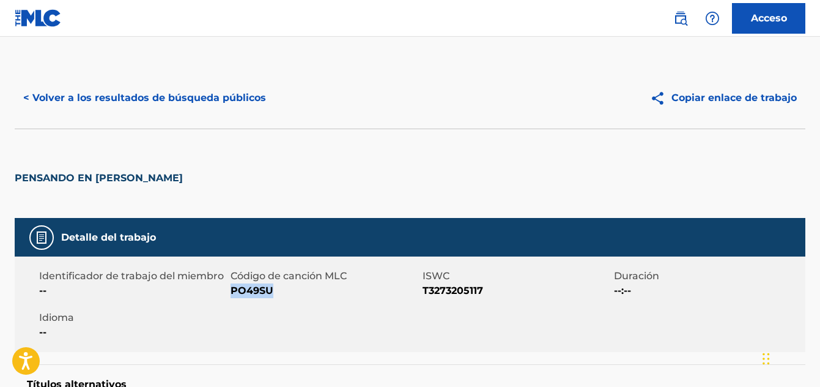
click at [92, 97] on font "< Volver a los resultados de búsqueda públicos" at bounding box center [144, 98] width 243 height 12
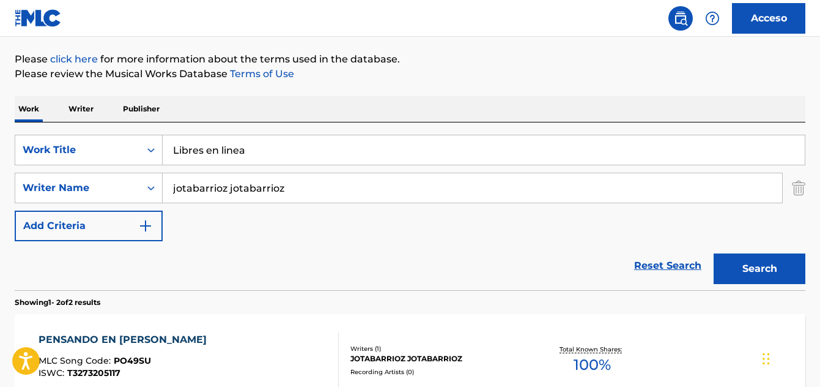
scroll to position [130, 0]
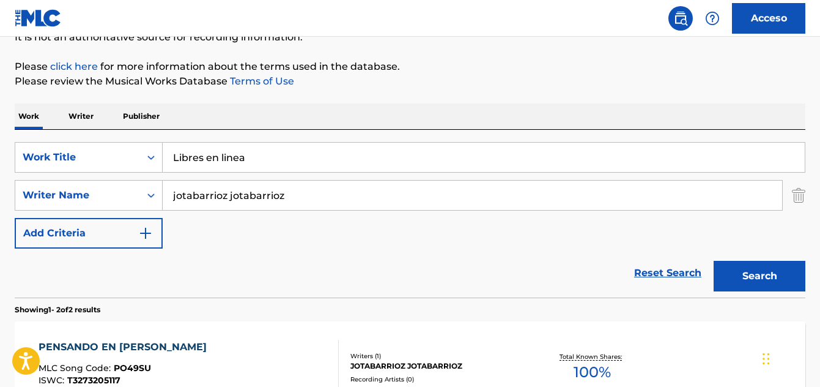
drag, startPoint x: 262, startPoint y: 193, endPoint x: 174, endPoint y: 196, distance: 88.1
click at [171, 199] on input "jotabarrioz jotabarrioz" at bounding box center [473, 194] width 620 height 29
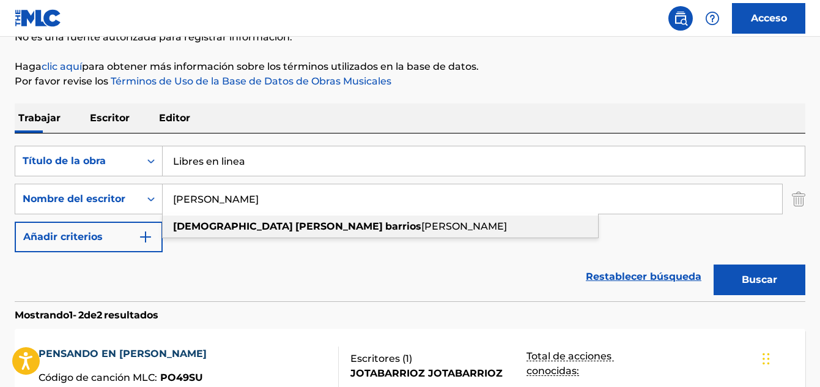
click at [248, 232] on div "[PERSON_NAME] [PERSON_NAME]" at bounding box center [381, 226] width 436 height 22
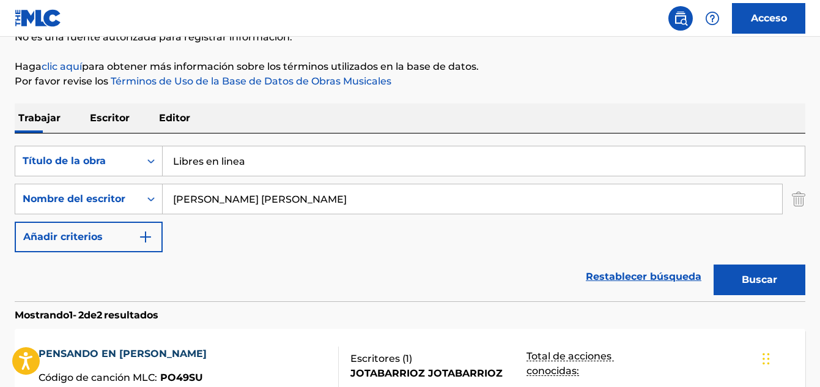
click at [757, 300] on div "Buscar" at bounding box center [757, 276] width 98 height 49
click at [746, 286] on font "Buscar" at bounding box center [759, 279] width 35 height 15
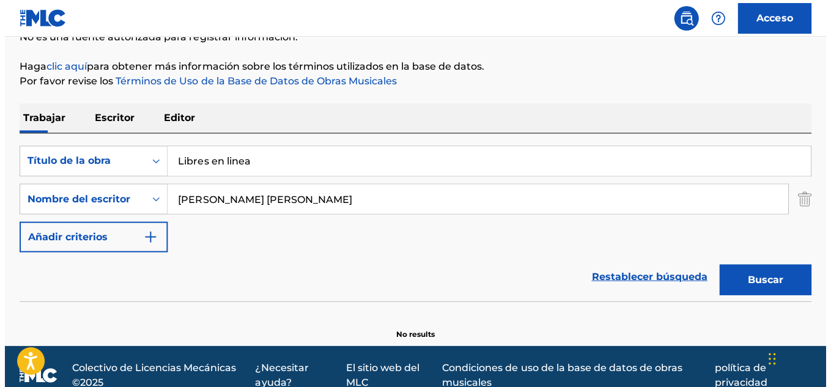
scroll to position [148, 0]
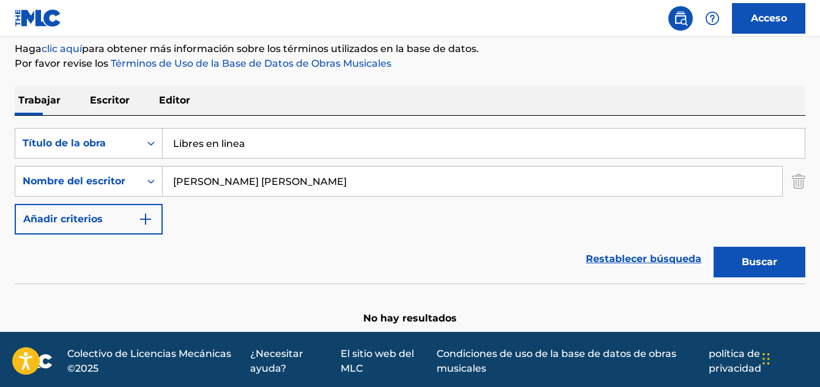
drag, startPoint x: 319, startPoint y: 184, endPoint x: 281, endPoint y: 172, distance: 39.9
click at [279, 173] on input "[PERSON_NAME] [PERSON_NAME]" at bounding box center [473, 180] width 620 height 29
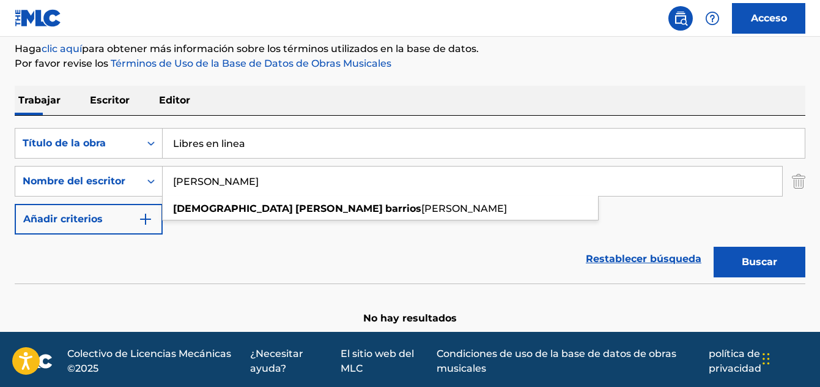
type input "[PERSON_NAME]"
click at [744, 266] on font "Buscar" at bounding box center [759, 262] width 35 height 12
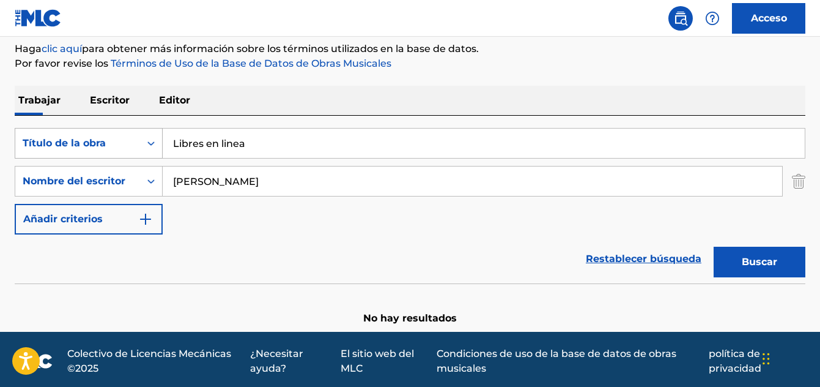
drag, startPoint x: 253, startPoint y: 142, endPoint x: 117, endPoint y: 128, distance: 137.1
click at [116, 132] on div "Buscar con criterios619d2a53-ea30-4bd4-a240-7a246bdb3888 Título de la obra Libr…" at bounding box center [410, 143] width 791 height 31
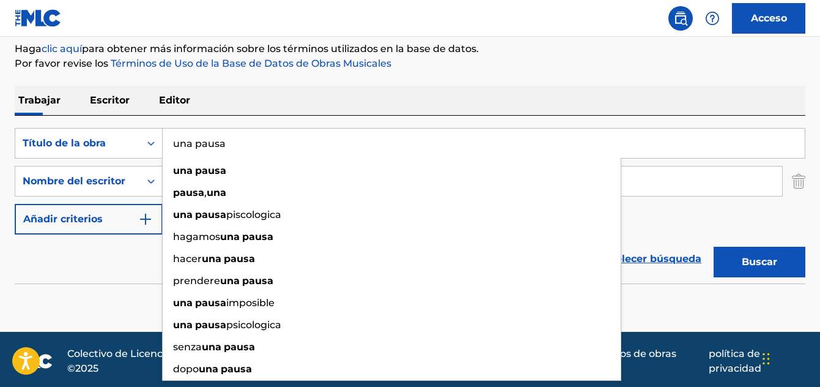
click at [703, 306] on section "No hay resultados" at bounding box center [410, 307] width 791 height 35
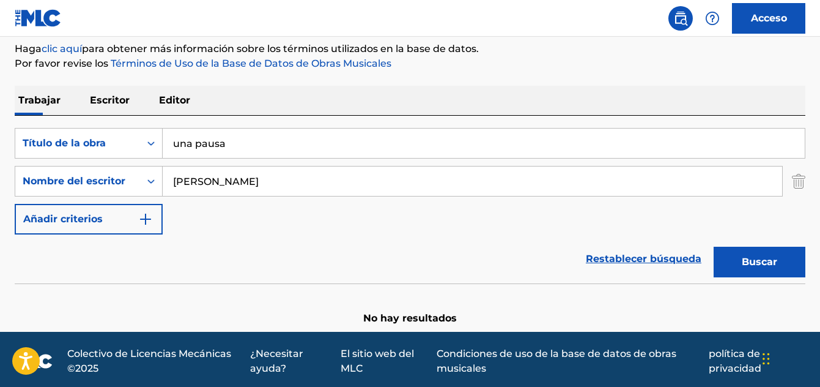
click at [754, 266] on font "Buscar" at bounding box center [759, 262] width 35 height 12
drag, startPoint x: 234, startPoint y: 146, endPoint x: 158, endPoint y: 150, distance: 76.0
click at [158, 151] on div "Buscar con criterios619d2a53-ea30-4bd4-a240-7a246bdb3888 Título de la obra una …" at bounding box center [410, 143] width 791 height 31
type input "intro"
click at [714, 247] on button "Buscar" at bounding box center [760, 262] width 92 height 31
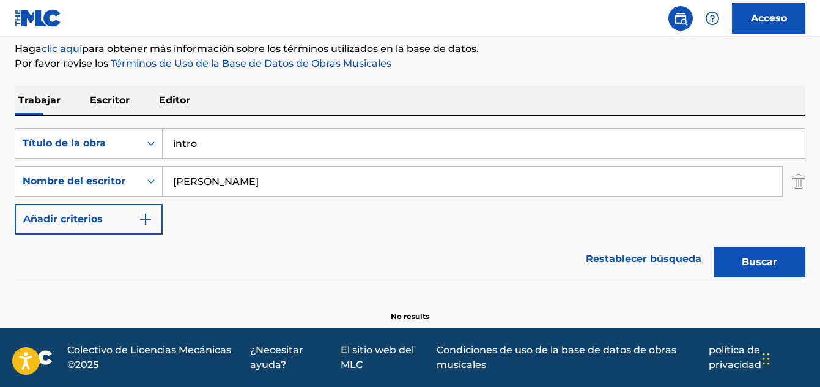
click at [777, 256] on div "Buscar" at bounding box center [757, 258] width 98 height 49
click at [757, 265] on font "Buscar" at bounding box center [759, 262] width 35 height 12
drag, startPoint x: 281, startPoint y: 179, endPoint x: 93, endPoint y: 177, distance: 187.8
click at [93, 177] on div "Buscar con criterios8b7fe170-5ce4-4921-bf6b-4ca7e7aa2c6d Nombre del [PERSON_NAM…" at bounding box center [410, 181] width 791 height 31
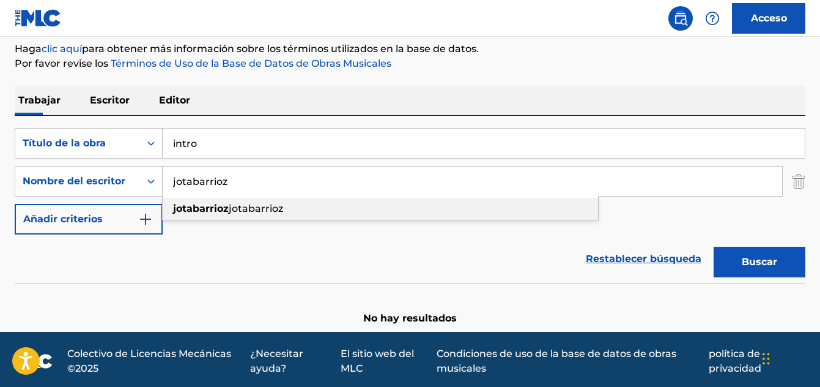
click at [276, 199] on div "jotabarrioz jotabarrioz" at bounding box center [381, 209] width 436 height 22
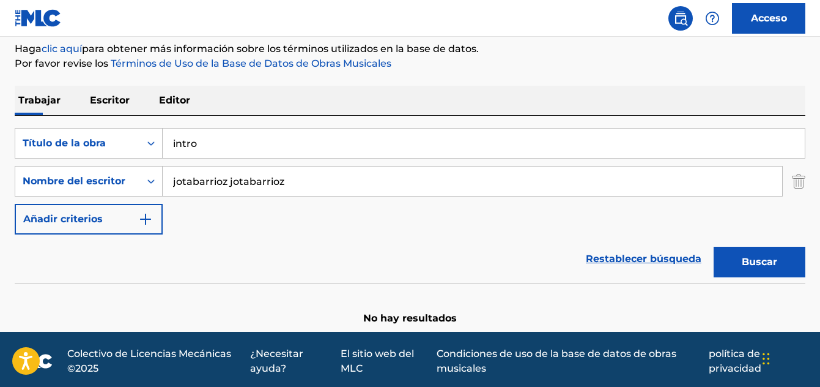
click at [737, 262] on button "Buscar" at bounding box center [760, 262] width 92 height 31
drag, startPoint x: 263, startPoint y: 182, endPoint x: 134, endPoint y: 175, distance: 129.2
click at [130, 176] on div "Buscar con criterios8b7fe170-5ce4-4921-bf6b-4ca7e7aa2c6d Nombre del escritor jo…" at bounding box center [410, 181] width 791 height 31
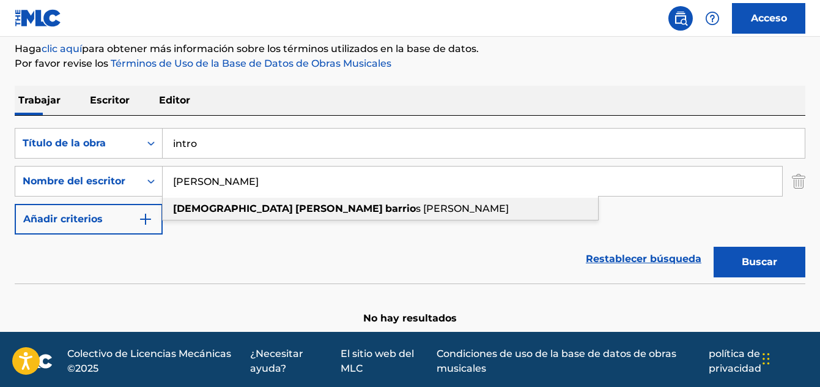
click at [295, 210] on strong "[PERSON_NAME]" at bounding box center [338, 208] width 87 height 12
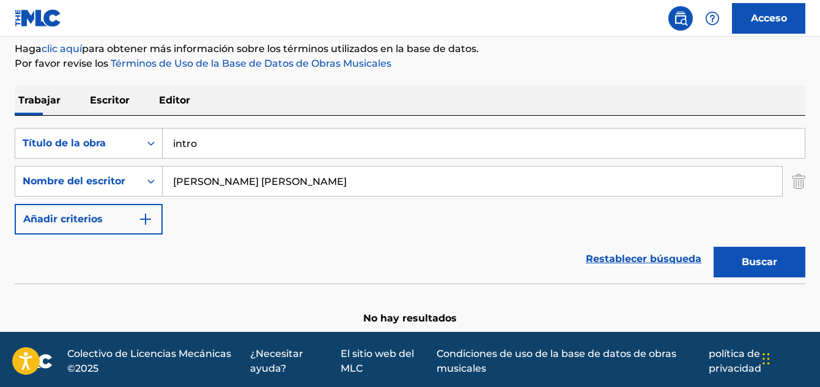
drag, startPoint x: 322, startPoint y: 181, endPoint x: 273, endPoint y: 185, distance: 49.7
click at [274, 186] on input "[PERSON_NAME] [PERSON_NAME]" at bounding box center [473, 180] width 620 height 29
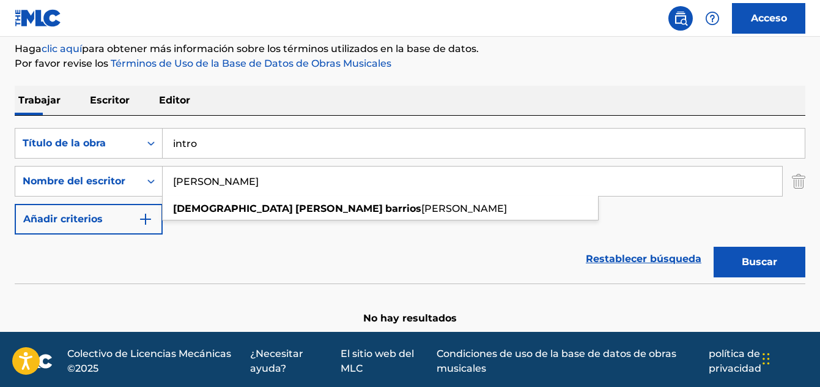
type input "[PERSON_NAME]"
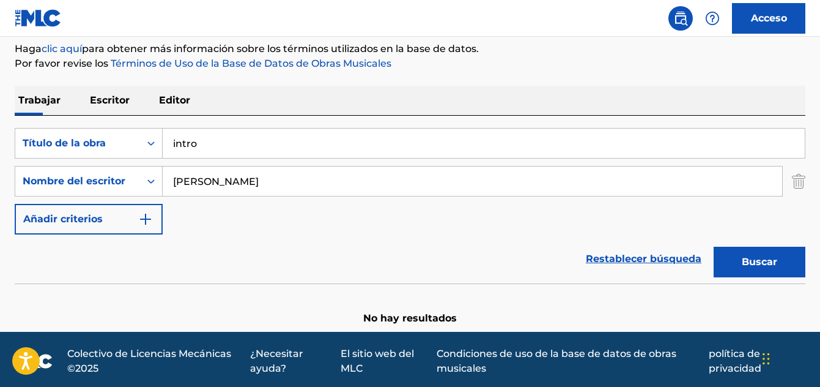
click at [727, 266] on button "Buscar" at bounding box center [760, 262] width 92 height 31
drag, startPoint x: 209, startPoint y: 152, endPoint x: 100, endPoint y: 132, distance: 110.1
click at [97, 139] on div "Buscar con criterios619d2a53-ea30-4bd4-a240-7a246bdb3888 Título de la obra intro" at bounding box center [410, 143] width 791 height 31
click at [740, 262] on button "Buscar" at bounding box center [760, 262] width 92 height 31
drag, startPoint x: 228, startPoint y: 140, endPoint x: 141, endPoint y: 146, distance: 86.4
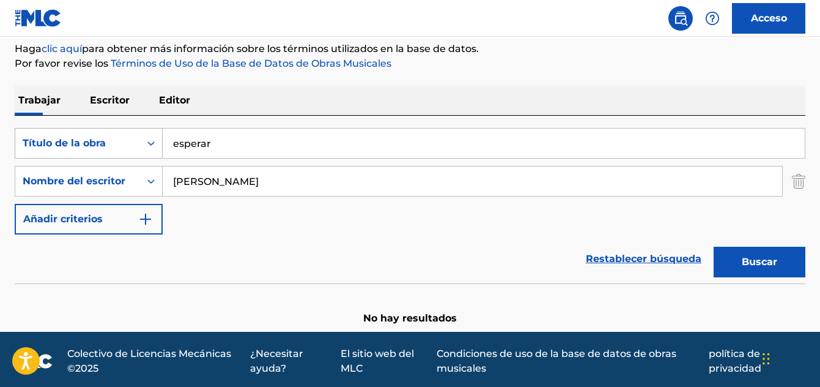
click at [141, 146] on div "Buscar con criterios619d2a53-ea30-4bd4-a240-7a246bdb3888 Título de la obra espe…" at bounding box center [410, 143] width 791 height 31
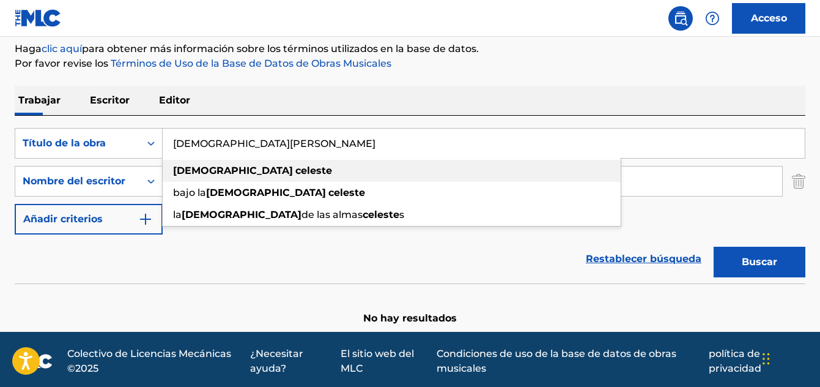
click at [172, 166] on div "[DEMOGRAPHIC_DATA][PERSON_NAME]" at bounding box center [392, 171] width 458 height 22
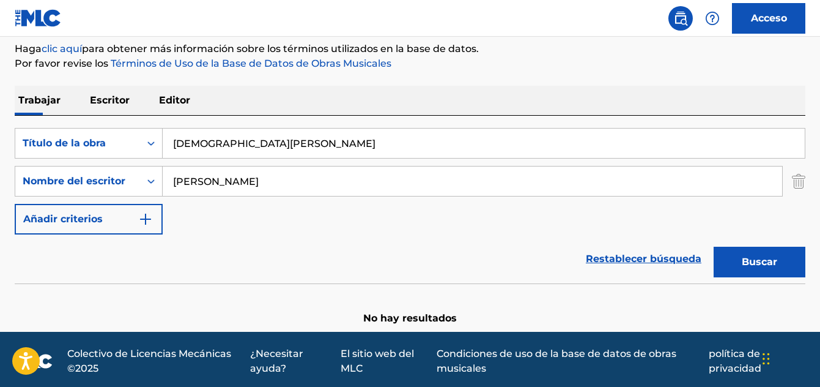
click at [750, 255] on font "Buscar" at bounding box center [759, 261] width 35 height 15
drag, startPoint x: 268, startPoint y: 144, endPoint x: 87, endPoint y: 145, distance: 180.5
click at [86, 147] on div "Buscar con criterios619d2a53-ea30-4bd4-a240-7a246bdb3888 Título de la obra [PER…" at bounding box center [410, 143] width 791 height 31
drag, startPoint x: 747, startPoint y: 263, endPoint x: 735, endPoint y: 262, distance: 12.2
click at [747, 262] on font "Buscar" at bounding box center [759, 262] width 35 height 12
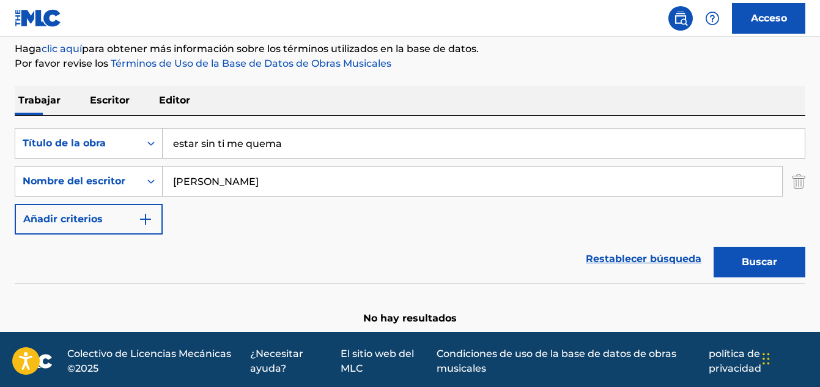
drag, startPoint x: 241, startPoint y: 143, endPoint x: 166, endPoint y: 137, distance: 74.8
click at [166, 137] on input "estar sin ti me quema" at bounding box center [484, 142] width 642 height 29
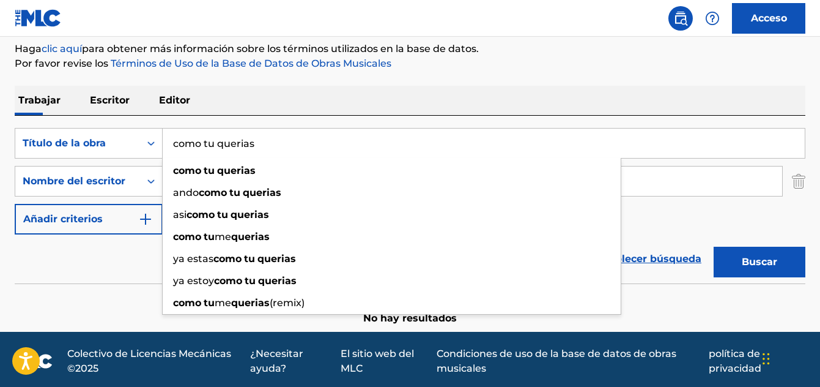
click at [744, 267] on font "Buscar" at bounding box center [759, 261] width 35 height 15
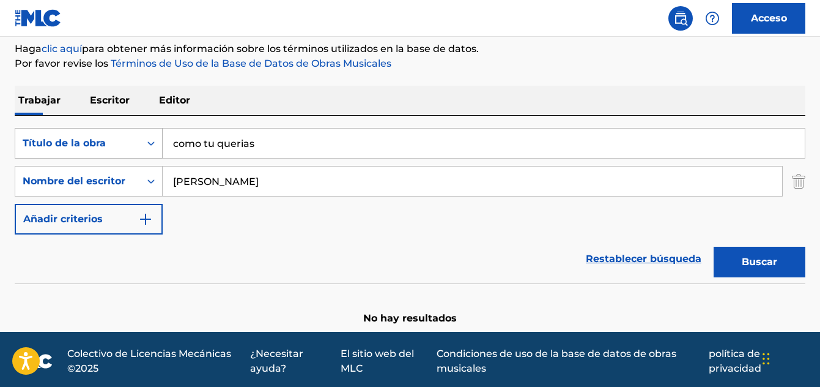
drag, startPoint x: 263, startPoint y: 150, endPoint x: 84, endPoint y: 153, distance: 178.6
click at [83, 155] on div "Buscar con criterios619d2a53-ea30-4bd4-a240-7a246bdb3888 Título de la obra como…" at bounding box center [410, 143] width 791 height 31
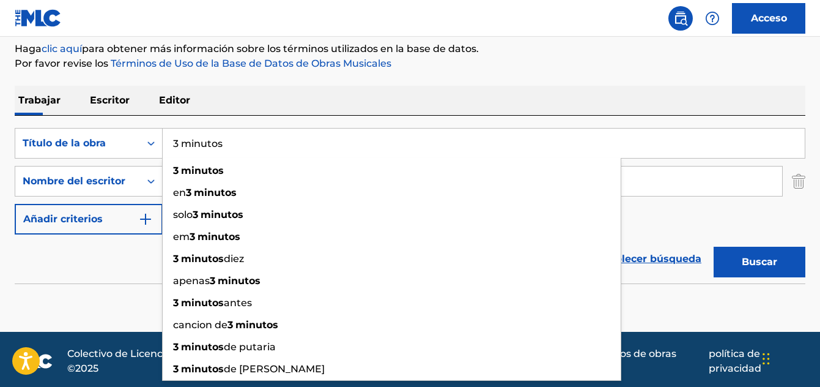
type input "3 minutos"
click at [752, 256] on font "Buscar" at bounding box center [759, 262] width 35 height 12
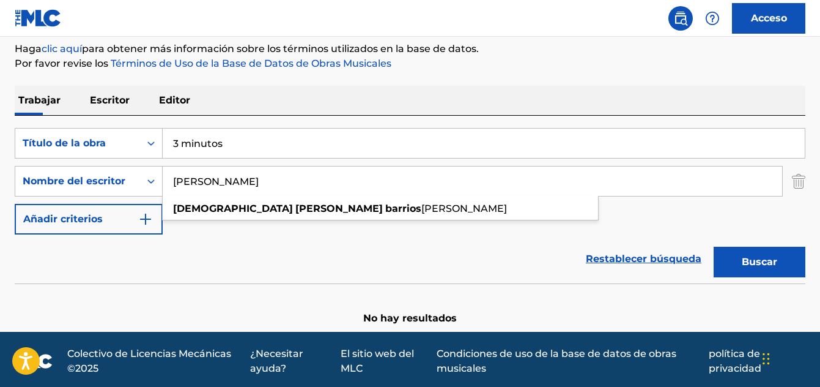
drag, startPoint x: 270, startPoint y: 177, endPoint x: 169, endPoint y: 178, distance: 100.3
click at [169, 178] on input "[PERSON_NAME]" at bounding box center [473, 180] width 620 height 29
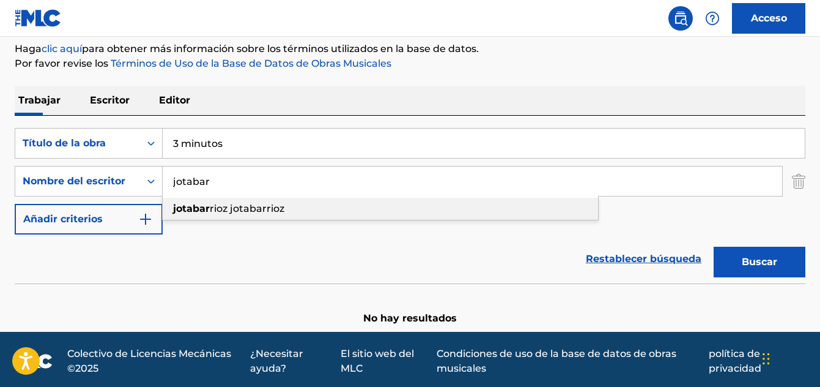
click at [207, 212] on strong "jotabar" at bounding box center [191, 208] width 37 height 12
type input "jotabarrioz jotabarrioz"
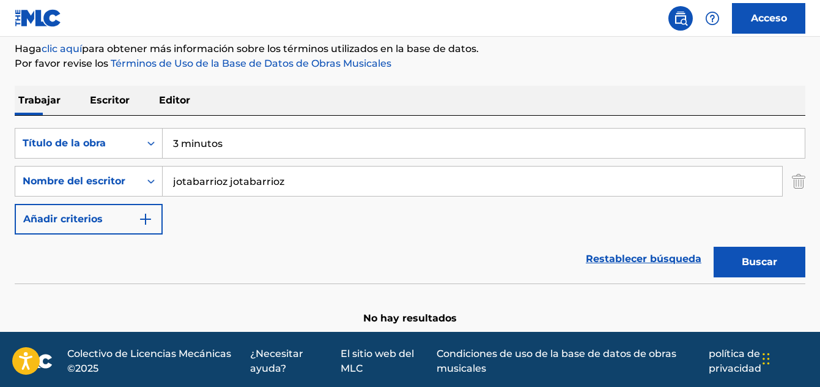
click at [731, 270] on button "Buscar" at bounding box center [760, 262] width 92 height 31
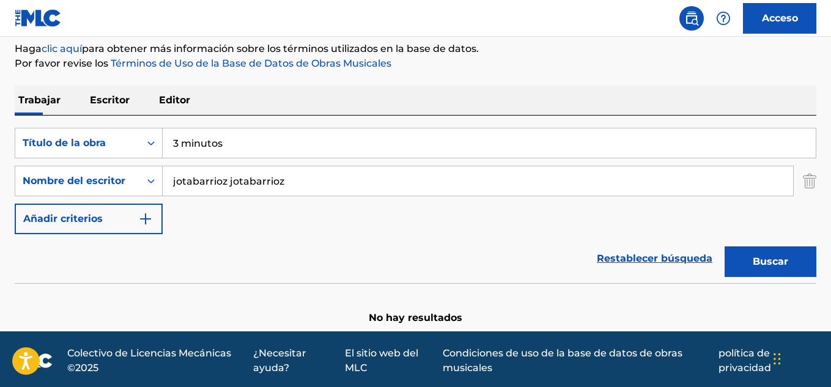
drag, startPoint x: 232, startPoint y: 148, endPoint x: 168, endPoint y: 152, distance: 63.7
click at [168, 152] on input "3 minutos" at bounding box center [489, 142] width 653 height 29
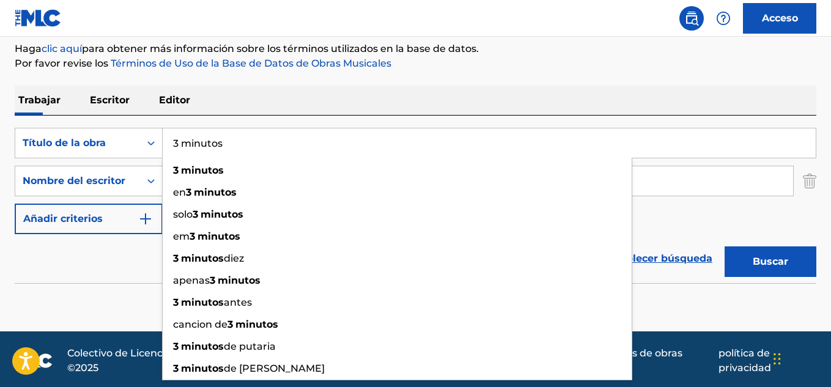
paste input "No Te He Olvidado"
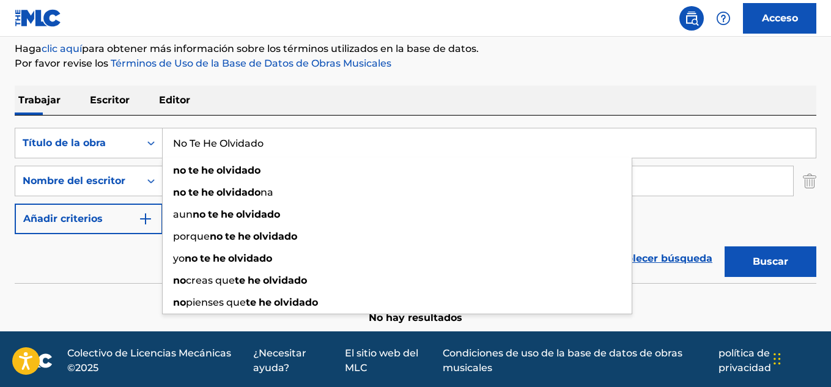
type input "No Te He Olvidado"
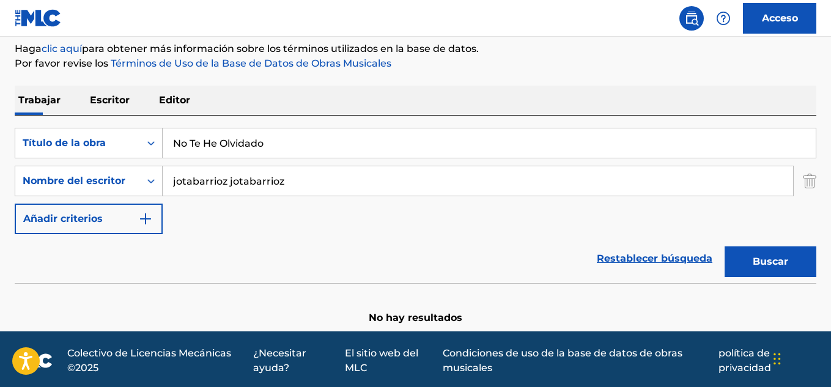
click at [113, 239] on div "Restablecer búsqueda Buscar" at bounding box center [416, 258] width 802 height 49
drag, startPoint x: 324, startPoint y: 190, endPoint x: 94, endPoint y: 174, distance: 230.5
click at [98, 176] on div "Buscar con criterios8b7fe170-5ce4-4921-bf6b-4ca7e7aa2c6d Nombre del escritor jo…" at bounding box center [416, 181] width 802 height 31
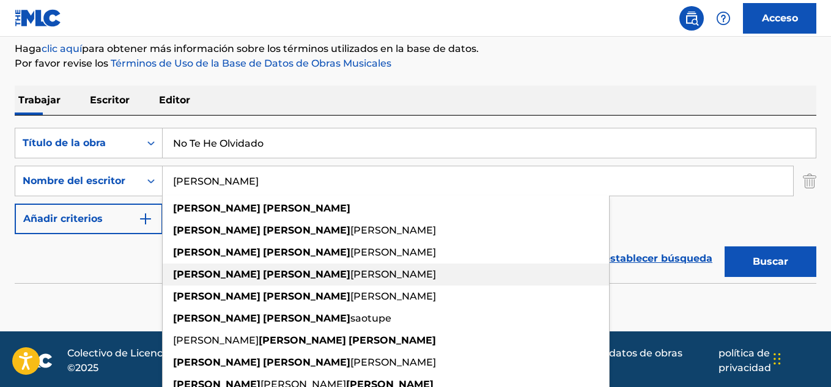
click at [351, 276] on span "[PERSON_NAME]" at bounding box center [394, 275] width 86 height 12
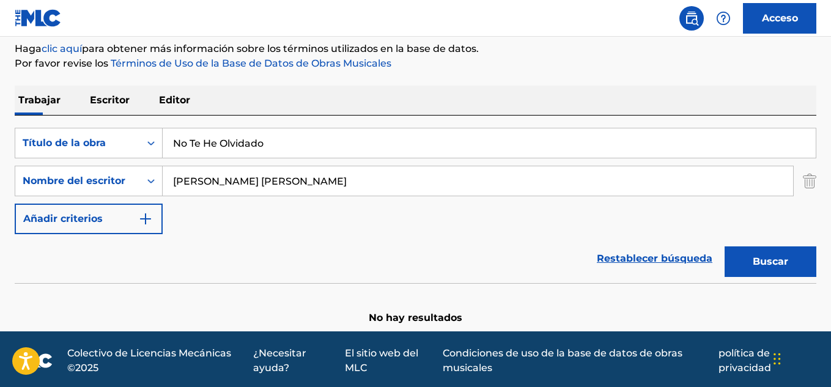
click at [759, 264] on font "Buscar" at bounding box center [770, 262] width 35 height 12
drag, startPoint x: 309, startPoint y: 185, endPoint x: 128, endPoint y: 146, distance: 185.4
click at [125, 149] on div "Buscar con criterios619d2a53-ea30-4bd4-a240-7a246bdb3888 Título de la obra No T…" at bounding box center [416, 181] width 802 height 106
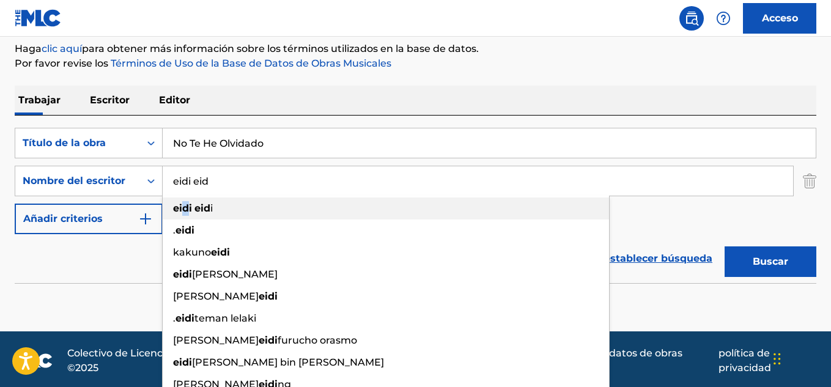
click at [187, 215] on div "eidi eid i" at bounding box center [386, 209] width 447 height 22
type input "eidi eidi"
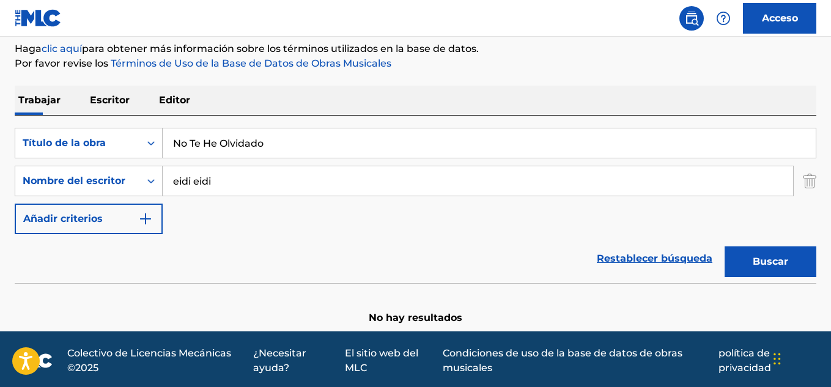
click at [751, 262] on button "Buscar" at bounding box center [771, 262] width 92 height 31
drag, startPoint x: 277, startPoint y: 140, endPoint x: 173, endPoint y: 158, distance: 106.2
click at [173, 158] on div "Buscar con criterios619d2a53-ea30-4bd4-a240-7a246bdb3888 Título de la obra No T…" at bounding box center [416, 181] width 802 height 106
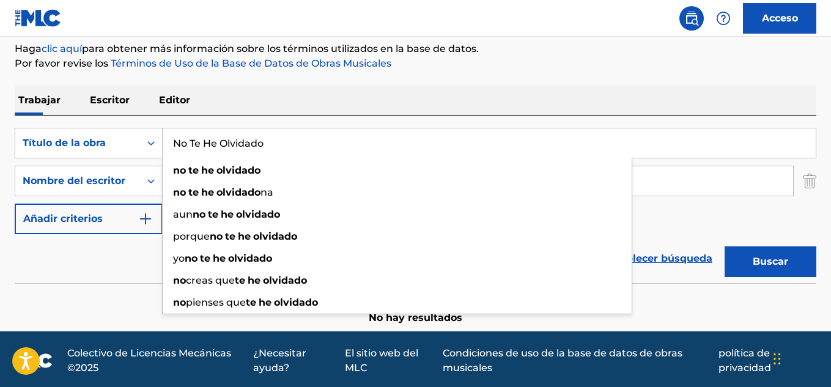
paste input "Morning Sunrise"
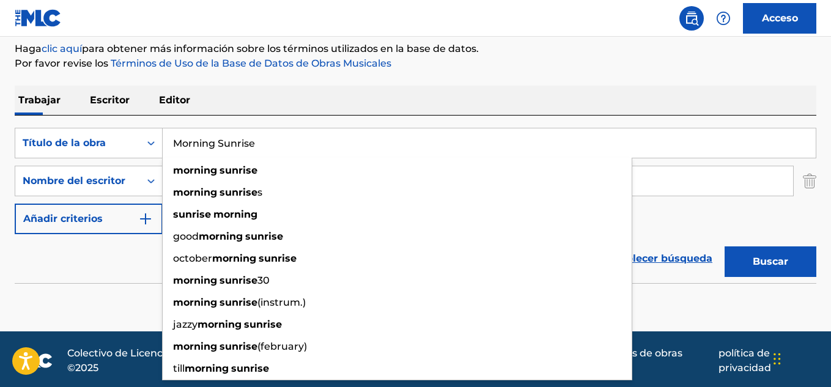
type input "Morning Sunrise"
click at [740, 265] on button "Buscar" at bounding box center [771, 262] width 92 height 31
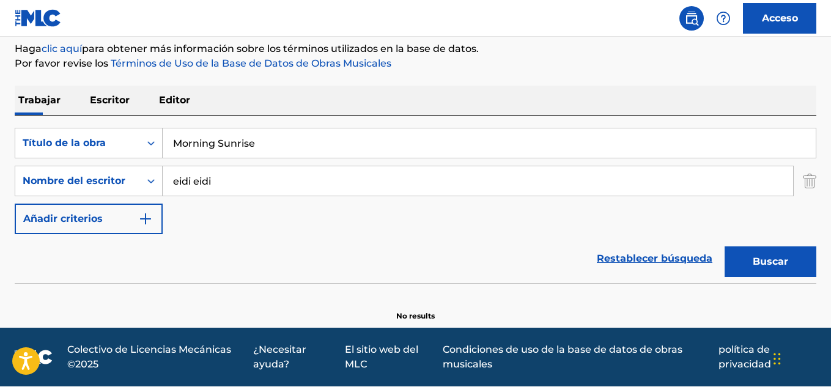
scroll to position [147, 0]
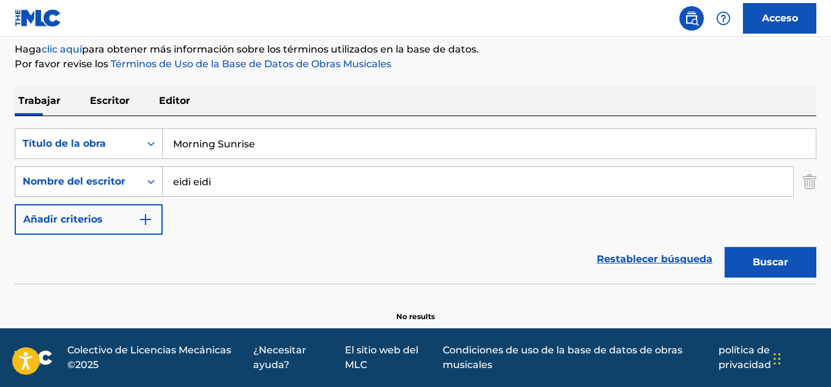
click at [158, 190] on div "Buscar con criterios8b7fe170-5ce4-4921-bf6b-4ca7e7aa2c6d Nombre del escritor ei…" at bounding box center [416, 181] width 802 height 31
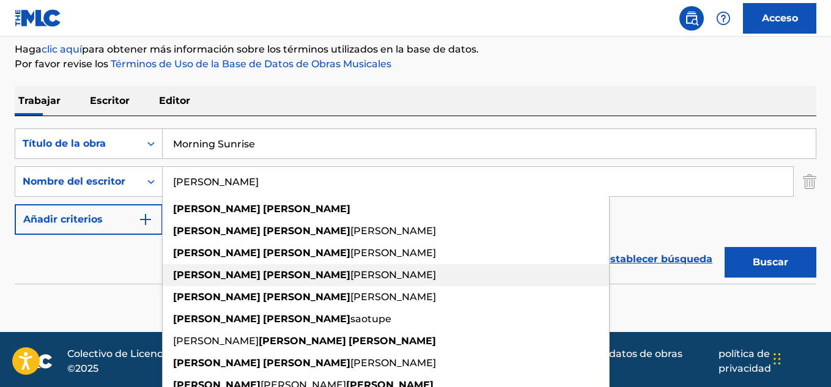
click at [351, 280] on span "[PERSON_NAME]" at bounding box center [394, 275] width 86 height 12
type input "[PERSON_NAME] [PERSON_NAME]"
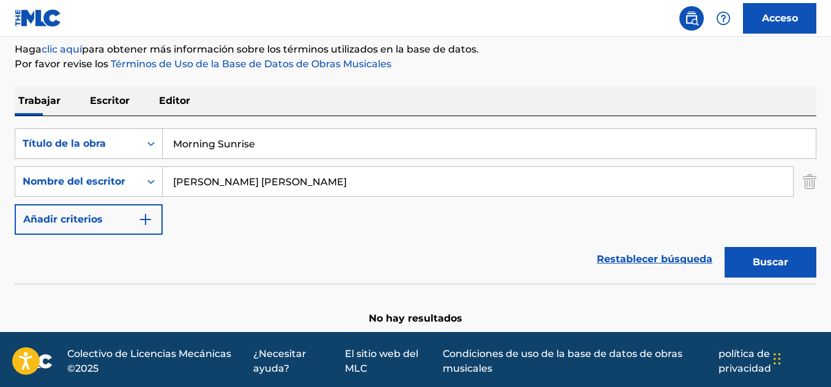
click at [737, 263] on button "Buscar" at bounding box center [771, 262] width 92 height 31
drag, startPoint x: 264, startPoint y: 146, endPoint x: 193, endPoint y: 139, distance: 70.7
click at [169, 141] on input "Morning Sunrise" at bounding box center [489, 143] width 653 height 29
paste input "Un Tema Internacional"
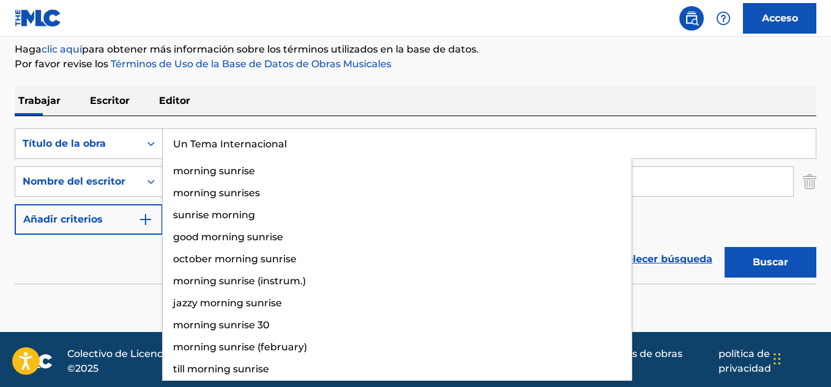
type input "Un Tema Internacional"
click at [760, 259] on font "Buscar" at bounding box center [770, 262] width 35 height 12
